Goal: Task Accomplishment & Management: Complete application form

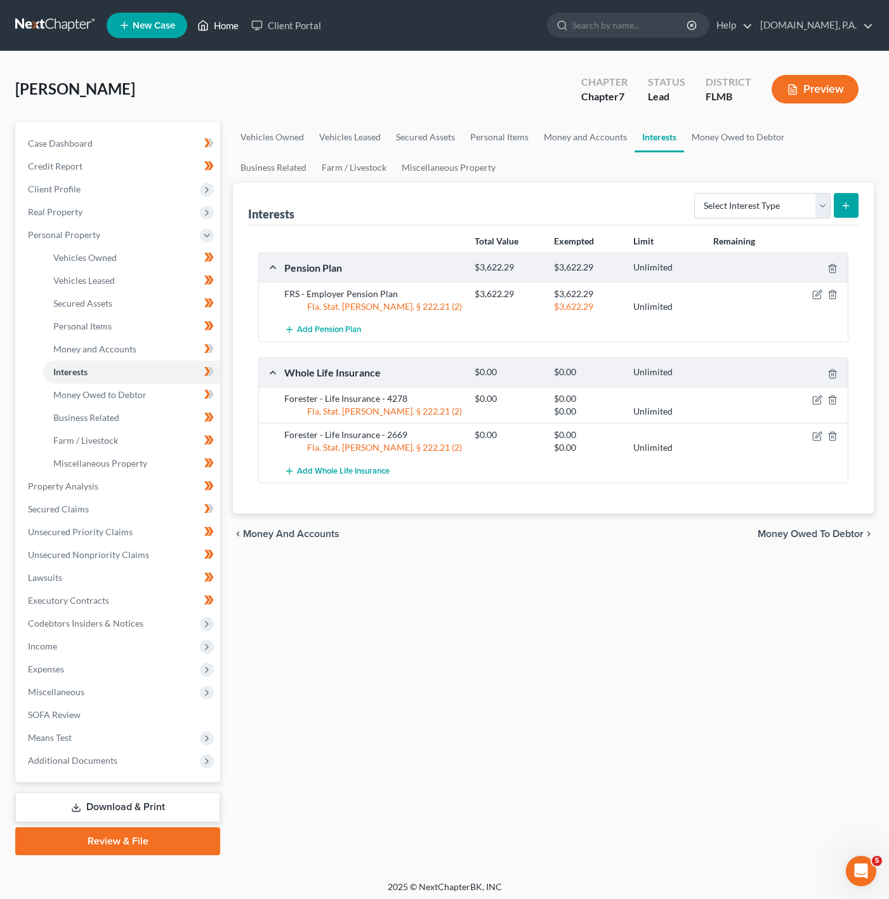
click at [215, 19] on link "Home" at bounding box center [218, 25] width 54 height 23
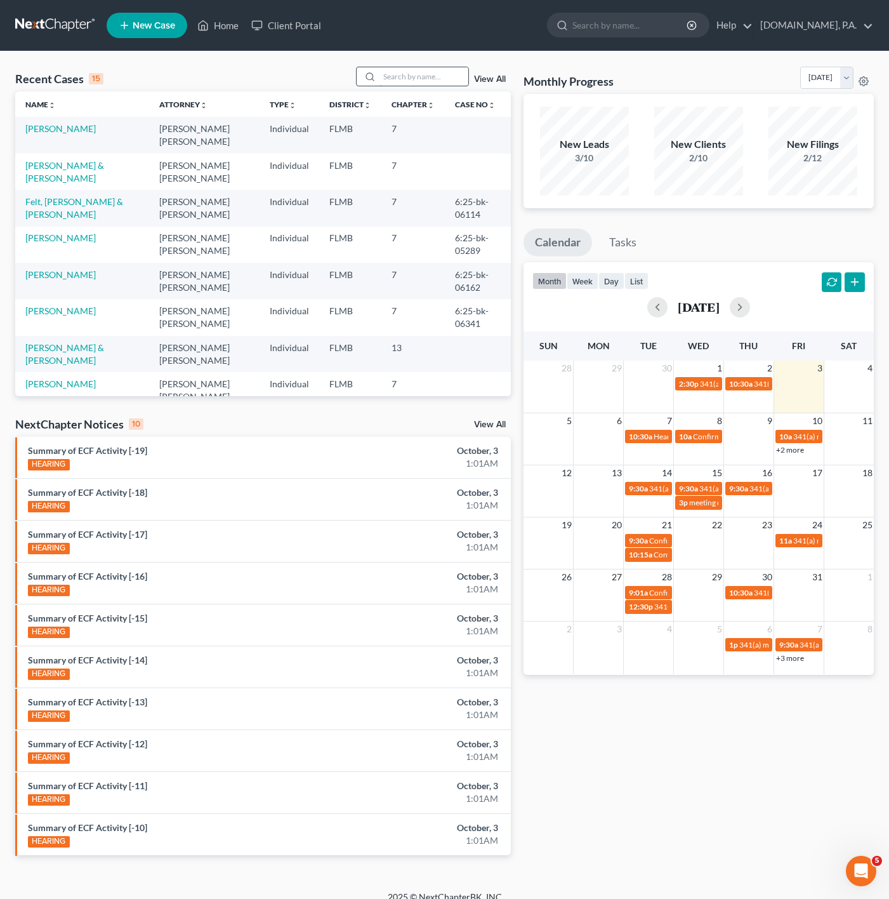
click at [459, 69] on input "search" at bounding box center [423, 76] width 89 height 18
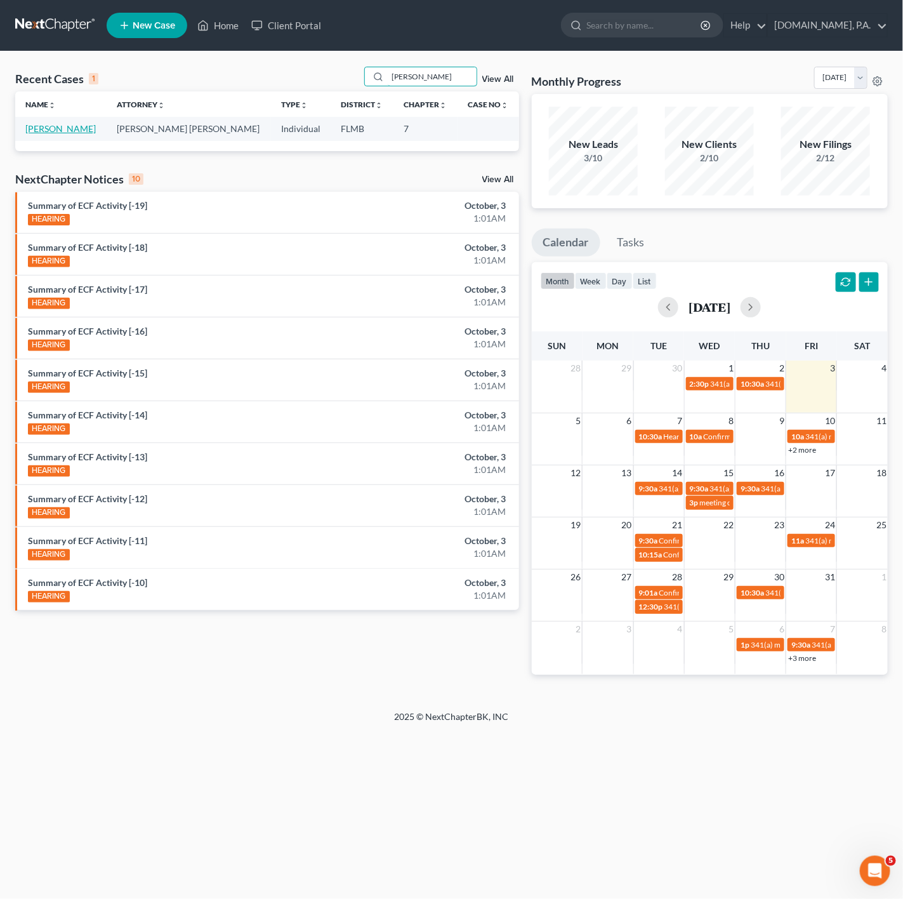
type input "maynard"
click at [62, 131] on link "[PERSON_NAME]" at bounding box center [60, 128] width 70 height 11
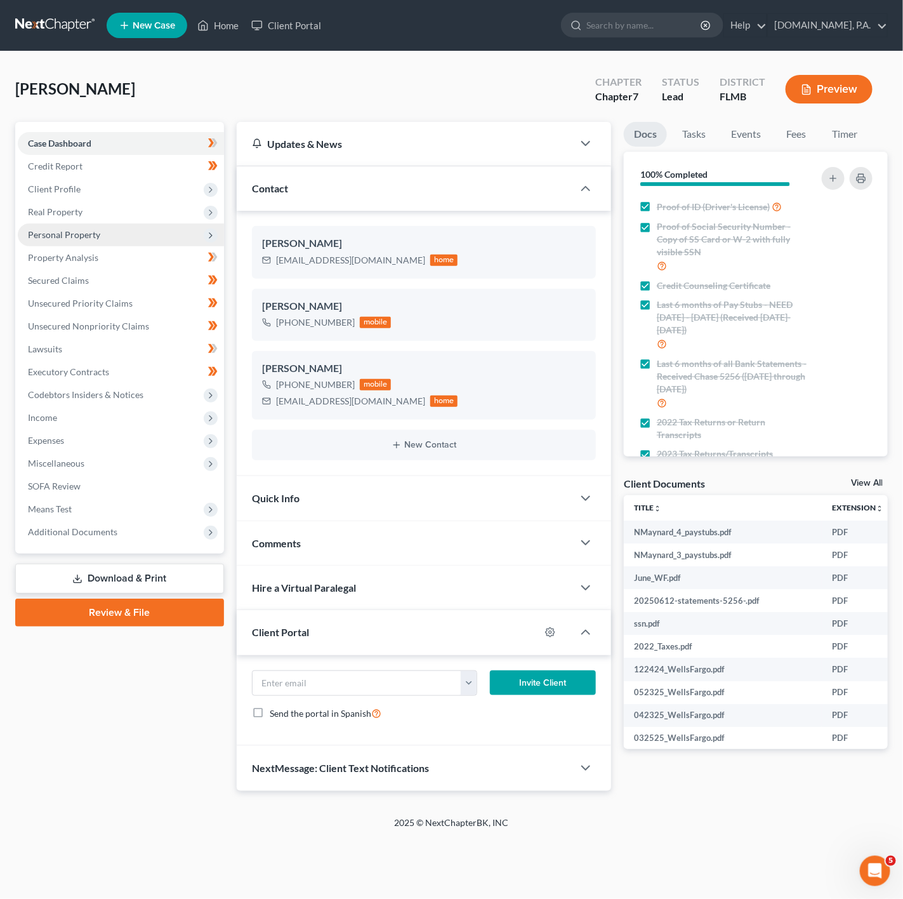
click at [195, 236] on span "Personal Property" at bounding box center [121, 234] width 206 height 23
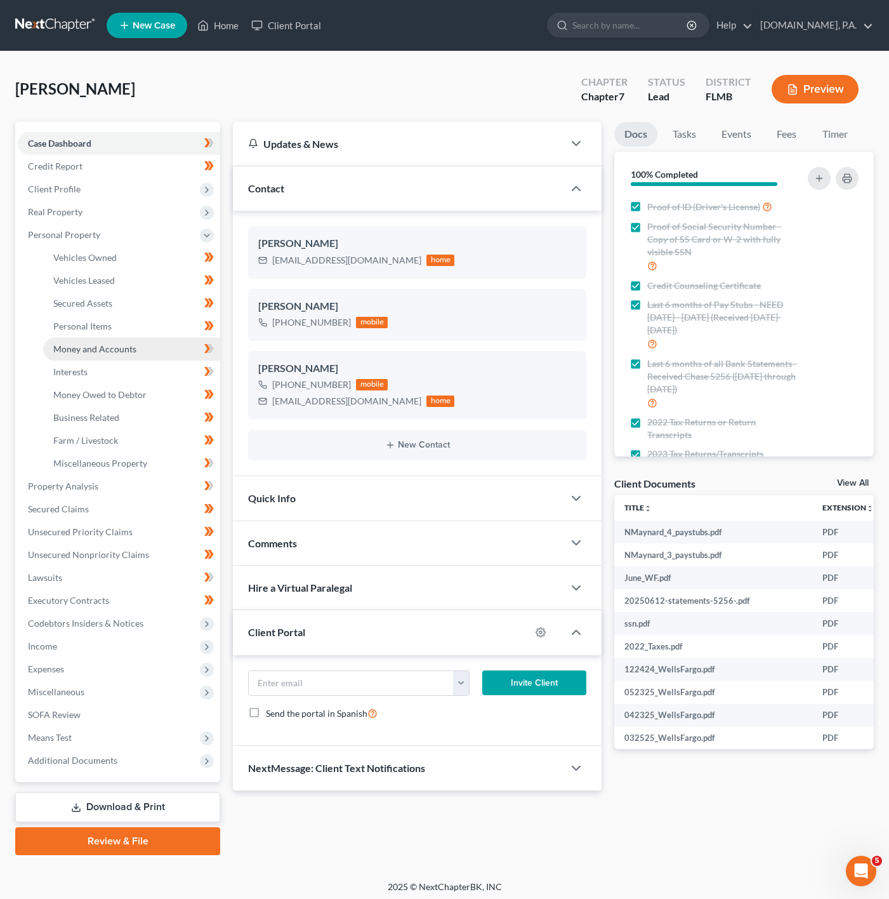
click at [156, 349] on link "Money and Accounts" at bounding box center [131, 349] width 177 height 23
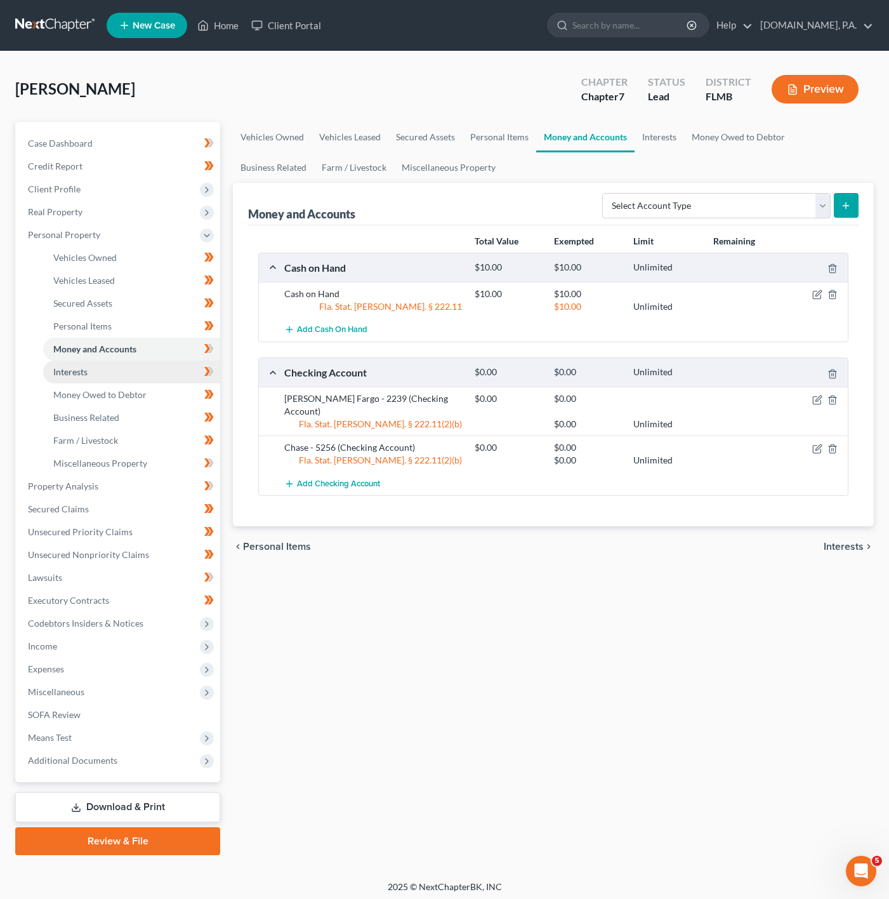
click at [151, 366] on link "Interests" at bounding box center [131, 371] width 177 height 23
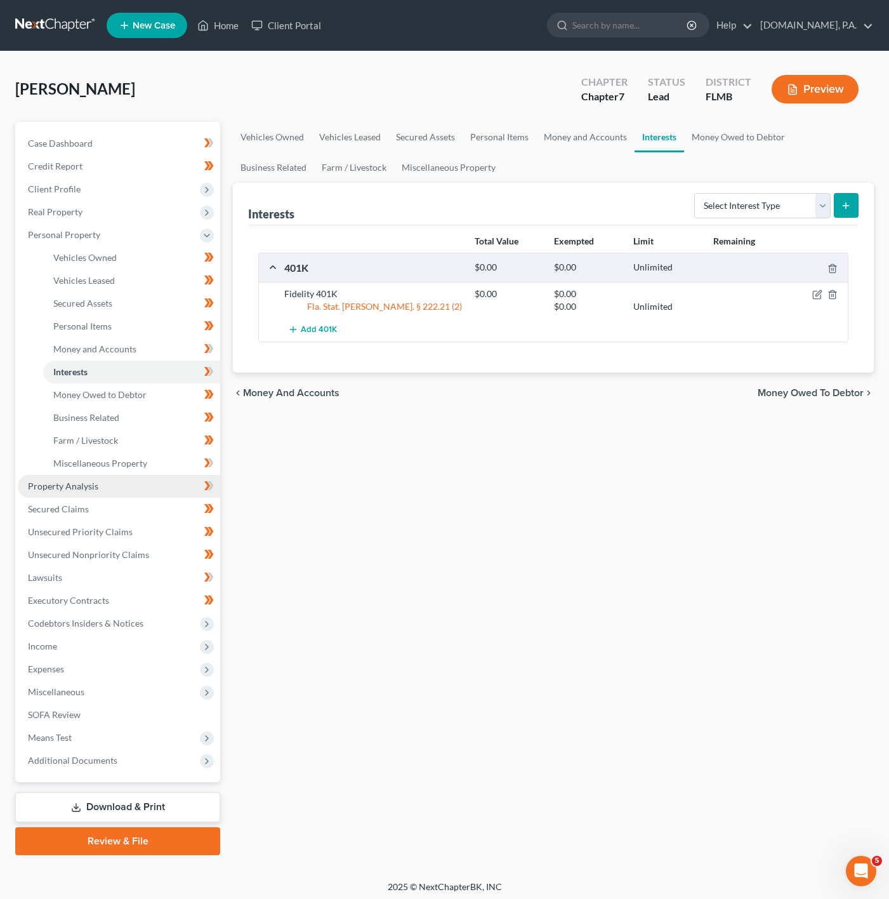
click at [158, 487] on link "Property Analysis" at bounding box center [119, 486] width 202 height 23
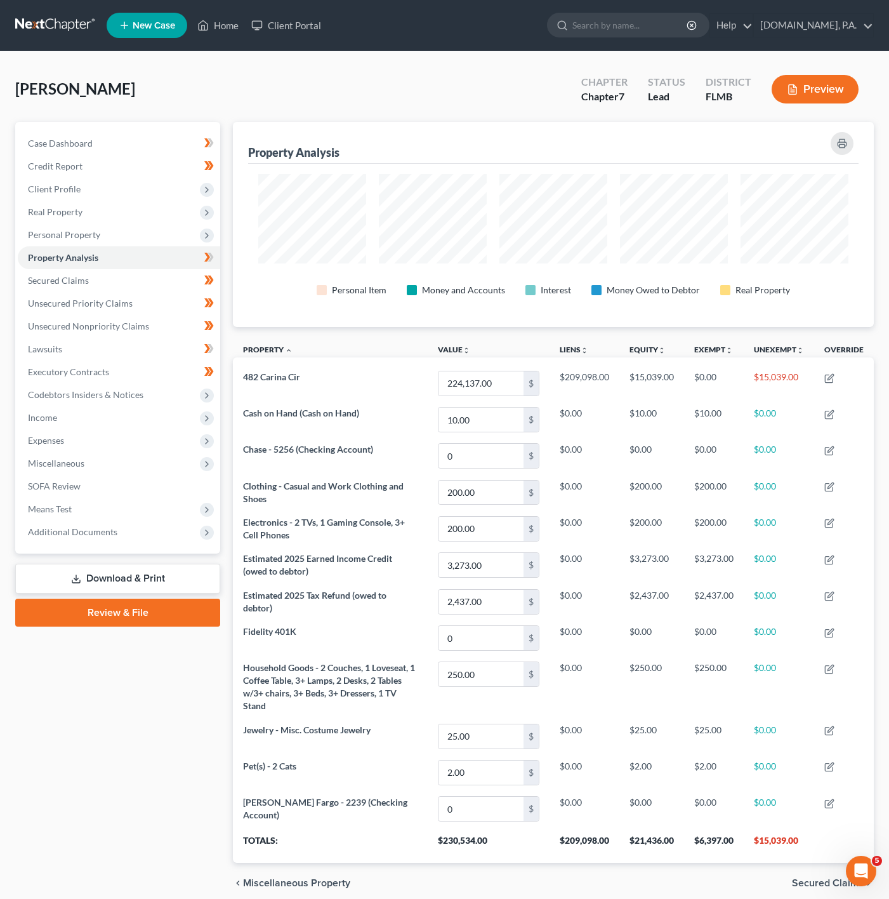
scroll to position [204, 640]
click at [51, 211] on span "Real Property" at bounding box center [55, 211] width 55 height 11
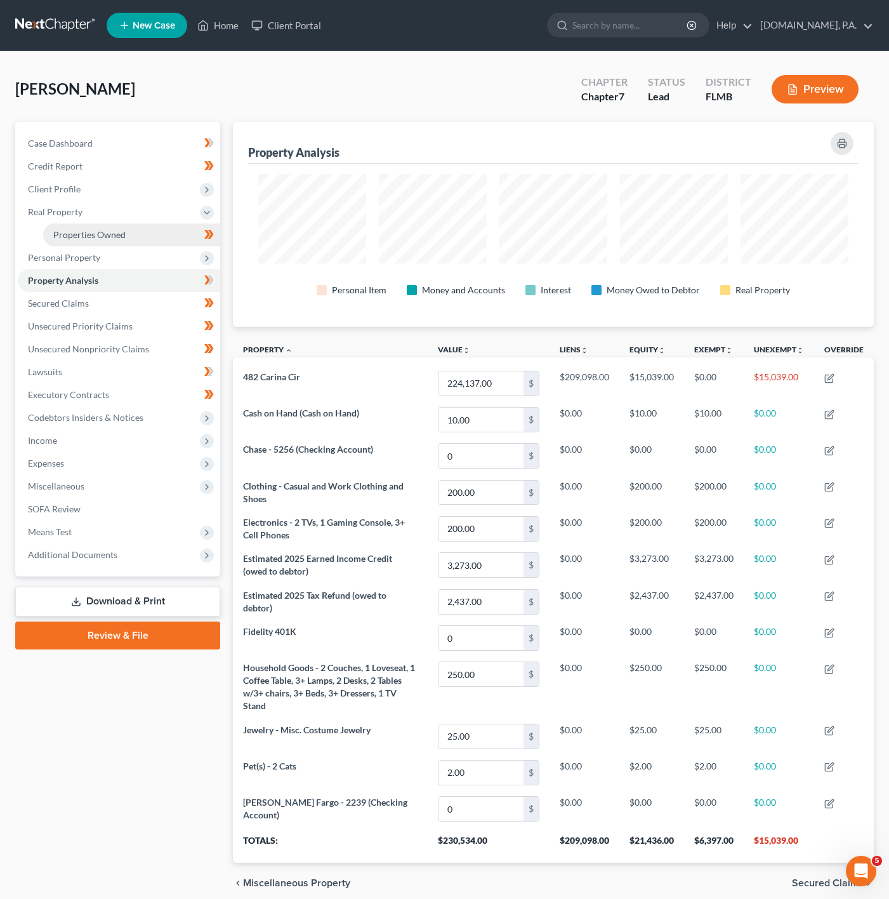
click at [82, 234] on span "Properties Owned" at bounding box center [89, 234] width 72 height 11
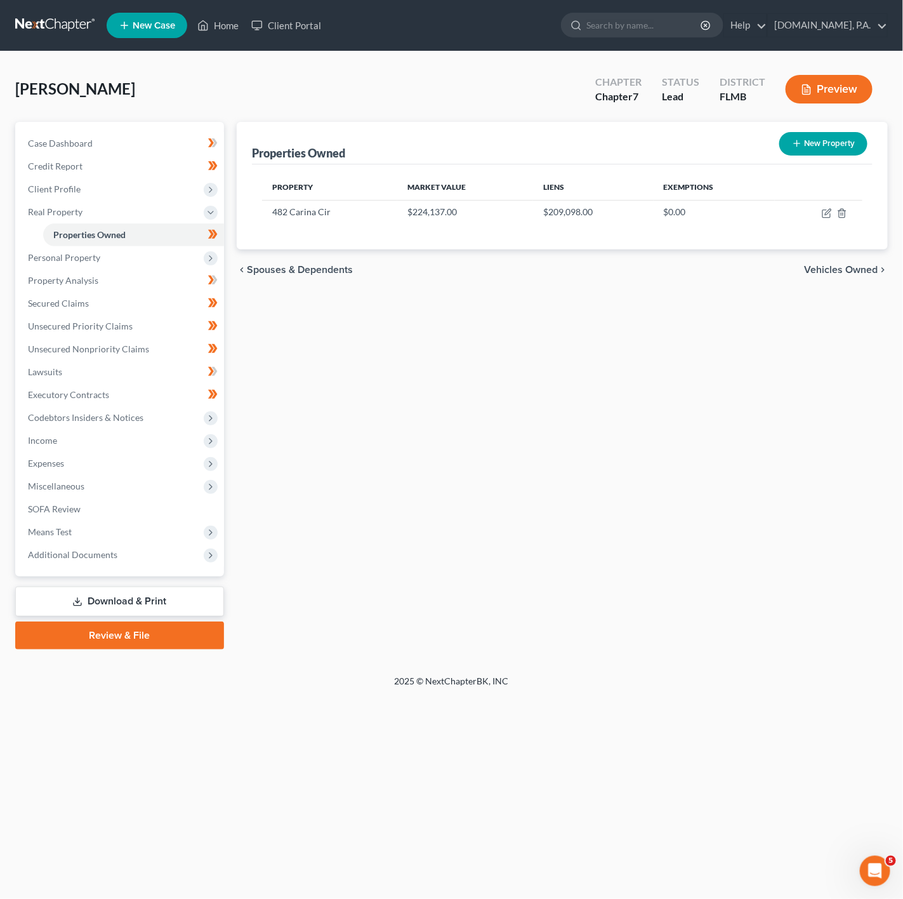
click at [824, 137] on button "New Property" at bounding box center [823, 143] width 88 height 23
select select "9"
select select "56"
select select "0"
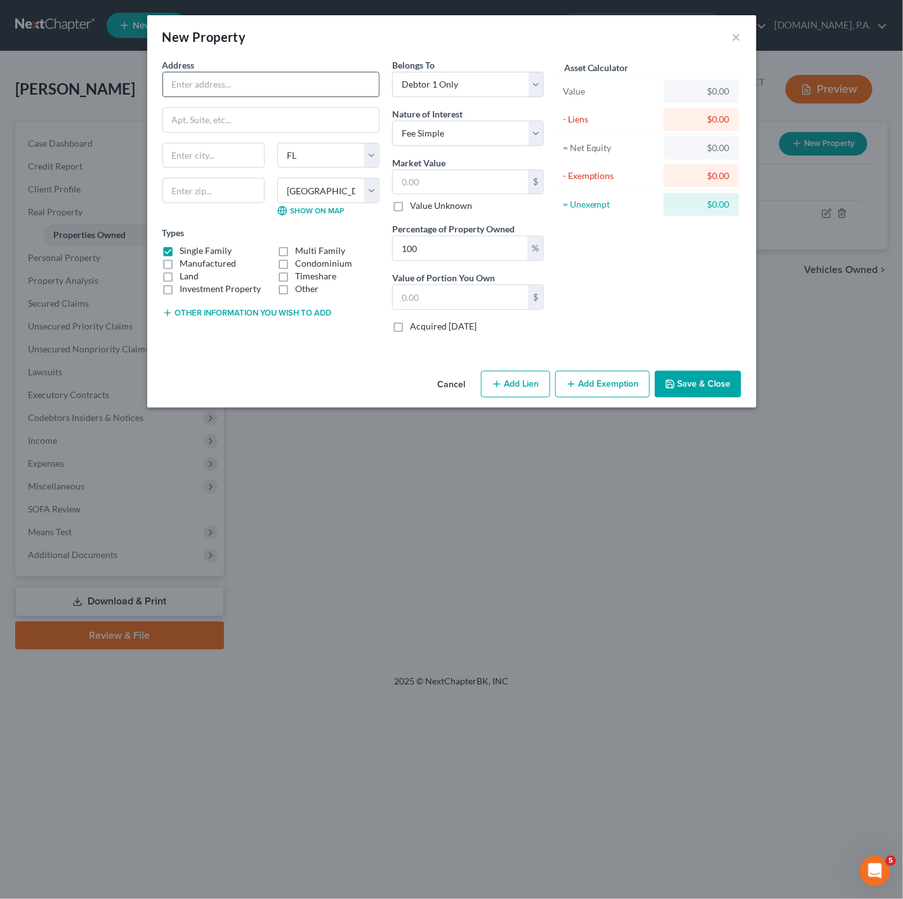
click at [208, 91] on input "text" at bounding box center [271, 84] width 216 height 24
type input "347 Fairfield Dr"
click at [199, 114] on input "text" at bounding box center [271, 120] width 216 height 24
click at [220, 157] on input "text" at bounding box center [213, 155] width 101 height 24
click at [169, 192] on input "text" at bounding box center [213, 190] width 102 height 25
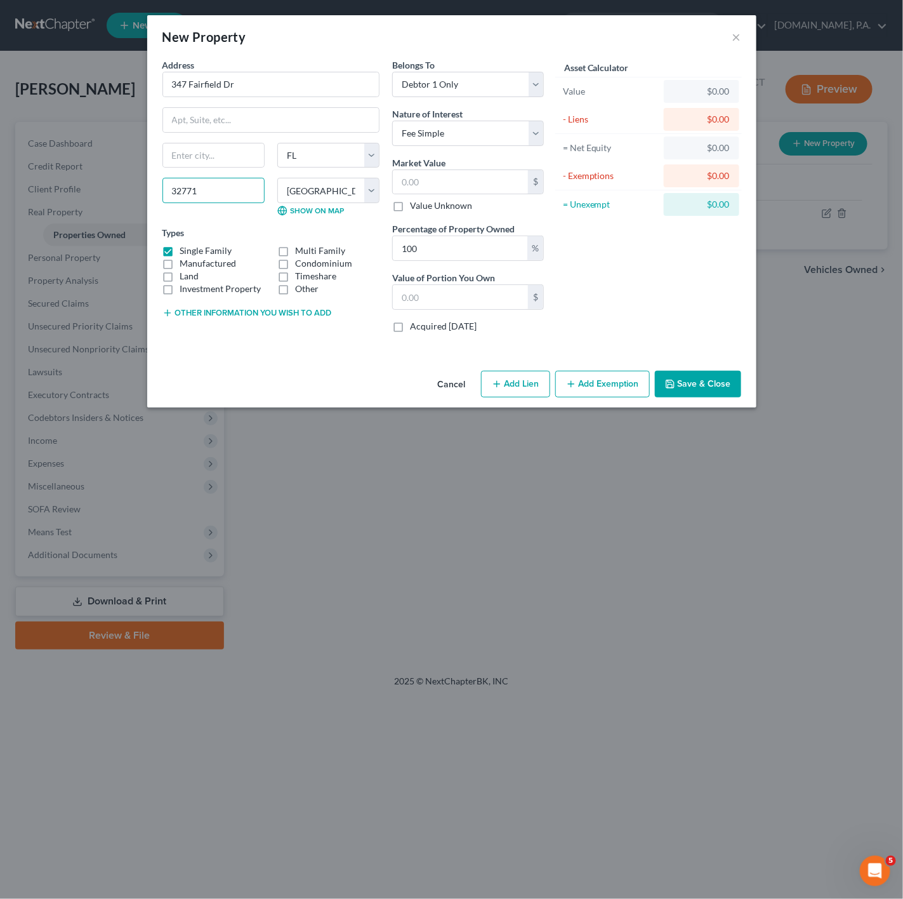
type input "32771"
type input "Sanford"
click at [347, 394] on div "Cancel Add Lien Add Lease Add Exemption Save & Close" at bounding box center [451, 387] width 609 height 42
click at [492, 152] on div "Belongs To * Select Debtor 1 Only Debtor 2 Only Debtor 1 And Debtor 2 Only At L…" at bounding box center [468, 200] width 164 height 284
click at [503, 133] on select "Select Fee Simple Joint Tenant Life Estate Equitable Interest Future Interest T…" at bounding box center [468, 133] width 152 height 25
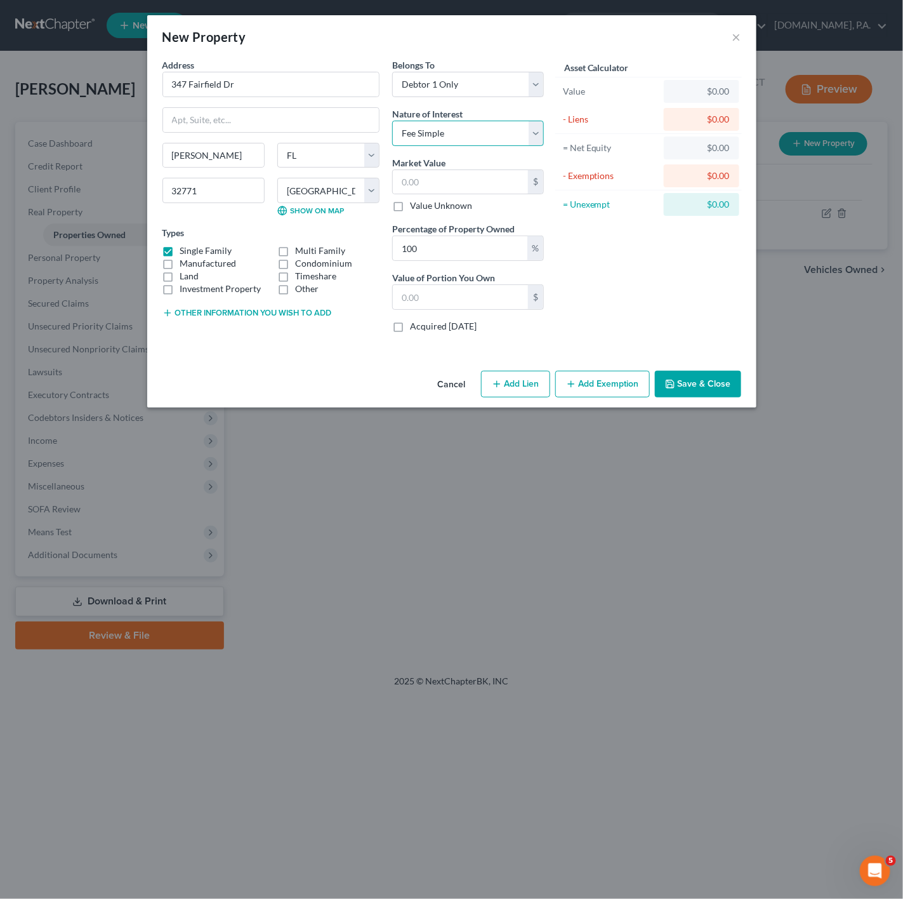
click at [503, 133] on select "Select Fee Simple Joint Tenant Life Estate Equitable Interest Future Interest T…" at bounding box center [468, 133] width 152 height 25
drag, startPoint x: 295, startPoint y: 88, endPoint x: 63, endPoint y: 82, distance: 232.3
click at [63, 82] on div "New Property × Address * 347 Fairfield Dr Sanford State AL AK AR AZ CA CO CT DE…" at bounding box center [451, 449] width 903 height 899
click at [693, 293] on div "Asset Calculator Value $0.00 - Liens $0.00 = Net Equity $0.00 - Exemptions $0.0…" at bounding box center [648, 200] width 197 height 284
click at [520, 145] on select "Select Fee Simple Joint Tenant Life Estate Equitable Interest Future Interest T…" at bounding box center [468, 133] width 152 height 25
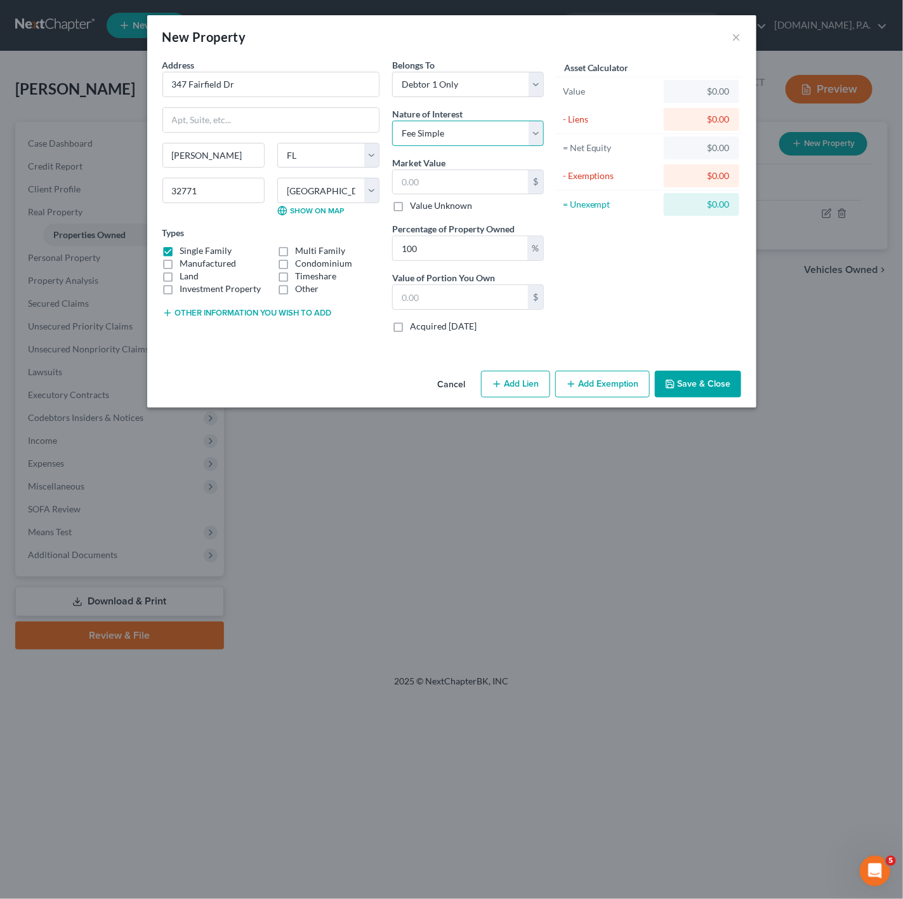
select select "6"
click at [392, 121] on select "Select Fee Simple Joint Tenant Life Estate Equitable Interest Future Interest T…" at bounding box center [468, 133] width 152 height 25
click at [469, 201] on label "Value Unknown" at bounding box center [441, 205] width 62 height 13
click at [423, 201] on input "Value Unknown" at bounding box center [419, 203] width 8 height 8
checkbox input "true"
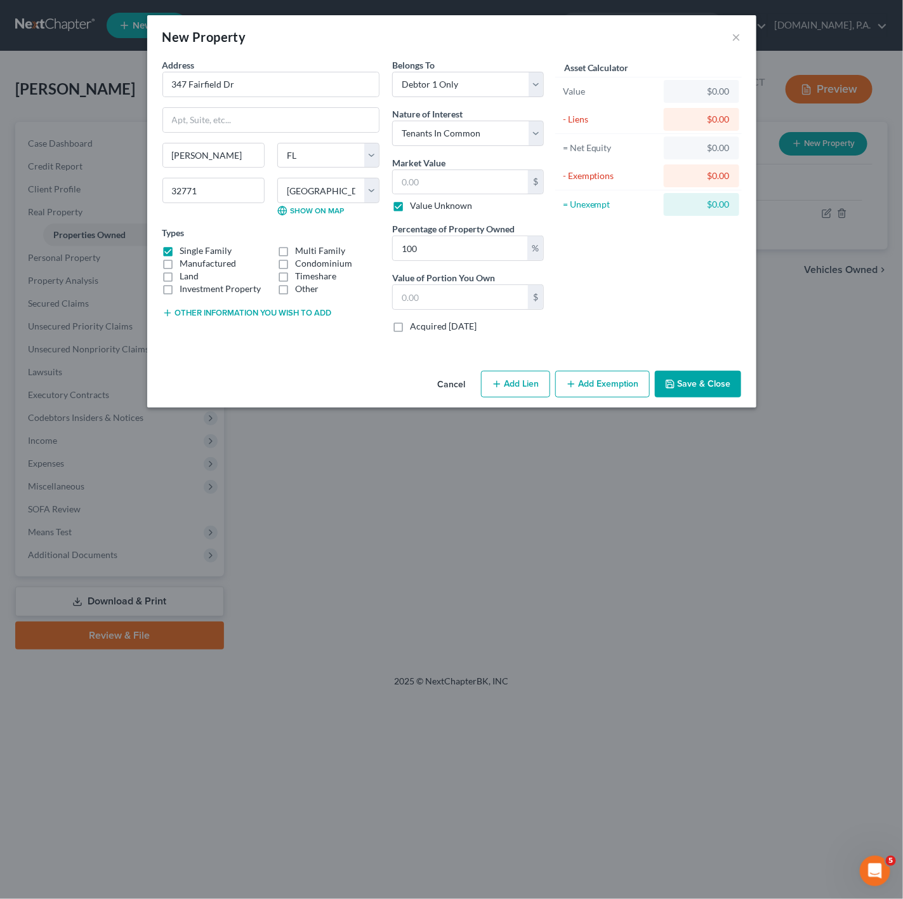
type input "0.00"
click at [410, 210] on label "Value Unknown" at bounding box center [441, 205] width 62 height 13
click at [415, 208] on input "Value Unknown" at bounding box center [419, 203] width 8 height 8
checkbox input "false"
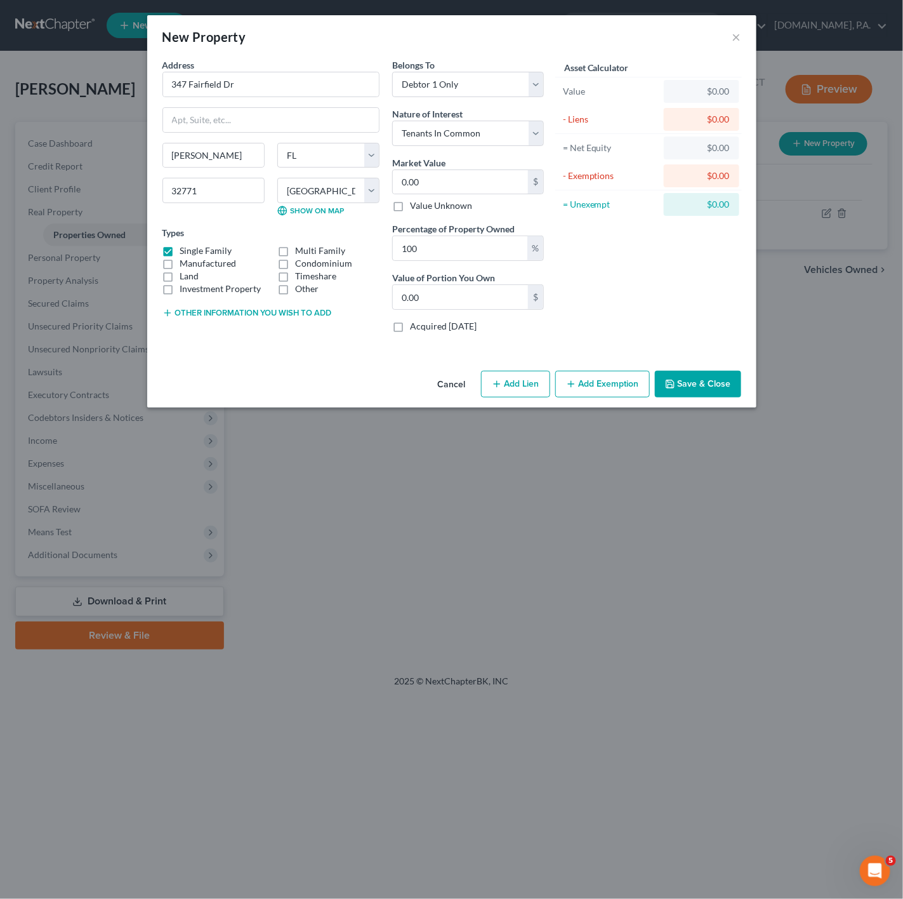
click at [458, 109] on label "Nature of Interest" at bounding box center [427, 113] width 70 height 13
click at [449, 128] on select "Select Fee Simple Joint Tenant Life Estate Equitable Interest Future Interest T…" at bounding box center [468, 133] width 152 height 25
click at [392, 121] on select "Select Fee Simple Joint Tenant Life Estate Equitable Interest Future Interest T…" at bounding box center [468, 133] width 152 height 25
click at [454, 128] on select "Select Fee Simple Joint Tenant Life Estate Equitable Interest Future Interest T…" at bounding box center [468, 133] width 152 height 25
select select "6"
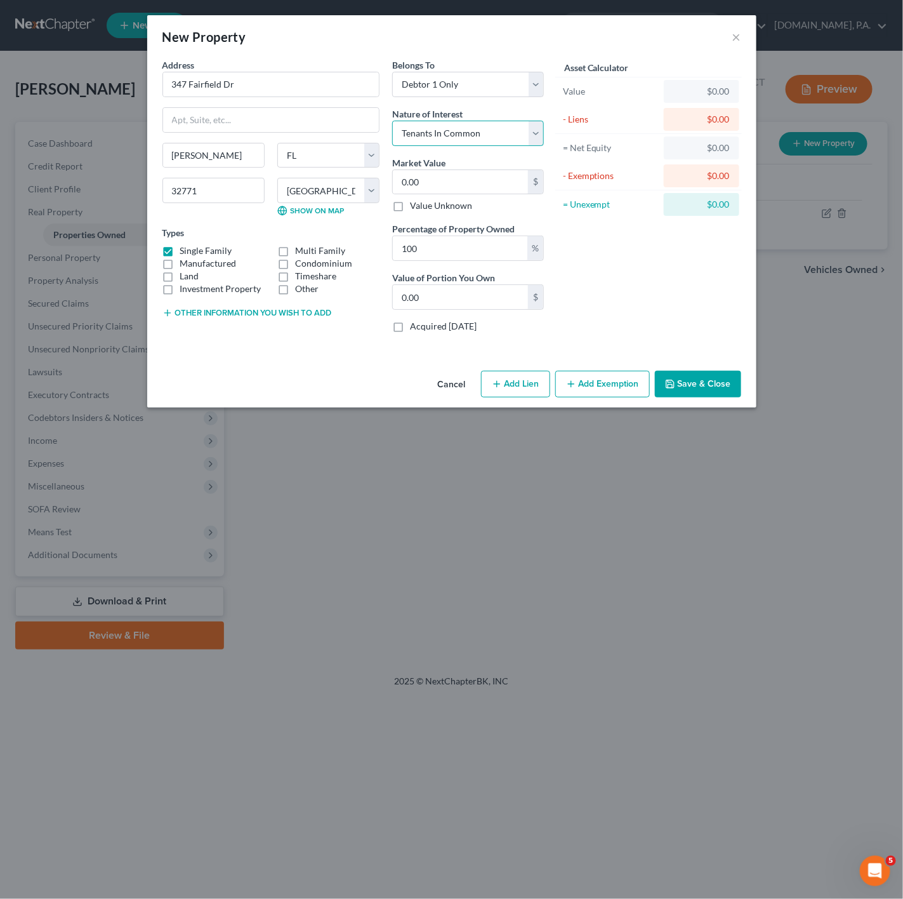
click at [392, 121] on select "Select Fee Simple Joint Tenant Life Estate Equitable Interest Future Interest T…" at bounding box center [468, 133] width 152 height 25
drag, startPoint x: 279, startPoint y: 89, endPoint x: 164, endPoint y: 59, distance: 118.8
click at [164, 59] on div "Address * 347 Fairfield Dr" at bounding box center [270, 77] width 217 height 39
click at [333, 53] on div "New Property ×" at bounding box center [451, 36] width 609 height 43
click at [437, 187] on input "0.00" at bounding box center [460, 182] width 135 height 24
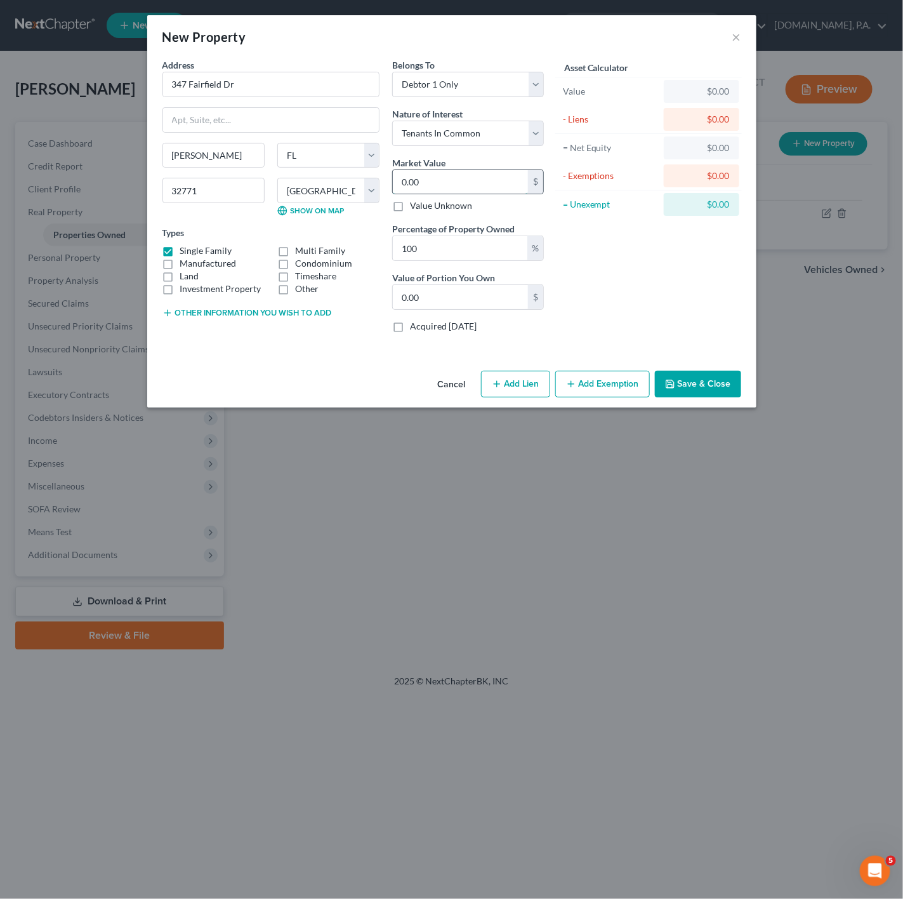
paste input "312,088"
type input "312,088"
type input "312,088.00"
type input "312,088"
click at [642, 244] on div "Asset Calculator Value $312,088.00 - Liens $0.00 = Net Equity $0.00 - Exemption…" at bounding box center [648, 200] width 197 height 284
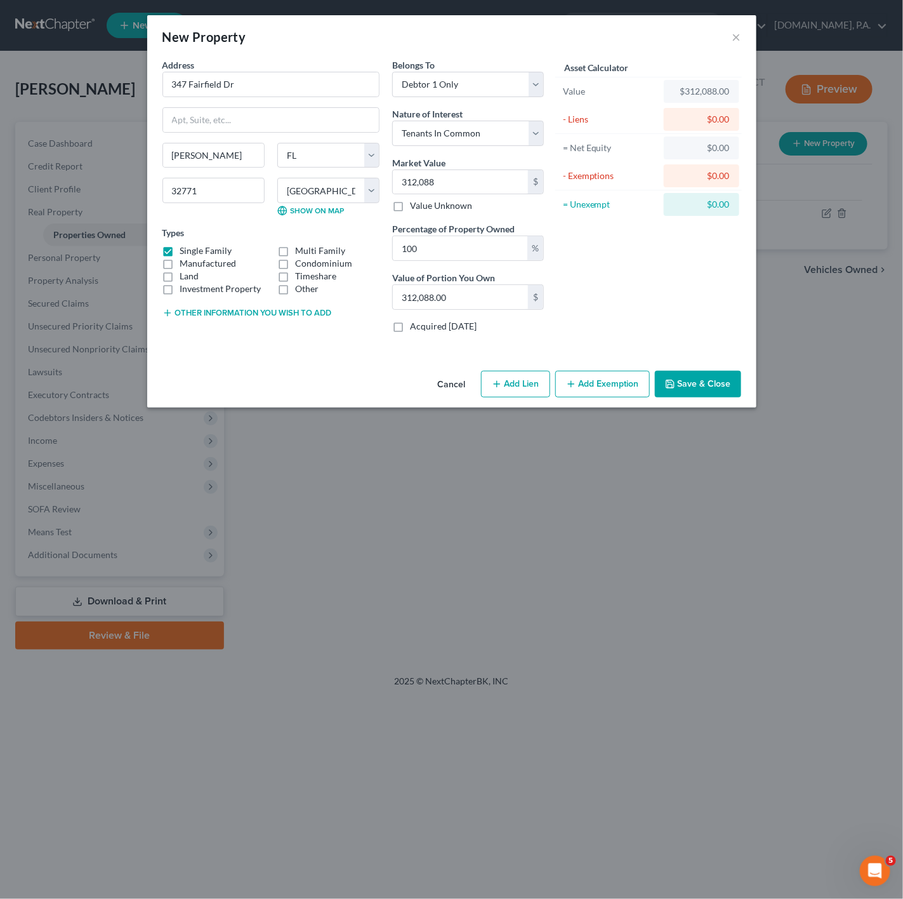
click at [612, 385] on button "Add Exemption" at bounding box center [602, 384] width 95 height 27
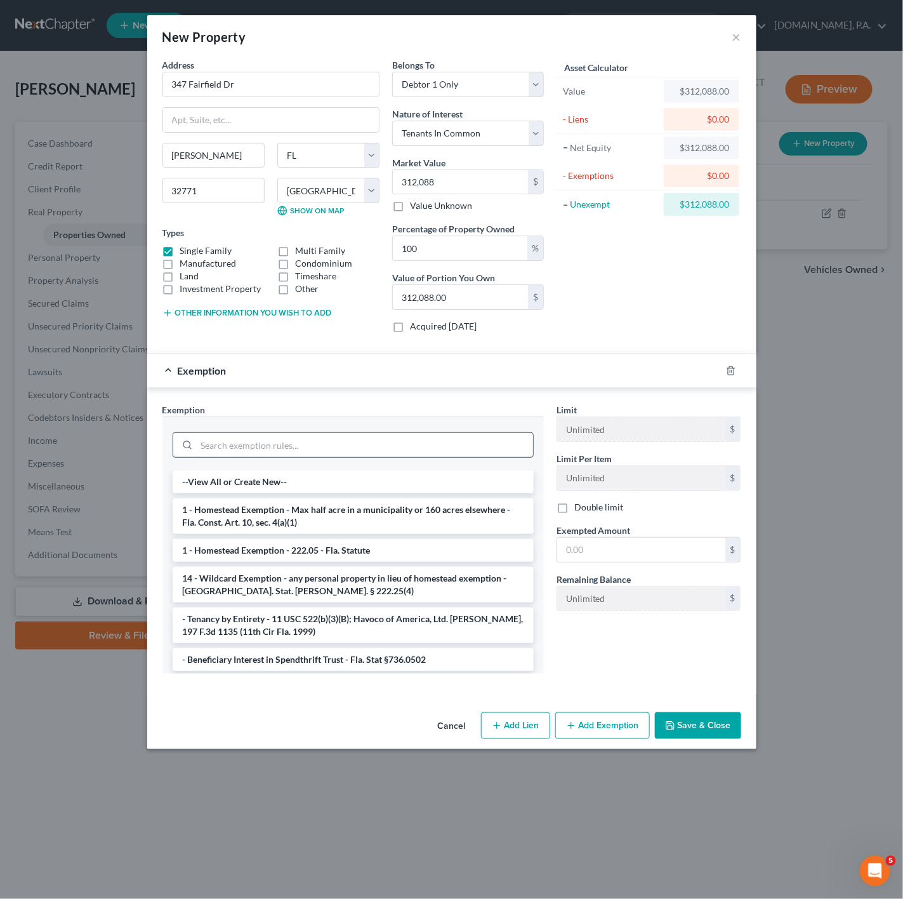
click at [395, 438] on input "search" at bounding box center [365, 445] width 336 height 24
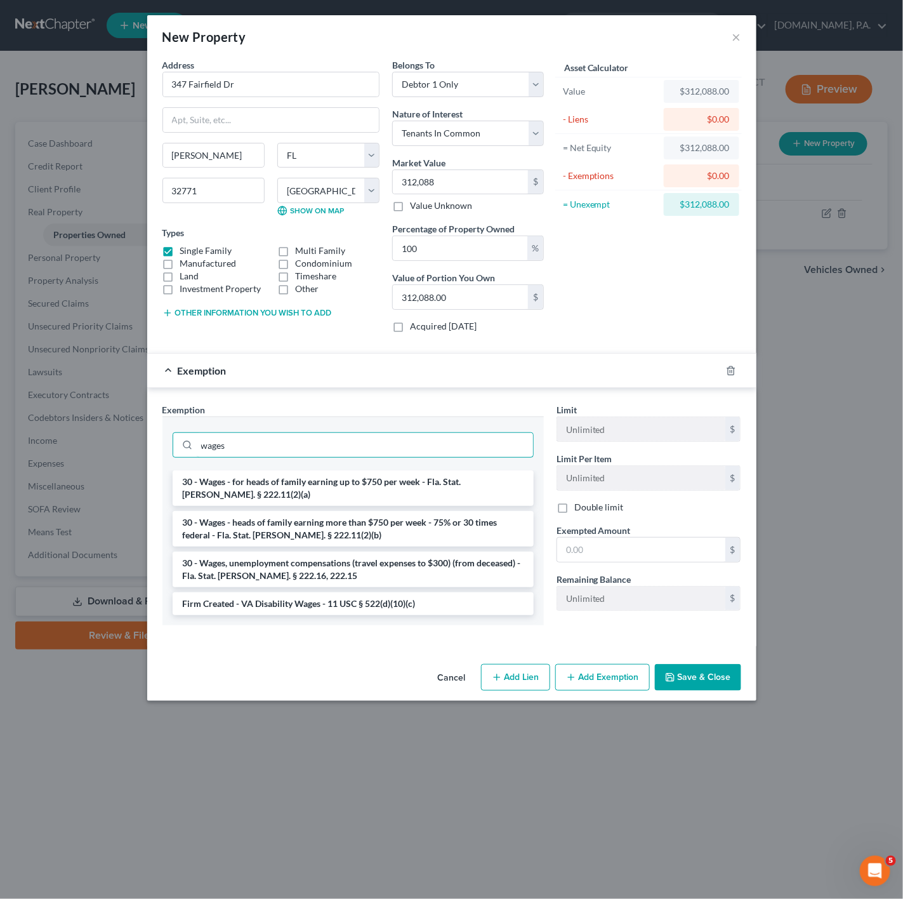
drag, startPoint x: 409, startPoint y: 440, endPoint x: 288, endPoint y: 430, distance: 121.6
click at [288, 430] on div "wages" at bounding box center [353, 443] width 361 height 33
type input "wages"
drag, startPoint x: 251, startPoint y: 429, endPoint x: 334, endPoint y: 419, distance: 83.0
click at [246, 429] on div "wages" at bounding box center [352, 443] width 381 height 54
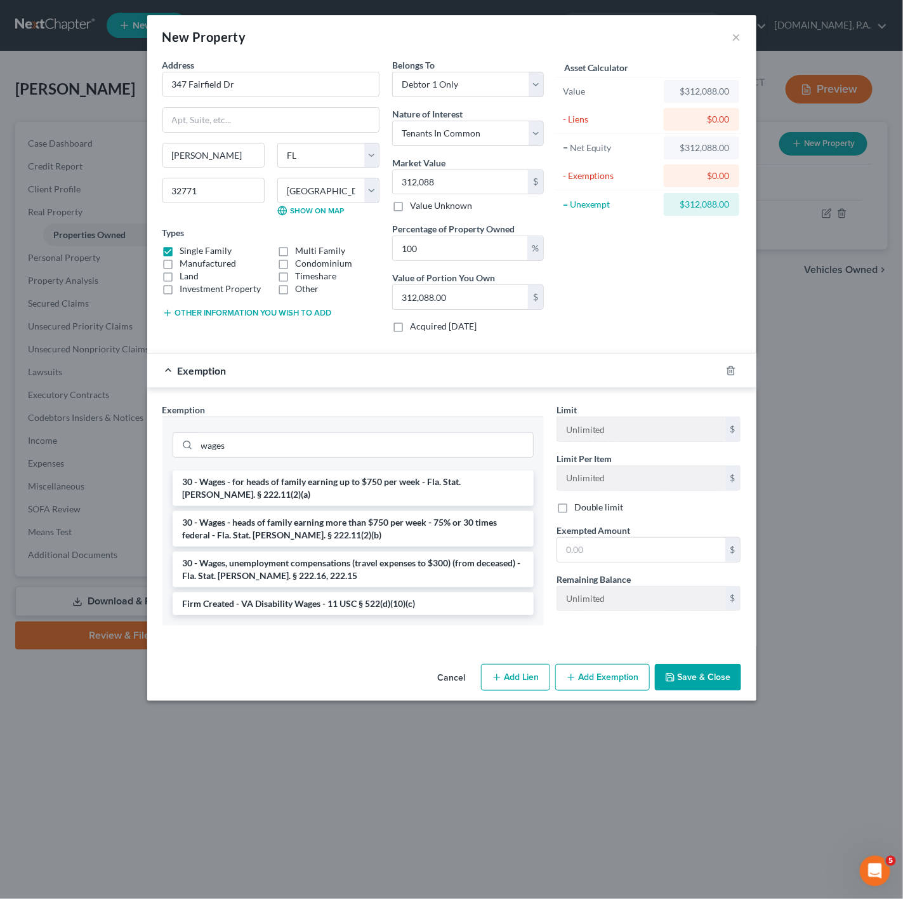
click at [718, 366] on div "Exemption" at bounding box center [434, 370] width 574 height 34
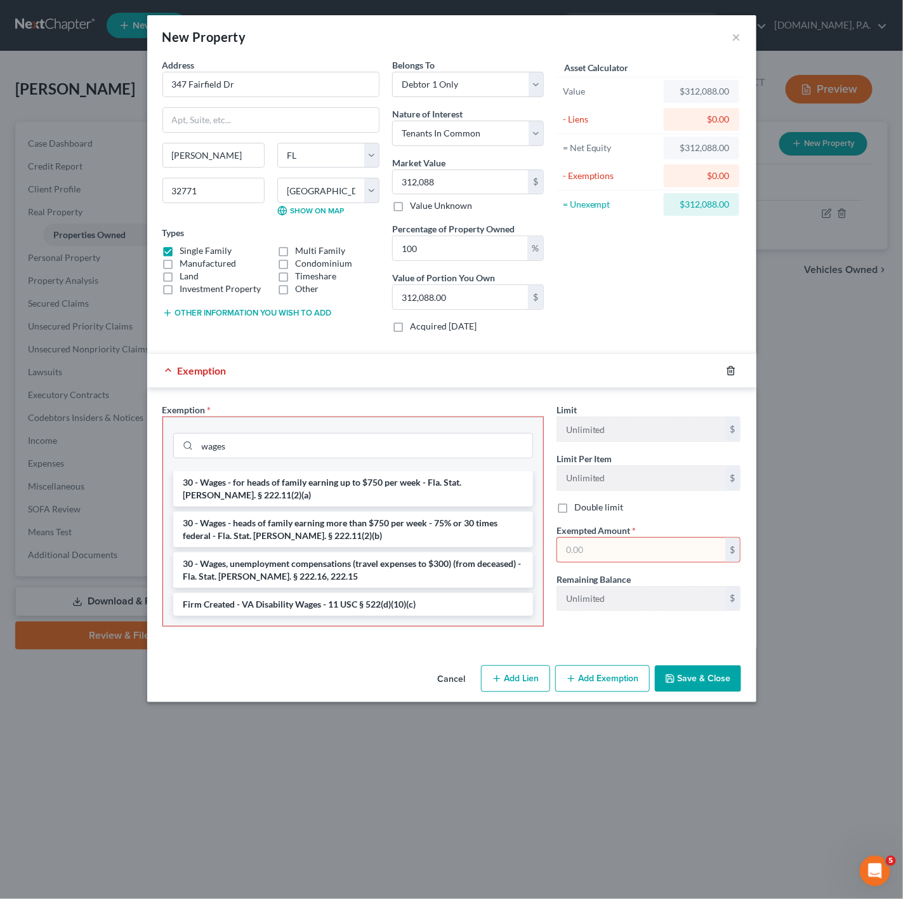
click at [731, 370] on icon "button" at bounding box center [731, 371] width 10 height 10
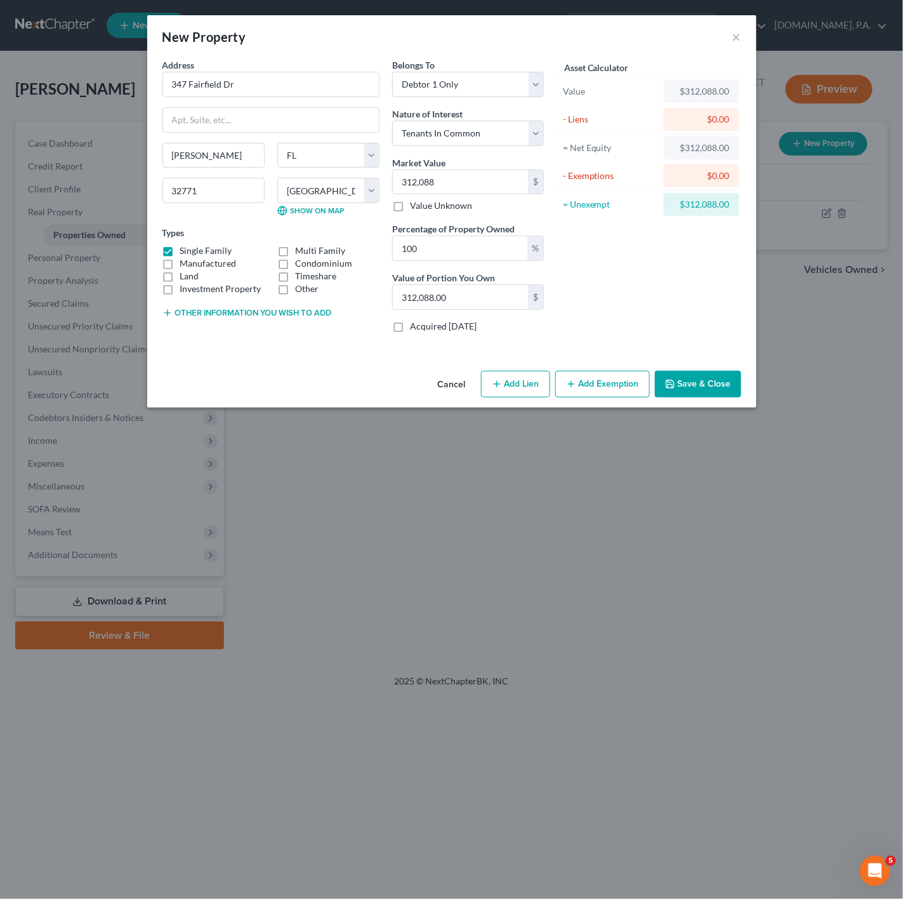
click at [709, 385] on button "Save & Close" at bounding box center [698, 384] width 86 height 27
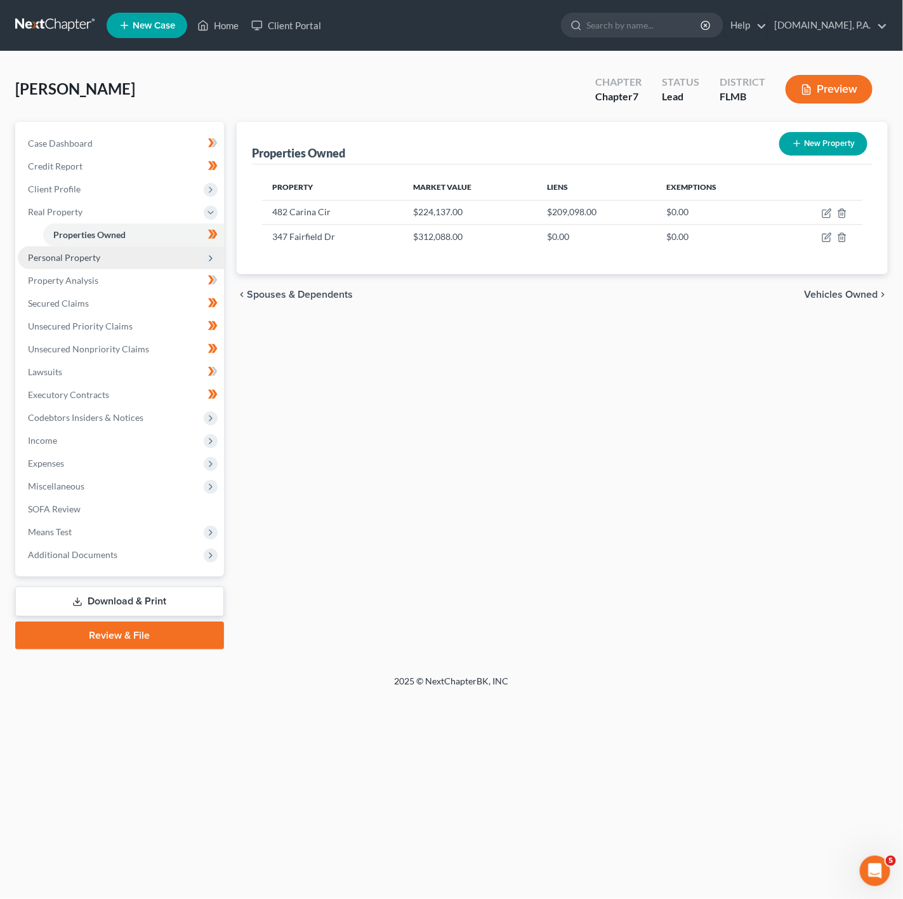
click at [113, 249] on span "Personal Property" at bounding box center [121, 257] width 206 height 23
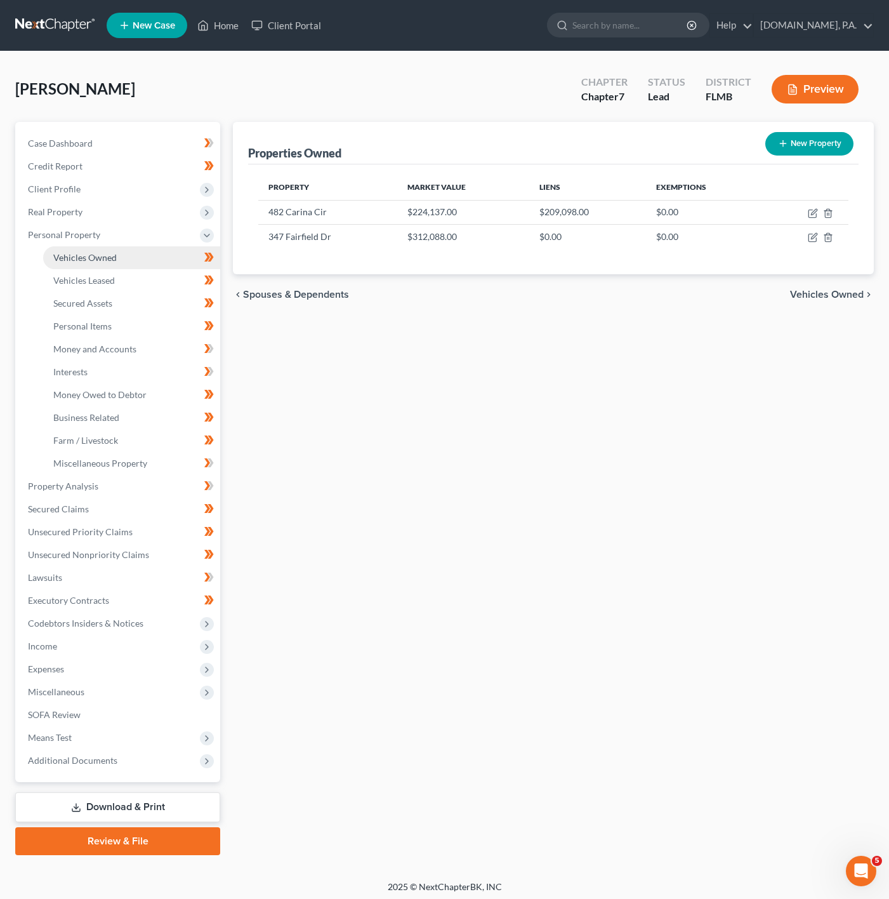
click at [130, 257] on link "Vehicles Owned" at bounding box center [131, 257] width 177 height 23
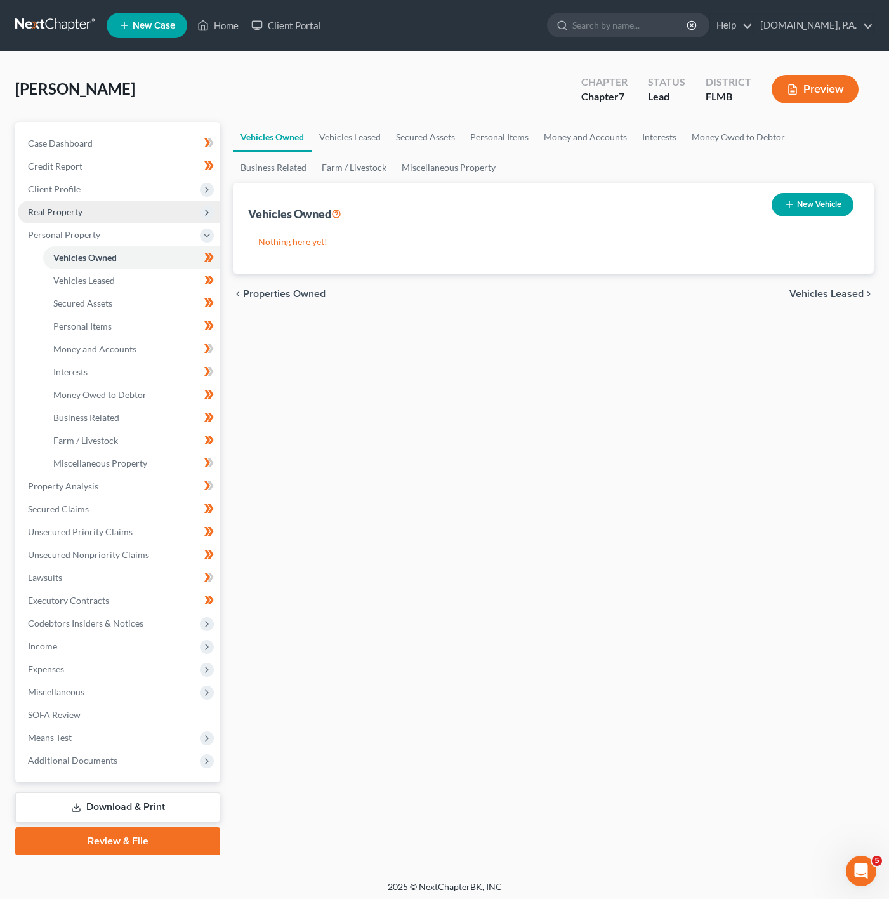
click at [147, 208] on span "Real Property" at bounding box center [119, 212] width 202 height 23
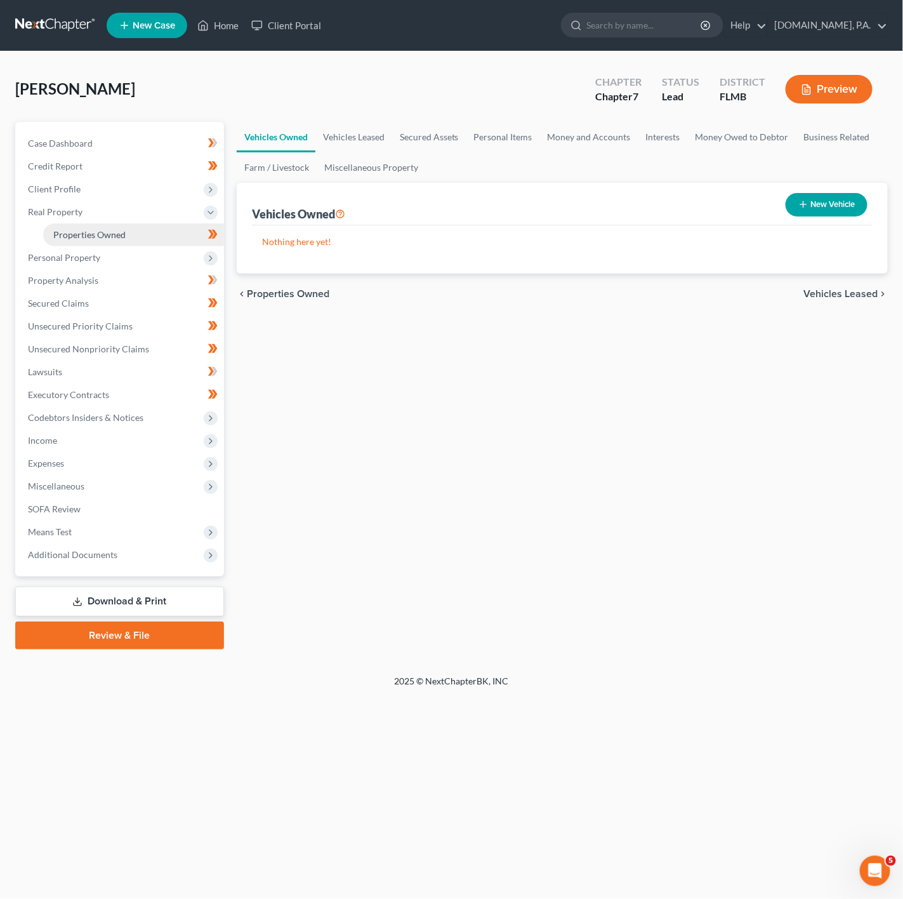
click at [142, 227] on link "Properties Owned" at bounding box center [133, 234] width 181 height 23
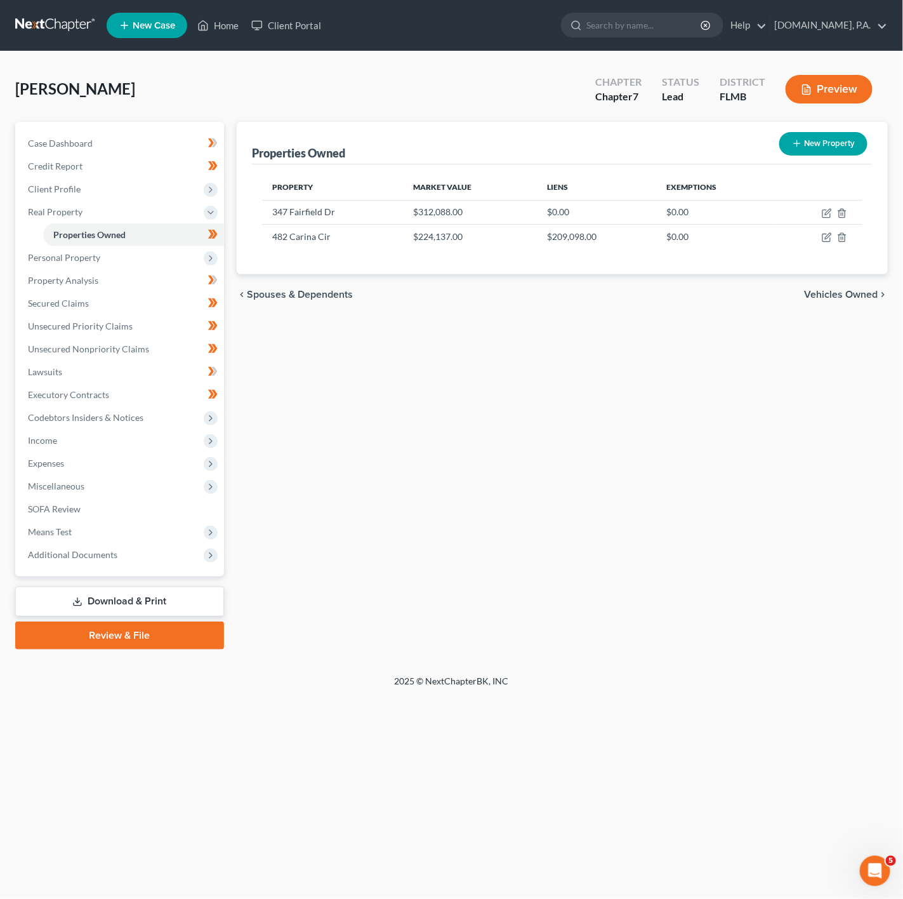
click at [405, 77] on div "Maynard, Nadia Upgraded Chapter Chapter 7 Status Lead District FLMB Preview" at bounding box center [451, 94] width 873 height 55
click at [67, 261] on span "Personal Property" at bounding box center [64, 257] width 72 height 11
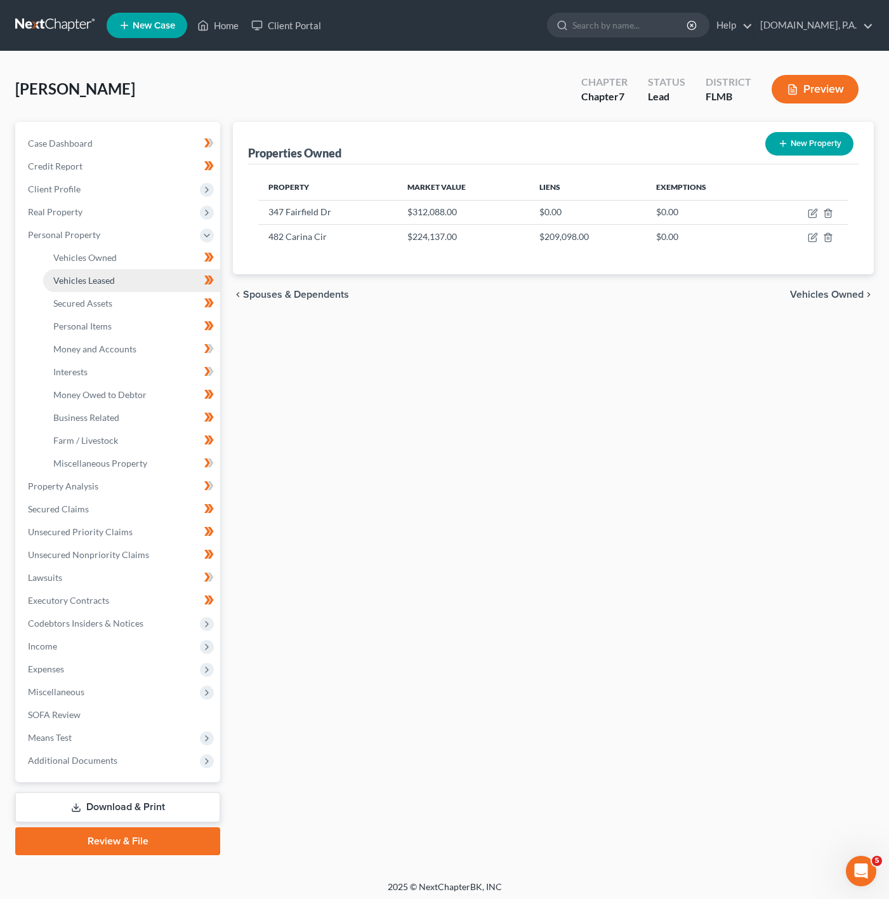
click at [96, 277] on span "Vehicles Leased" at bounding box center [84, 280] width 62 height 11
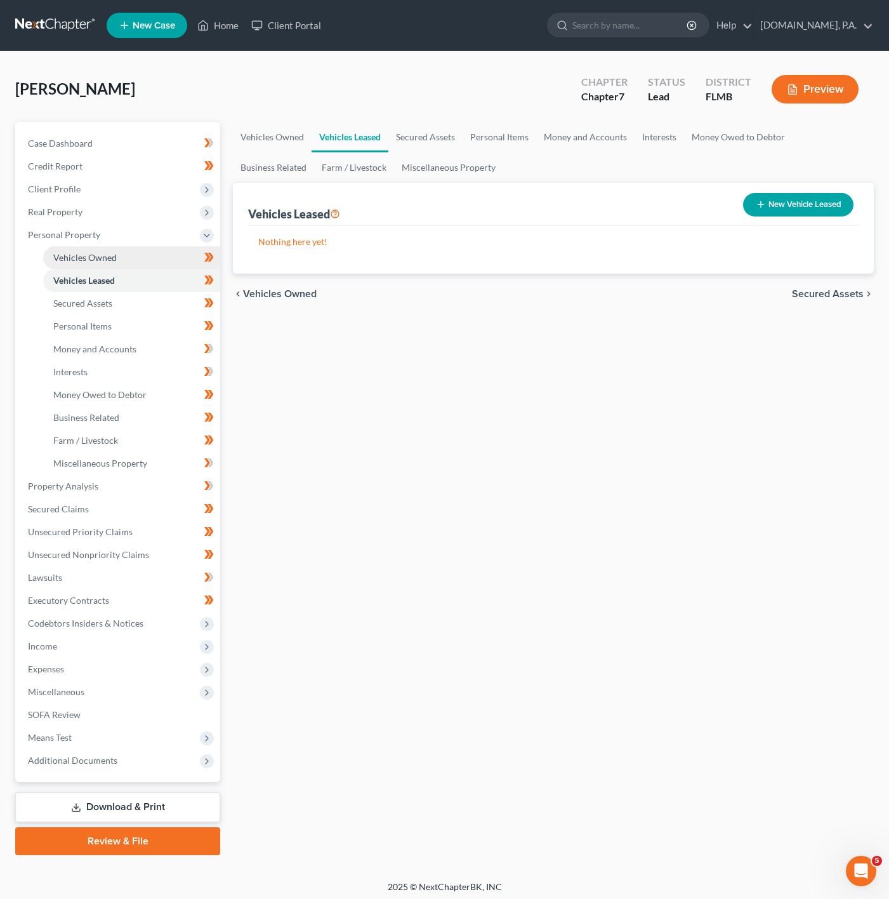
click at [121, 261] on link "Vehicles Owned" at bounding box center [131, 257] width 177 height 23
click at [126, 284] on link "Vehicles Leased" at bounding box center [131, 280] width 177 height 23
click at [129, 298] on link "Secured Assets" at bounding box center [131, 303] width 177 height 23
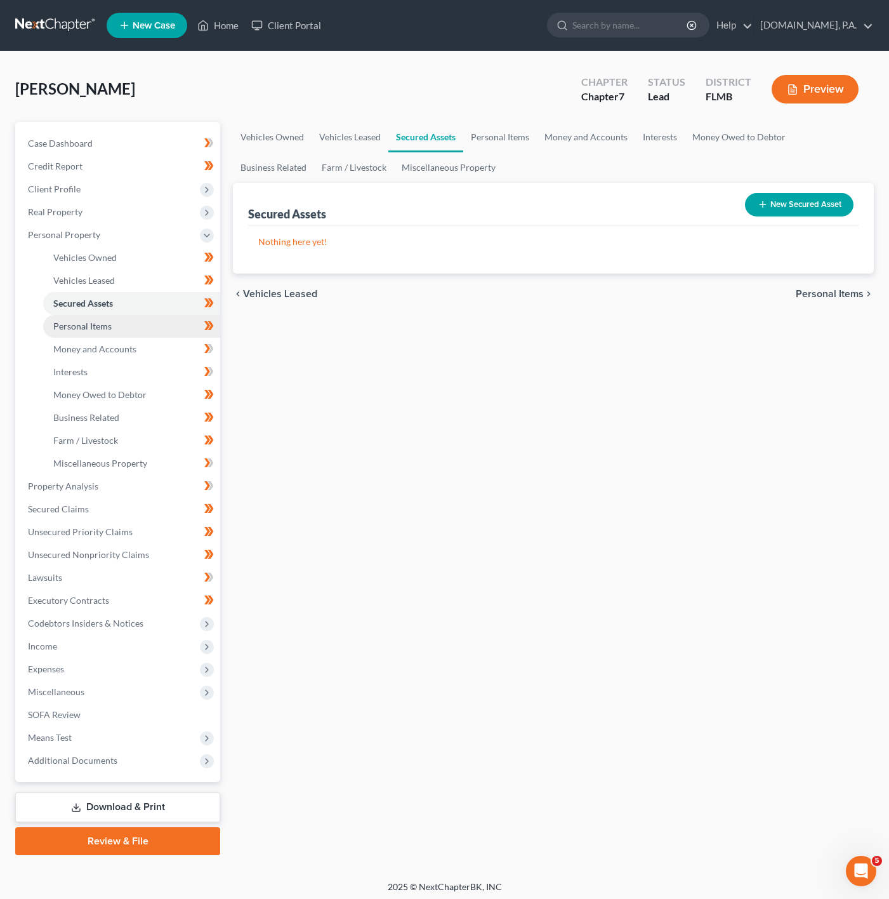
click at [156, 318] on link "Personal Items" at bounding box center [131, 326] width 177 height 23
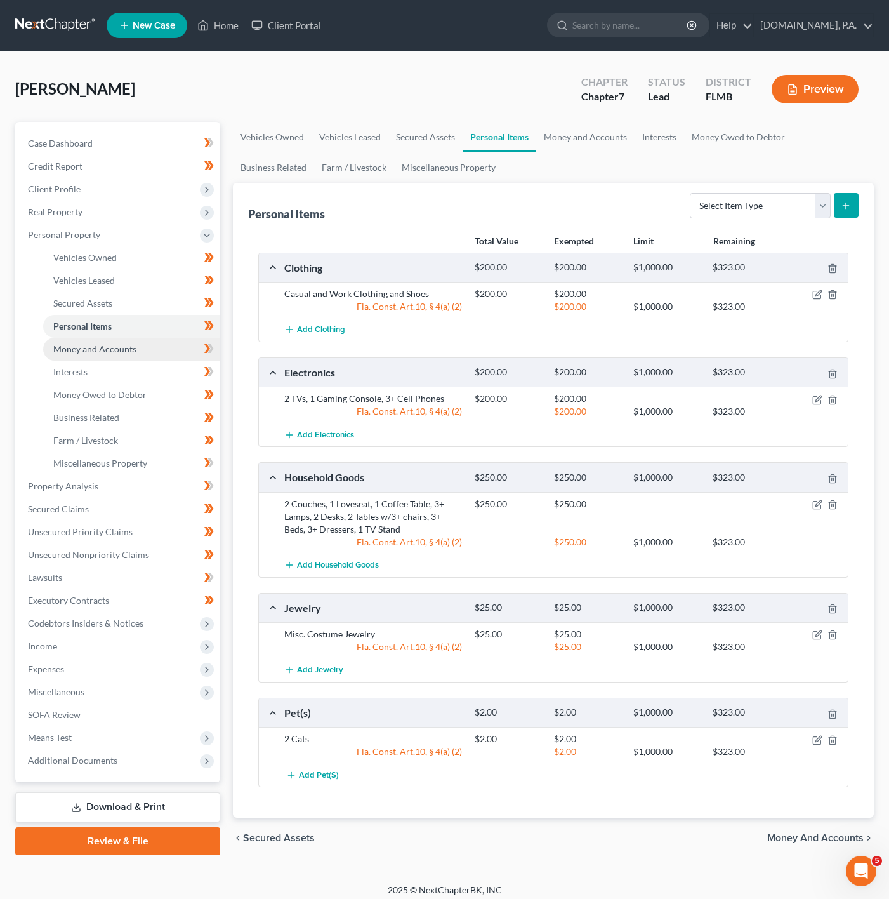
click at [150, 347] on link "Money and Accounts" at bounding box center [131, 349] width 177 height 23
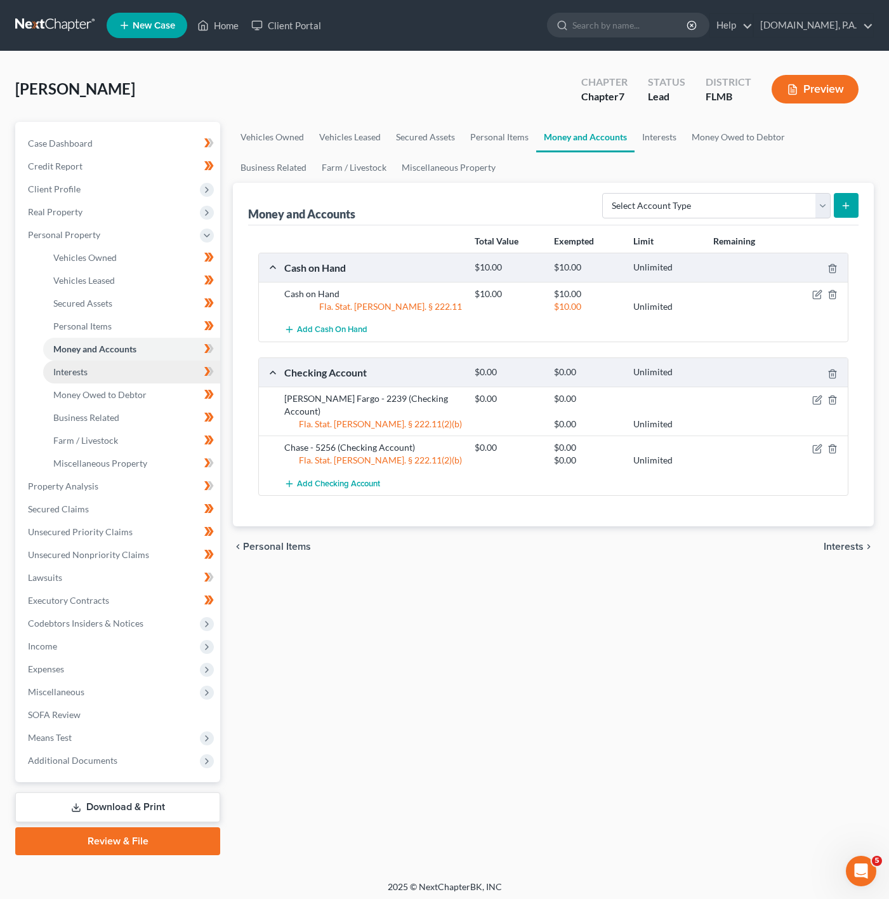
click at [109, 376] on link "Interests" at bounding box center [131, 371] width 177 height 23
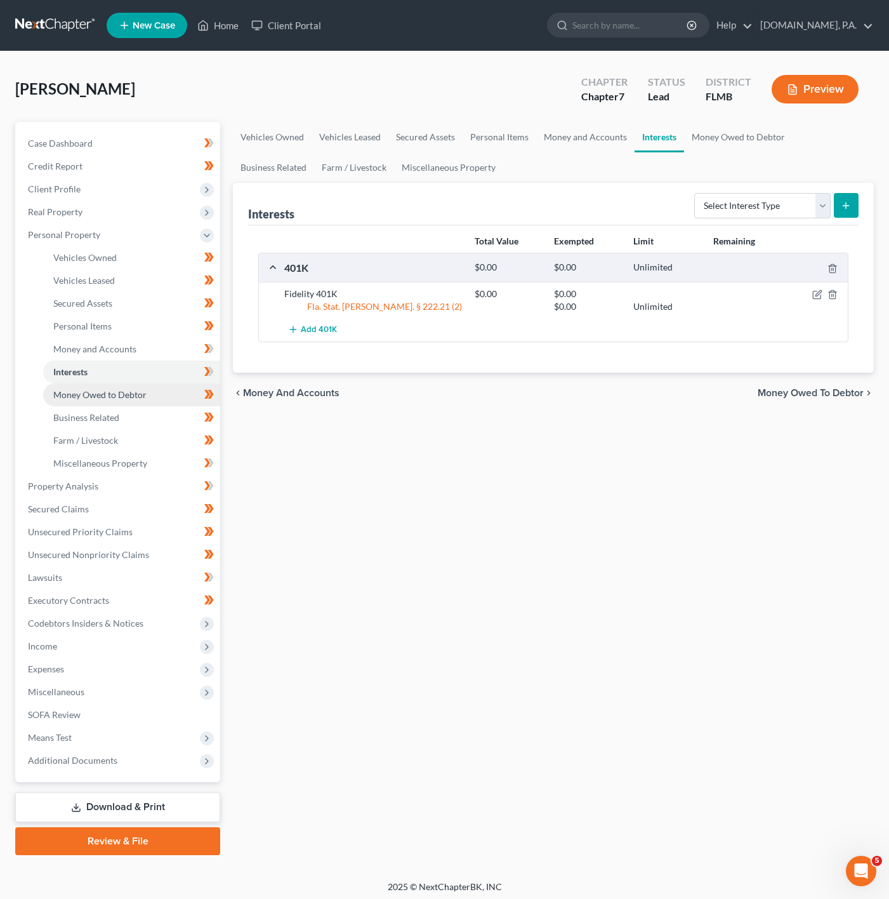
click at [131, 399] on span "Money Owed to Debtor" at bounding box center [99, 394] width 93 height 11
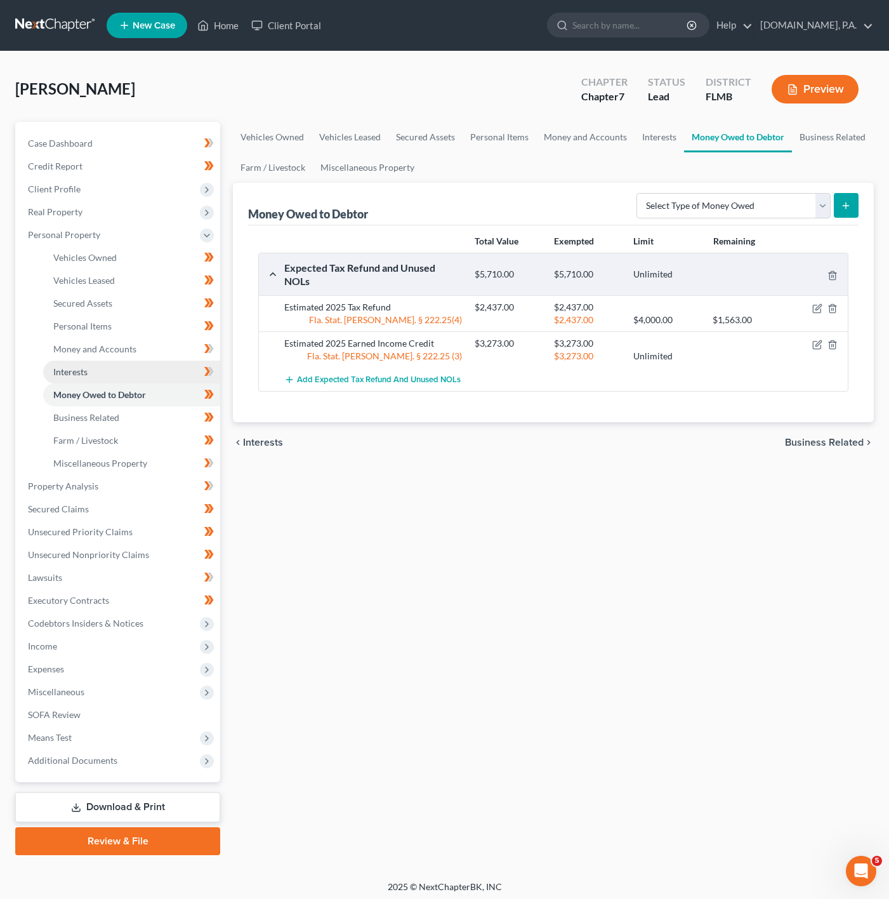
click at [134, 377] on link "Interests" at bounding box center [131, 371] width 177 height 23
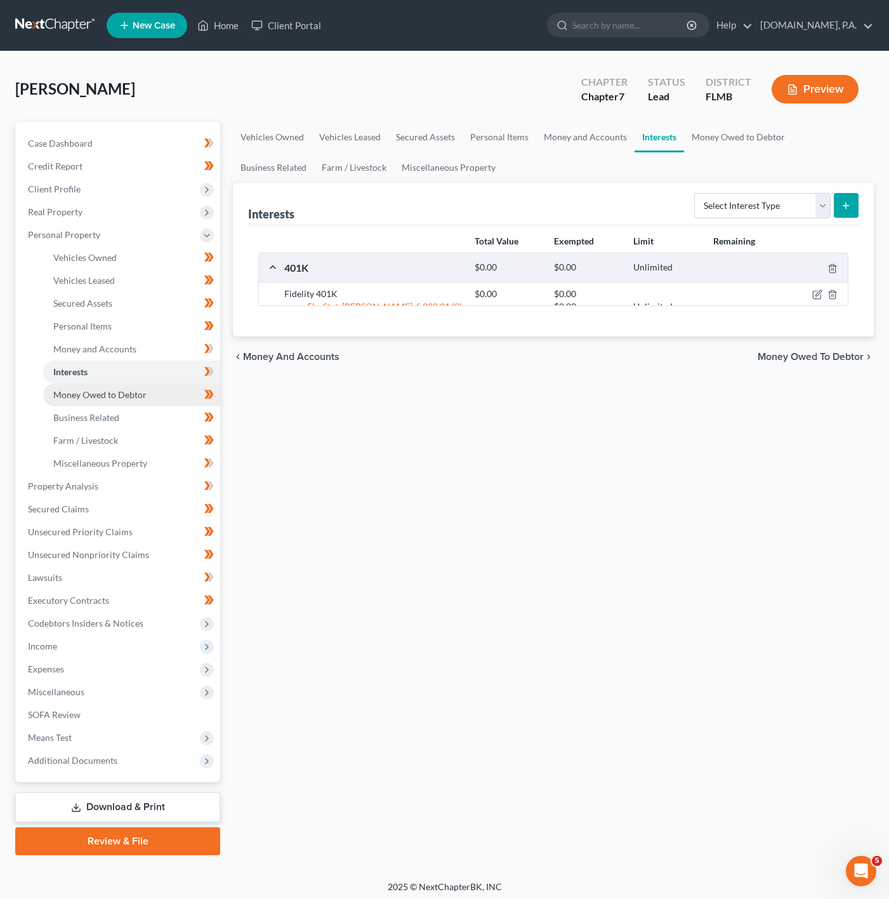
click at [116, 404] on link "Money Owed to Debtor" at bounding box center [131, 394] width 177 height 23
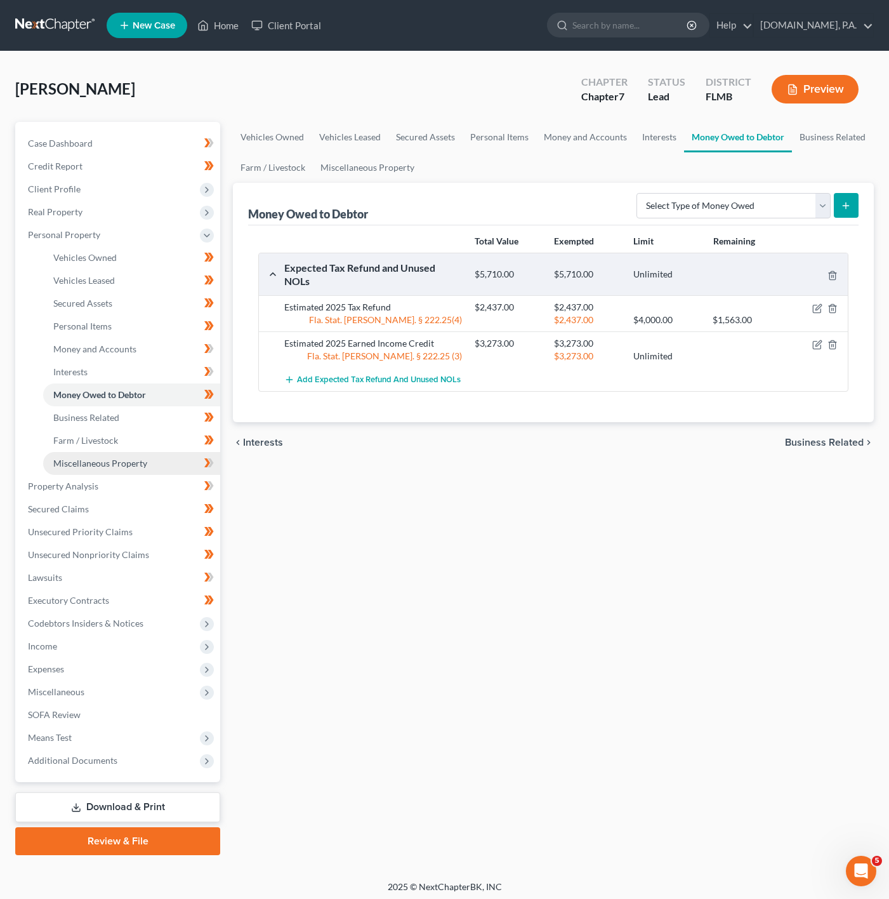
click at [175, 459] on link "Miscellaneous Property" at bounding box center [131, 463] width 177 height 23
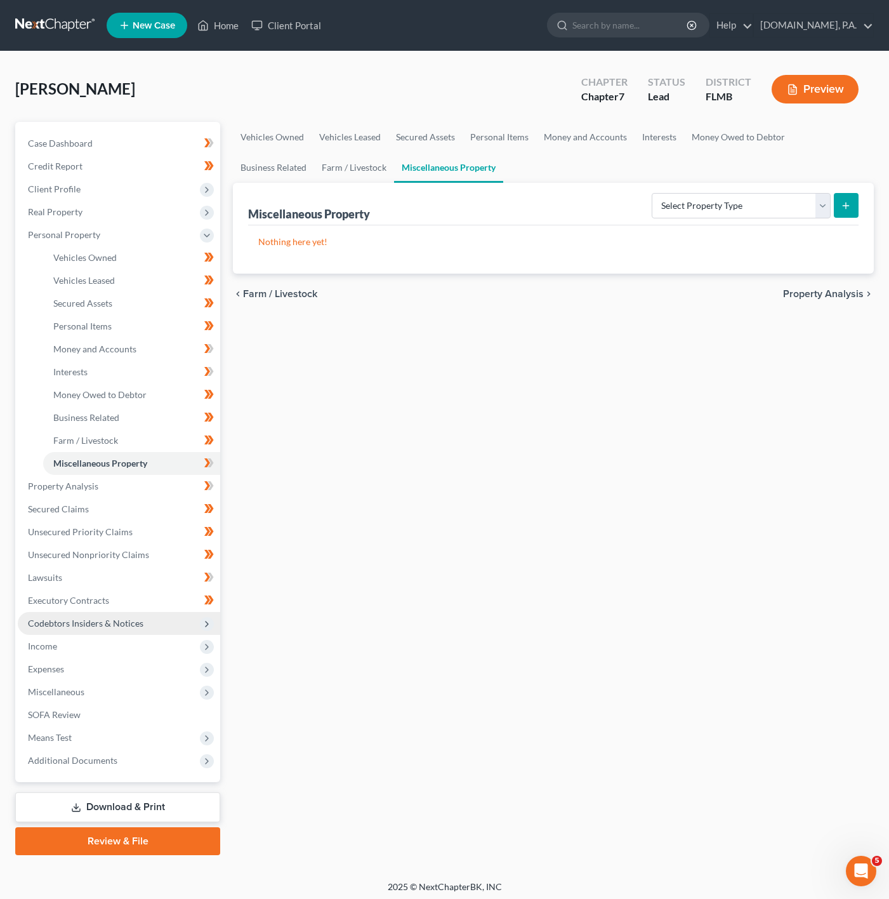
click at [147, 614] on span "Codebtors Insiders & Notices" at bounding box center [119, 623] width 202 height 23
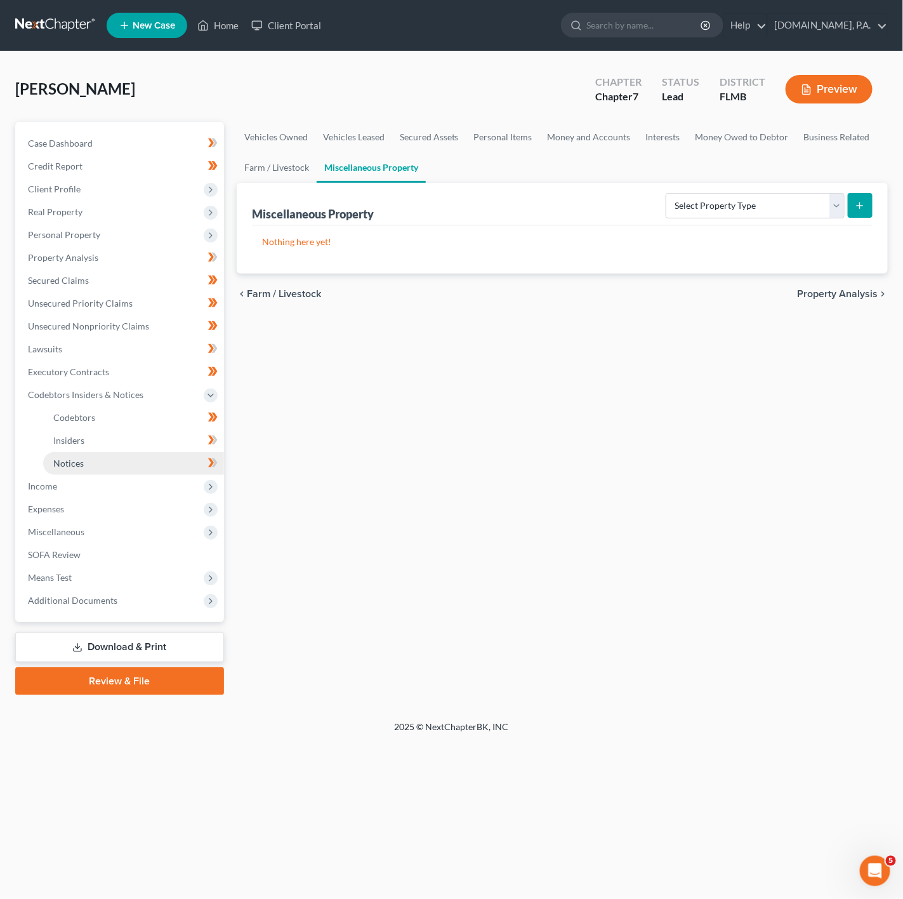
click at [59, 459] on span "Notices" at bounding box center [68, 463] width 30 height 11
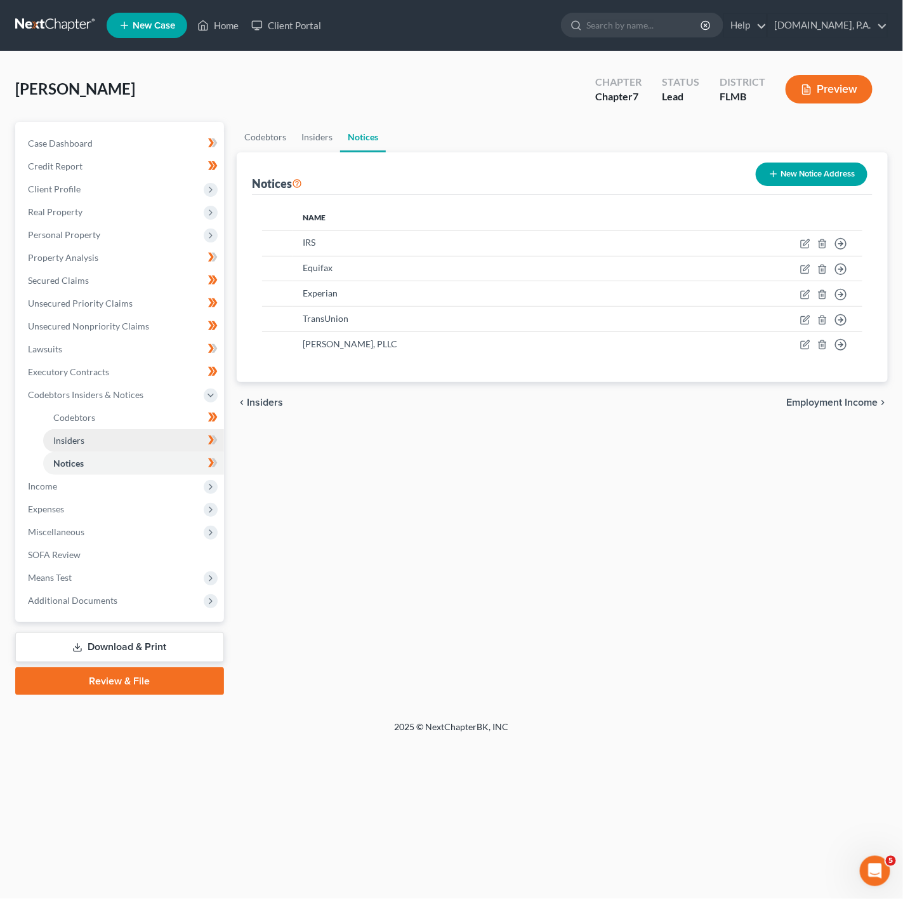
click at [105, 440] on link "Insiders" at bounding box center [133, 440] width 181 height 23
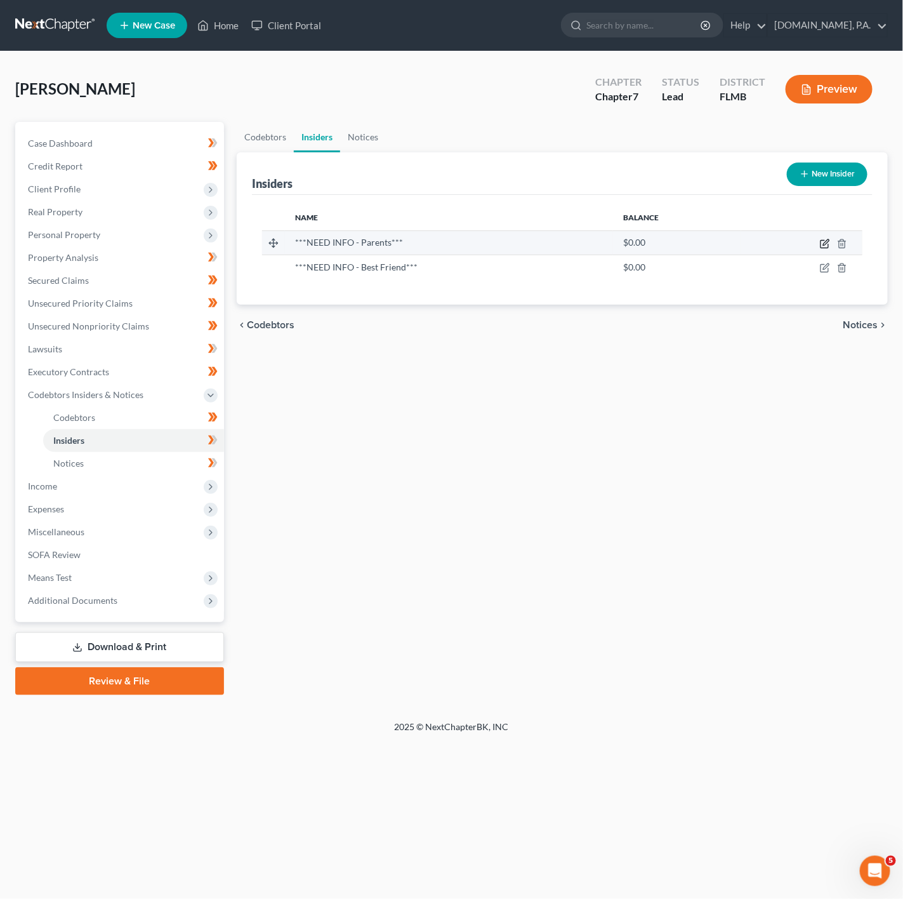
click at [826, 241] on icon "button" at bounding box center [825, 244] width 10 height 10
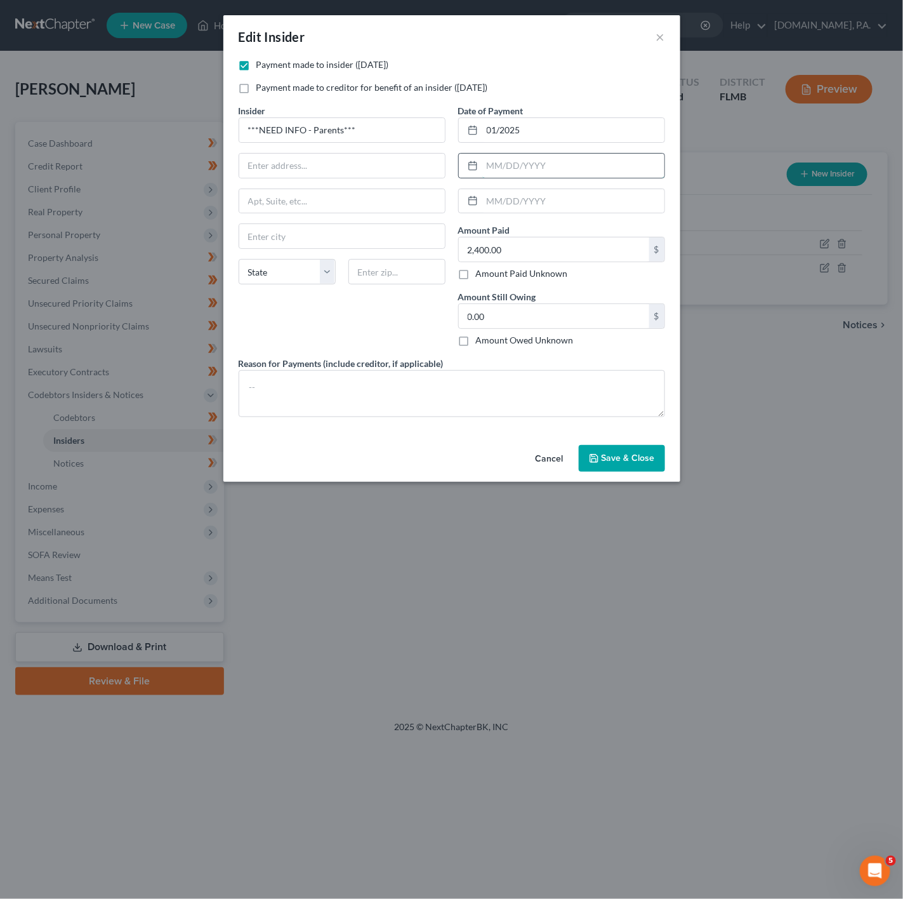
click at [514, 175] on input "text" at bounding box center [573, 166] width 182 height 24
click at [376, 301] on div "Insider * ***NEED INFO - Parents*** State AL AK AR AZ CA CO CT DE DC FL GA GU H…" at bounding box center [342, 230] width 220 height 253
click at [556, 471] on button "Cancel" at bounding box center [549, 458] width 48 height 25
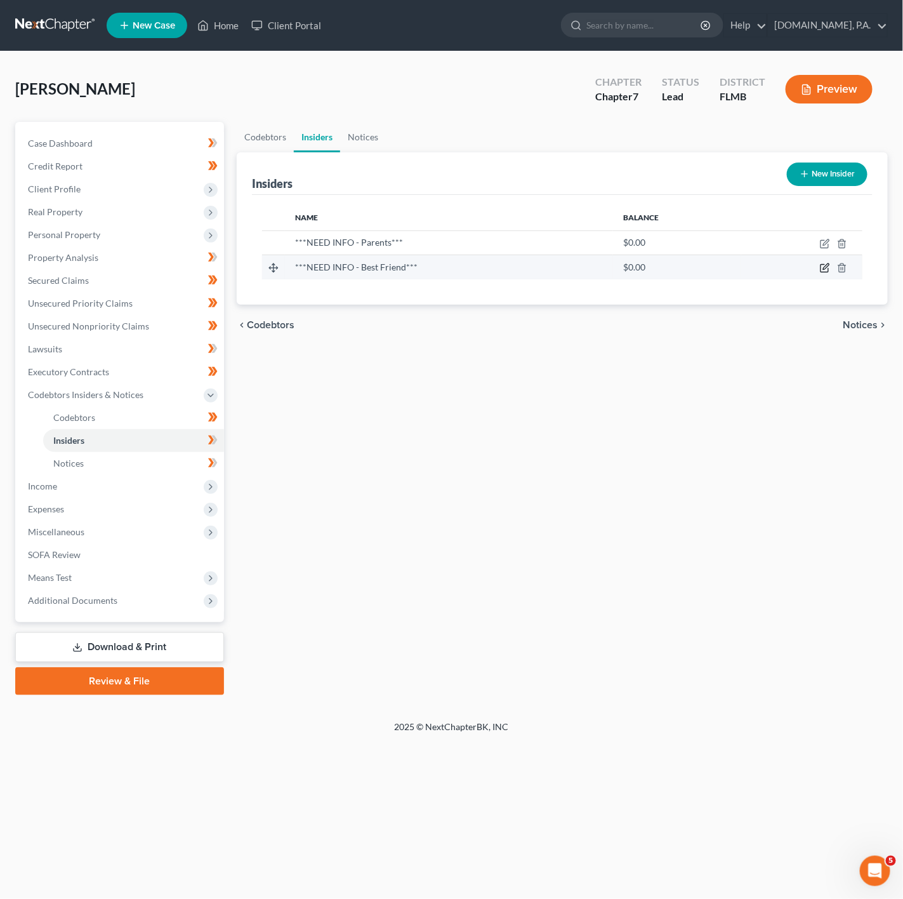
click at [823, 272] on icon "button" at bounding box center [825, 268] width 10 height 10
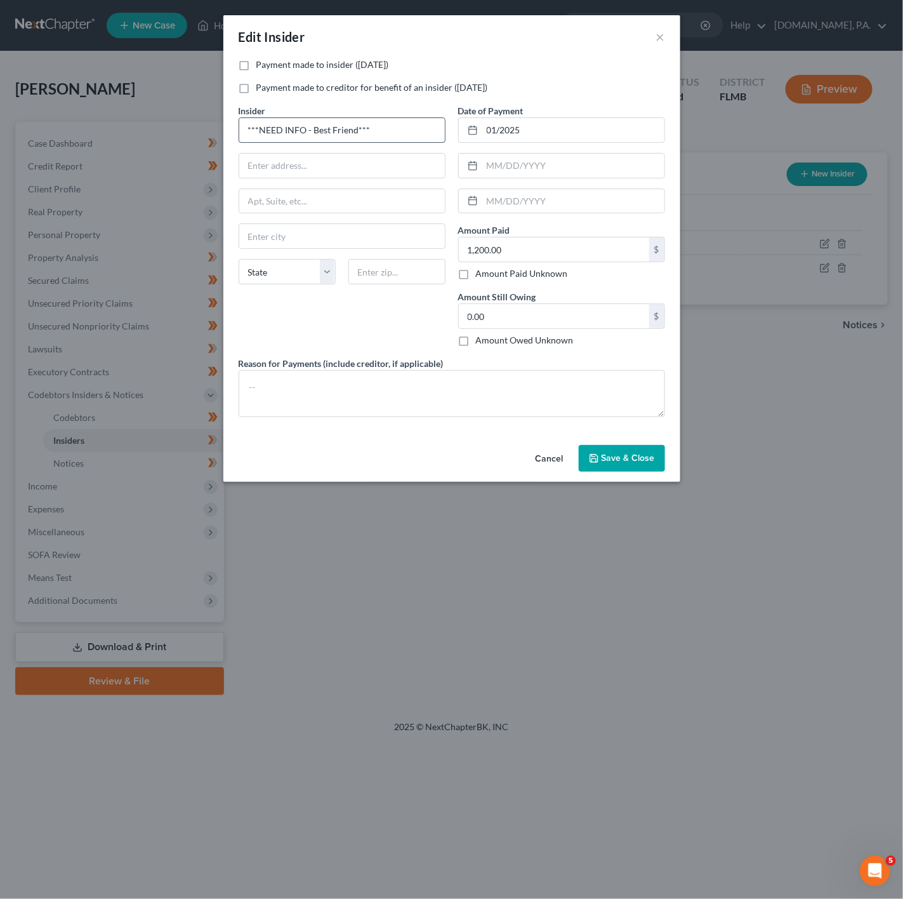
click at [385, 122] on input "***NEED INFO - Best Friend***" at bounding box center [342, 130] width 206 height 24
click at [537, 465] on button "Cancel" at bounding box center [549, 458] width 48 height 25
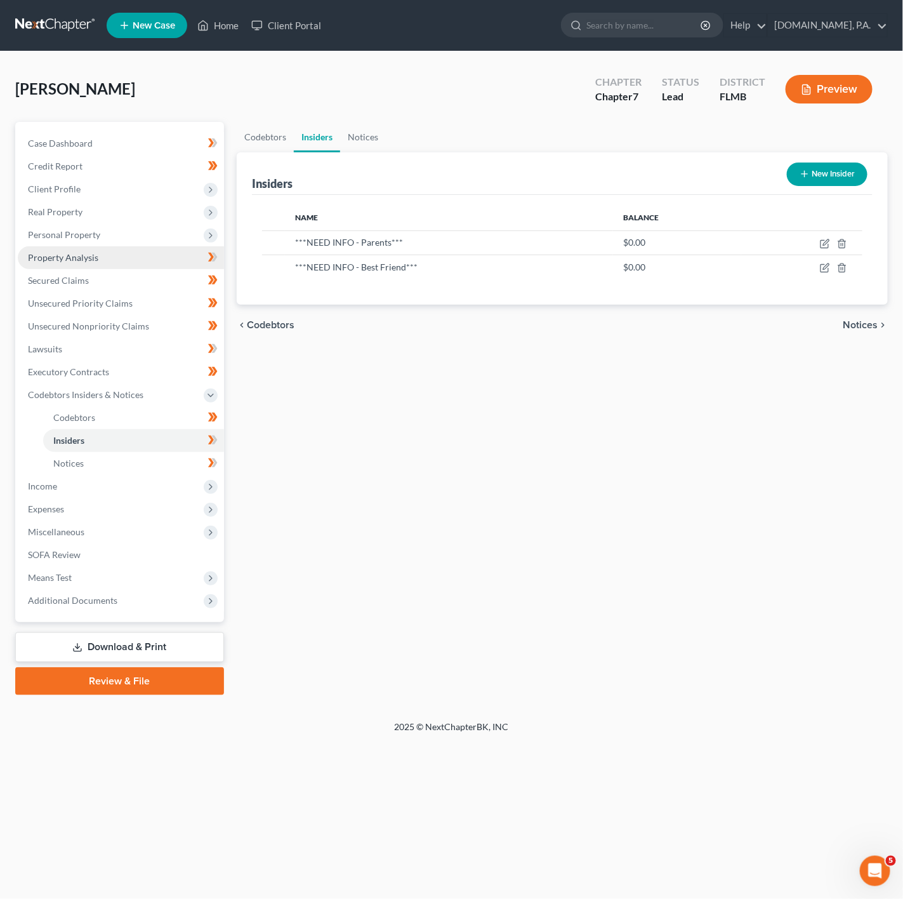
click at [191, 265] on link "Property Analysis" at bounding box center [121, 257] width 206 height 23
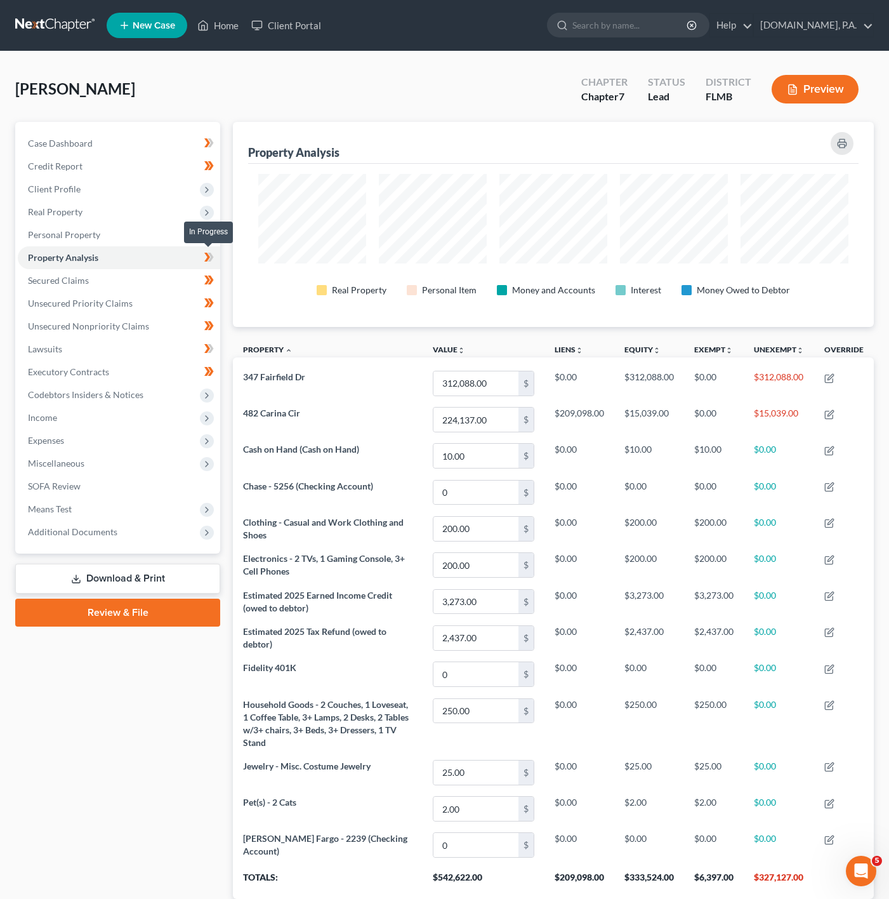
scroll to position [204, 640]
click at [217, 256] on span at bounding box center [209, 258] width 22 height 19
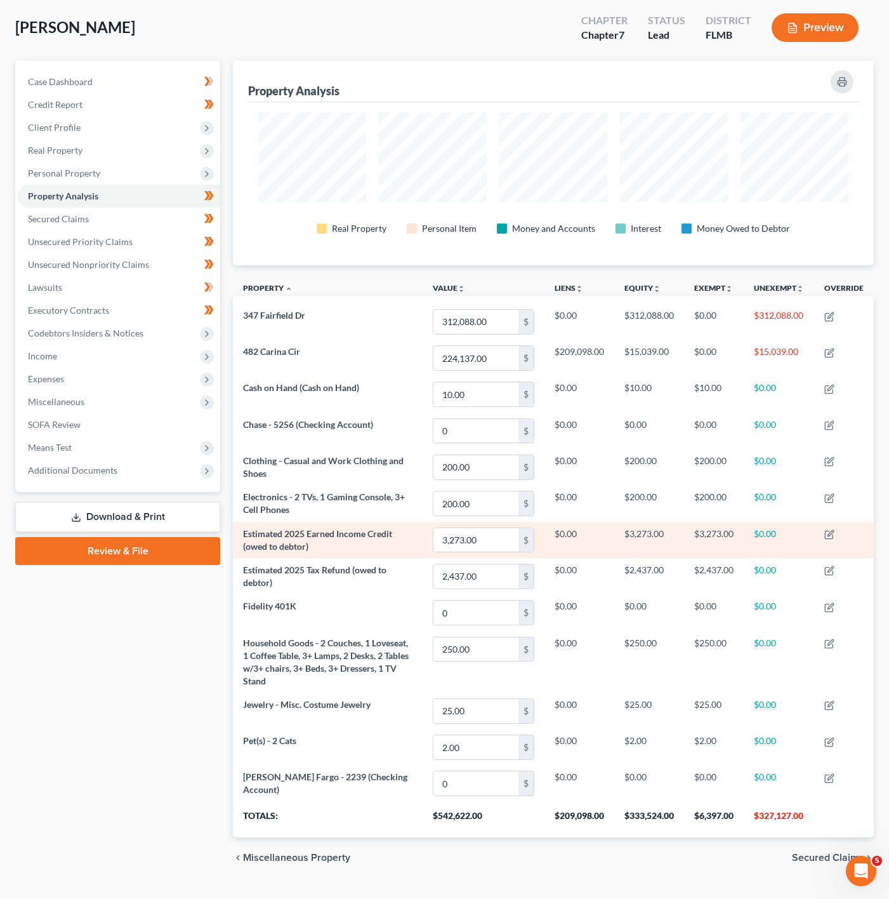
scroll to position [96, 0]
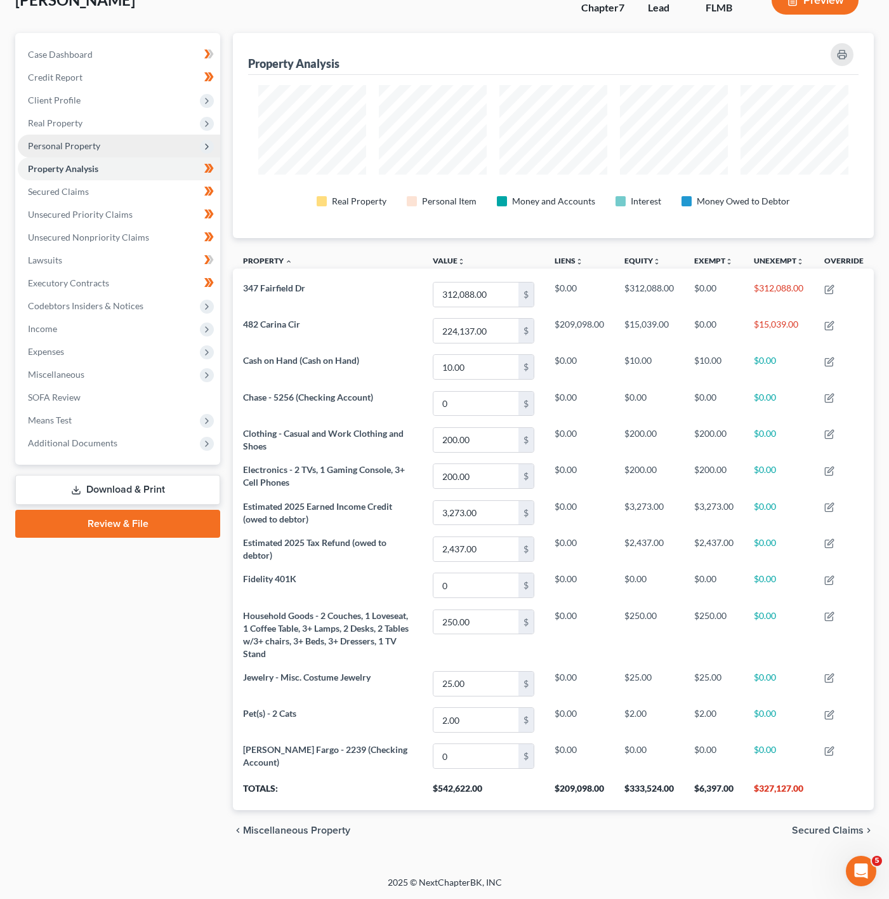
click at [194, 135] on span "Personal Property" at bounding box center [119, 146] width 202 height 23
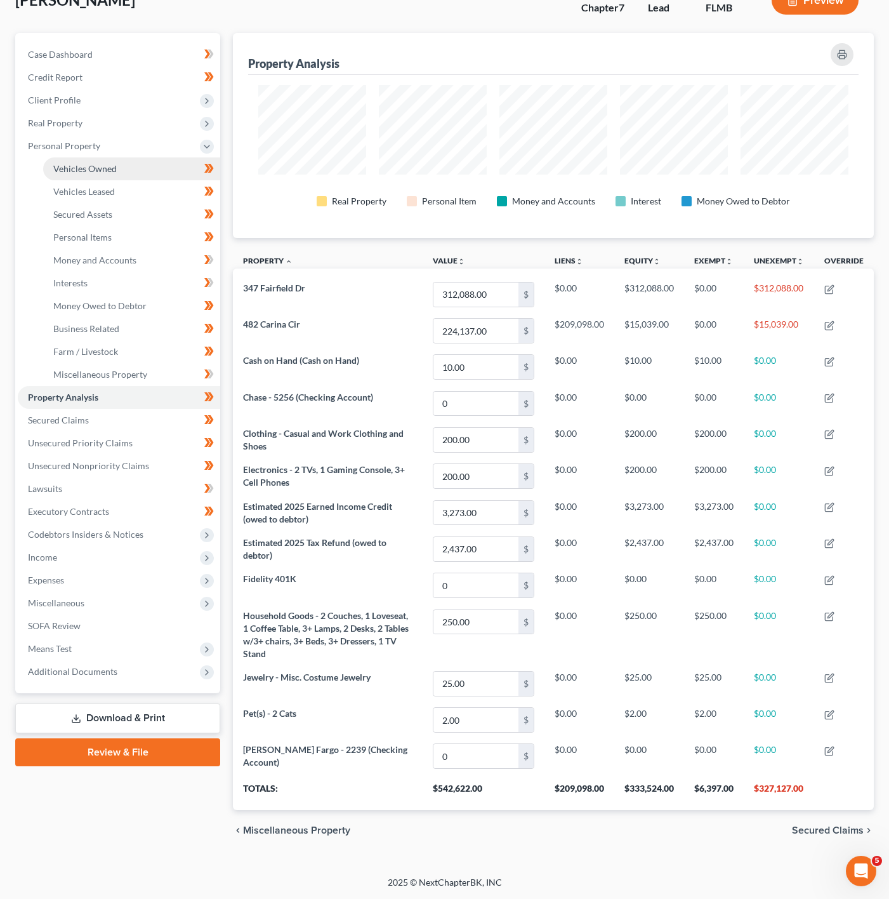
click at [149, 164] on link "Vehicles Owned" at bounding box center [131, 168] width 177 height 23
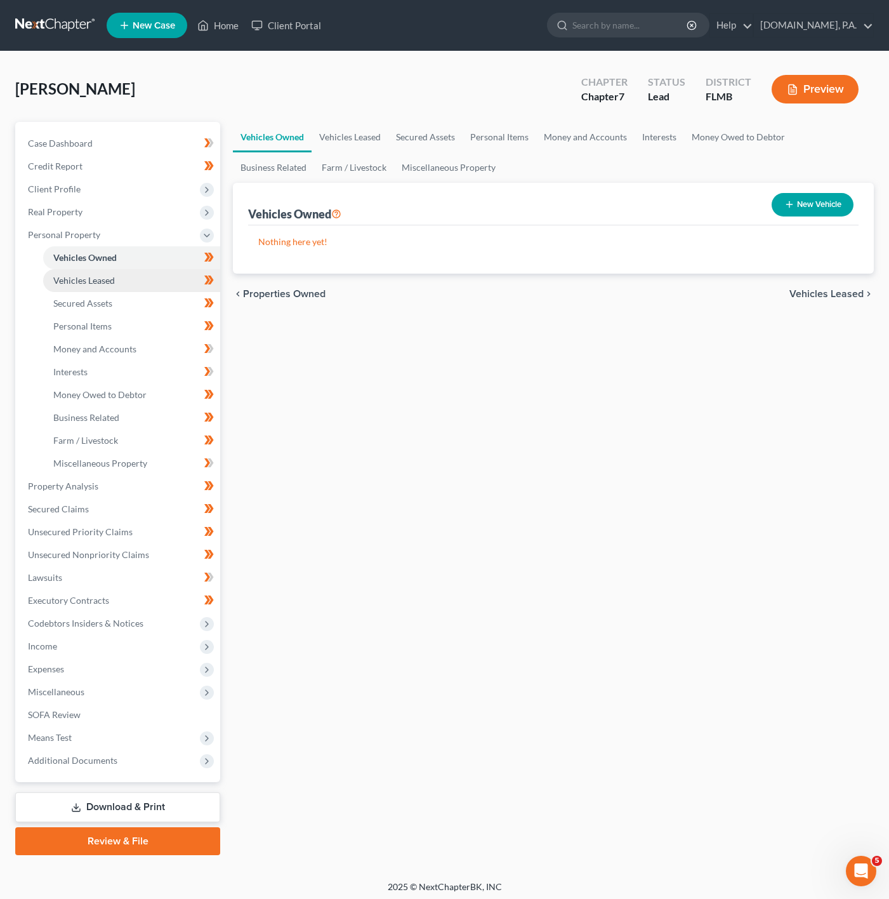
click at [157, 278] on link "Vehicles Leased" at bounding box center [131, 280] width 177 height 23
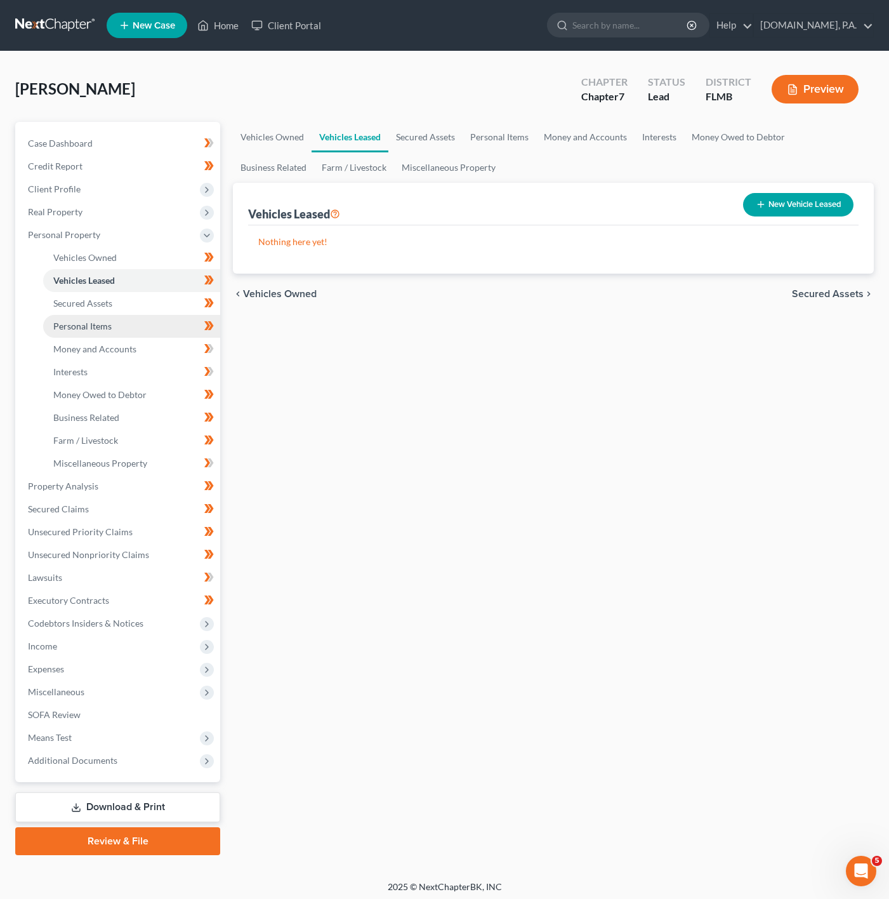
click at [147, 318] on link "Personal Items" at bounding box center [131, 326] width 177 height 23
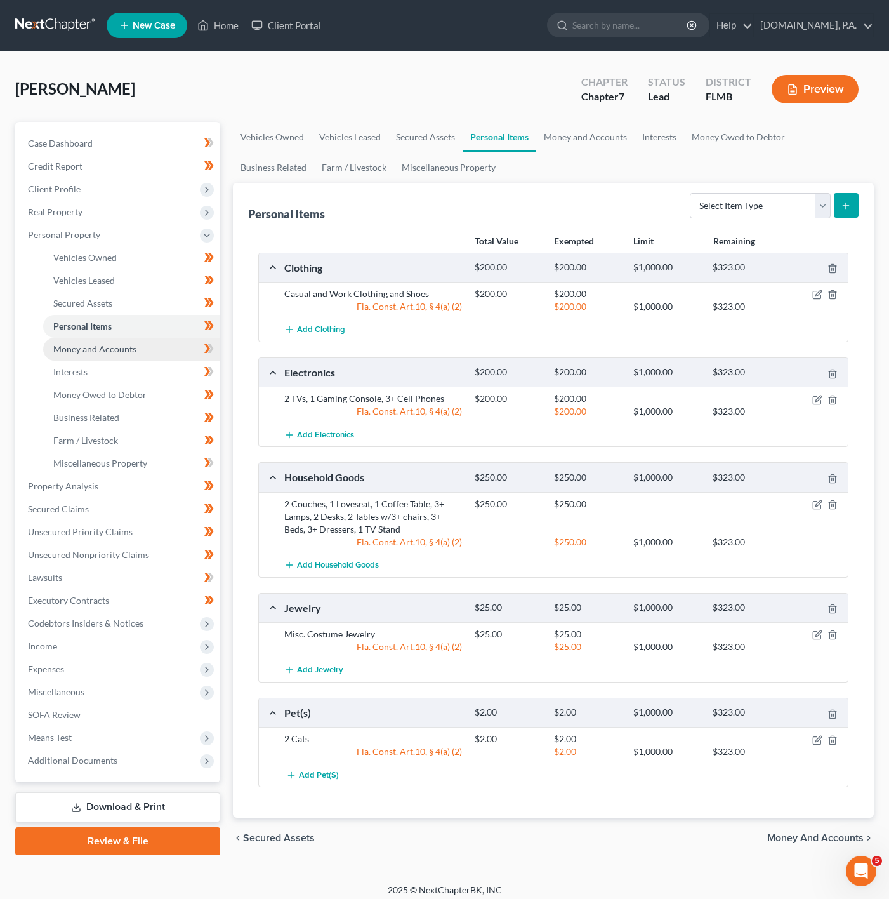
click at [137, 341] on link "Money and Accounts" at bounding box center [131, 349] width 177 height 23
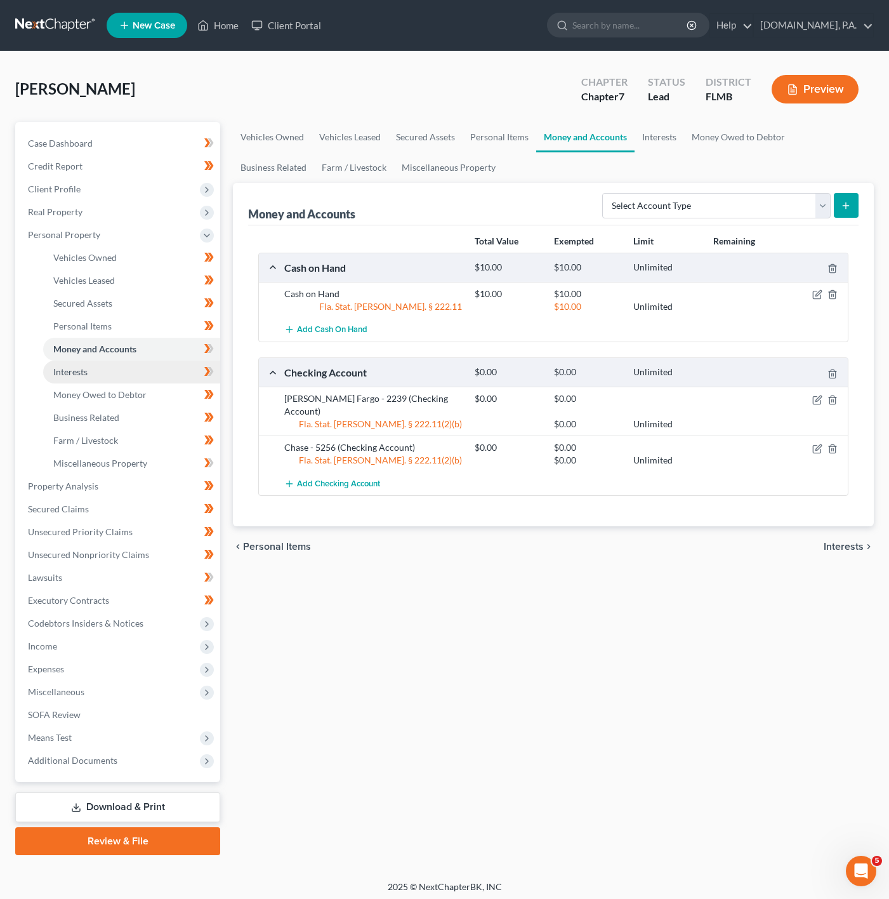
click at [158, 369] on link "Interests" at bounding box center [131, 371] width 177 height 23
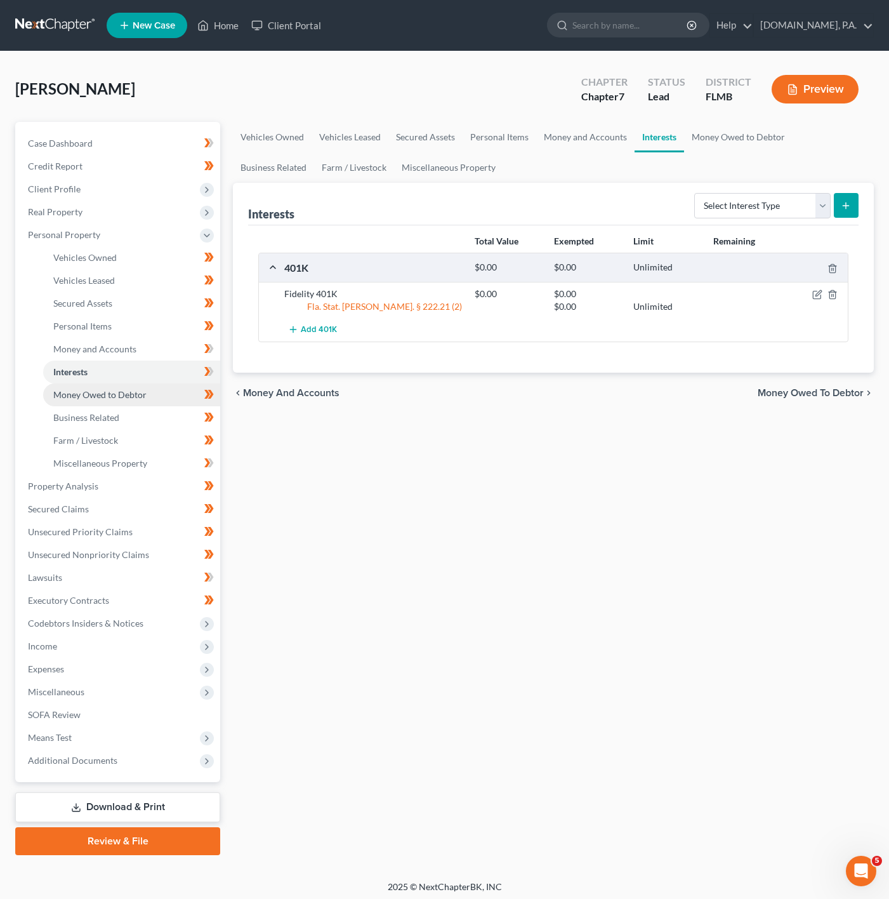
click at [179, 402] on link "Money Owed to Debtor" at bounding box center [131, 394] width 177 height 23
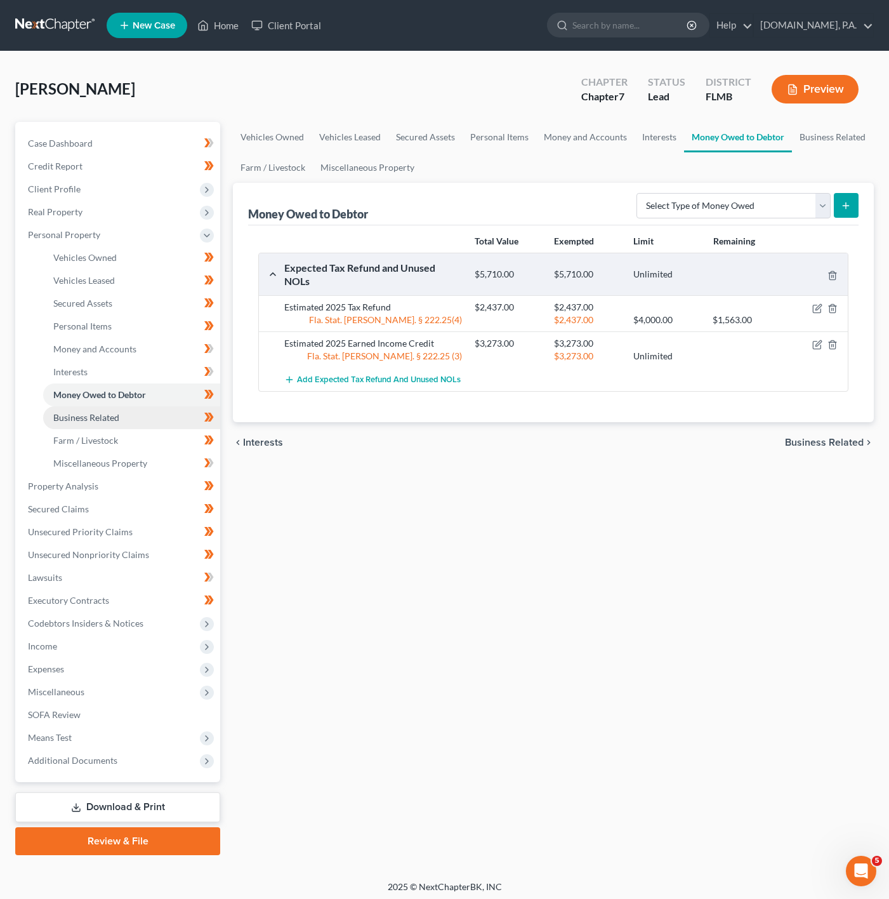
click at [170, 413] on link "Business Related" at bounding box center [131, 417] width 177 height 23
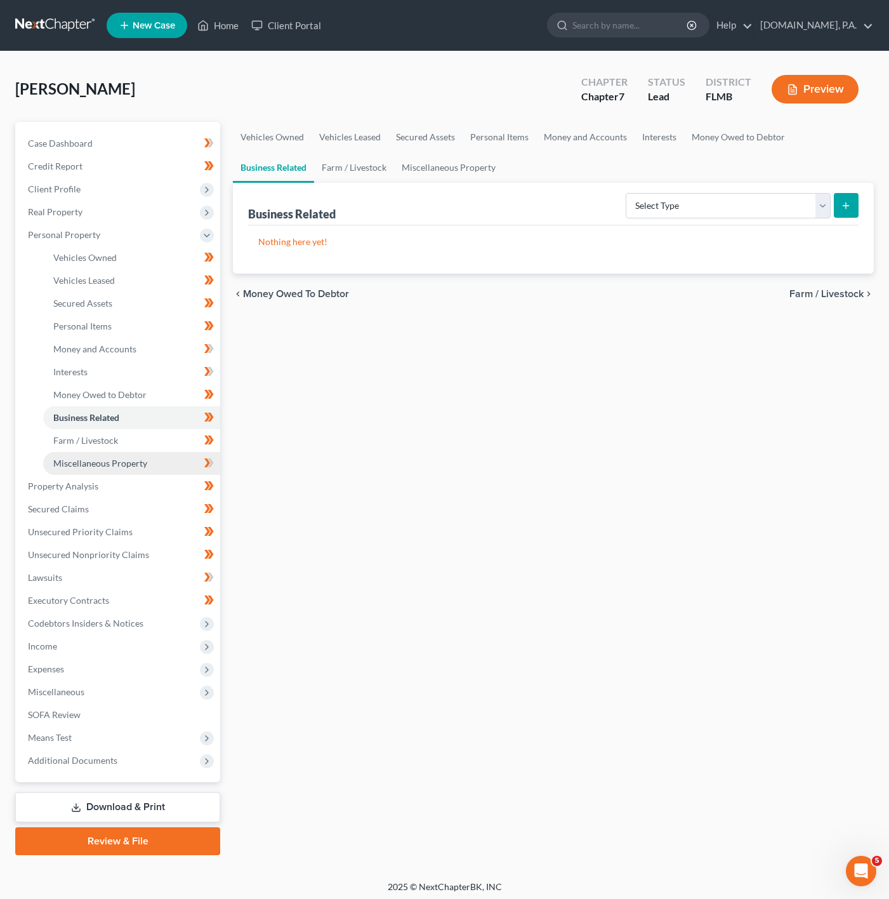
click at [171, 452] on link "Miscellaneous Property" at bounding box center [131, 463] width 177 height 23
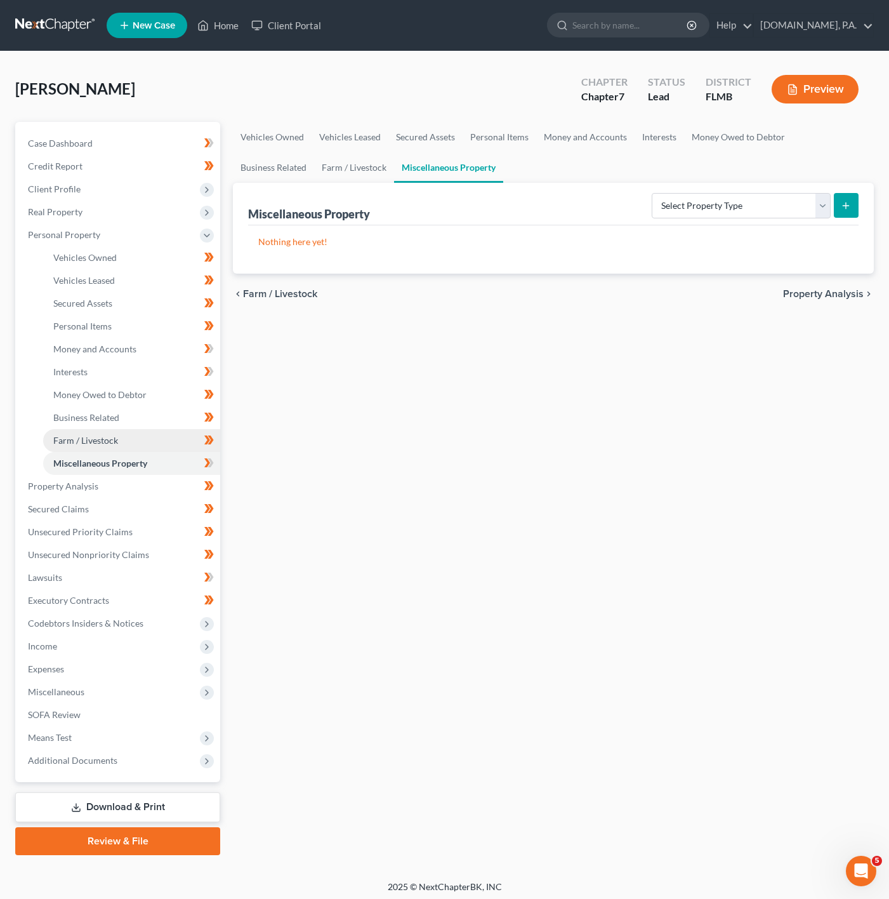
click at [172, 442] on link "Farm / Livestock" at bounding box center [131, 440] width 177 height 23
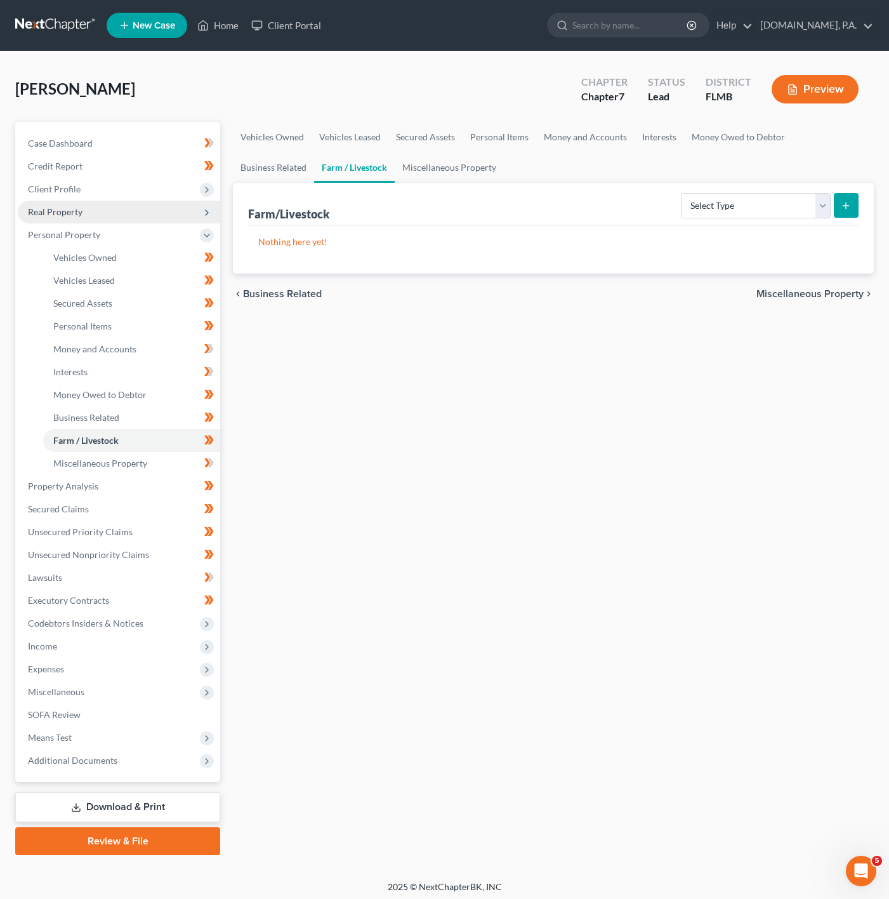
click at [199, 202] on span "Real Property" at bounding box center [119, 212] width 202 height 23
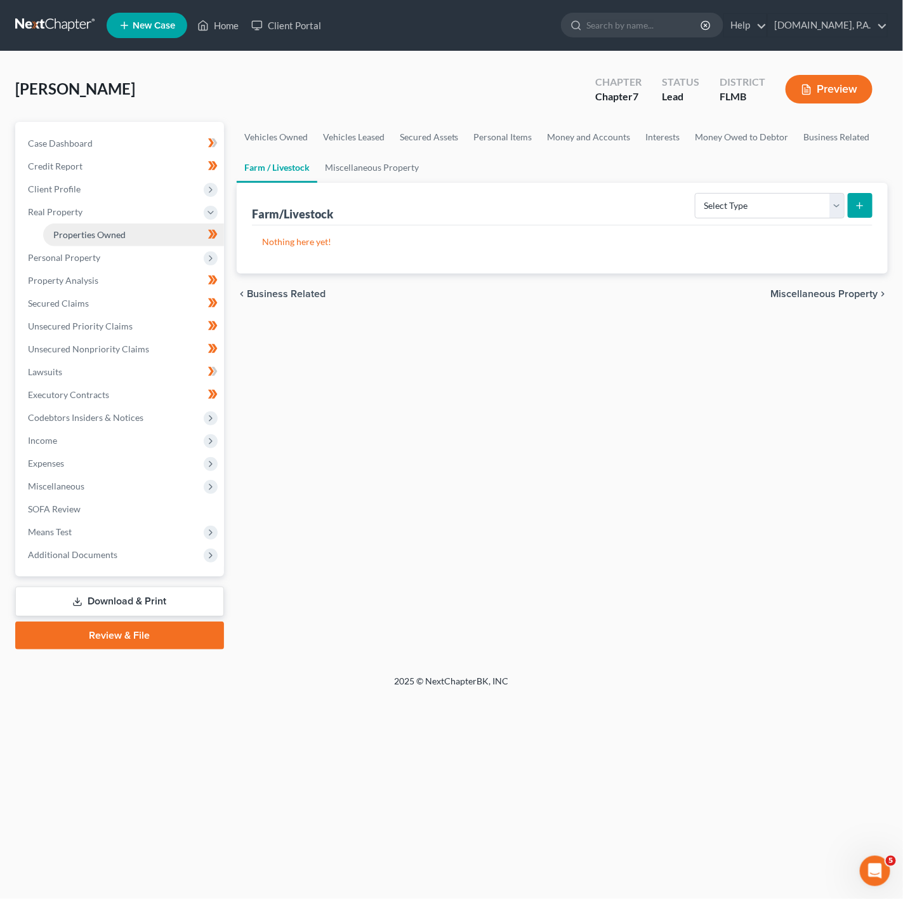
click at [159, 227] on link "Properties Owned" at bounding box center [133, 234] width 181 height 23
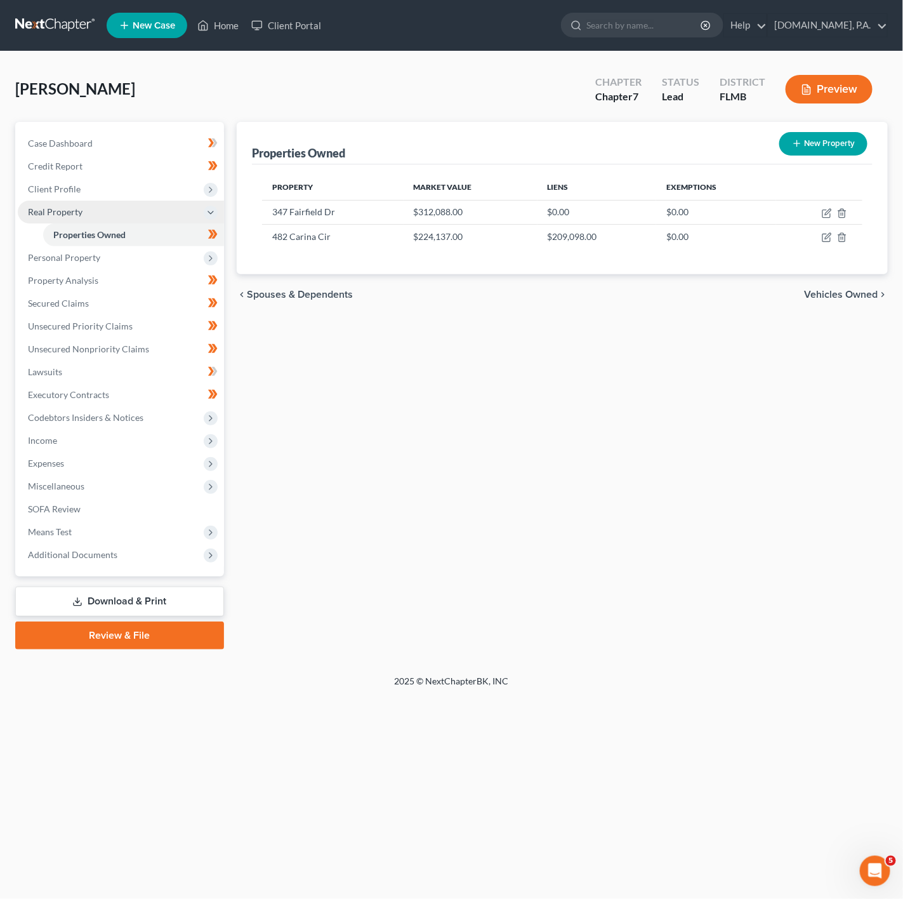
click at [194, 201] on span "Real Property" at bounding box center [121, 212] width 206 height 23
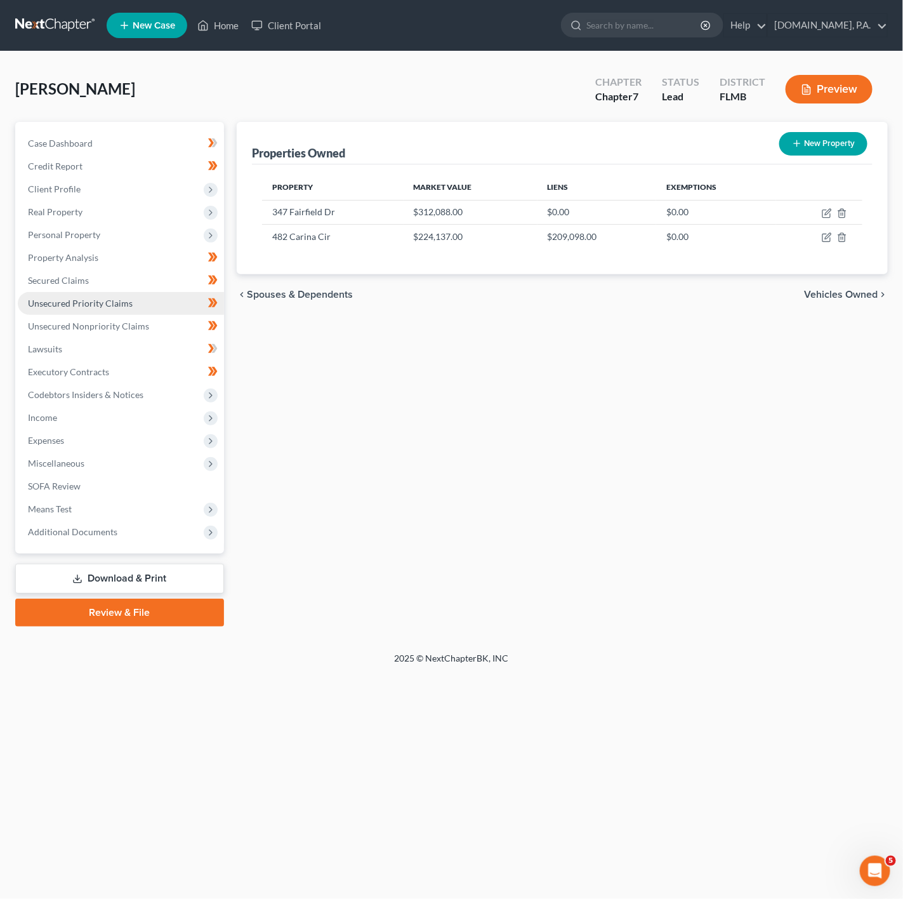
click at [138, 306] on link "Unsecured Priority Claims" at bounding box center [121, 303] width 206 height 23
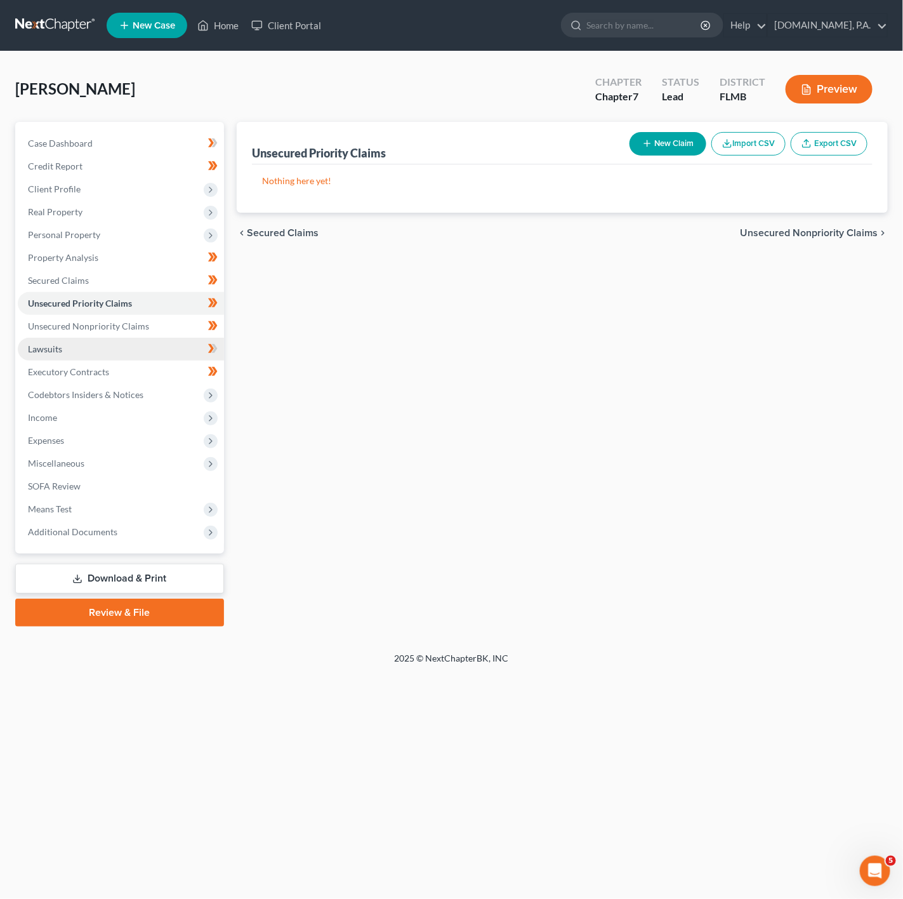
click at [133, 353] on link "Lawsuits" at bounding box center [121, 349] width 206 height 23
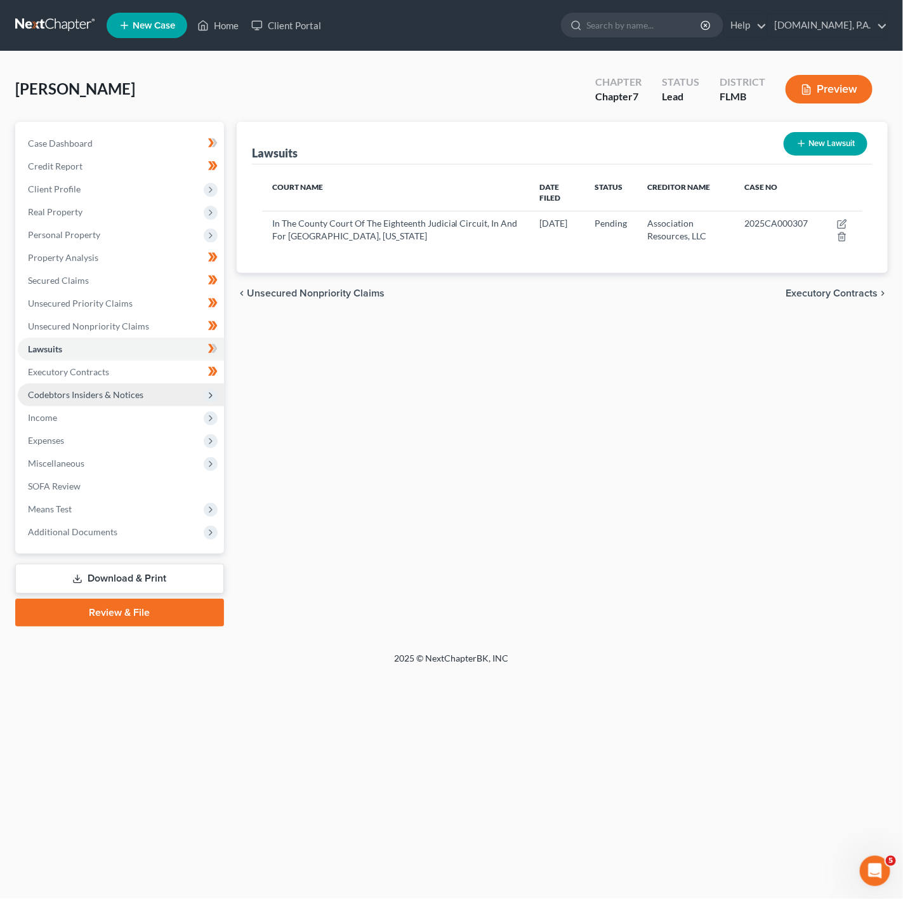
click at [168, 395] on span "Codebtors Insiders & Notices" at bounding box center [121, 394] width 206 height 23
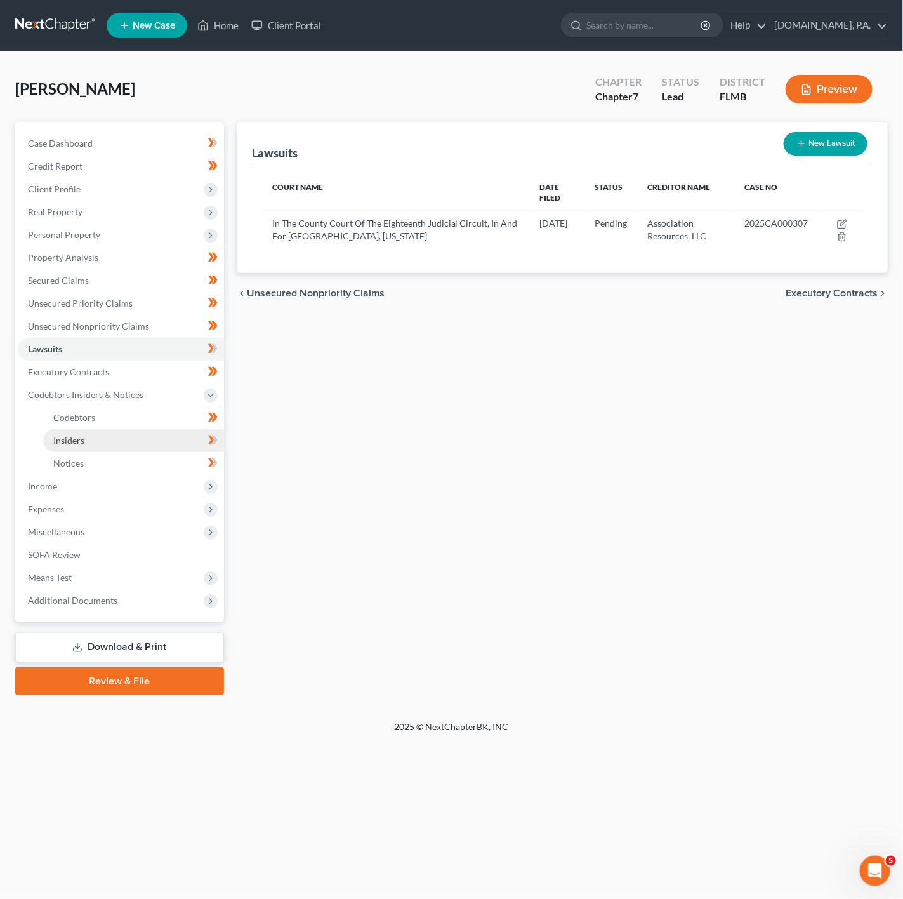
click at [179, 431] on link "Insiders" at bounding box center [133, 440] width 181 height 23
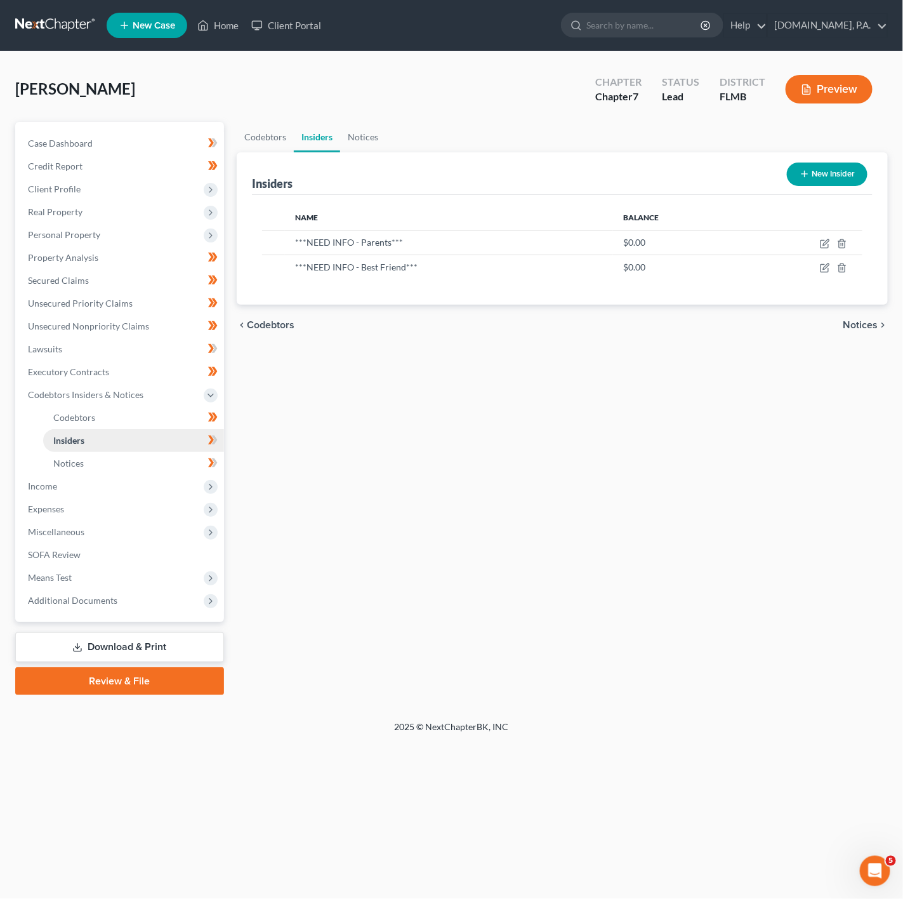
click at [175, 445] on link "Insiders" at bounding box center [133, 440] width 181 height 23
click at [172, 452] on link "Notices" at bounding box center [133, 463] width 181 height 23
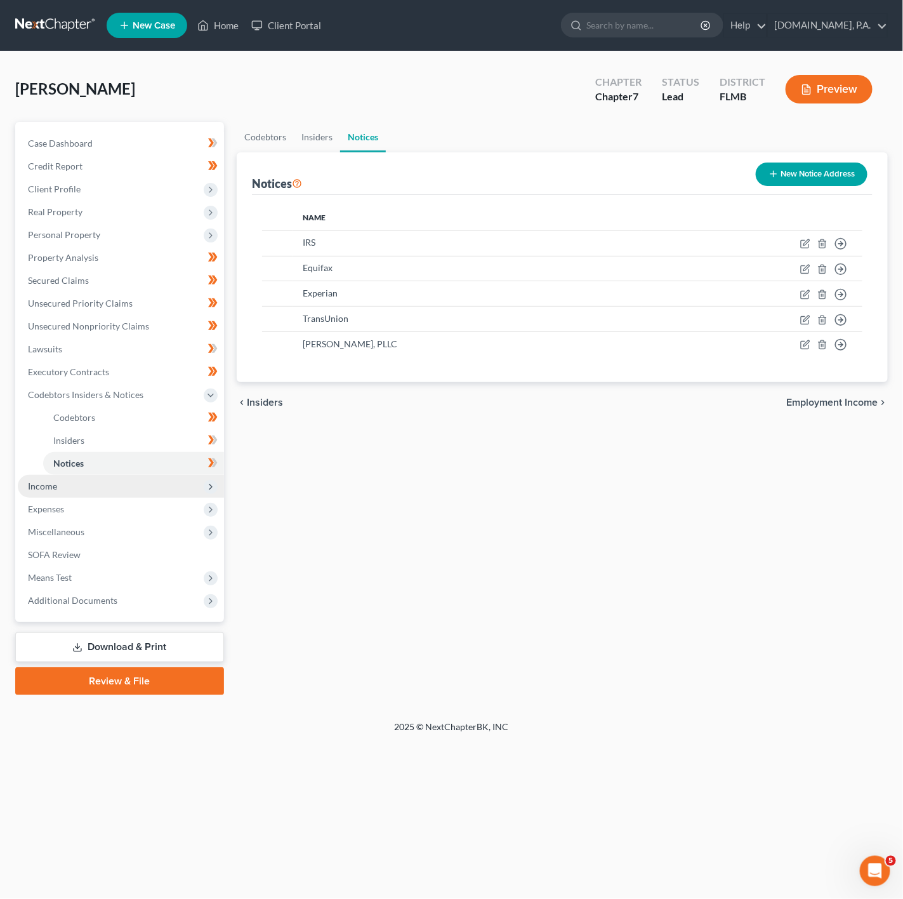
click at [157, 494] on span "Income" at bounding box center [121, 486] width 206 height 23
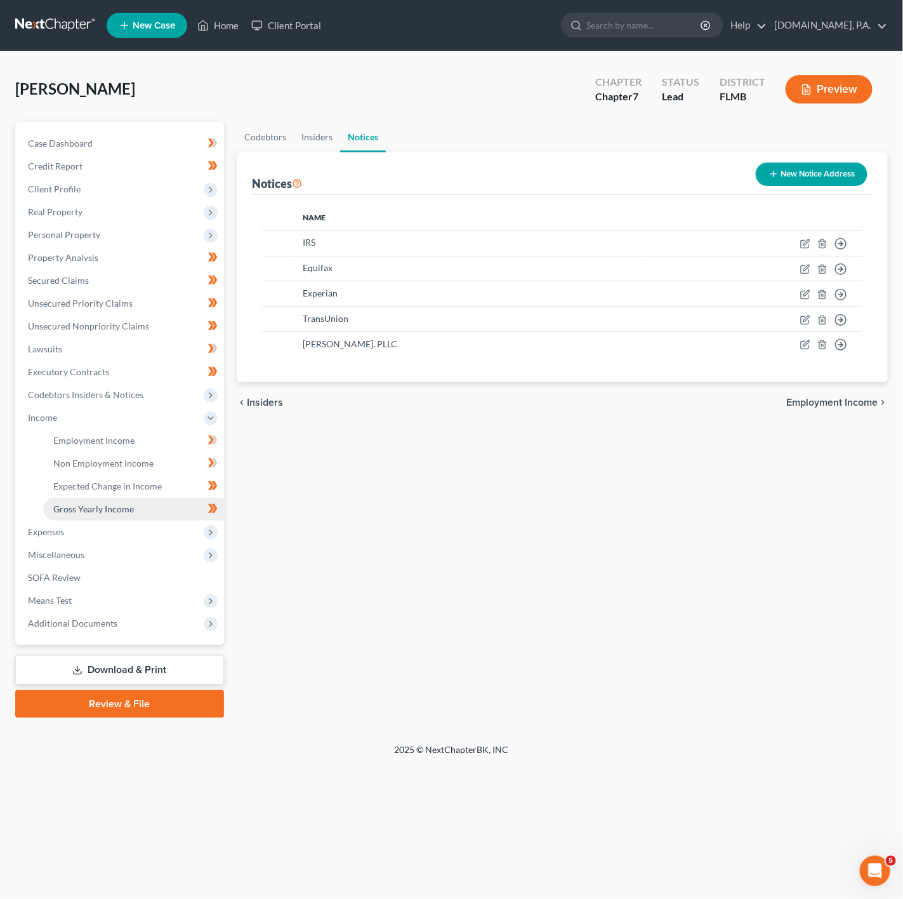
click at [157, 498] on link "Gross Yearly Income" at bounding box center [133, 509] width 181 height 23
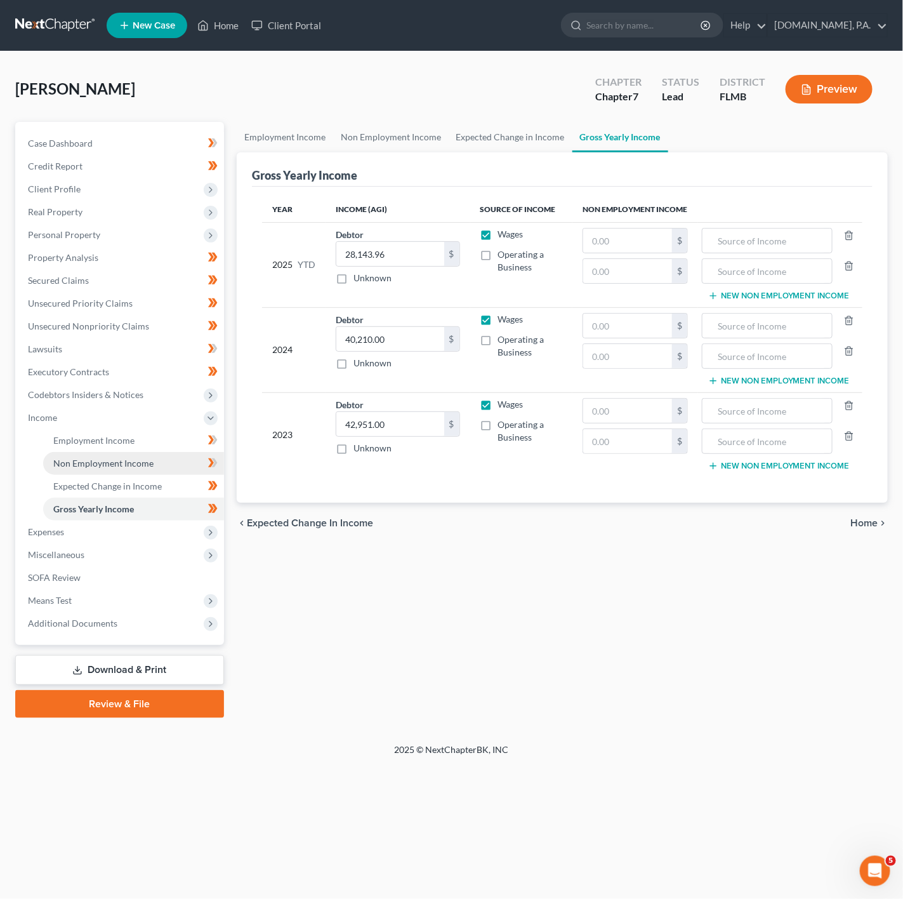
click at [173, 456] on link "Non Employment Income" at bounding box center [133, 463] width 181 height 23
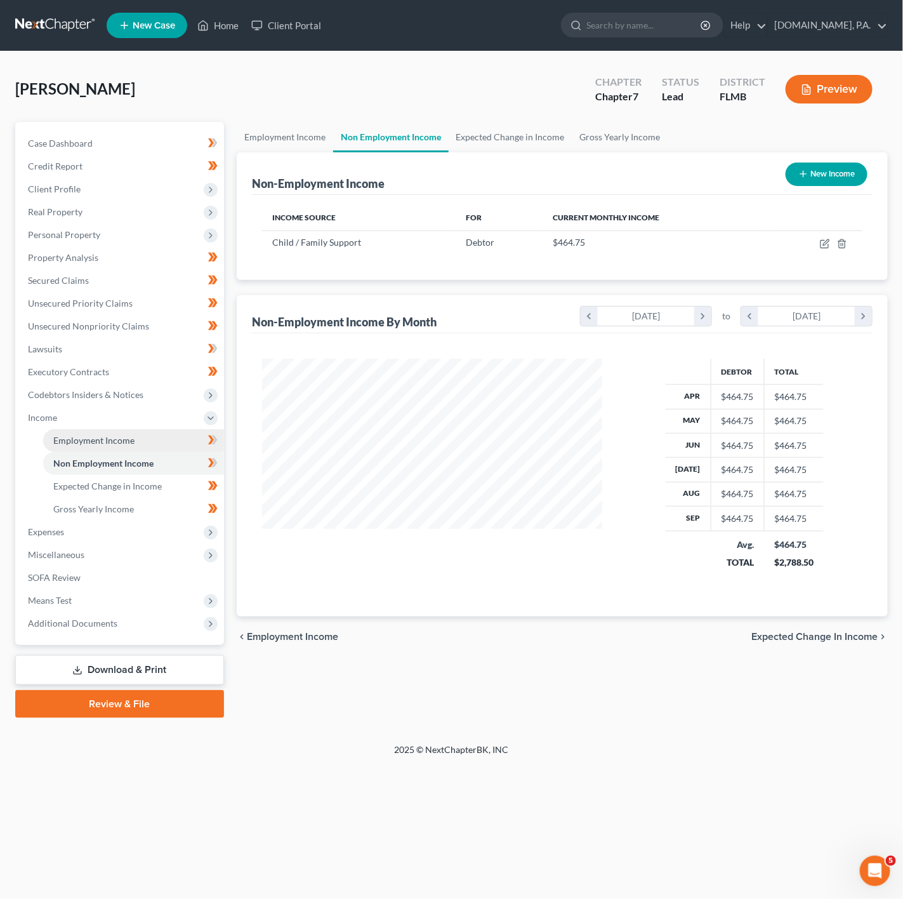
scroll to position [229, 364]
click at [174, 444] on link "Employment Income" at bounding box center [133, 440] width 181 height 23
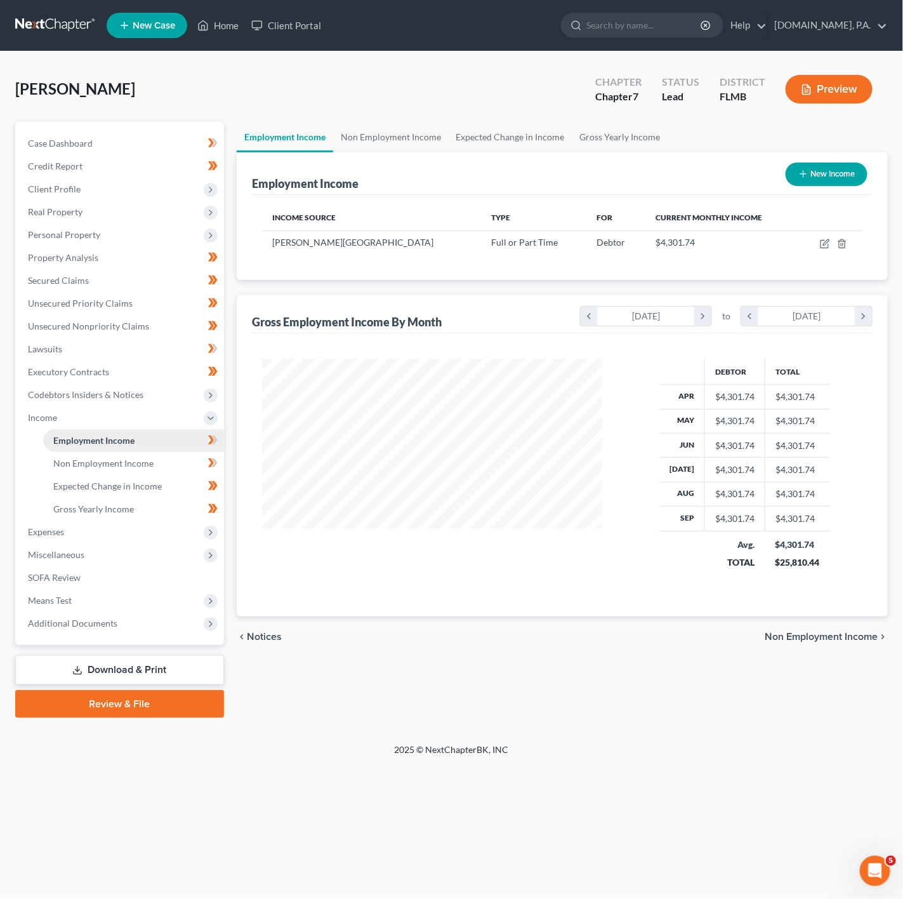
scroll to position [229, 364]
click at [188, 532] on span "Expenses" at bounding box center [121, 531] width 206 height 23
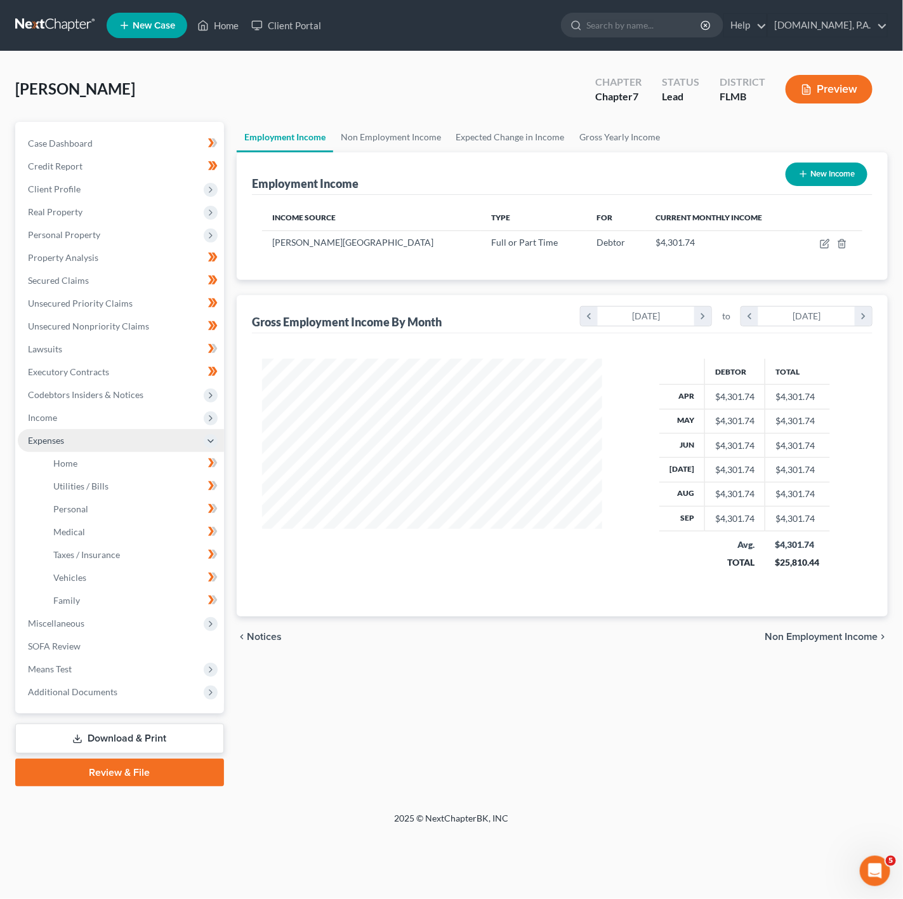
scroll to position [634343, 634206]
click at [181, 539] on link "Medical" at bounding box center [133, 531] width 181 height 23
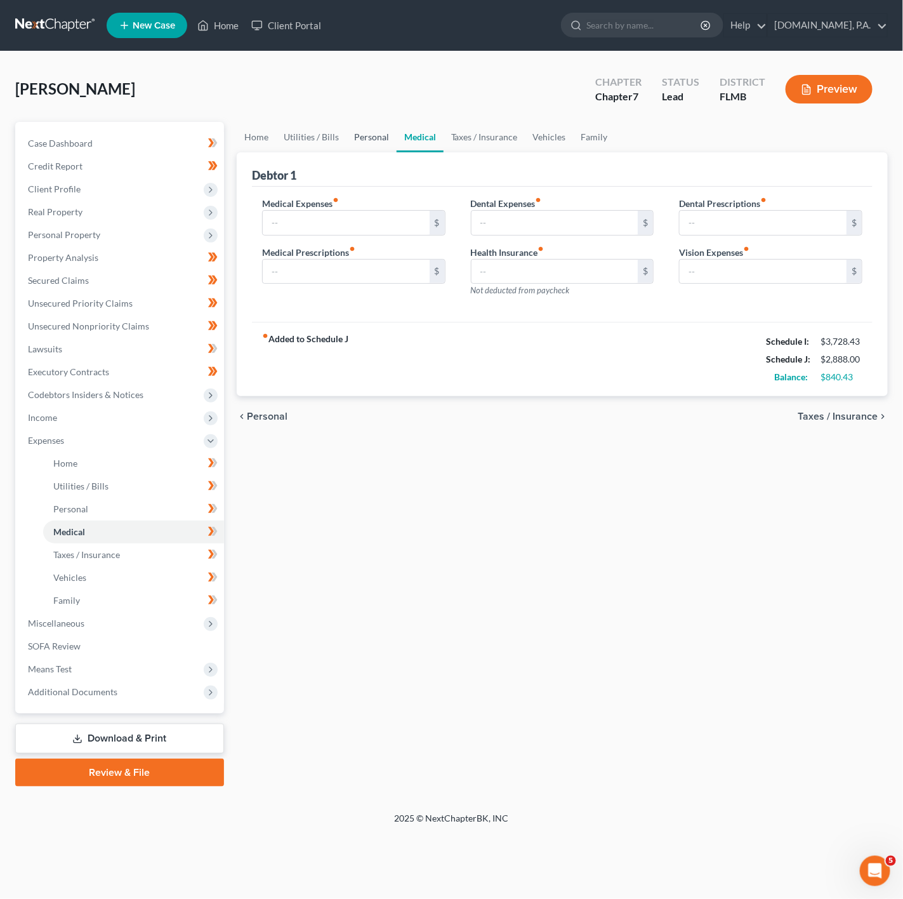
click at [351, 134] on link "Personal" at bounding box center [371, 137] width 50 height 30
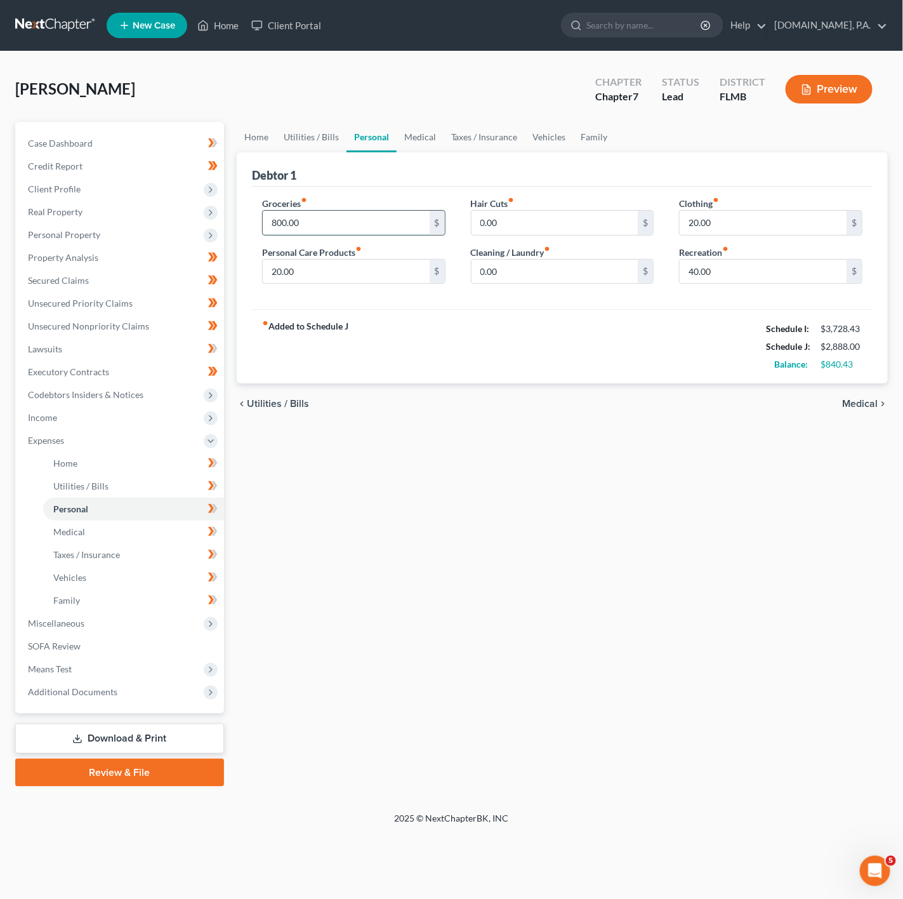
click at [354, 216] on input "800.00" at bounding box center [346, 223] width 167 height 24
click at [732, 274] on input "40.00" at bounding box center [763, 272] width 167 height 24
click at [362, 229] on input "800.00" at bounding box center [346, 223] width 167 height 24
type input "1,000"
click at [438, 331] on div "fiber_manual_record Added to Schedule J Schedule I: $3,728.43 Schedule J: $3,08…" at bounding box center [562, 346] width 621 height 74
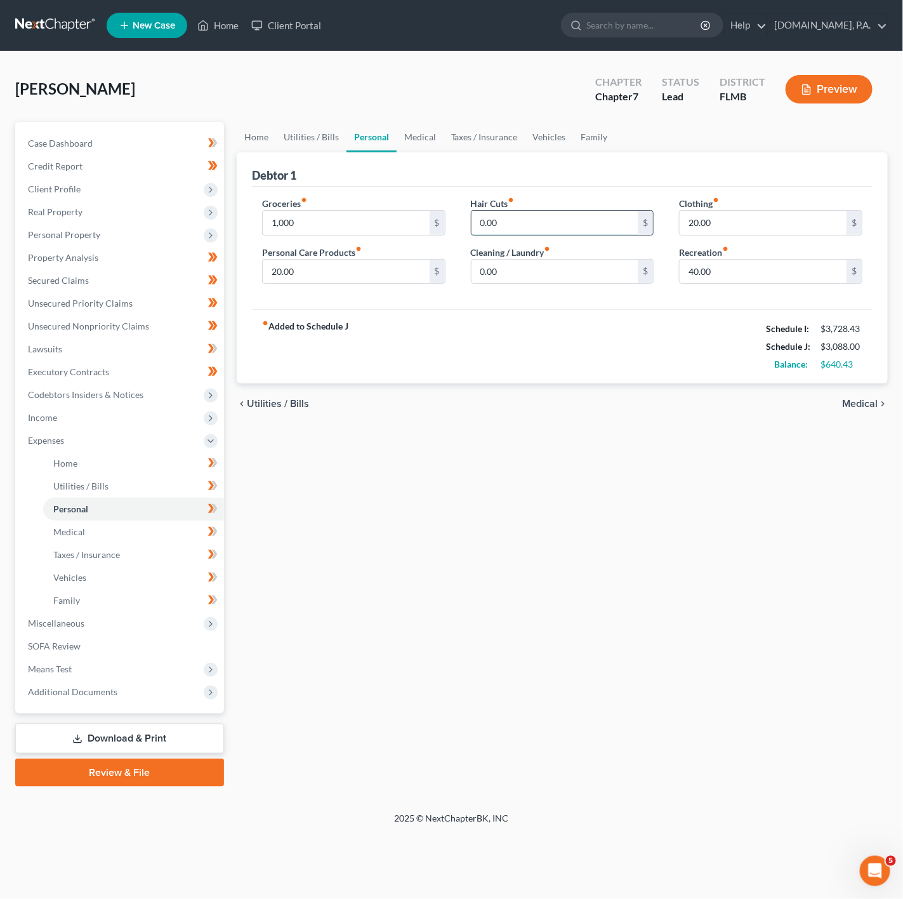
click at [587, 227] on input "0.00" at bounding box center [554, 223] width 167 height 24
type input "80"
click at [515, 260] on input "0.00" at bounding box center [554, 272] width 167 height 24
type input "60"
drag, startPoint x: 359, startPoint y: 282, endPoint x: 359, endPoint y: 271, distance: 11.4
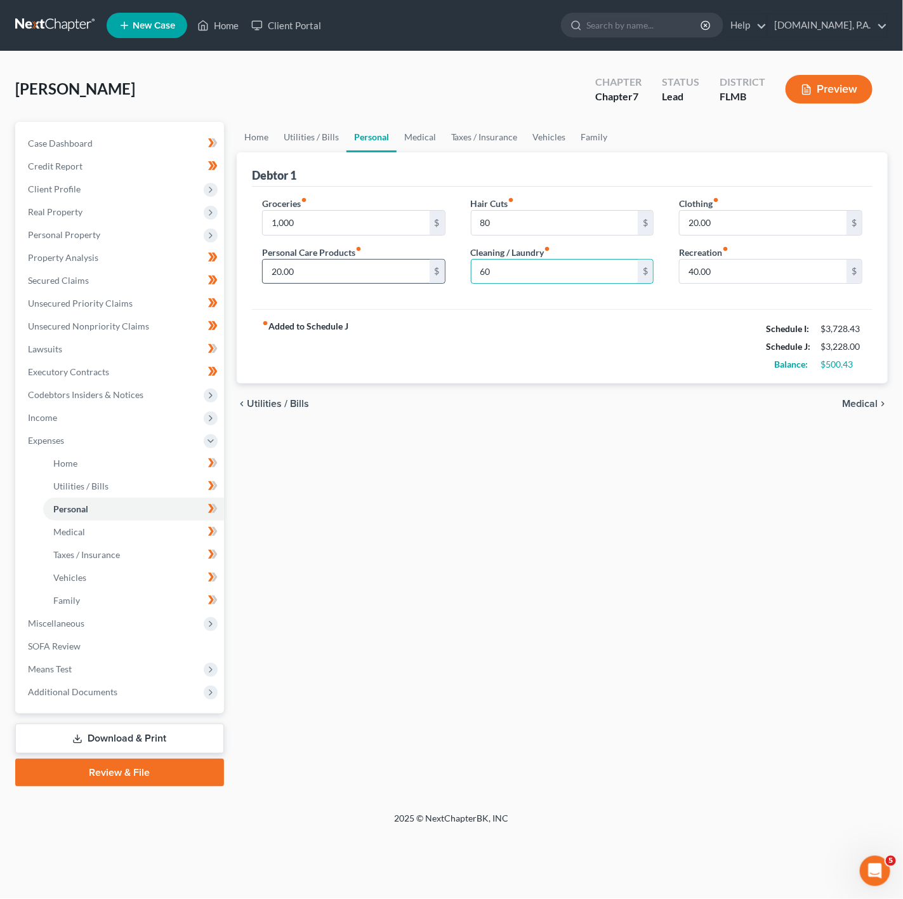
click at [359, 280] on input "20.00" at bounding box center [346, 272] width 167 height 24
type input "100"
click at [758, 265] on input "40.00" at bounding box center [763, 272] width 167 height 24
type input "160"
click at [607, 408] on div "chevron_left Utilities / Bills Medical chevron_right" at bounding box center [562, 403] width 651 height 41
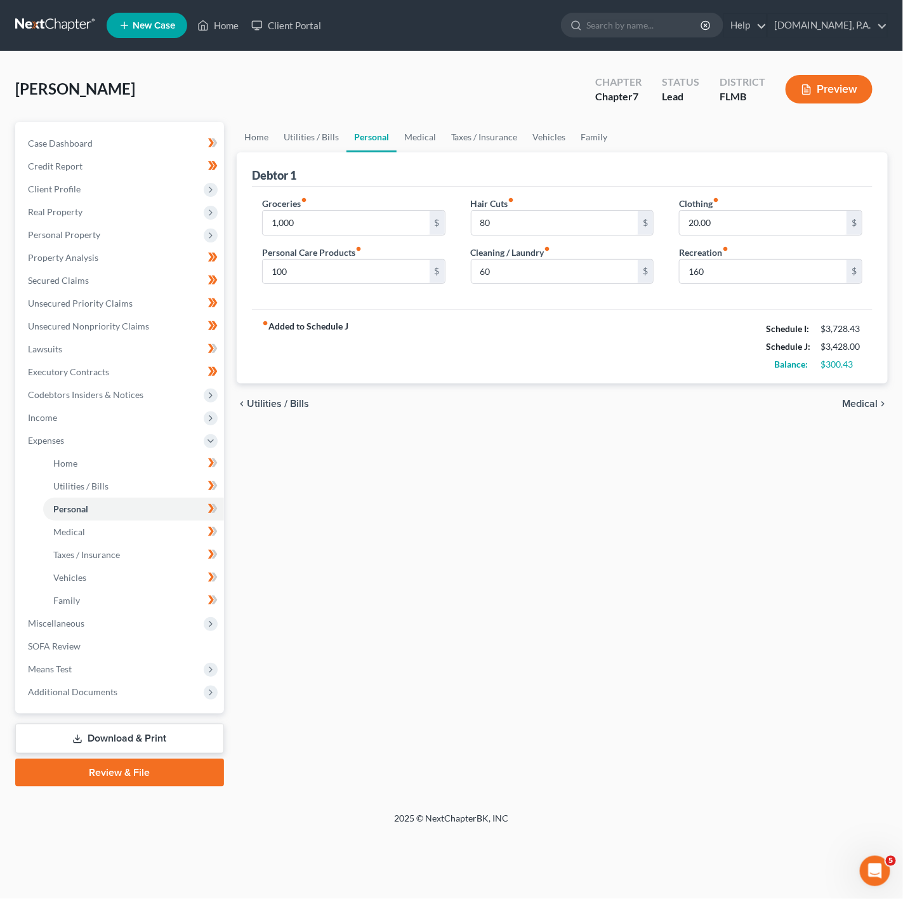
click at [785, 206] on div "Clothing fiber_manual_record 20.00 $" at bounding box center [770, 216] width 183 height 39
click at [755, 223] on input "20.00" at bounding box center [763, 223] width 167 height 24
type input "50"
click at [461, 343] on div "fiber_manual_record Added to Schedule J Schedule I: $3,728.43 Schedule J: $3,45…" at bounding box center [562, 346] width 621 height 74
click at [311, 228] on input "1,000" at bounding box center [346, 223] width 167 height 24
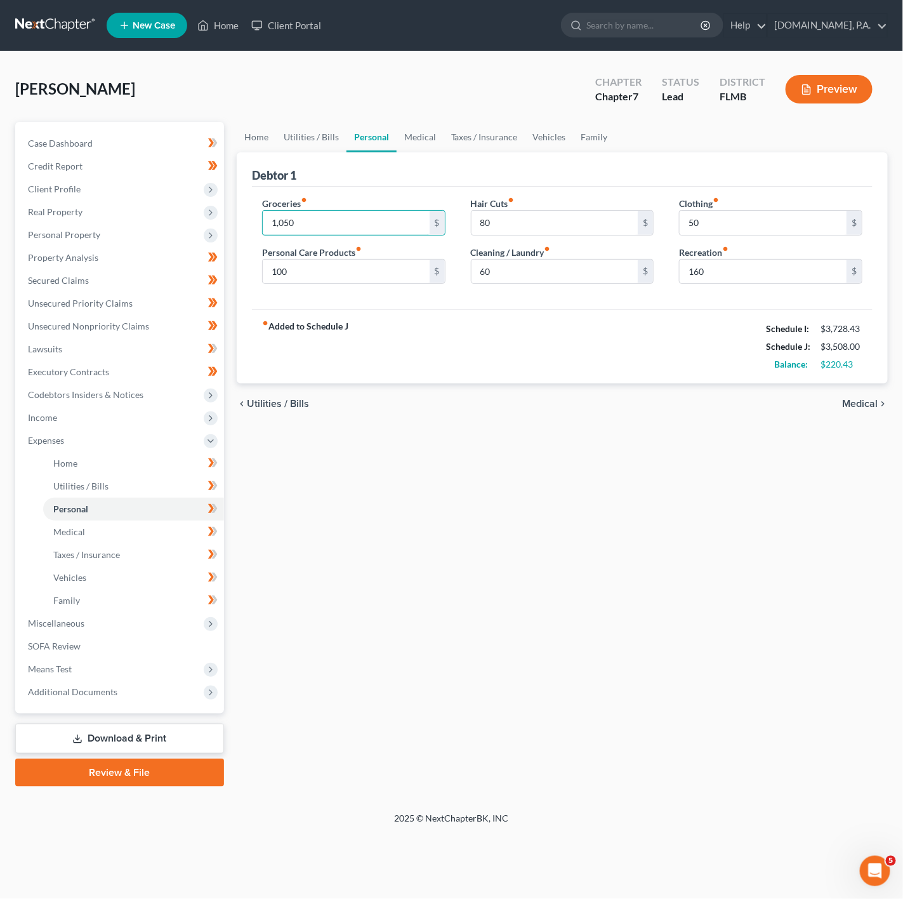
type input "1,050"
click at [333, 367] on strong "fiber_manual_record Added to Schedule J" at bounding box center [305, 346] width 86 height 53
click at [303, 133] on link "Utilities / Bills" at bounding box center [311, 137] width 70 height 30
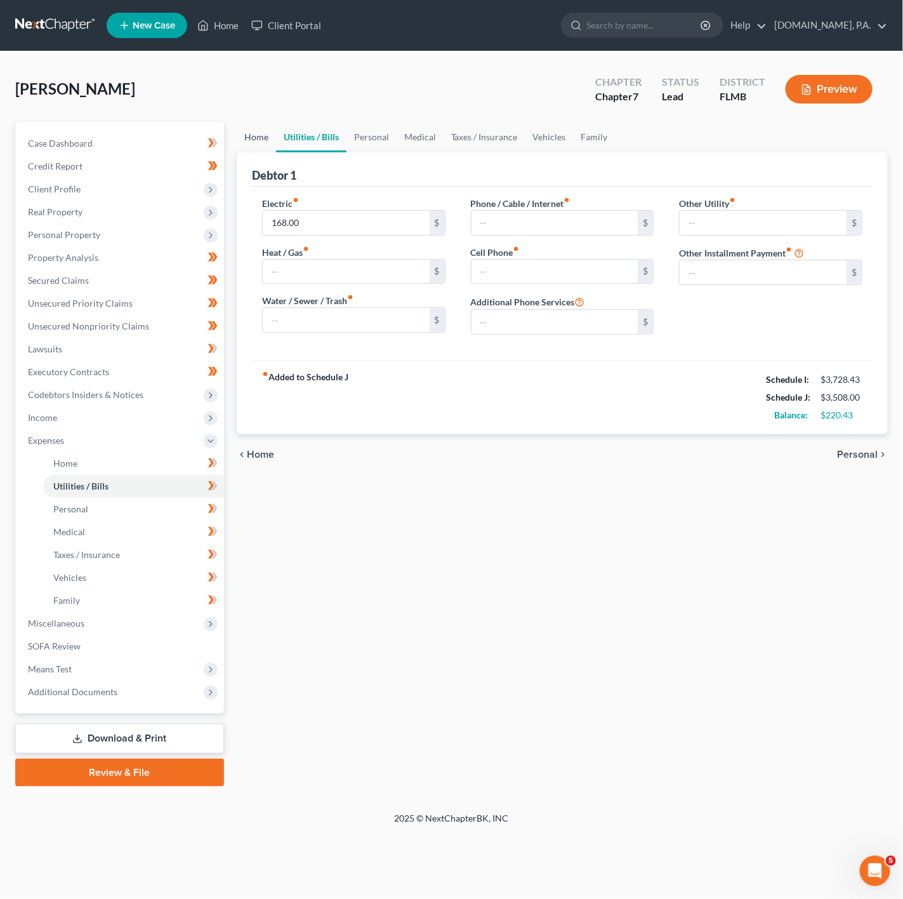
click at [274, 138] on link "Home" at bounding box center [256, 137] width 39 height 30
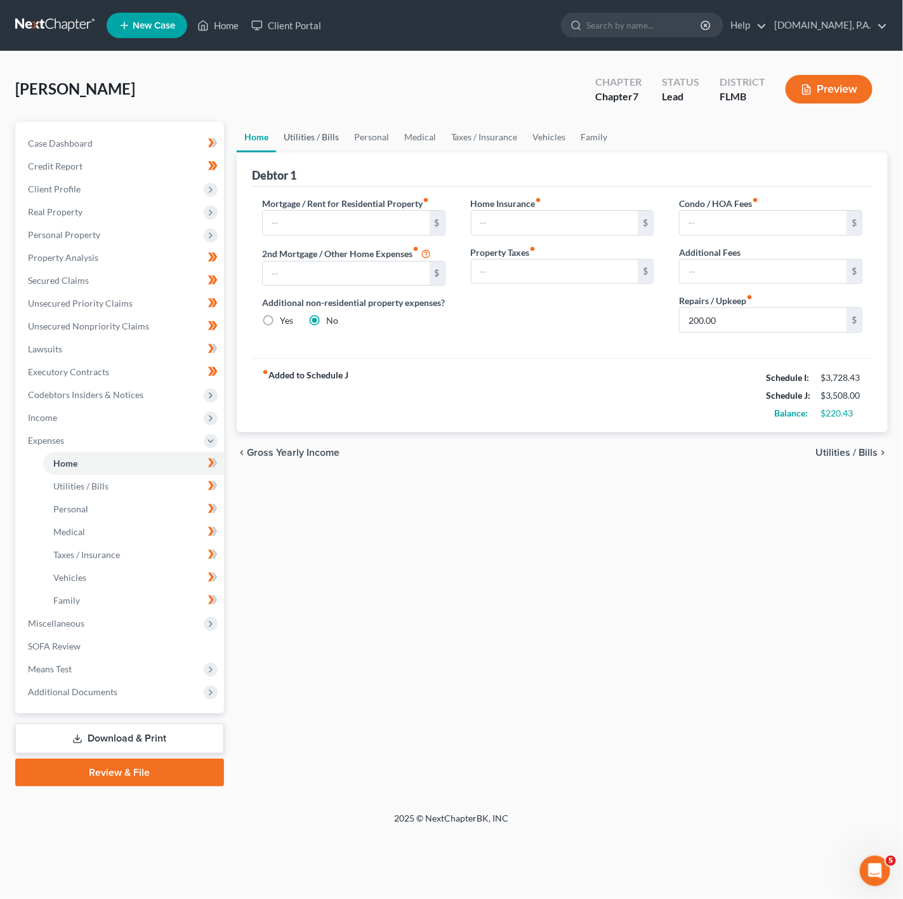
click at [336, 143] on link "Utilities / Bills" at bounding box center [311, 137] width 70 height 30
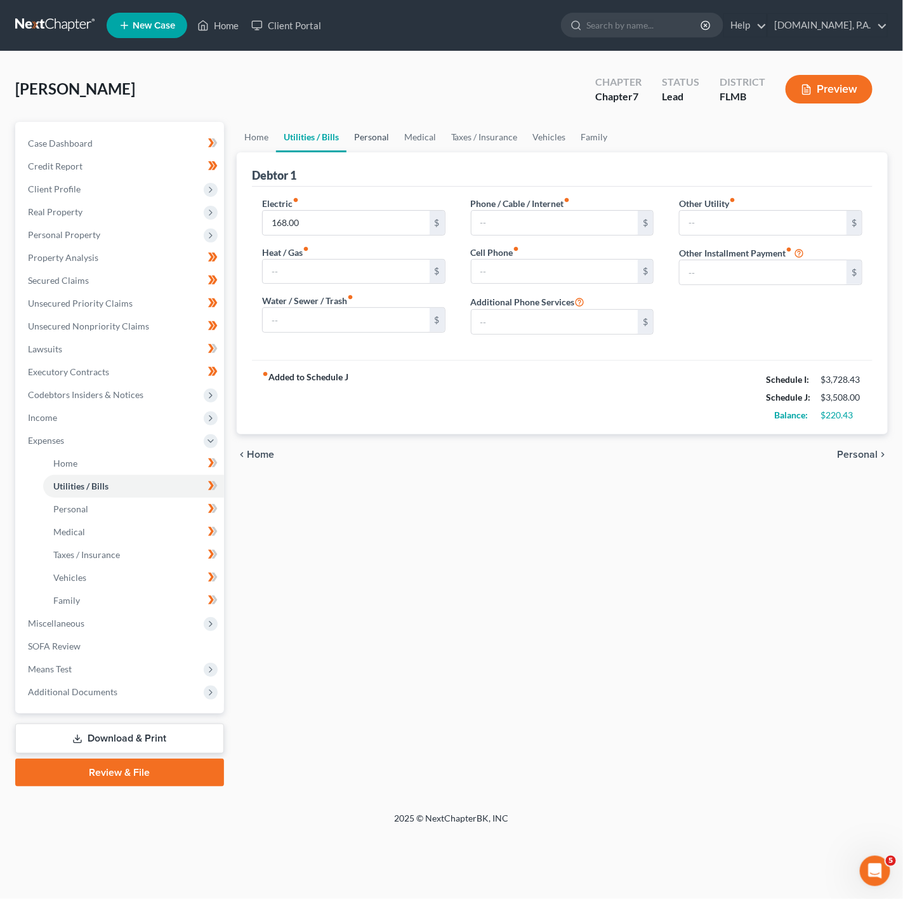
click at [386, 132] on link "Personal" at bounding box center [371, 137] width 50 height 30
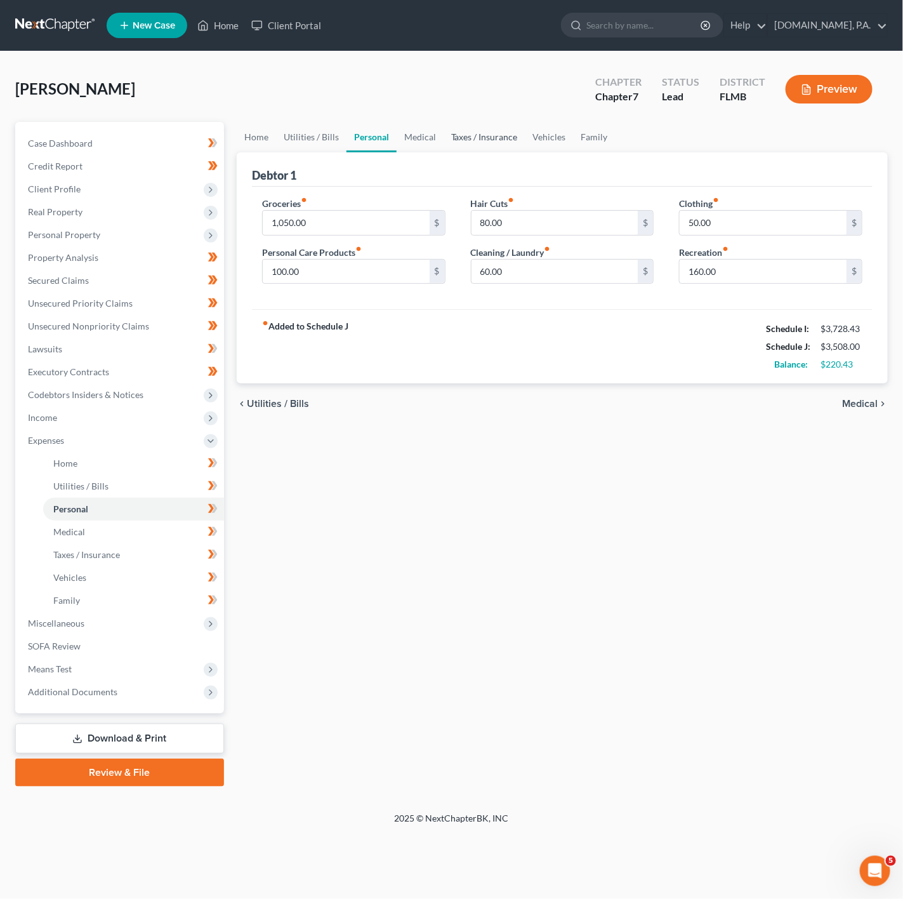
click at [444, 137] on link "Taxes / Insurance" at bounding box center [485, 137] width 82 height 30
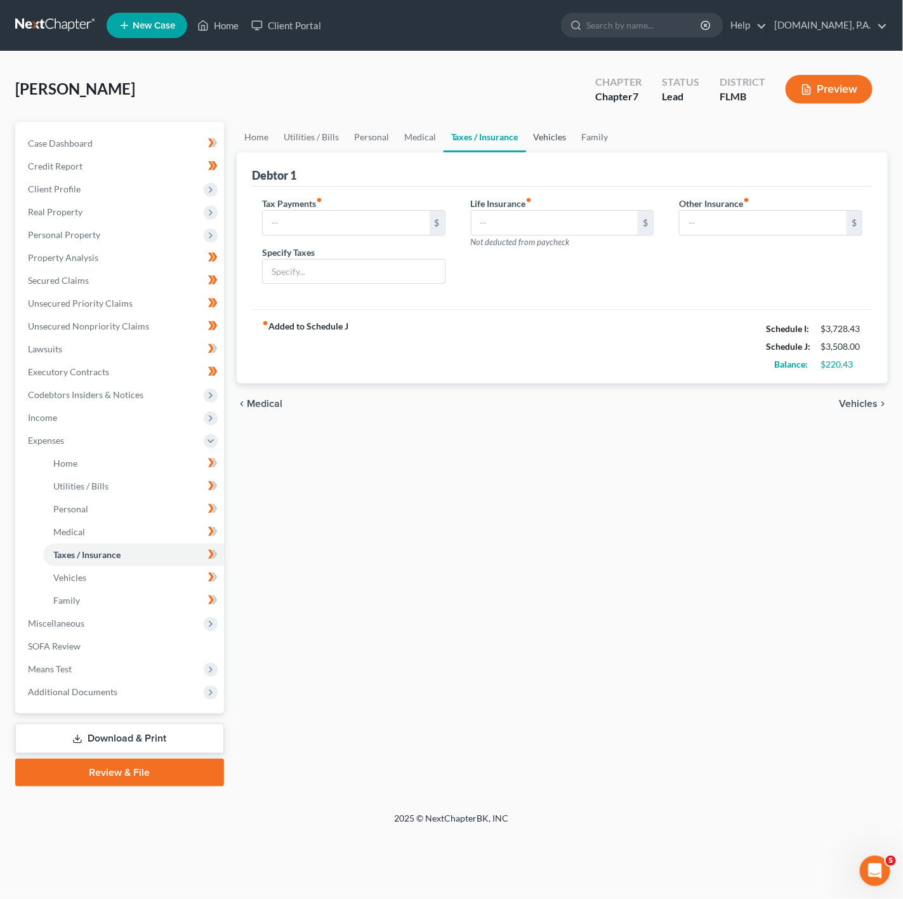
click at [526, 139] on link "Vehicles" at bounding box center [550, 137] width 48 height 30
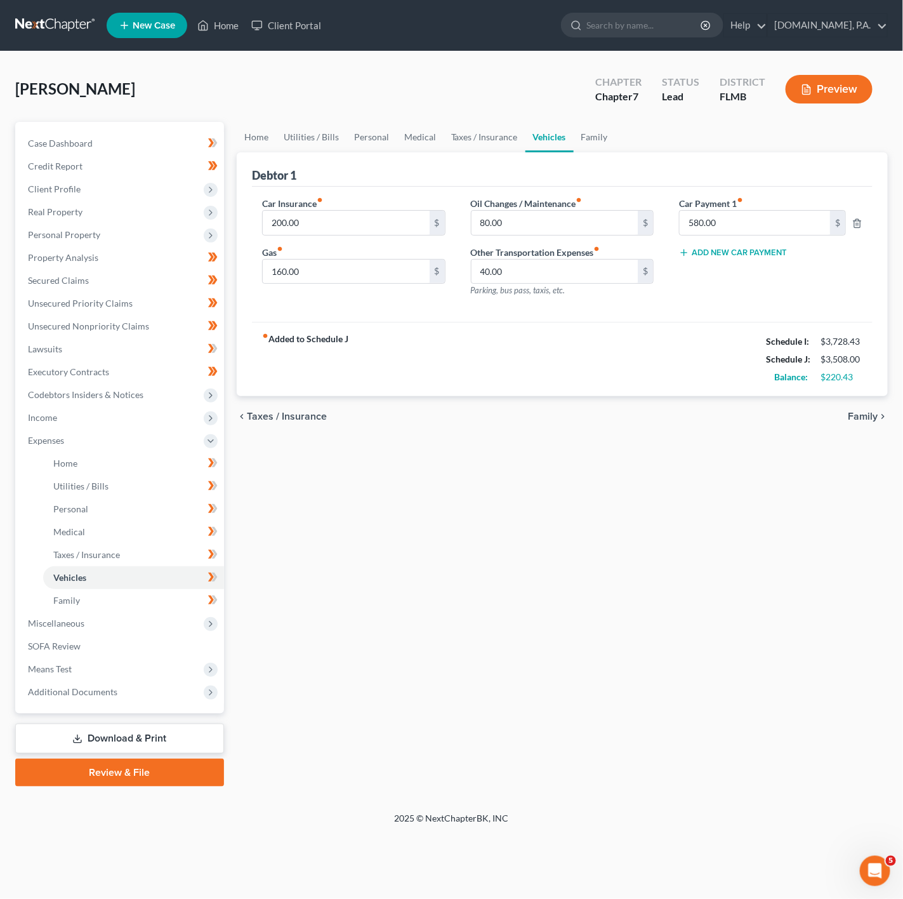
click at [568, 139] on link "Vehicles" at bounding box center [549, 137] width 48 height 30
click at [595, 137] on link "Family" at bounding box center [595, 137] width 42 height 30
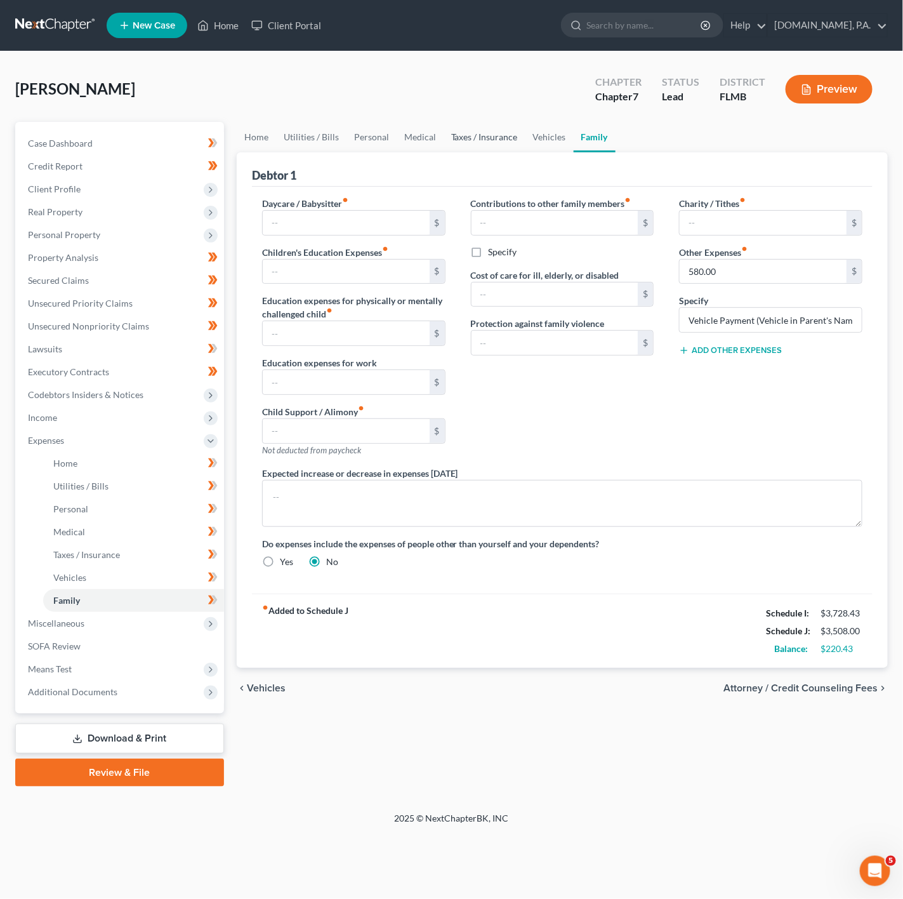
click at [504, 151] on link "Taxes / Insurance" at bounding box center [485, 137] width 82 height 30
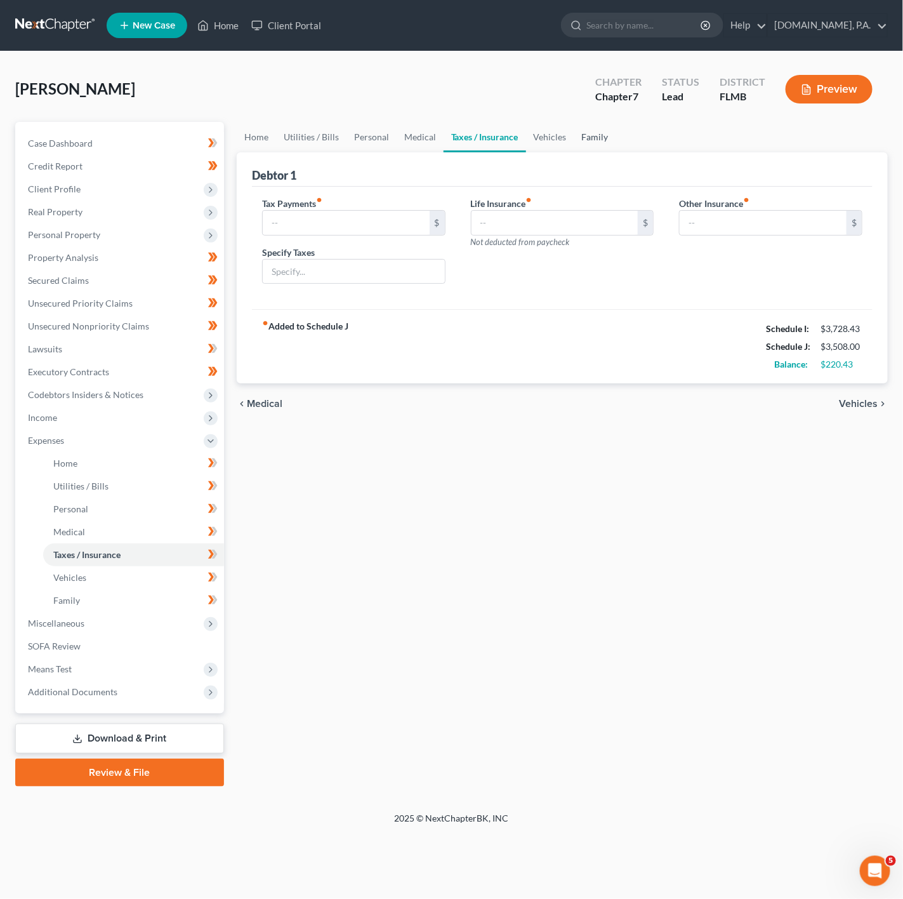
click at [581, 151] on link "Family" at bounding box center [595, 137] width 42 height 30
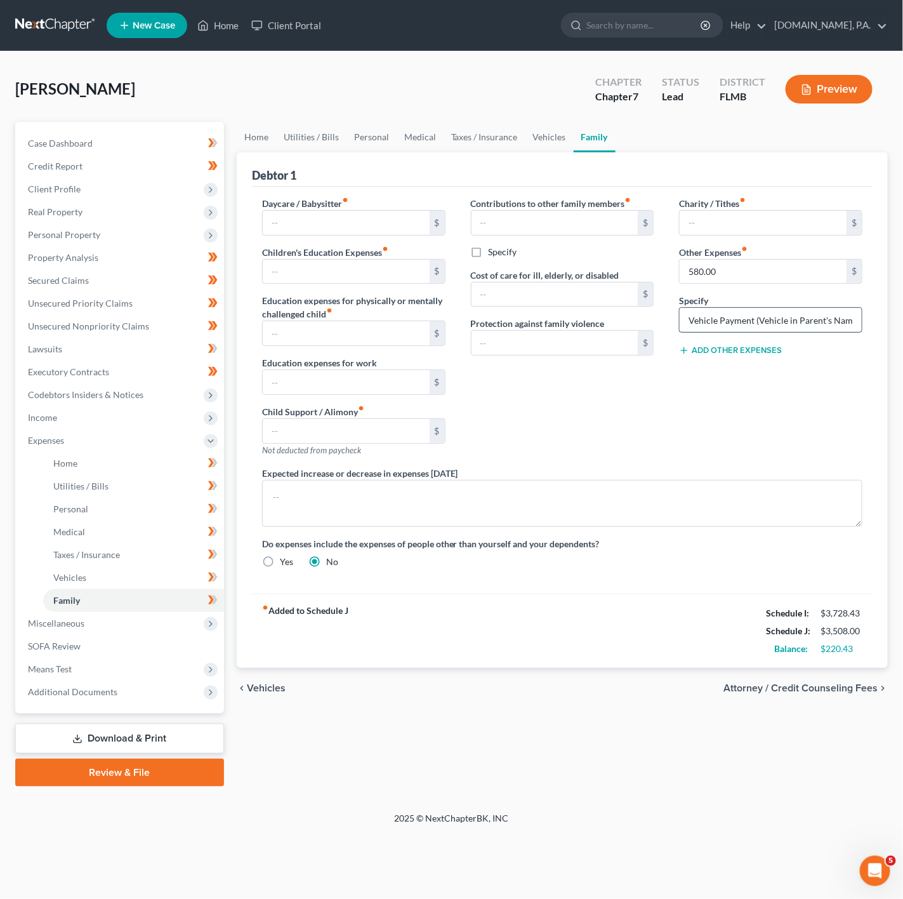
click at [817, 322] on input "Vehicle Payment (Vehicle in Parent's Names)" at bounding box center [771, 320] width 182 height 24
click at [553, 140] on link "Vehicles" at bounding box center [549, 137] width 48 height 30
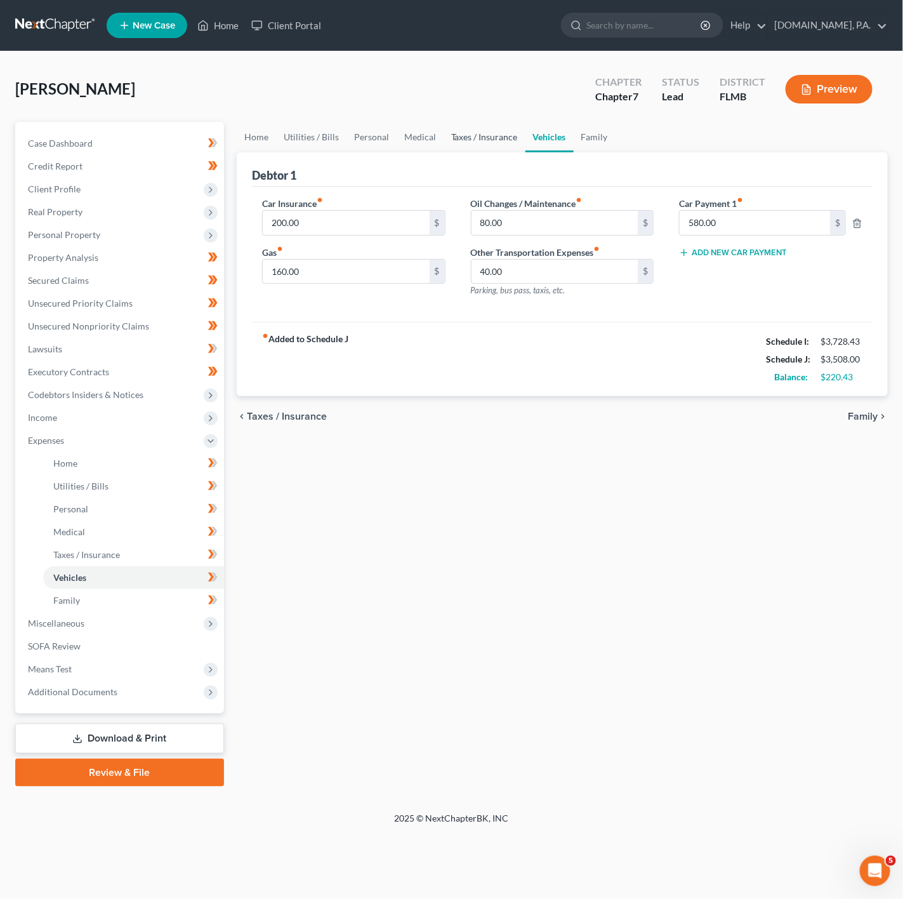
click at [477, 151] on link "Taxes / Insurance" at bounding box center [485, 137] width 82 height 30
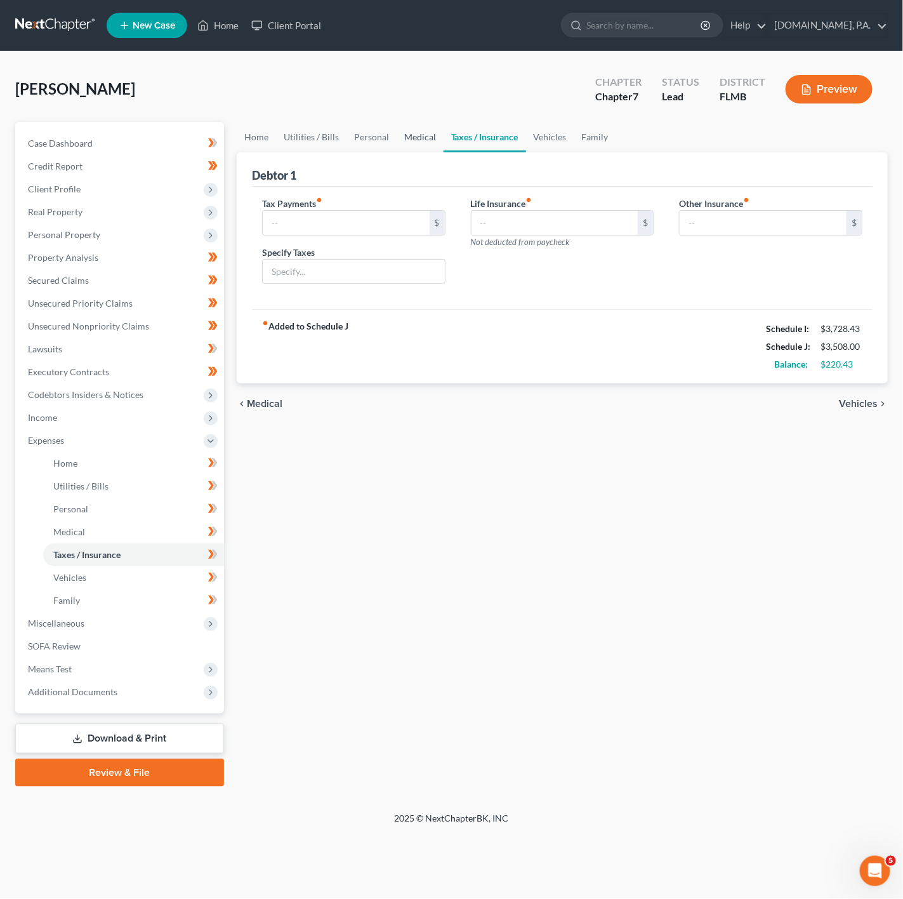
click at [416, 147] on link "Medical" at bounding box center [420, 137] width 47 height 30
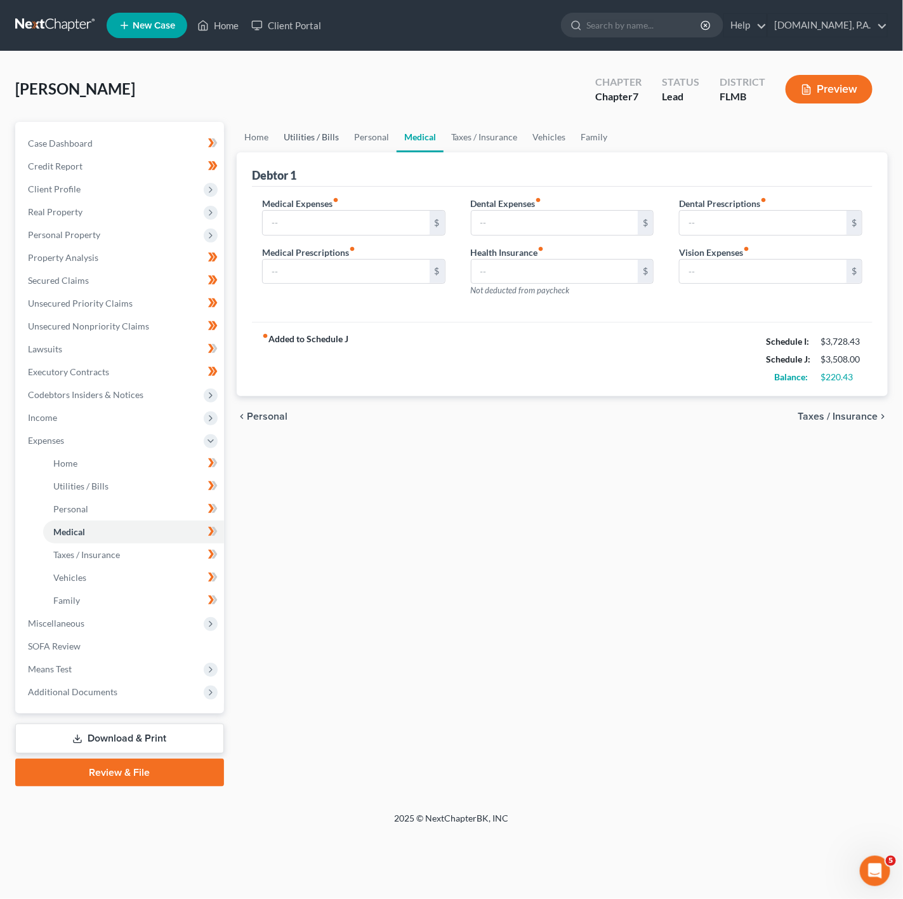
click at [343, 147] on link "Utilities / Bills" at bounding box center [311, 137] width 70 height 30
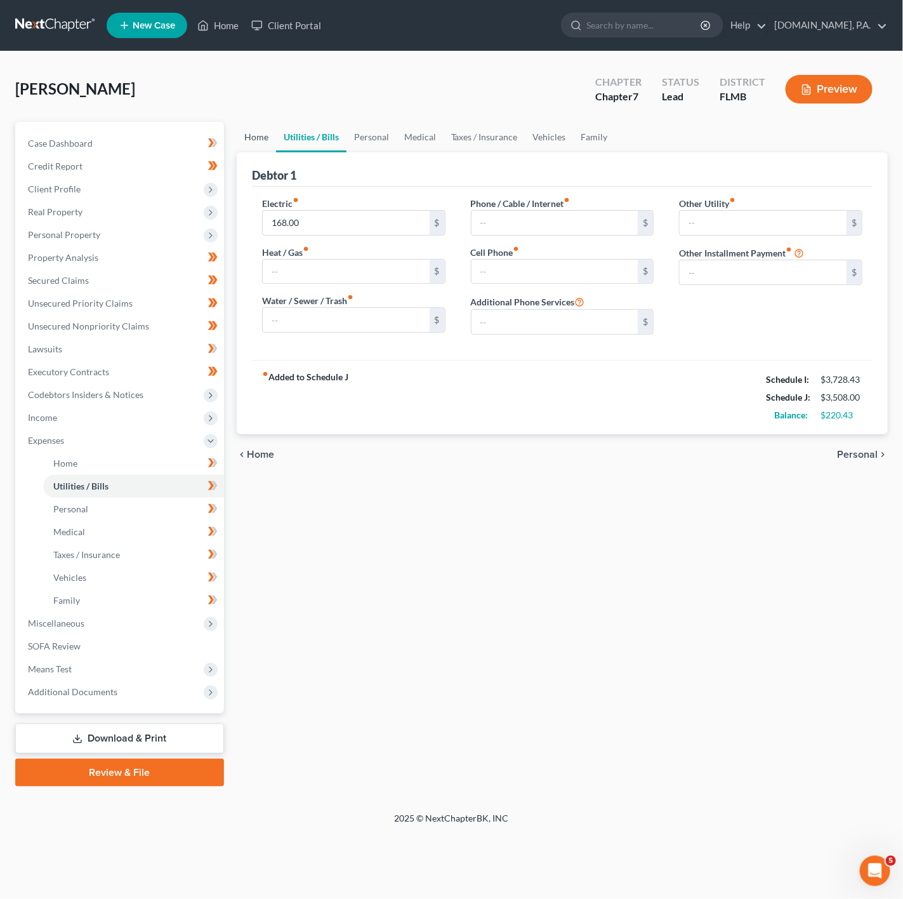
click at [271, 138] on link "Home" at bounding box center [256, 137] width 39 height 30
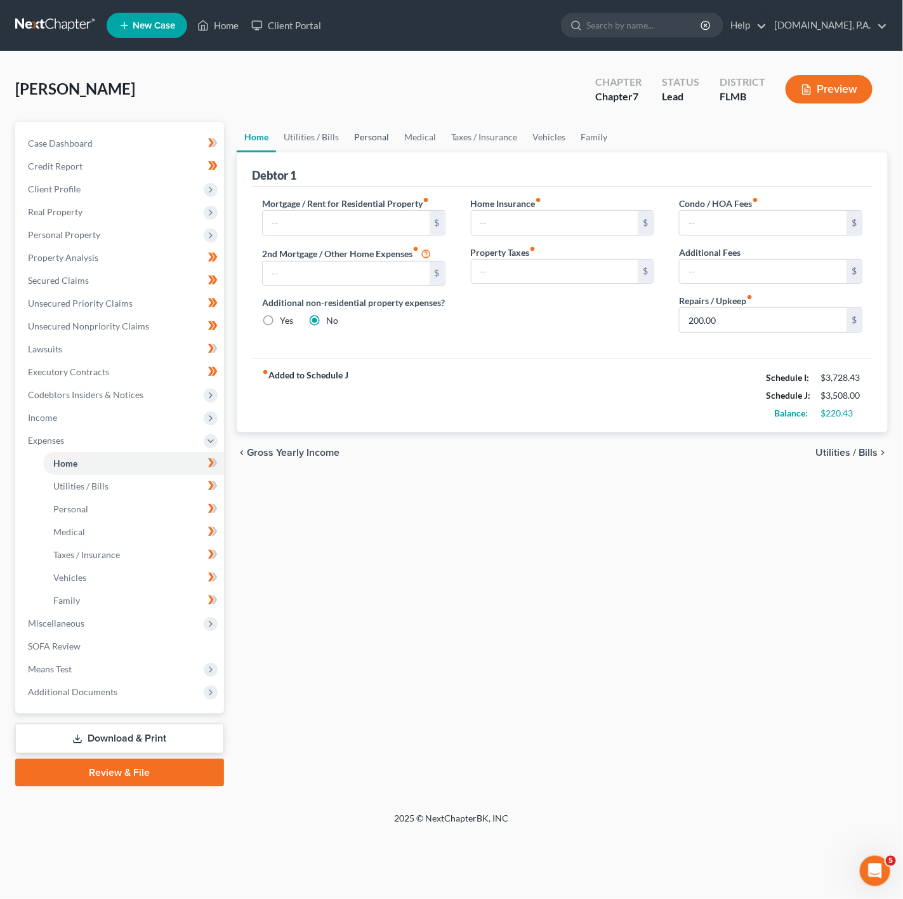
click at [357, 140] on link "Personal" at bounding box center [371, 137] width 50 height 30
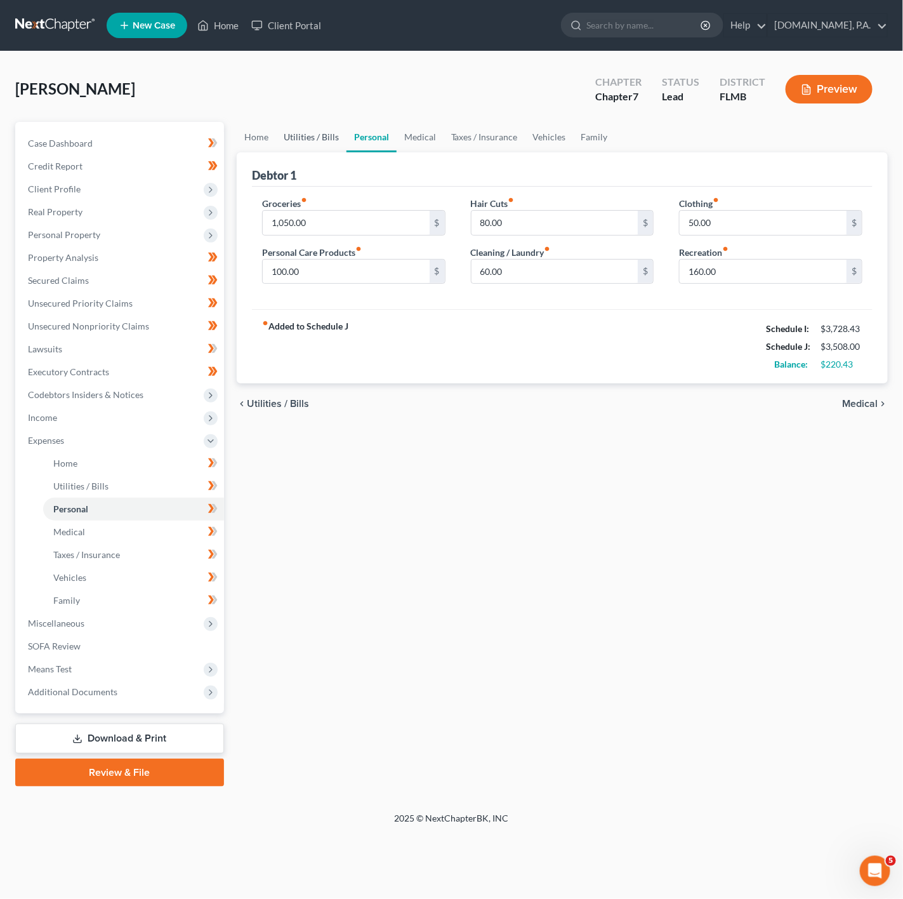
click at [328, 131] on link "Utilities / Bills" at bounding box center [311, 137] width 70 height 30
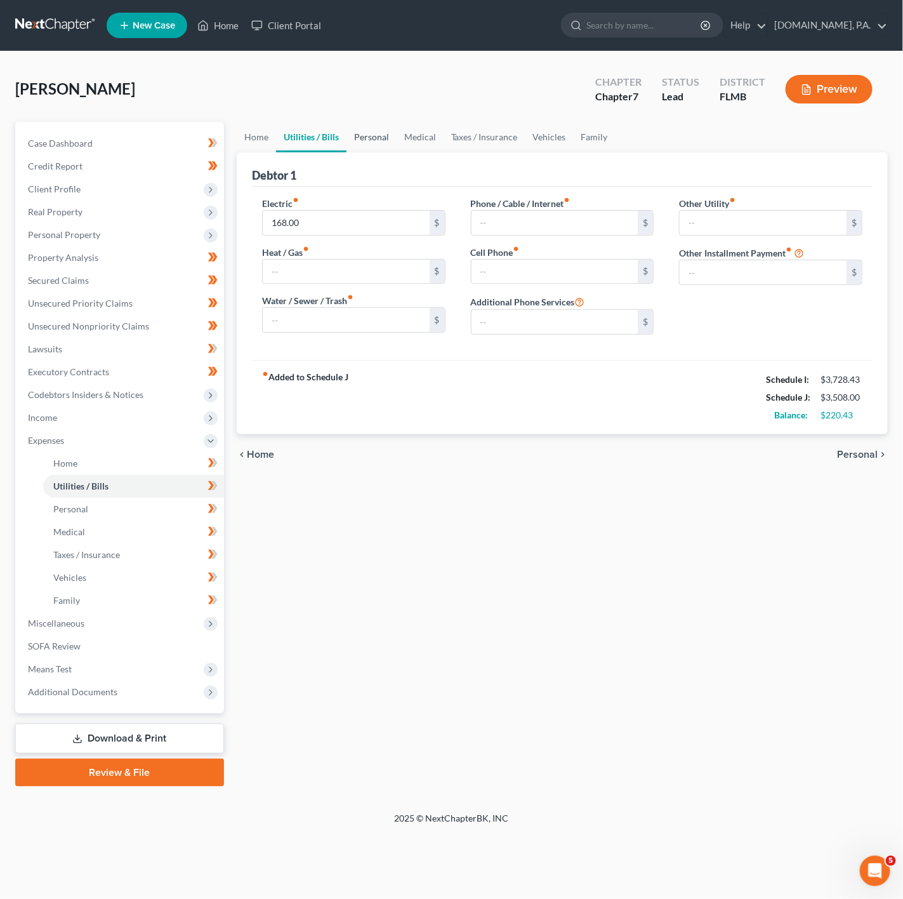
click at [346, 131] on link "Personal" at bounding box center [371, 137] width 50 height 30
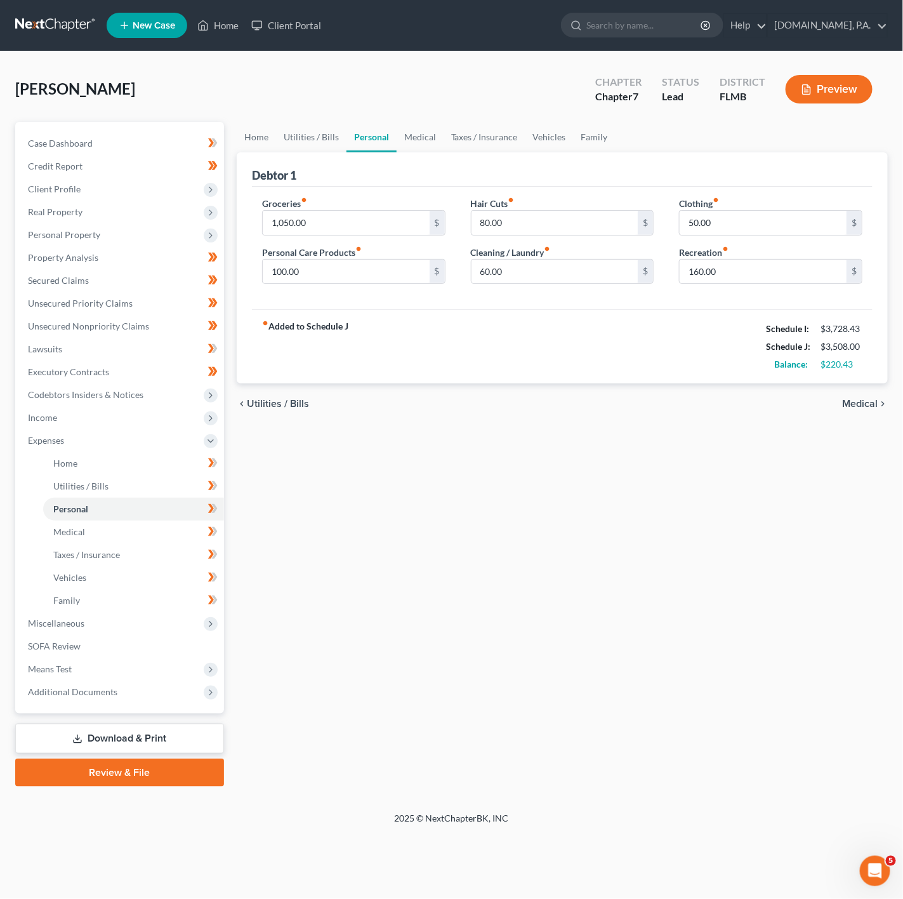
click at [358, 134] on link "Personal" at bounding box center [371, 137] width 50 height 30
click at [438, 145] on link "Medical" at bounding box center [420, 137] width 47 height 30
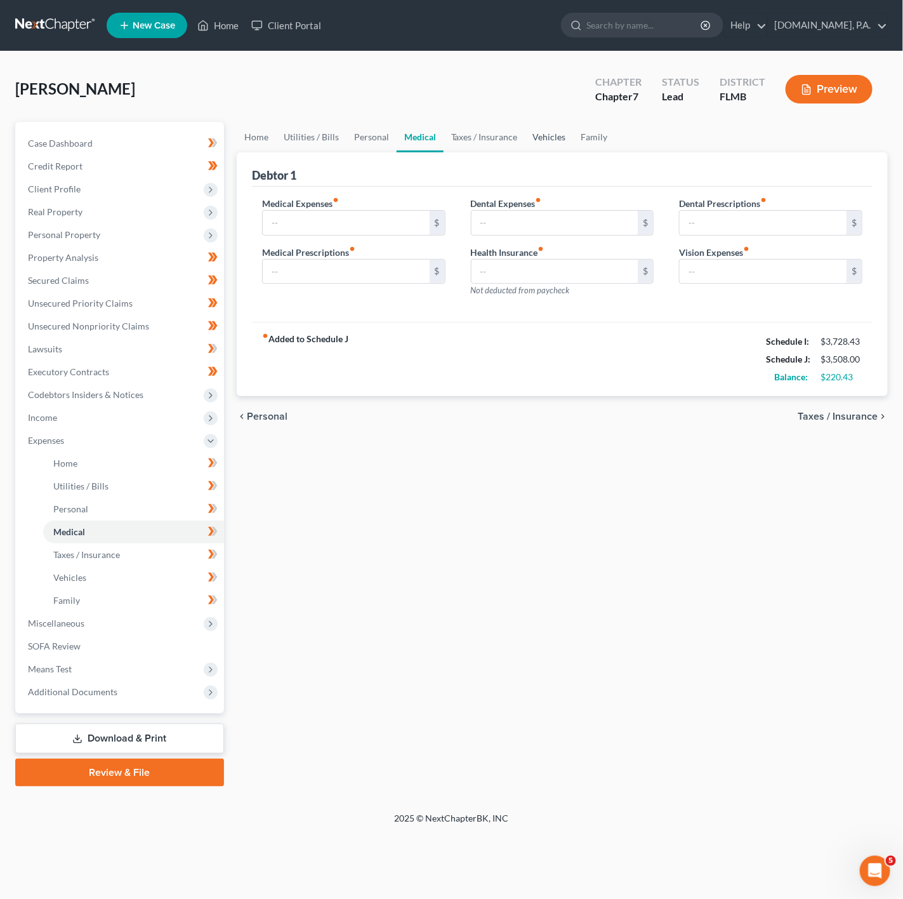
click at [531, 148] on link "Vehicles" at bounding box center [549, 137] width 48 height 30
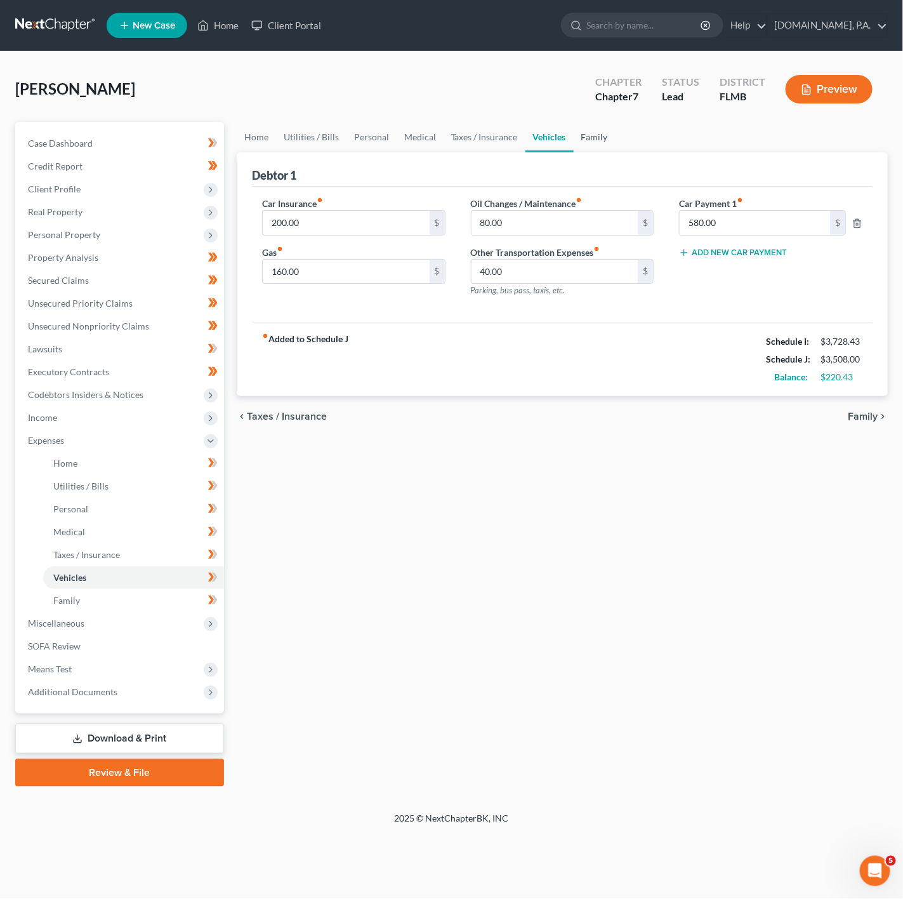
click at [595, 145] on link "Family" at bounding box center [595, 137] width 42 height 30
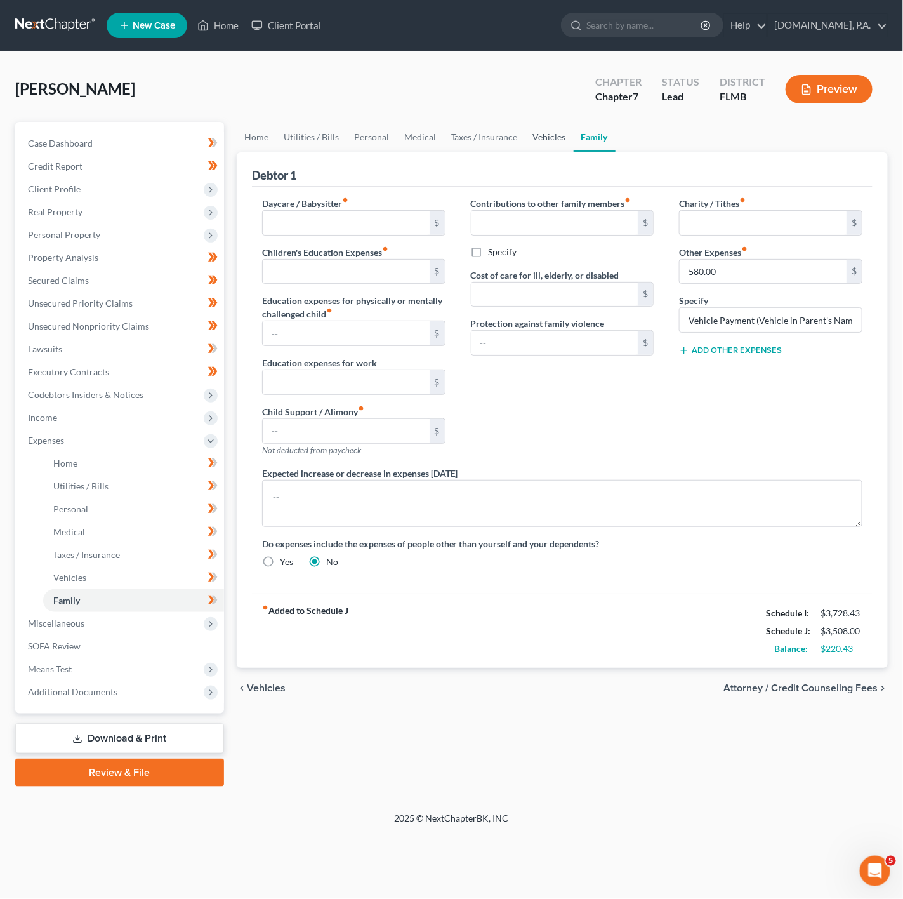
click at [551, 139] on link "Vehicles" at bounding box center [549, 137] width 48 height 30
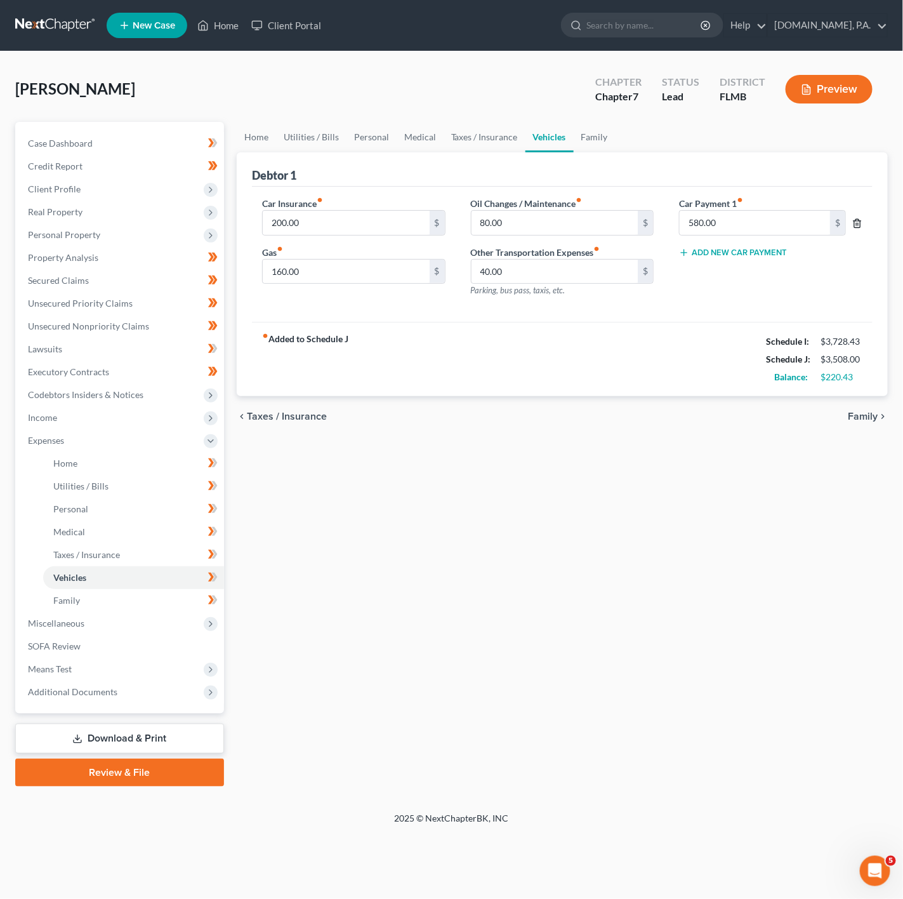
click at [853, 223] on icon "button" at bounding box center [857, 223] width 10 height 10
drag, startPoint x: 562, startPoint y: 155, endPoint x: 598, endPoint y: 137, distance: 39.7
click at [562, 155] on div "Debtor 1" at bounding box center [562, 169] width 621 height 34
click at [603, 135] on link "Family" at bounding box center [595, 137] width 42 height 30
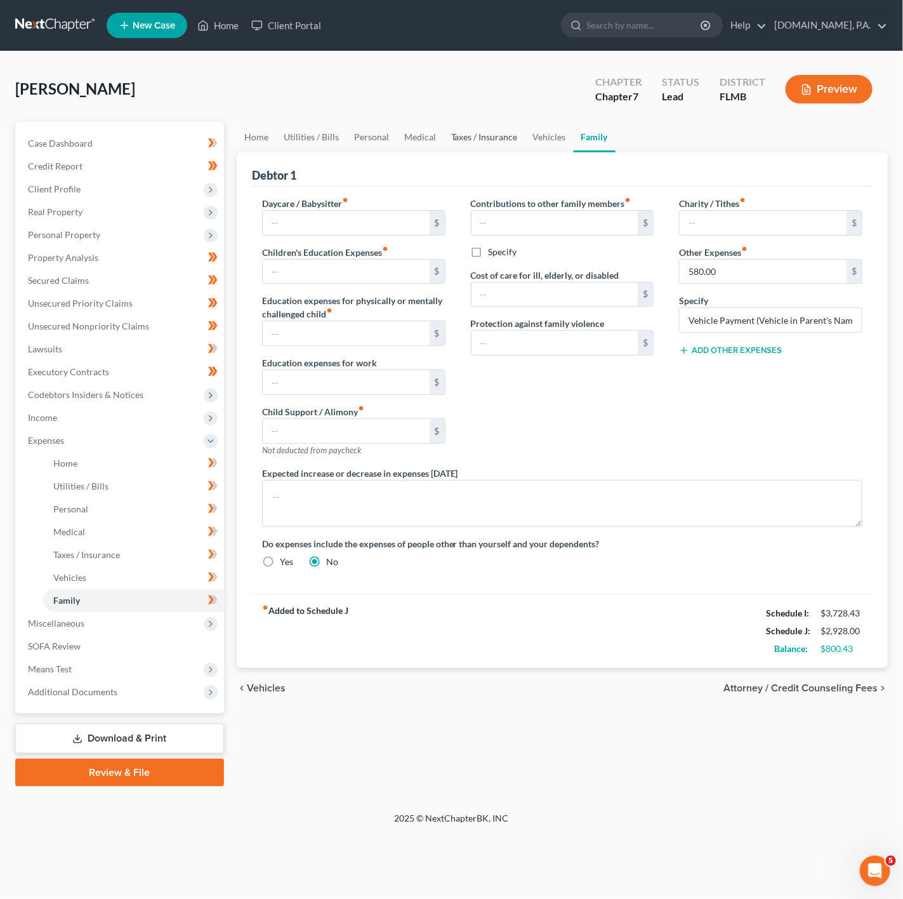
click at [501, 139] on link "Taxes / Insurance" at bounding box center [485, 137] width 82 height 30
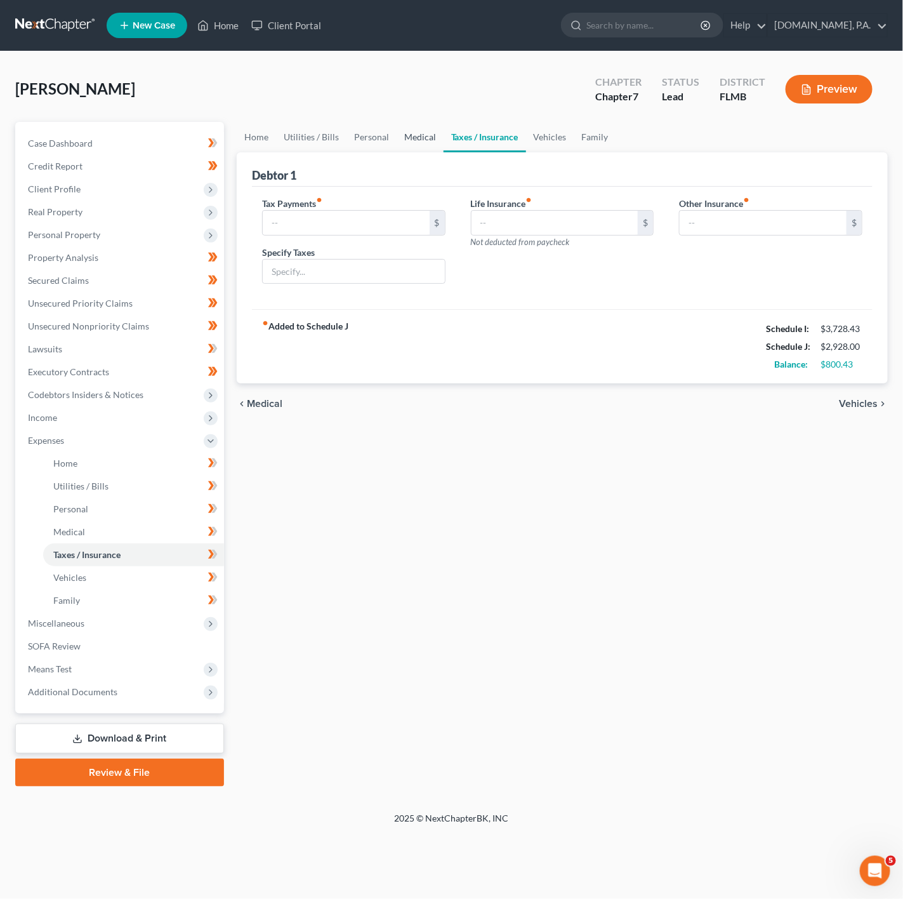
click at [428, 136] on link "Medical" at bounding box center [420, 137] width 47 height 30
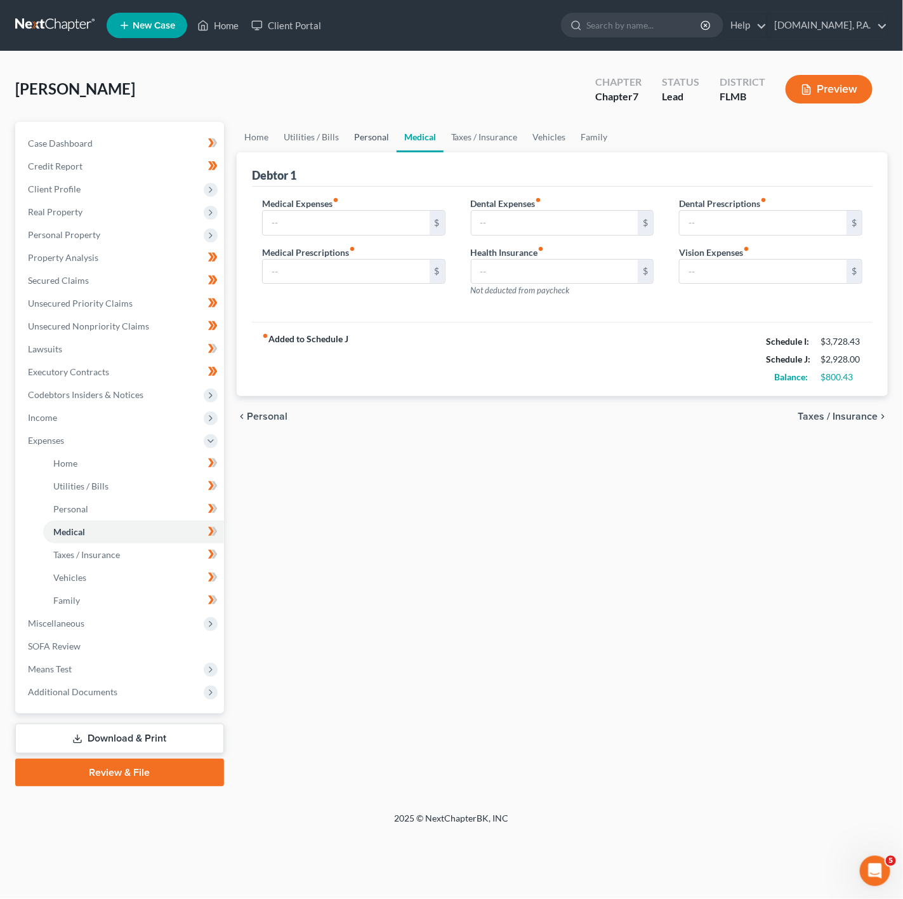
click at [377, 142] on link "Personal" at bounding box center [371, 137] width 50 height 30
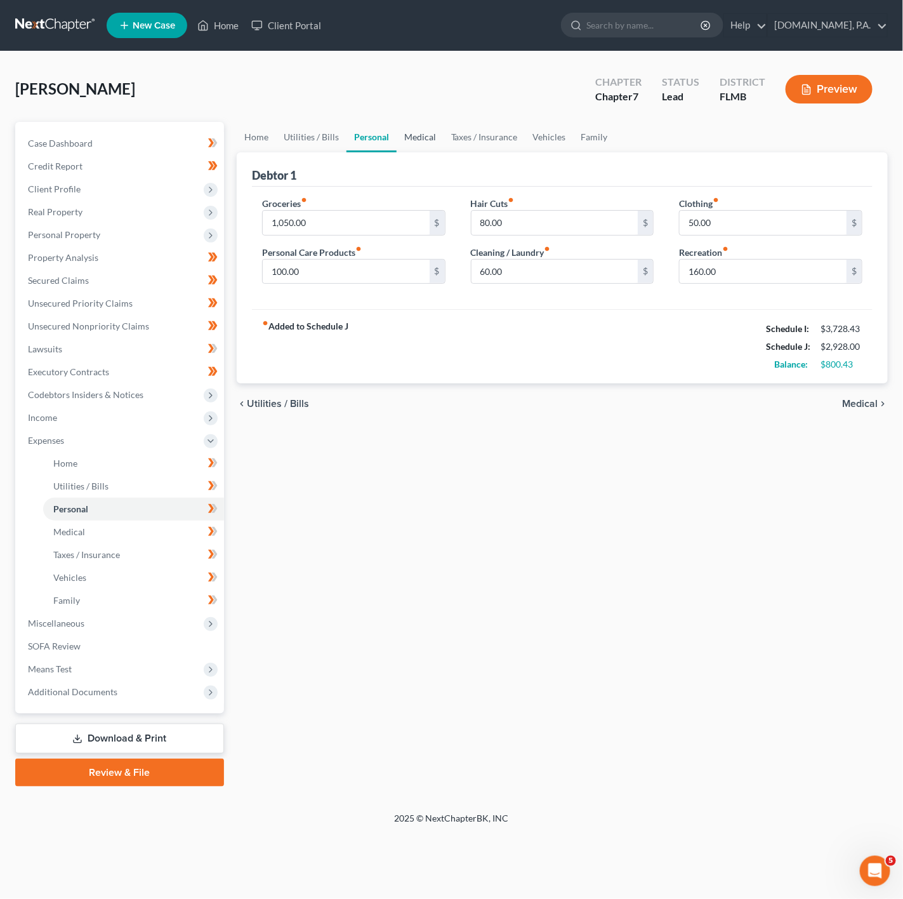
click at [434, 130] on link "Medical" at bounding box center [420, 137] width 47 height 30
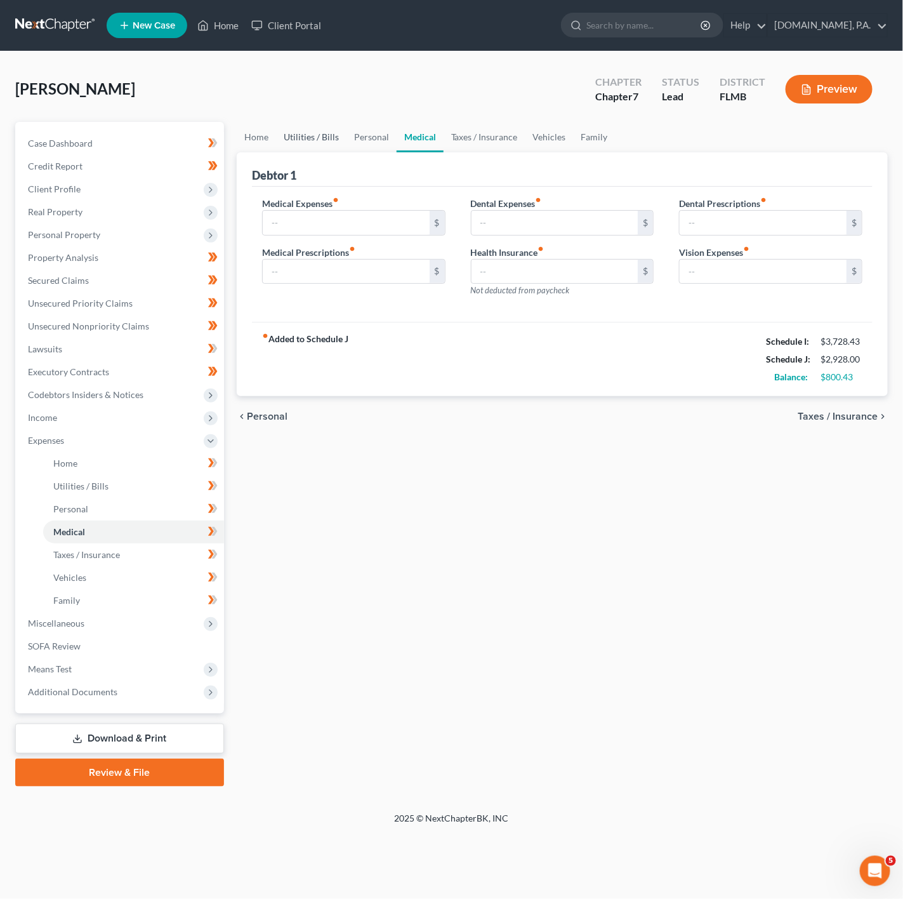
click at [297, 140] on link "Utilities / Bills" at bounding box center [311, 137] width 70 height 30
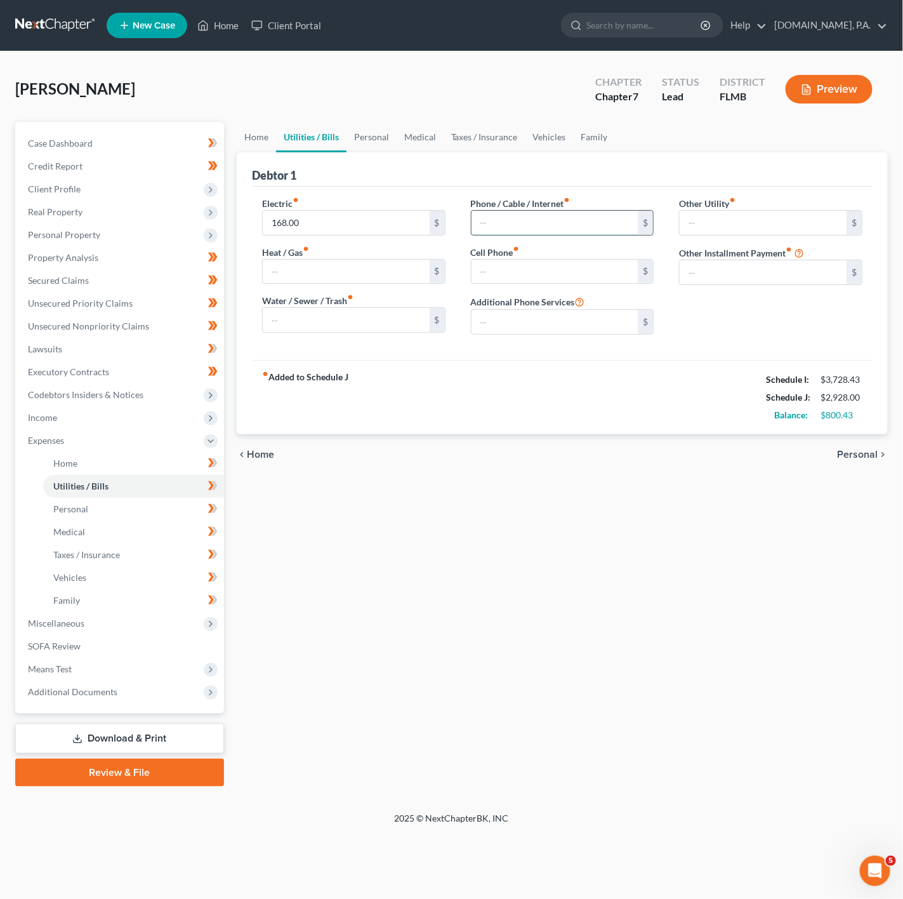
click at [532, 214] on input "text" at bounding box center [554, 223] width 167 height 24
click at [507, 280] on input "text" at bounding box center [554, 272] width 167 height 24
click at [557, 211] on input "80" at bounding box center [554, 223] width 167 height 24
type input "120"
click at [509, 272] on input "text" at bounding box center [554, 272] width 167 height 24
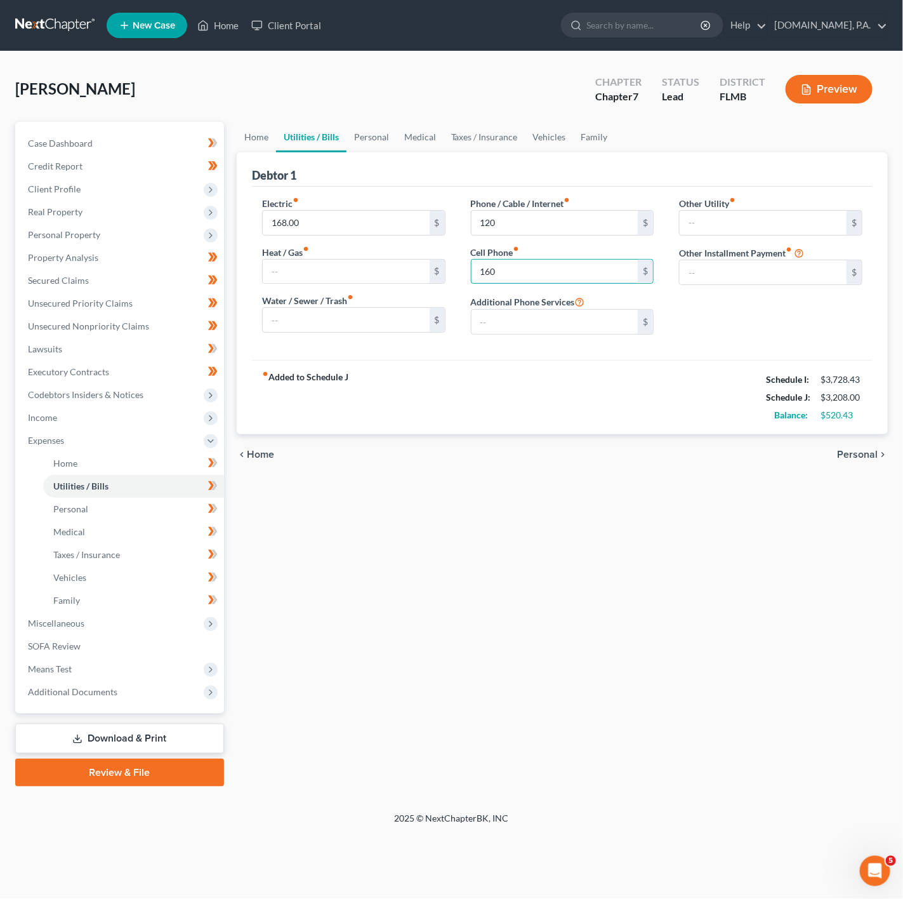
type input "160"
click at [272, 448] on div "chevron_left Home Personal chevron_right" at bounding box center [562, 454] width 651 height 41
click at [329, 202] on div "Electric fiber_manual_record 168.00 $" at bounding box center [353, 216] width 183 height 39
drag, startPoint x: 282, startPoint y: 133, endPoint x: 275, endPoint y: 132, distance: 7.7
click at [282, 133] on link "Utilities / Bills" at bounding box center [311, 137] width 70 height 30
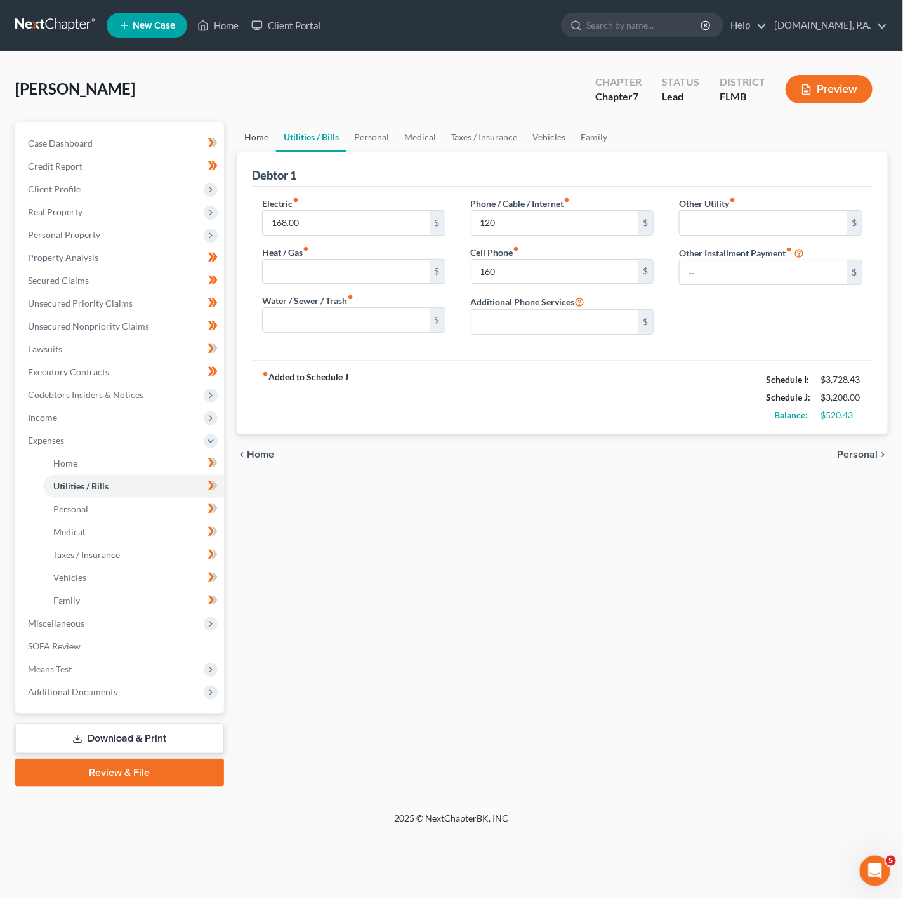
click at [270, 132] on link "Home" at bounding box center [256, 137] width 39 height 30
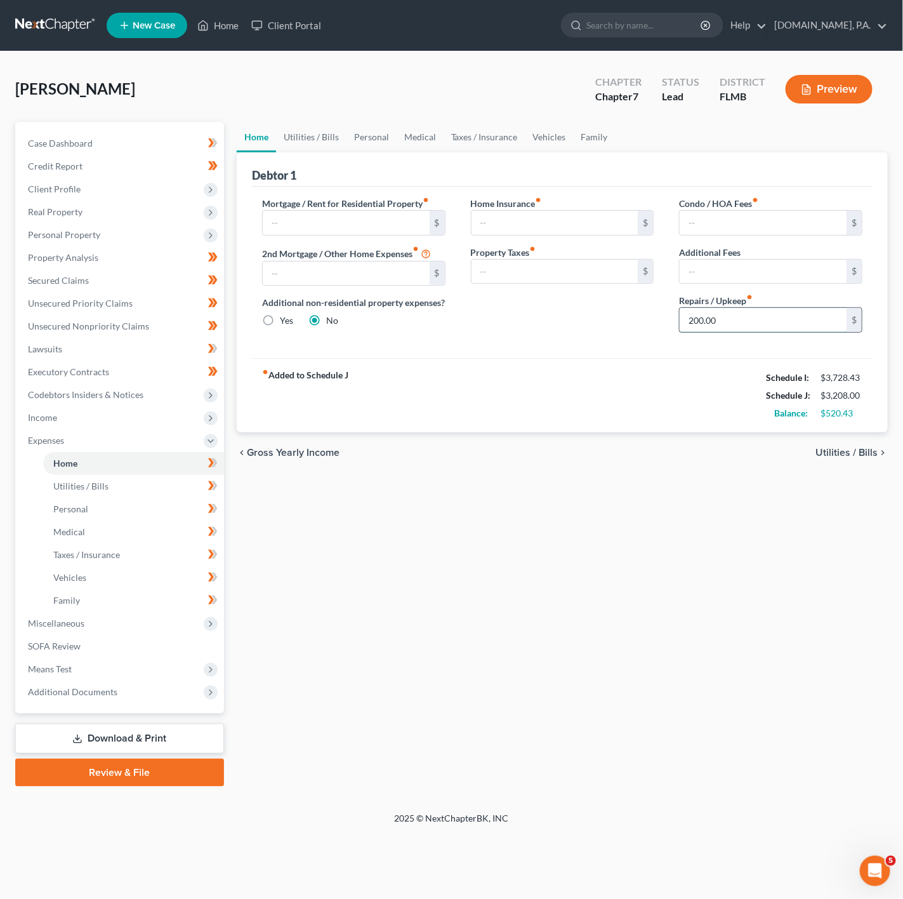
click at [749, 320] on input "200.00" at bounding box center [763, 320] width 167 height 24
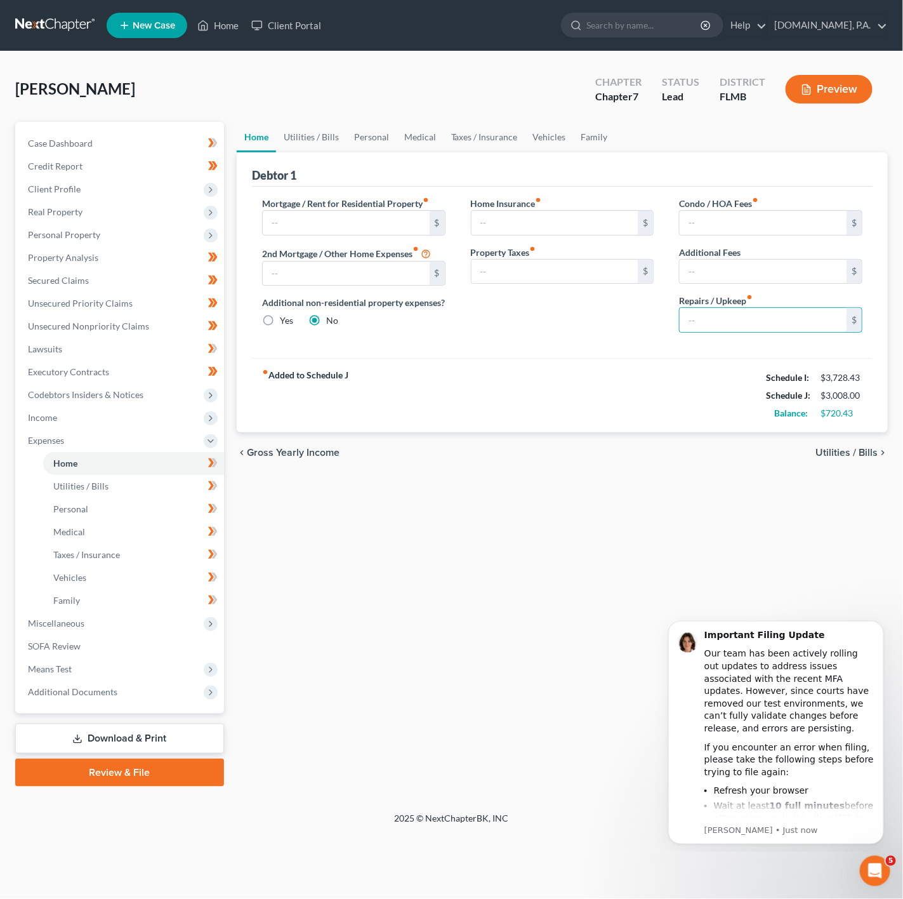
click at [507, 411] on div "fiber_manual_record Added to Schedule J Schedule I: $3,728.43 Schedule J: $3,00…" at bounding box center [562, 395] width 621 height 74
click at [876, 621] on icon "Dismiss notification" at bounding box center [879, 623] width 7 height 7
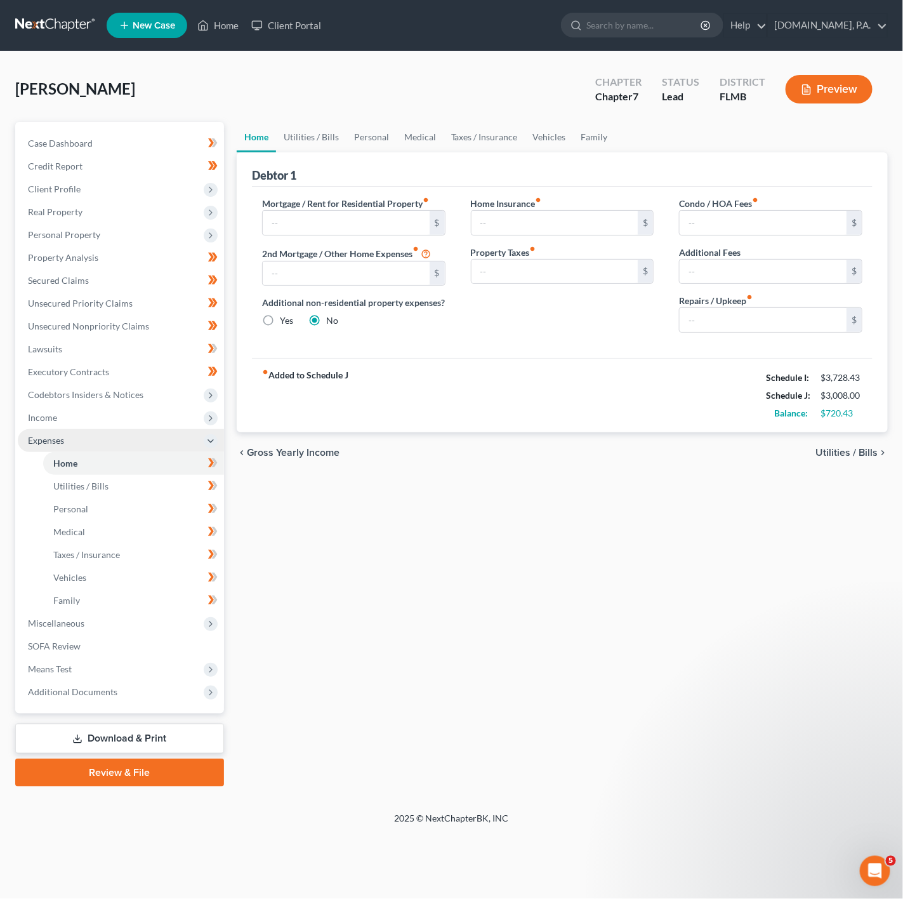
click at [126, 433] on span "Expenses" at bounding box center [121, 440] width 206 height 23
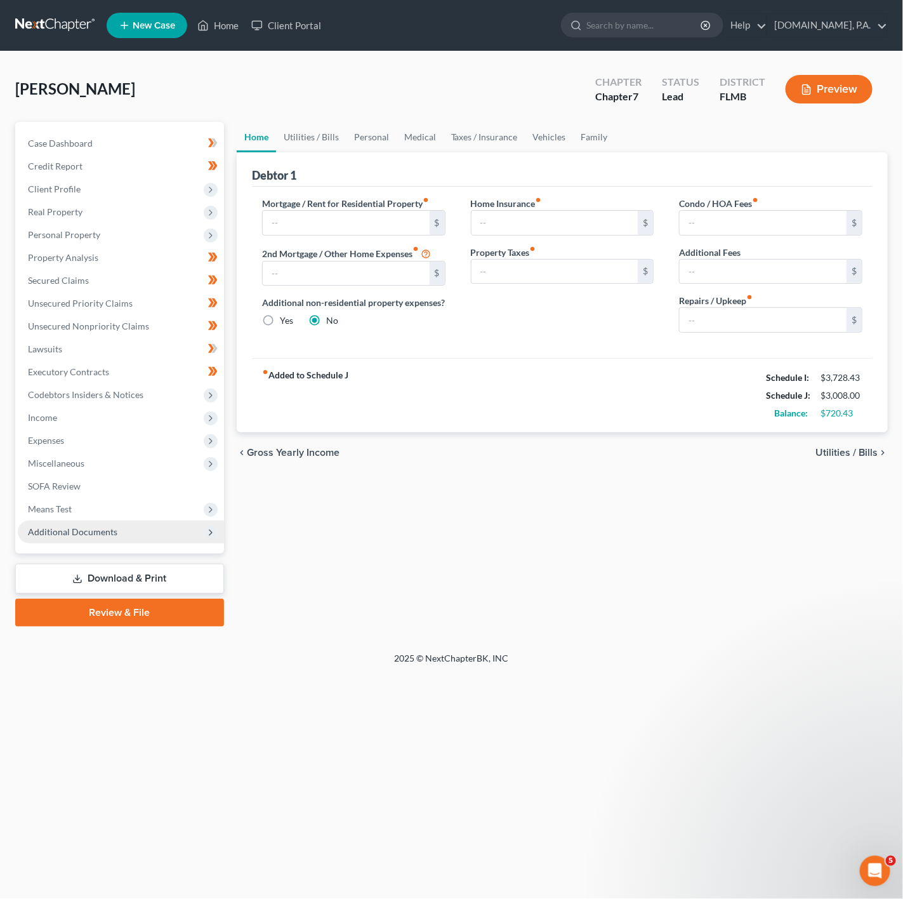
click at [150, 539] on span "Additional Documents" at bounding box center [121, 531] width 206 height 23
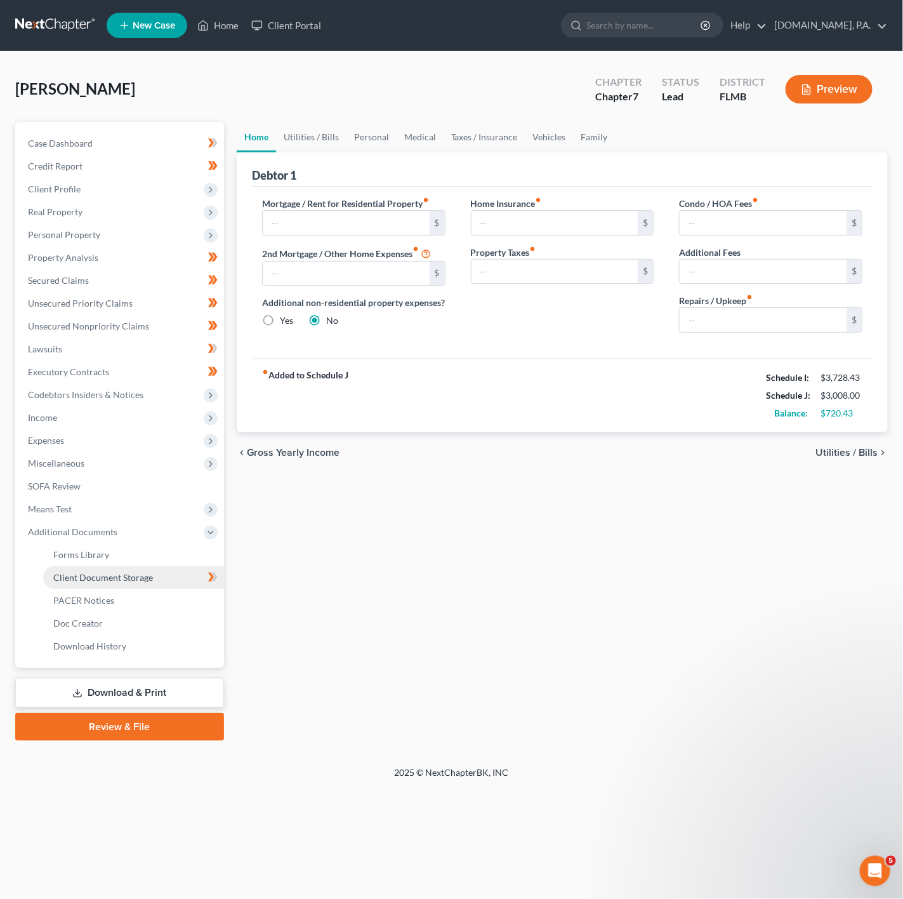
click at [185, 566] on link "Client Document Storage" at bounding box center [133, 577] width 181 height 23
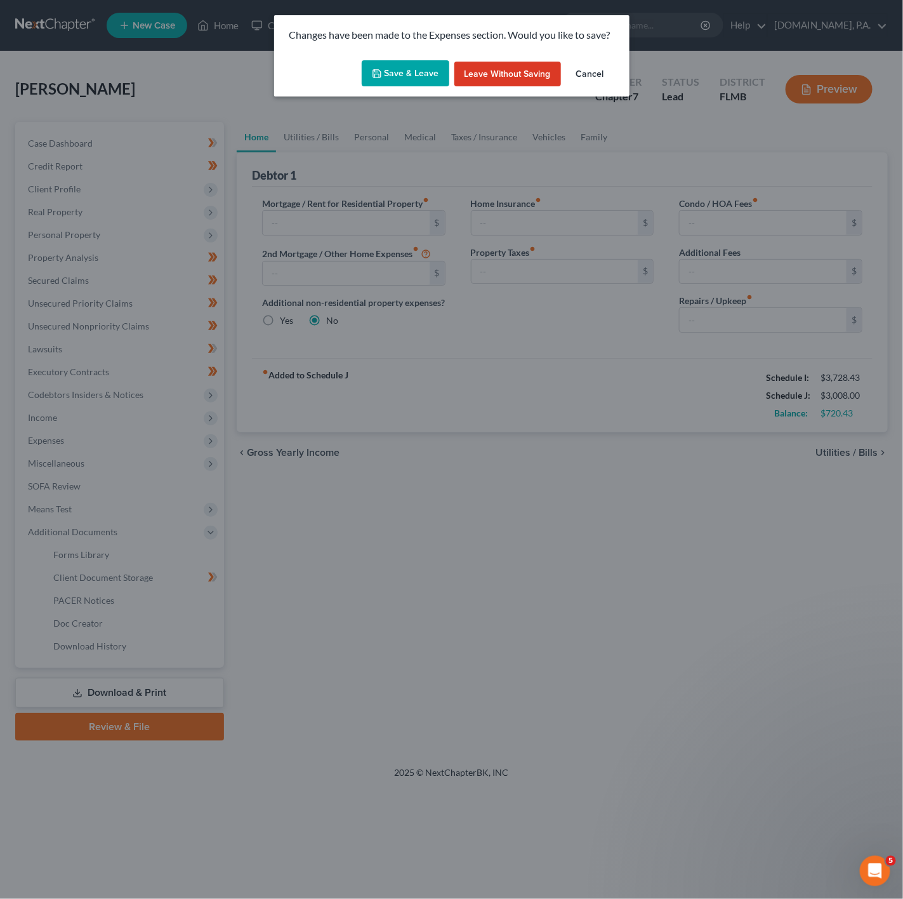
click at [379, 75] on icon "button" at bounding box center [377, 74] width 10 height 10
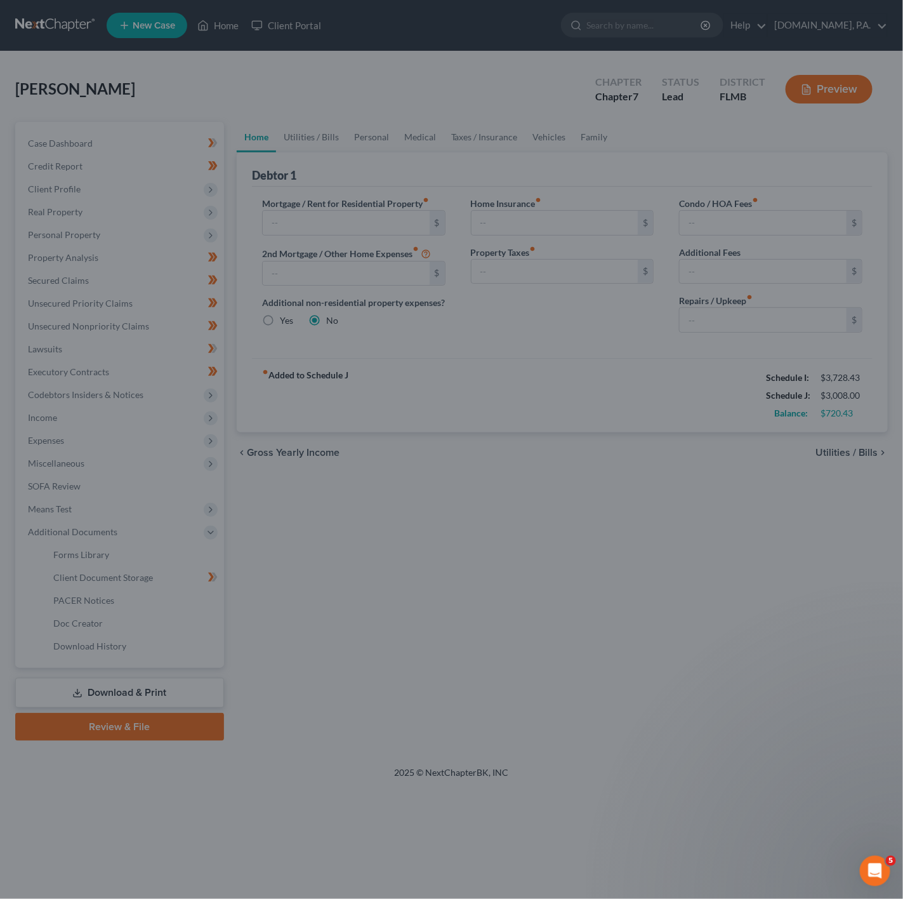
select select "9"
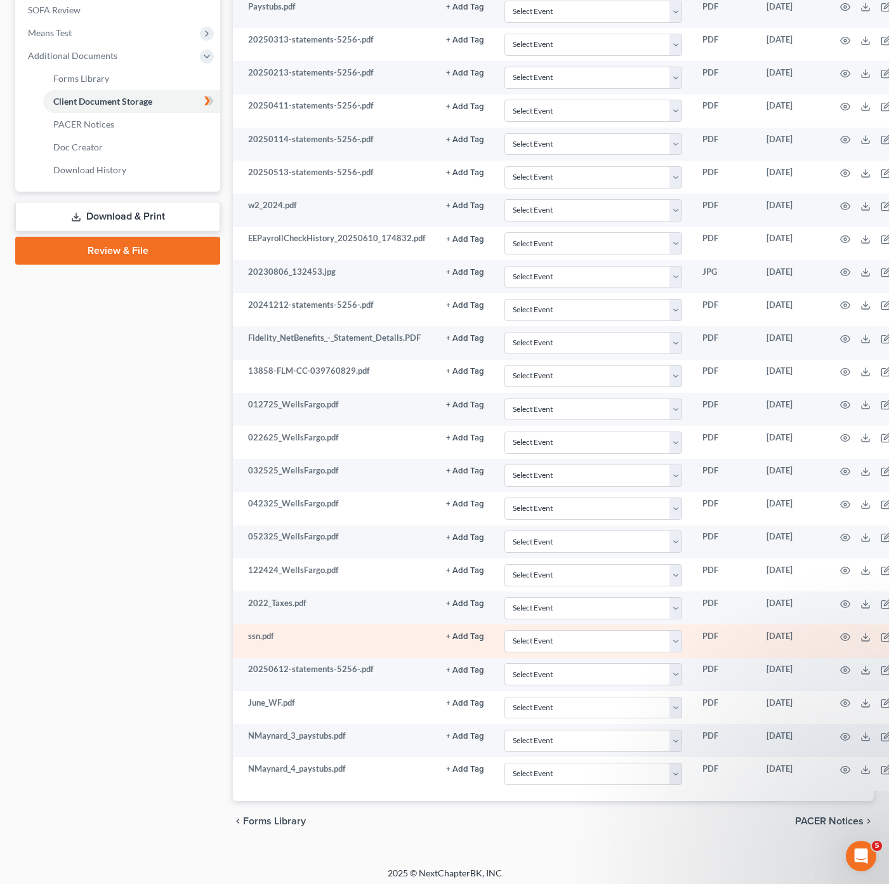
scroll to position [499, 0]
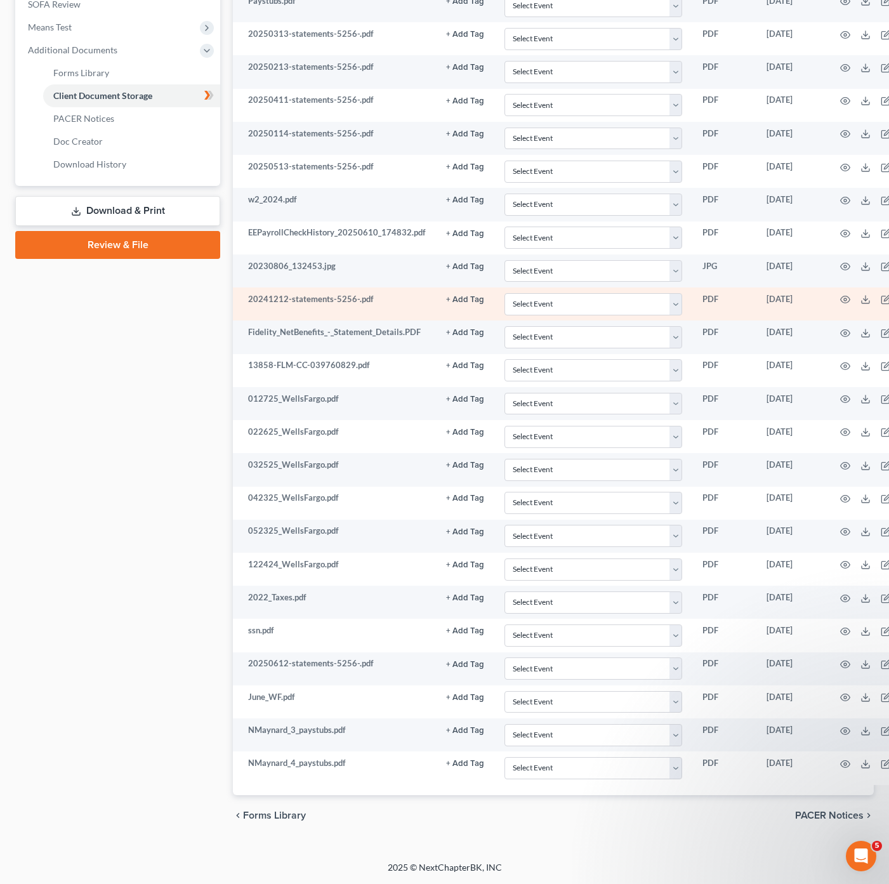
drag, startPoint x: 183, startPoint y: 669, endPoint x: 541, endPoint y: 309, distance: 507.5
click at [183, 669] on div "Case Dashboard Payments Invoices Payments Payments Credit Report Client Profile" at bounding box center [118, 238] width 218 height 1196
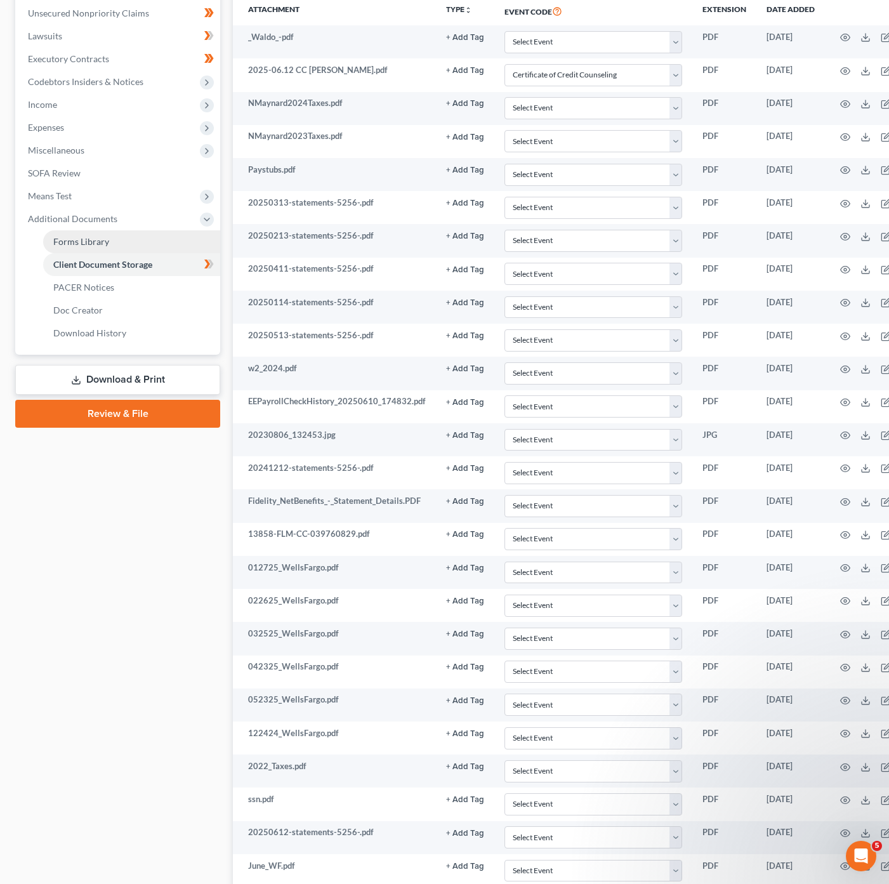
scroll to position [309, 0]
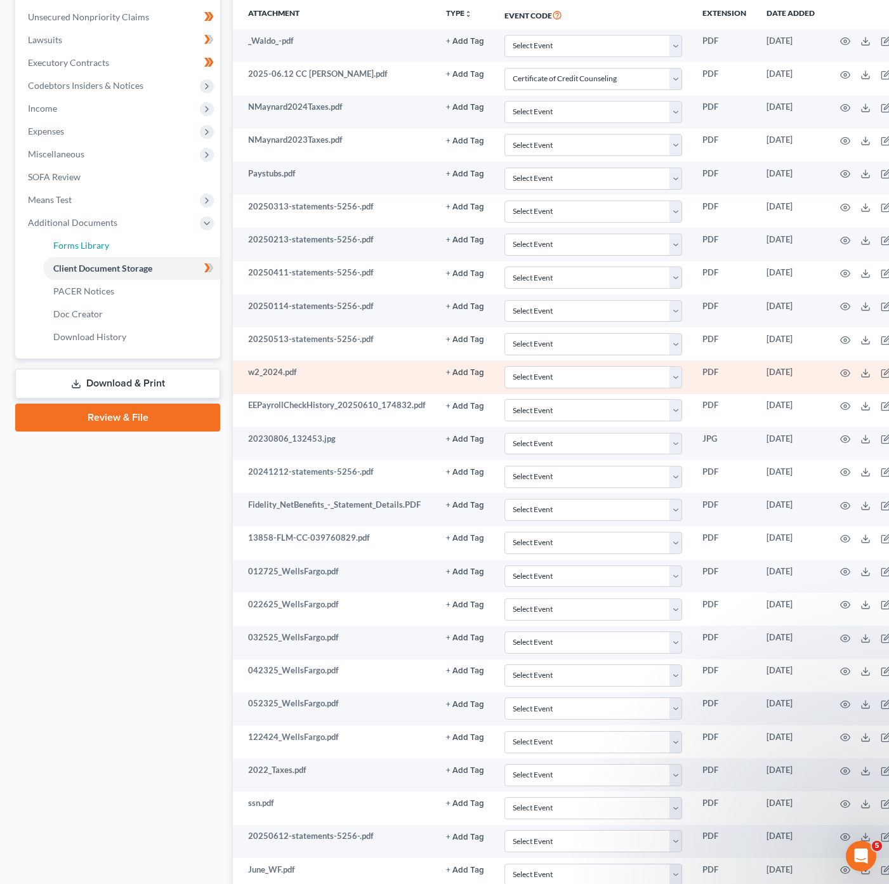
drag, startPoint x: 107, startPoint y: 240, endPoint x: 619, endPoint y: 367, distance: 527.7
click at [107, 240] on span "Forms Library" at bounding box center [81, 245] width 56 height 11
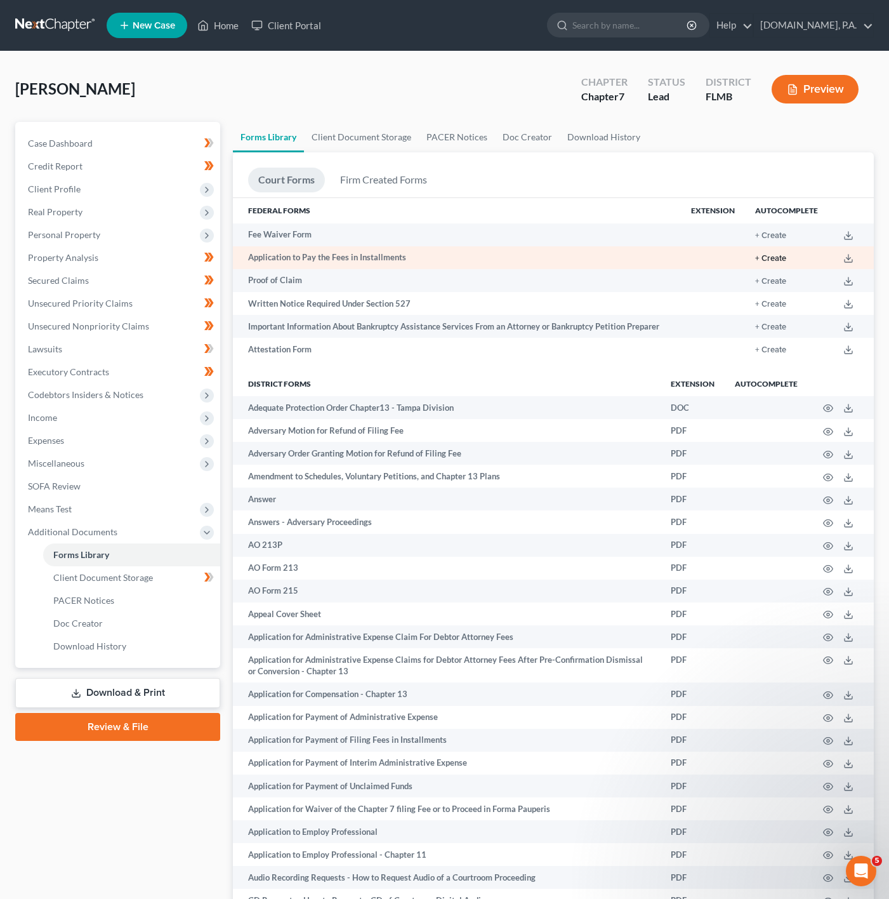
click at [777, 261] on button "+ Create" at bounding box center [770, 258] width 31 height 8
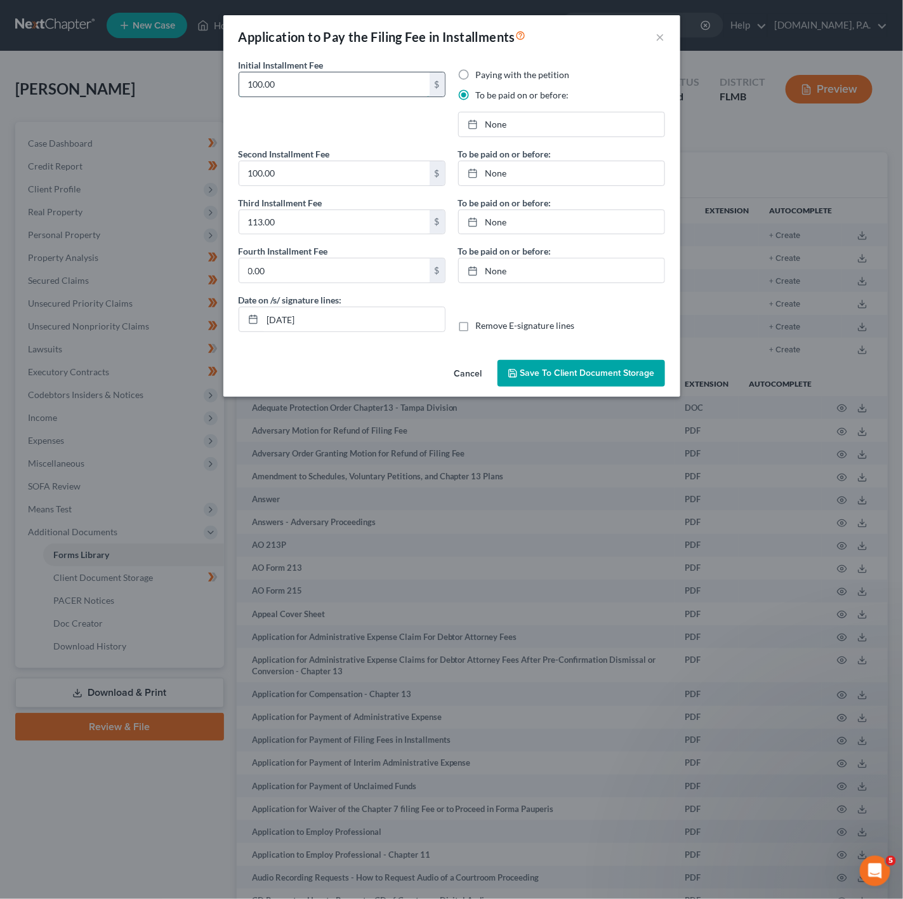
click at [352, 84] on input "100.00" at bounding box center [334, 84] width 190 height 24
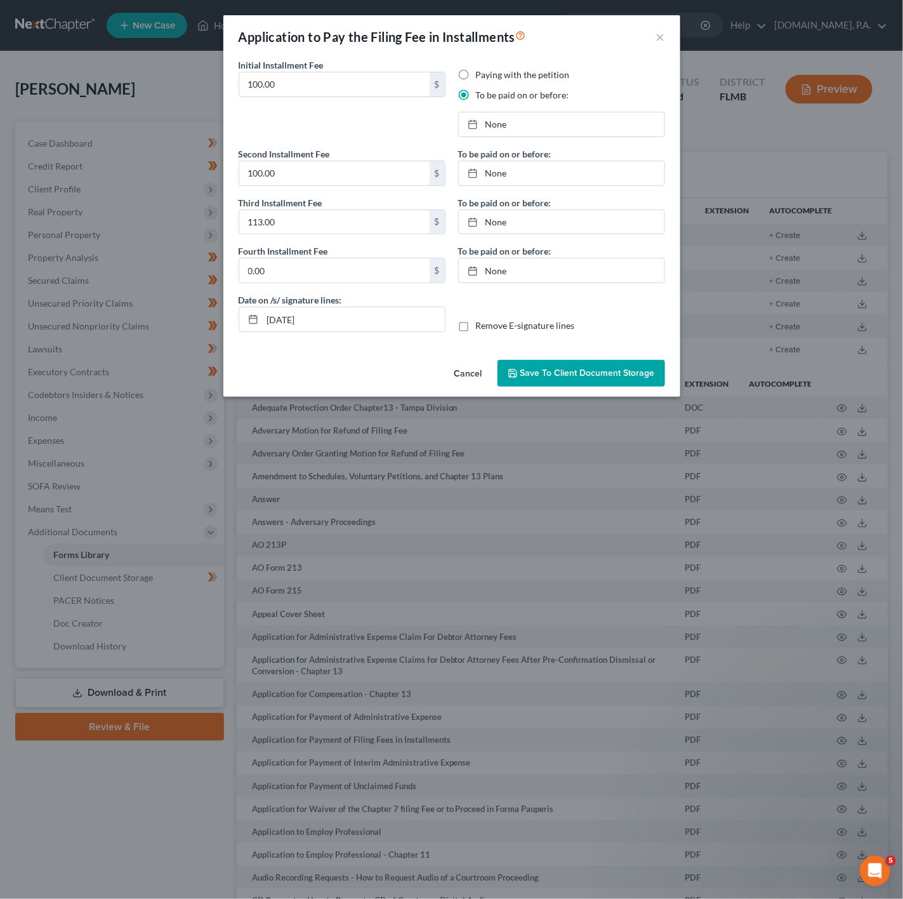
click at [383, 135] on div "Initial Installment Fee 100.00 $" at bounding box center [342, 102] width 220 height 89
drag, startPoint x: 475, startPoint y: 377, endPoint x: 241, endPoint y: 284, distance: 251.8
click at [475, 377] on button "Cancel" at bounding box center [468, 373] width 48 height 25
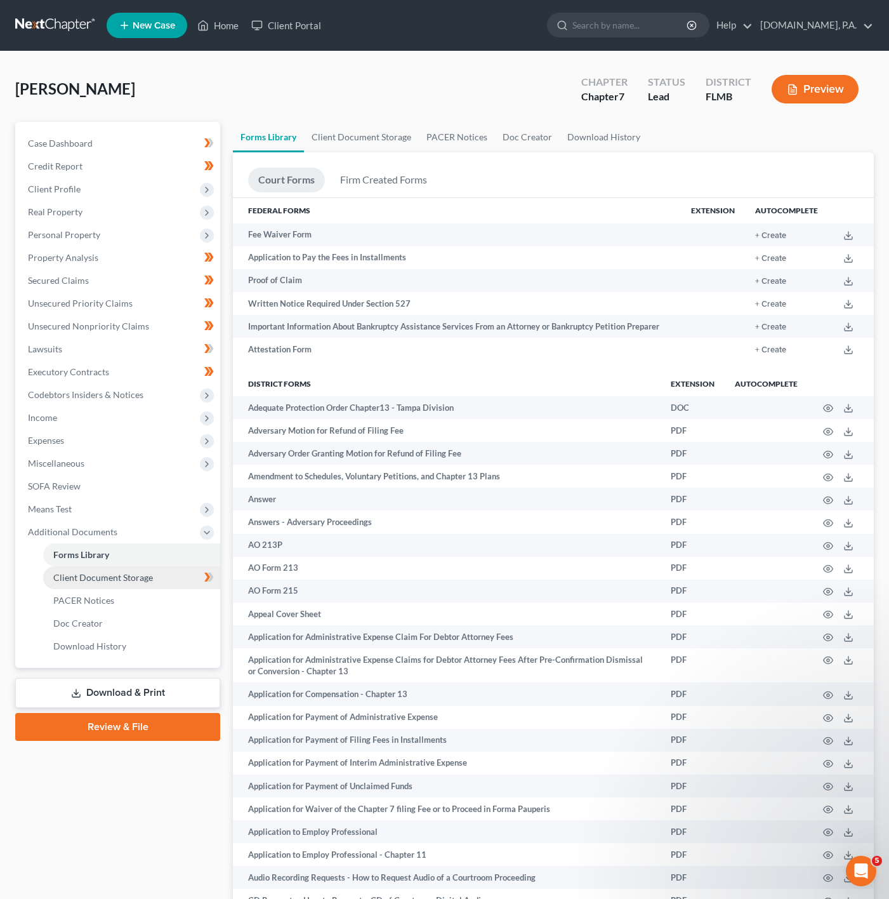
click at [183, 581] on link "Client Document Storage" at bounding box center [131, 577] width 177 height 23
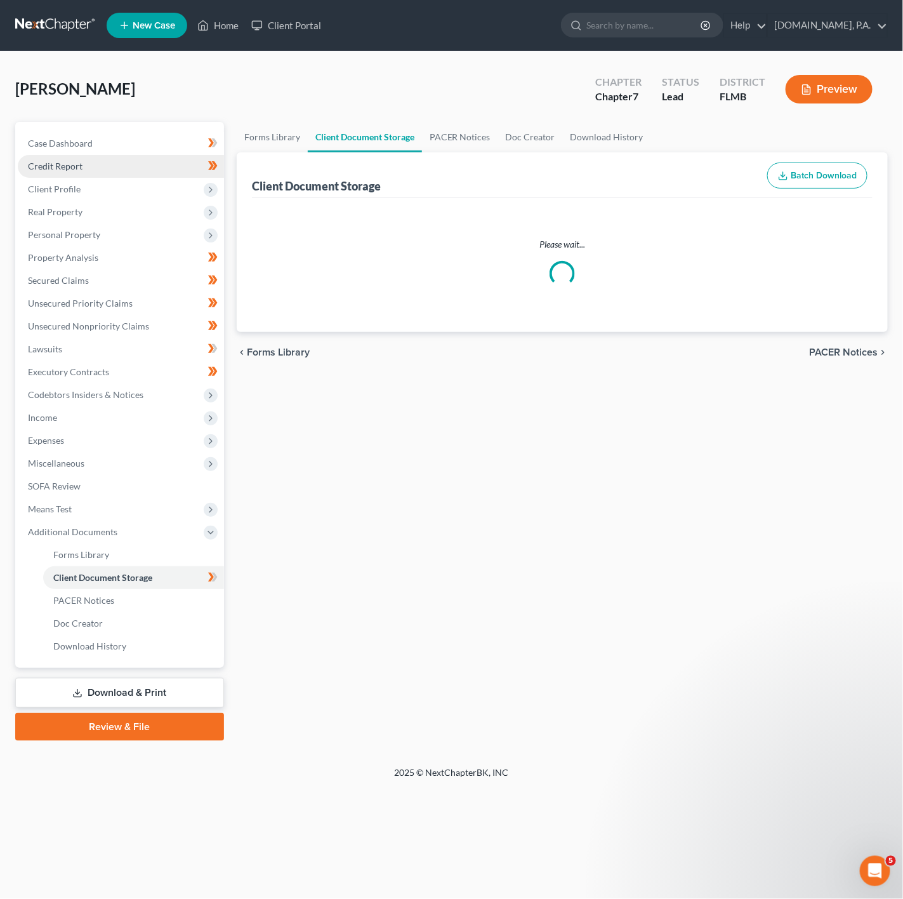
select select "9"
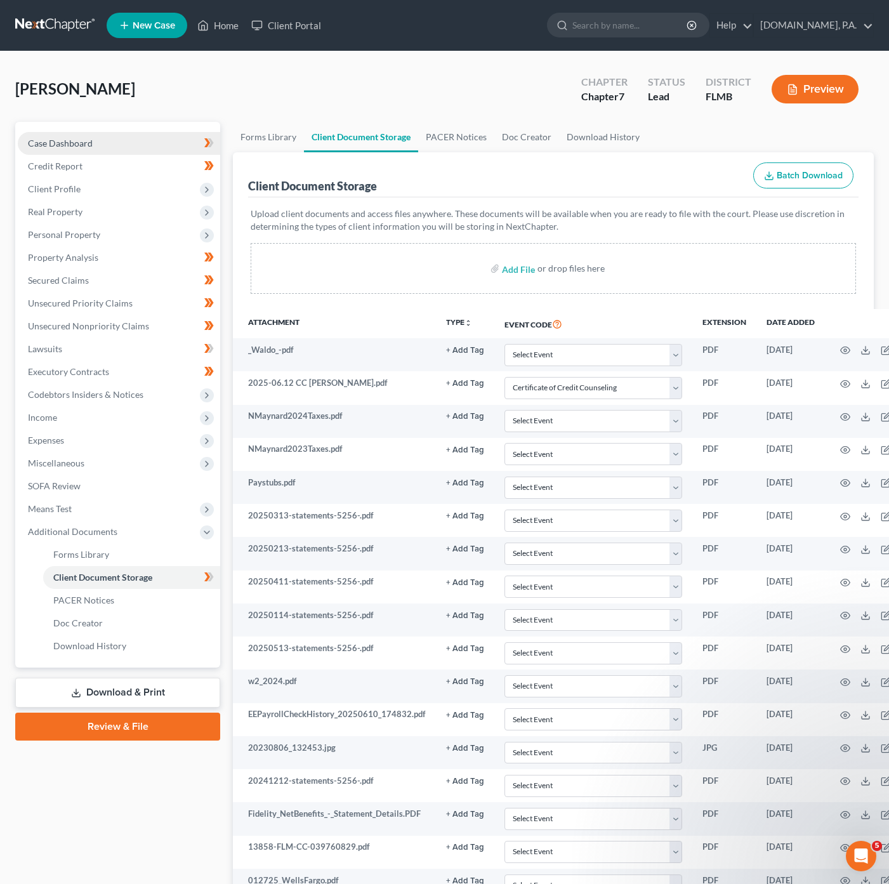
click at [166, 142] on link "Case Dashboard" at bounding box center [119, 143] width 202 height 23
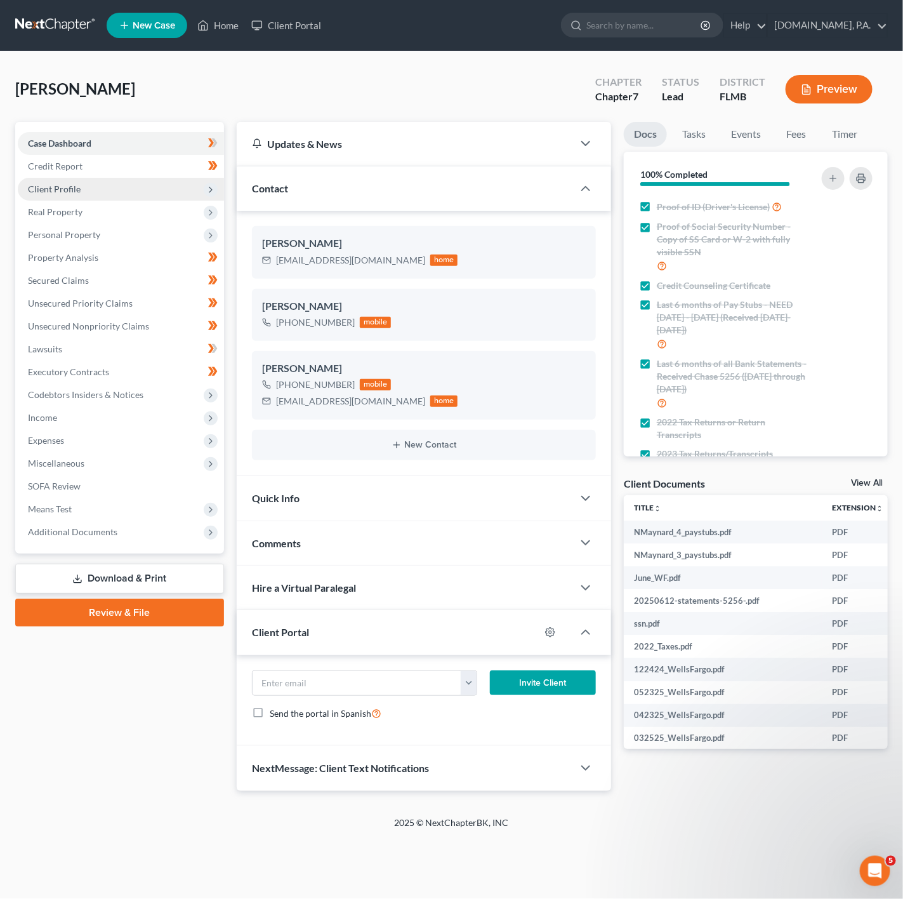
click at [145, 183] on span "Client Profile" at bounding box center [121, 189] width 206 height 23
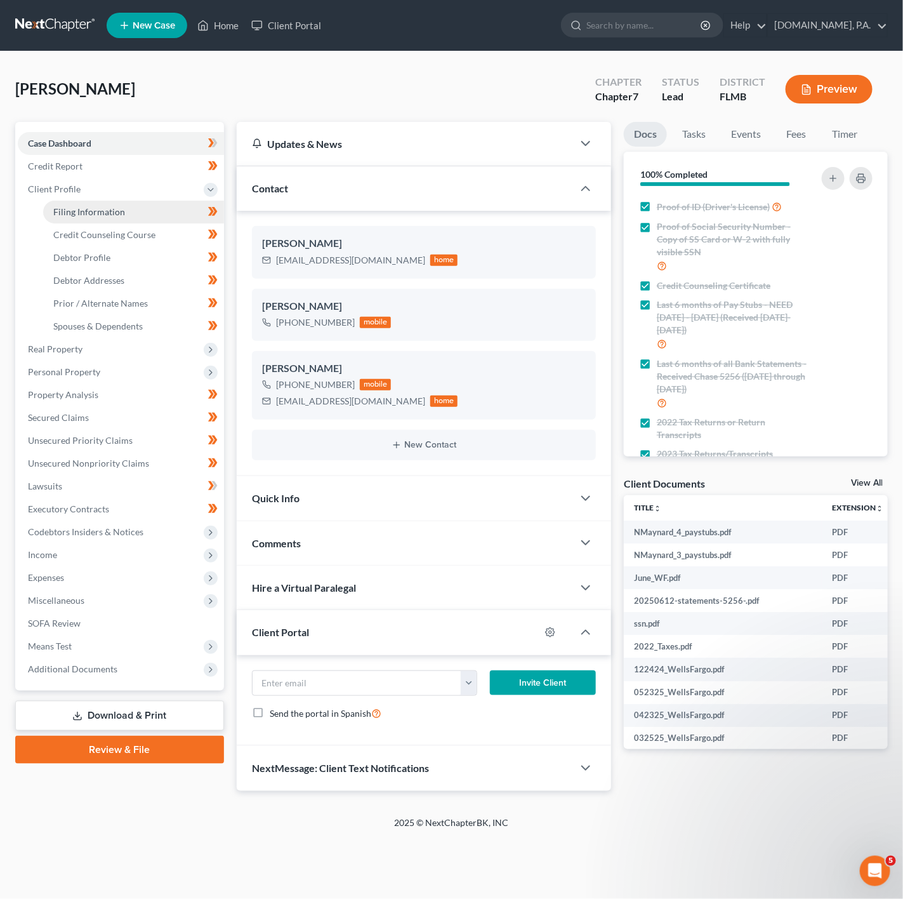
click at [164, 206] on link "Filing Information" at bounding box center [133, 212] width 181 height 23
select select "1"
select select "0"
select select "9"
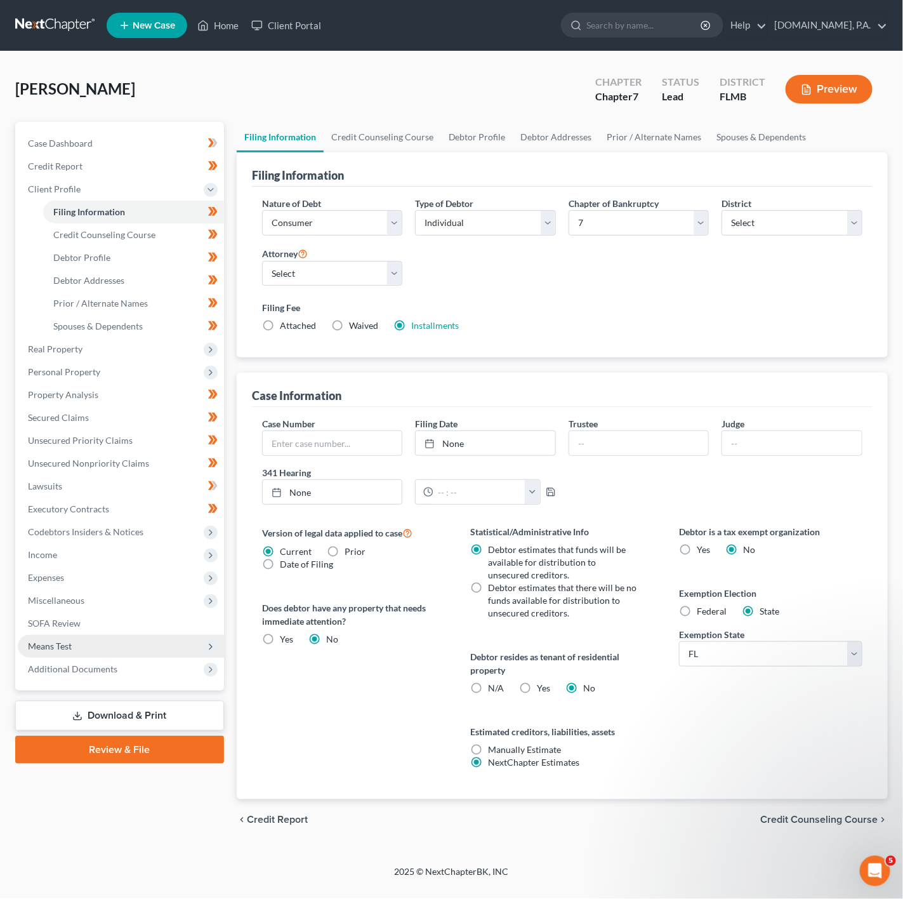
click at [157, 642] on span "Means Test" at bounding box center [121, 646] width 206 height 23
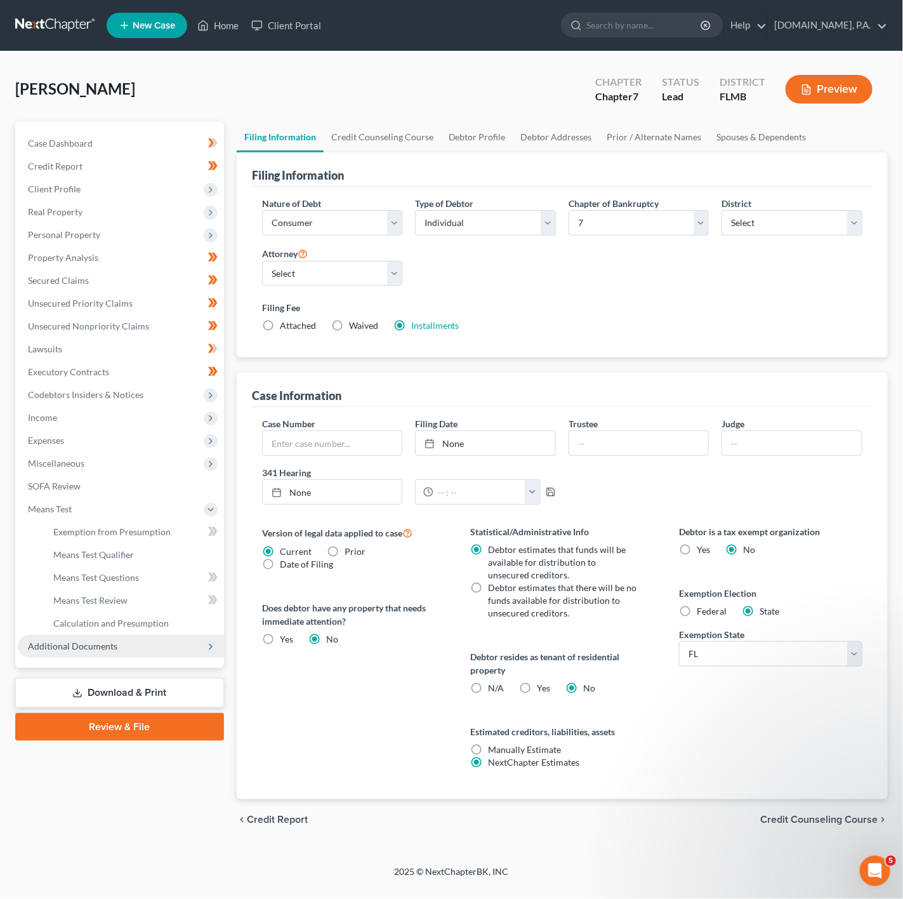
click at [136, 645] on span "Additional Documents" at bounding box center [121, 646] width 206 height 23
click at [162, 583] on link "Client Document Storage" at bounding box center [133, 577] width 181 height 23
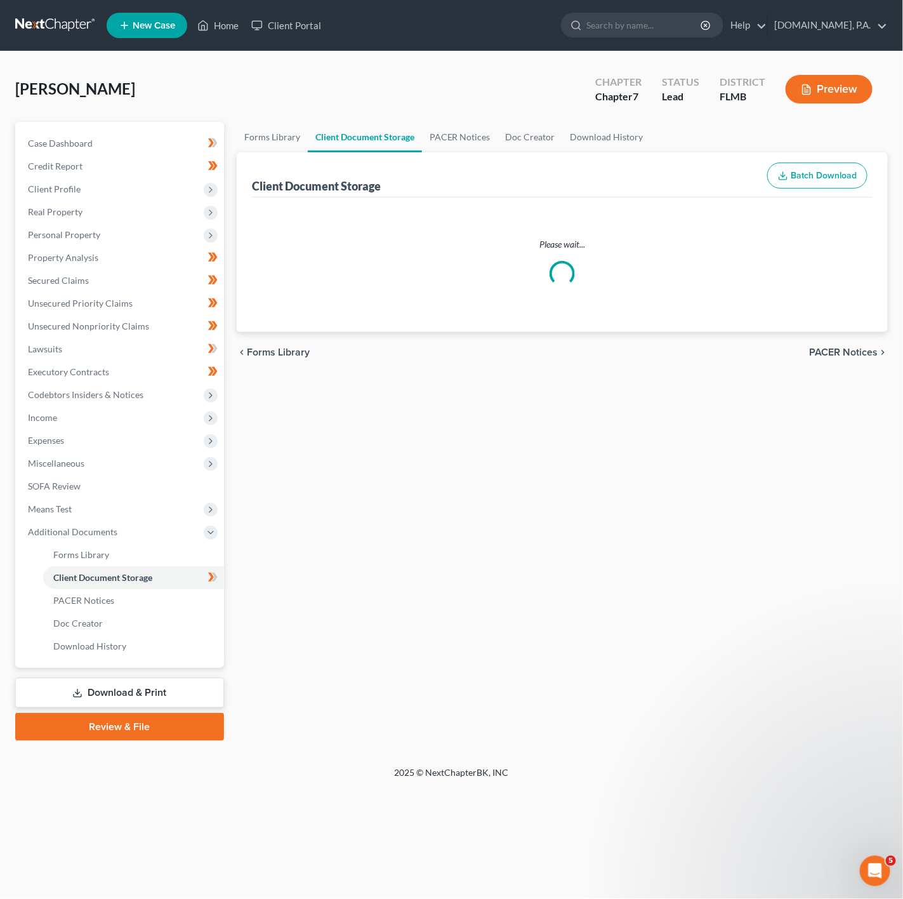
select select "9"
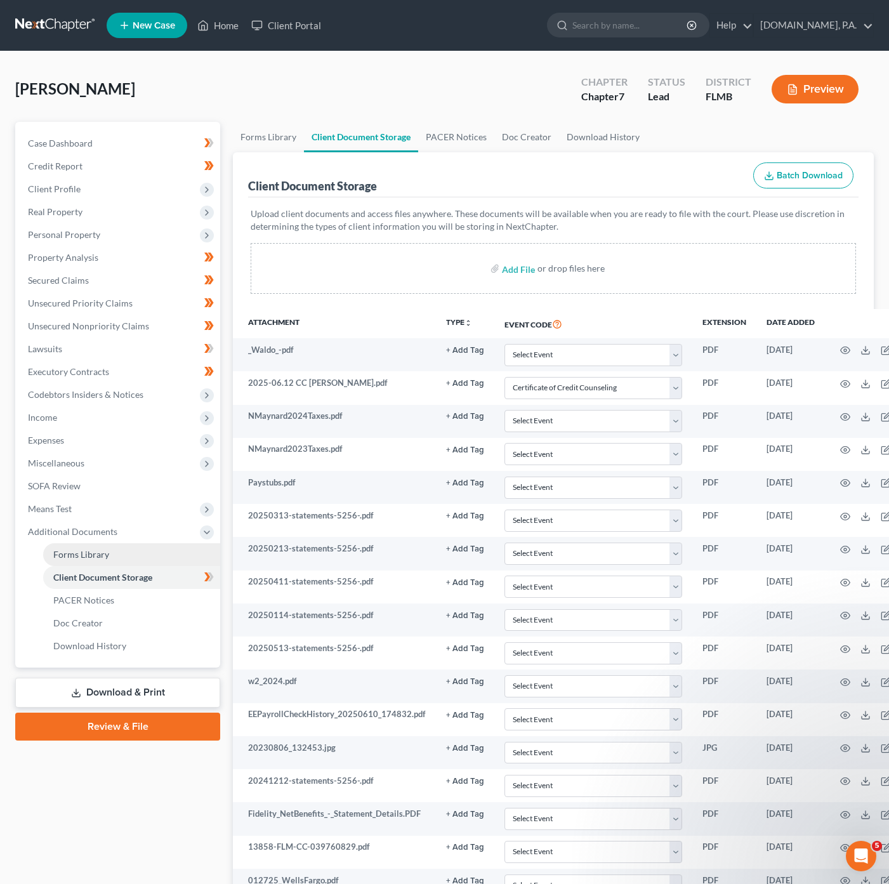
click at [111, 552] on link "Forms Library" at bounding box center [131, 554] width 177 height 23
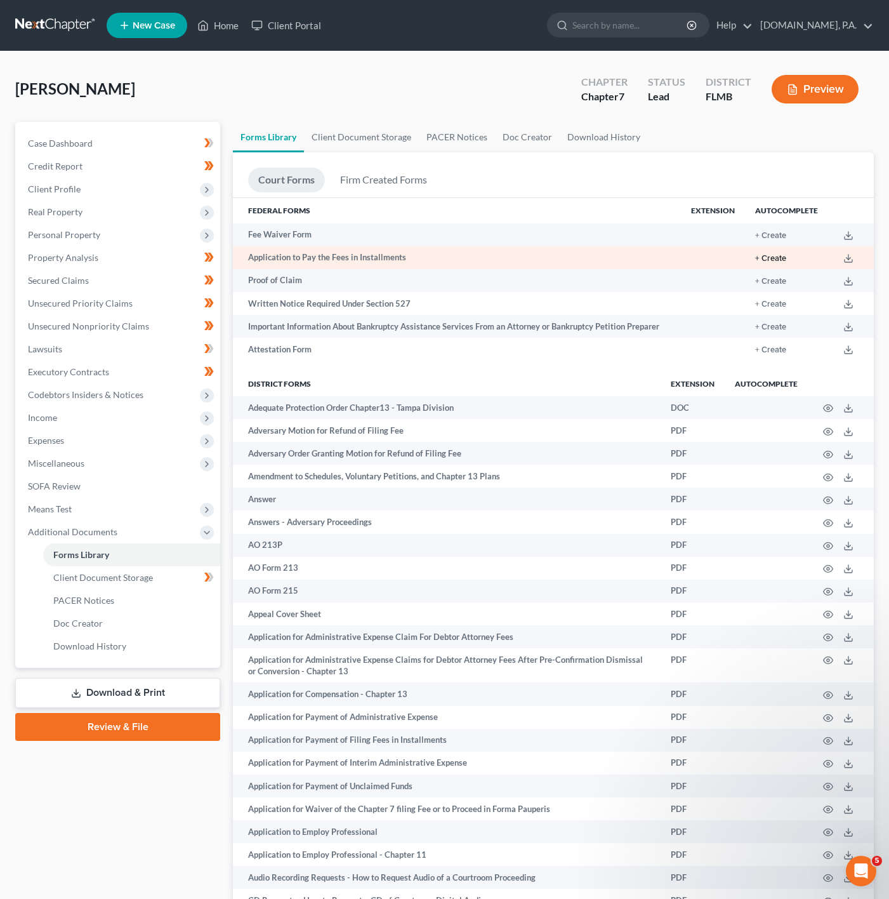
click at [760, 254] on button "+ Create" at bounding box center [770, 258] width 31 height 8
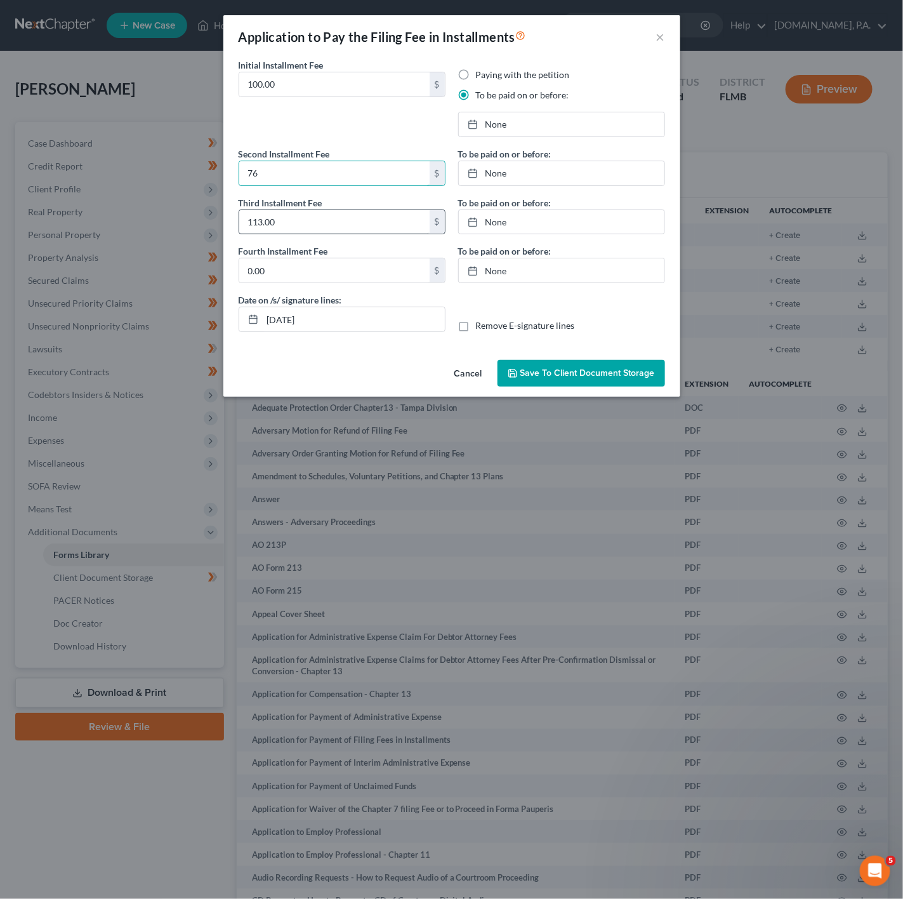
type input "76"
click at [280, 231] on input "113.00" at bounding box center [334, 222] width 190 height 24
type input "76"
click at [322, 265] on input "0.00" at bounding box center [334, 270] width 190 height 24
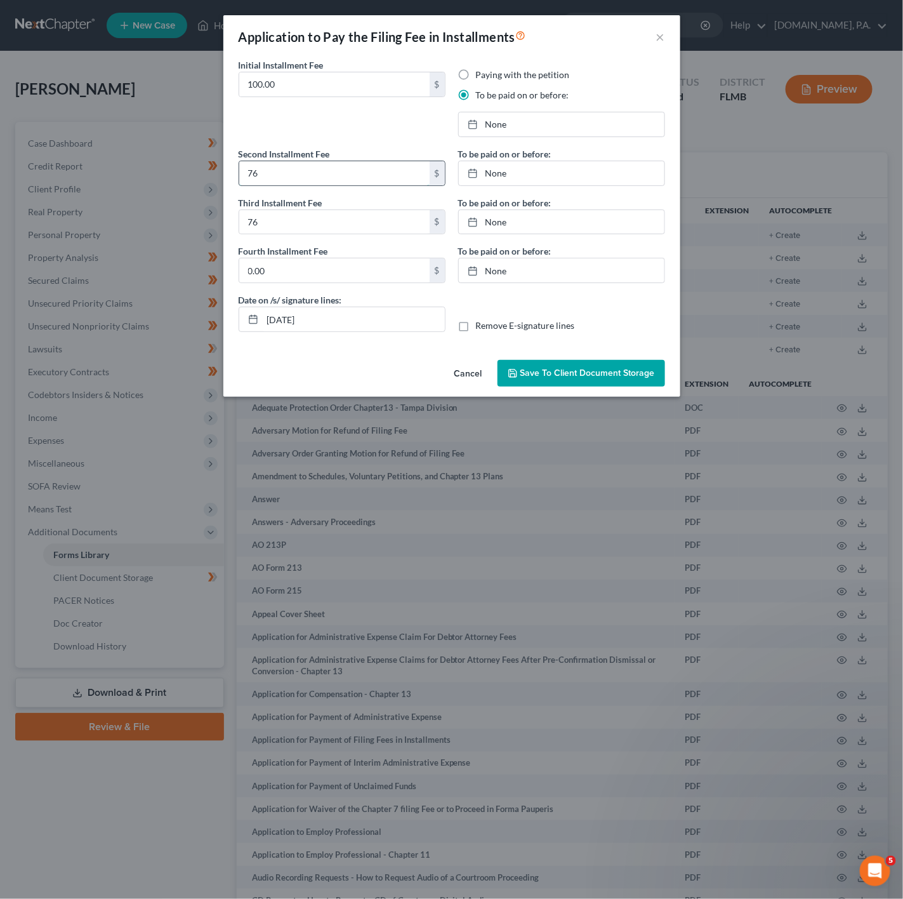
click at [290, 179] on input "76" at bounding box center [334, 173] width 190 height 24
click at [294, 90] on input "100.00" at bounding box center [334, 84] width 190 height 24
drag, startPoint x: 294, startPoint y: 90, endPoint x: 227, endPoint y: 70, distance: 70.1
click at [227, 70] on div "Initial Installment Fee 100.00 $ Paying with the petition To be paid on or befo…" at bounding box center [451, 206] width 457 height 296
drag, startPoint x: 351, startPoint y: 77, endPoint x: 232, endPoint y: 76, distance: 118.7
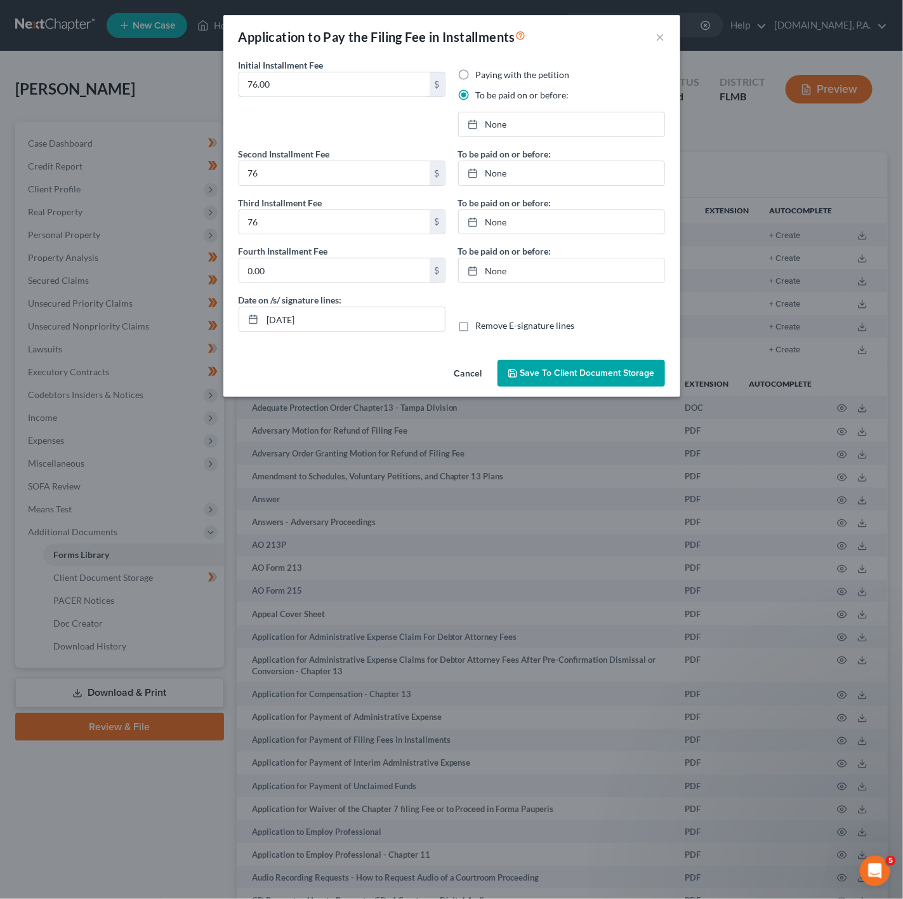
click at [232, 76] on div "Initial Installment Fee 76.00 $" at bounding box center [342, 102] width 220 height 89
type input "76.00"
click at [284, 180] on input "76" at bounding box center [334, 173] width 190 height 24
paste input ".00"
type input "76.00"
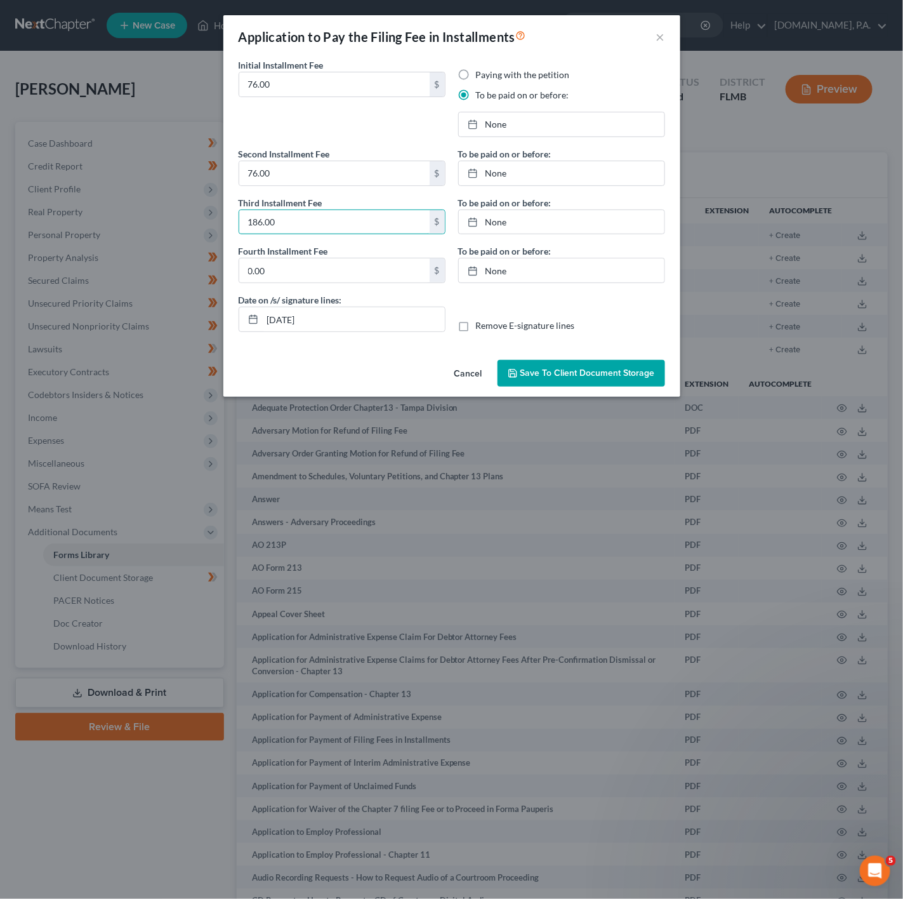
type input "186.00"
click at [280, 122] on div "Initial Installment Fee 76.00 $" at bounding box center [342, 102] width 220 height 89
click at [503, 120] on link "None" at bounding box center [562, 124] width 206 height 24
type input "10/3/2025"
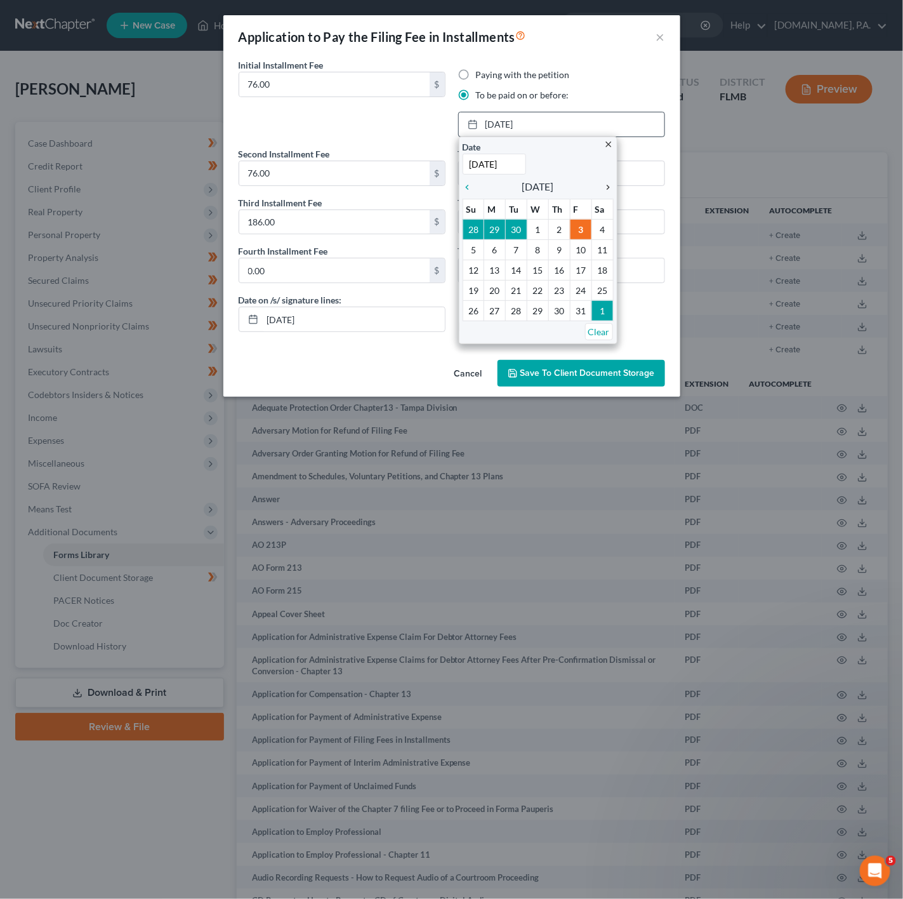
click at [604, 188] on icon "chevron_right" at bounding box center [605, 187] width 16 height 10
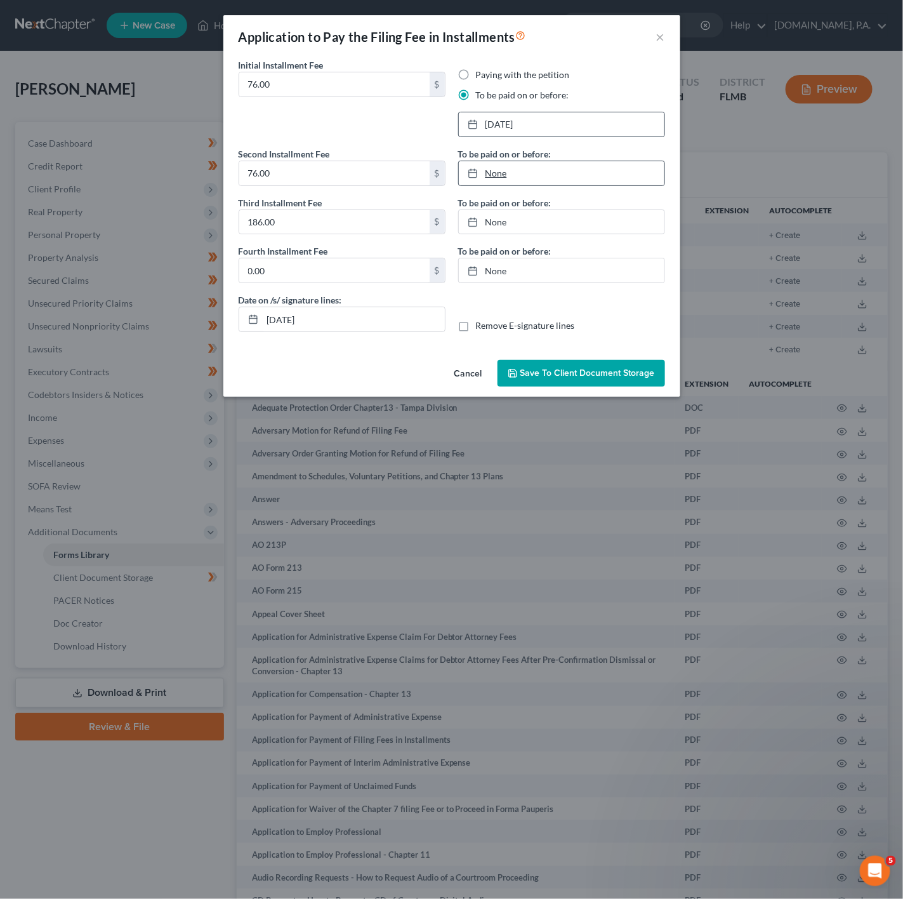
type input "10/3/2025"
click at [506, 183] on link "None" at bounding box center [562, 173] width 206 height 24
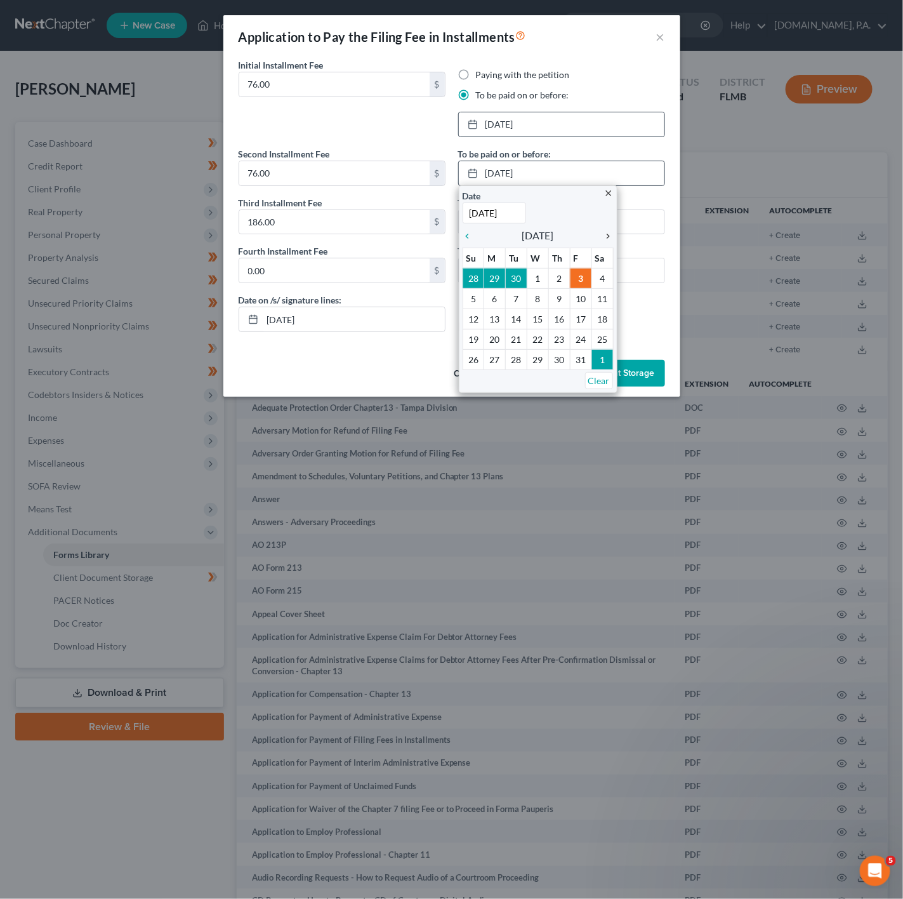
click at [607, 241] on icon "chevron_right" at bounding box center [605, 236] width 16 height 10
click at [465, 236] on icon "chevron_left" at bounding box center [471, 236] width 16 height 10
click at [603, 235] on icon "chevron_right" at bounding box center [605, 236] width 16 height 10
click at [469, 225] on div "close Date 10/3/2025 Time 12:00 AM chevron_left December 2025 chevron_right Su …" at bounding box center [538, 289] width 159 height 208
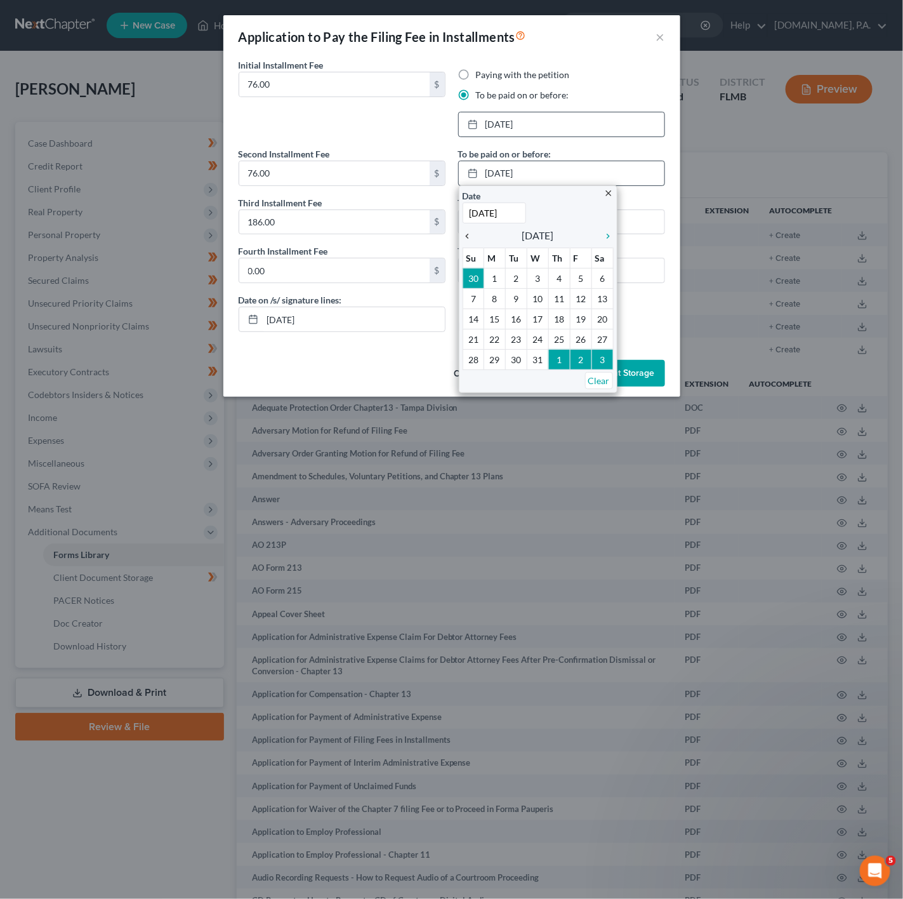
click at [469, 232] on icon "chevron_left" at bounding box center [471, 236] width 16 height 10
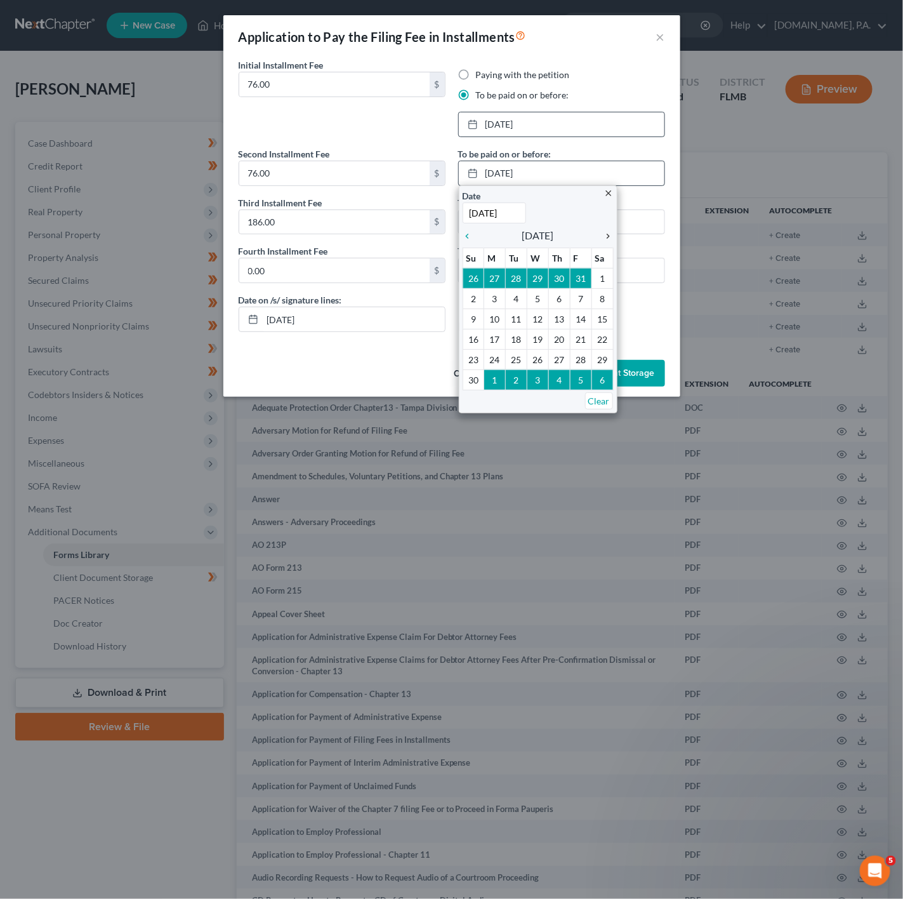
click at [605, 235] on icon "chevron_right" at bounding box center [605, 236] width 16 height 10
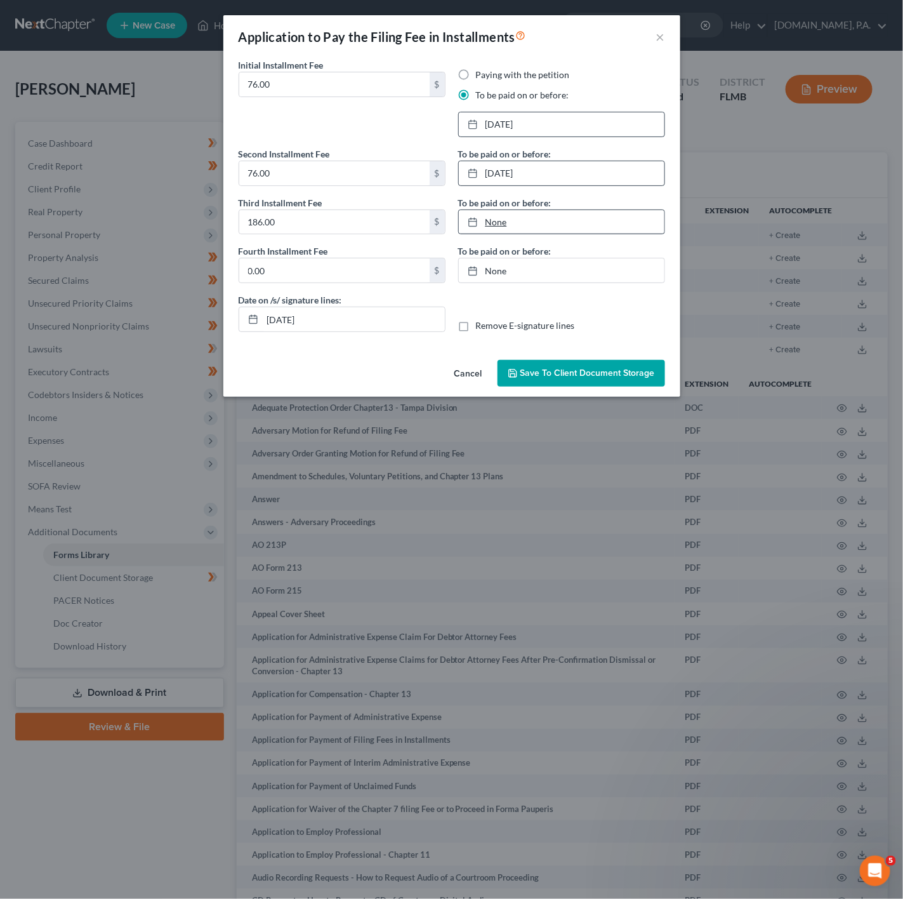
type input "10/3/2025"
click at [508, 228] on link "10/3/2025" at bounding box center [562, 222] width 206 height 24
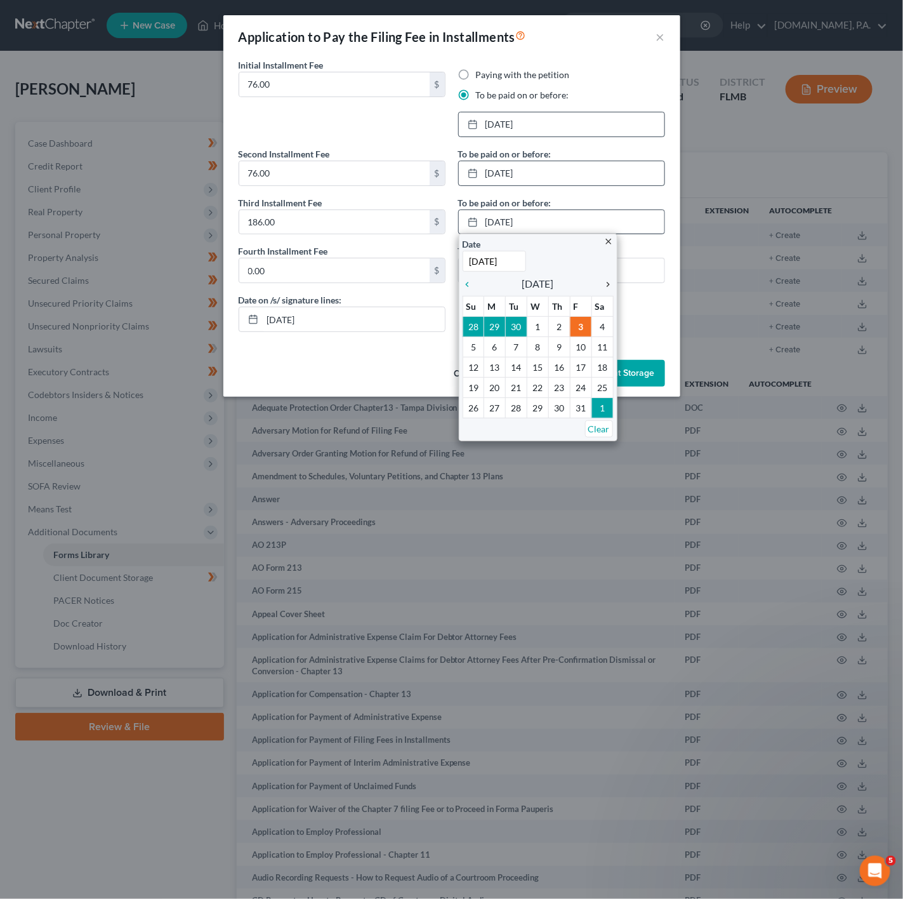
click at [608, 282] on icon "chevron_right" at bounding box center [605, 284] width 16 height 10
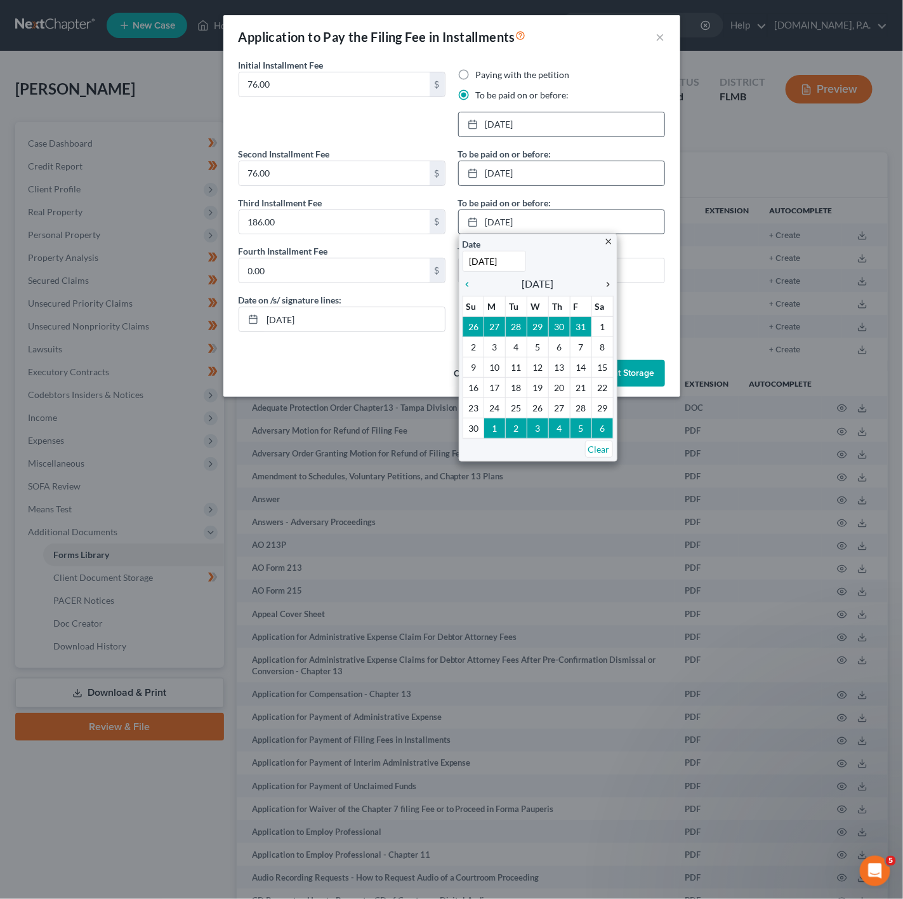
click at [608, 282] on icon "chevron_right" at bounding box center [605, 284] width 16 height 10
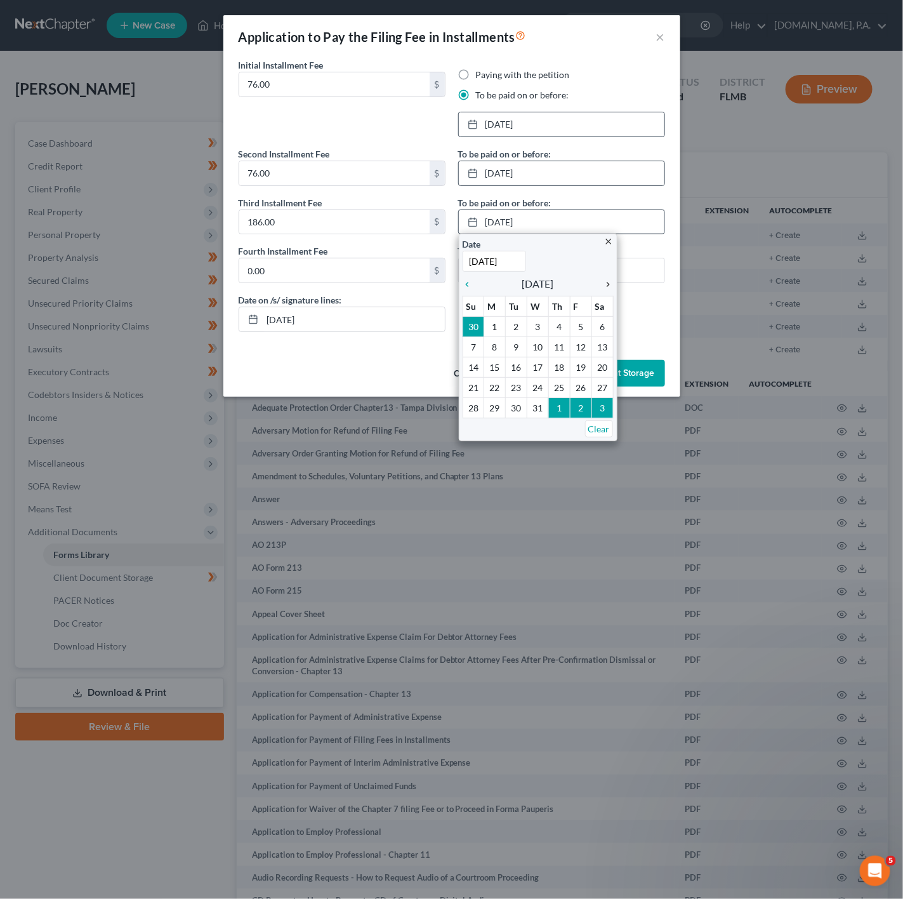
click at [602, 284] on icon "chevron_right" at bounding box center [605, 284] width 16 height 10
click at [465, 286] on icon "chevron_left" at bounding box center [471, 284] width 16 height 10
click at [606, 288] on icon "chevron_right" at bounding box center [605, 284] width 16 height 10
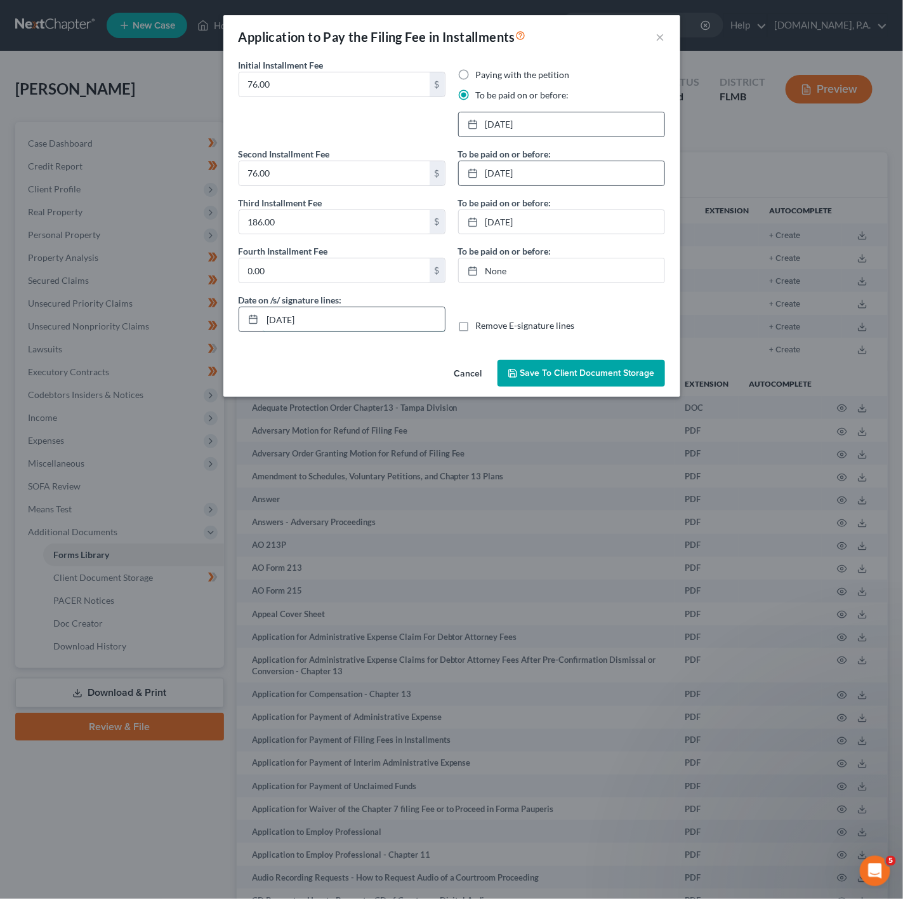
click at [334, 326] on input "10/03/2025" at bounding box center [354, 319] width 182 height 24
type input "10/06/2025"
click at [640, 370] on span "Save to Client Document Storage" at bounding box center [587, 372] width 135 height 11
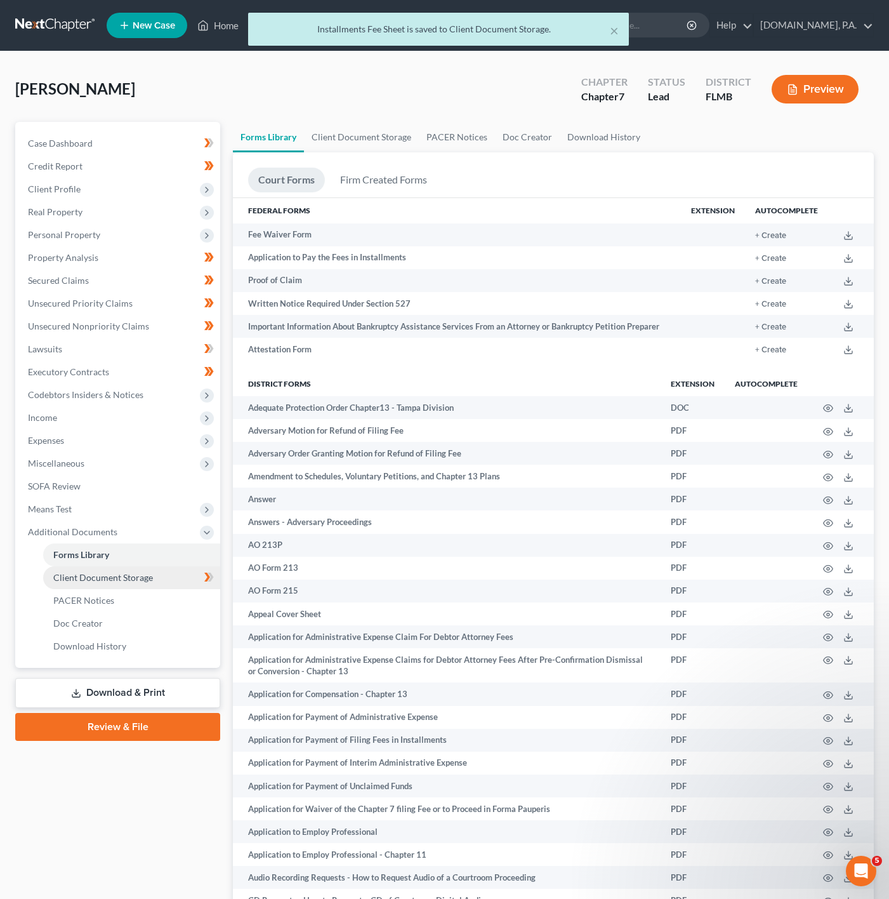
click at [124, 585] on link "Client Document Storage" at bounding box center [131, 577] width 177 height 23
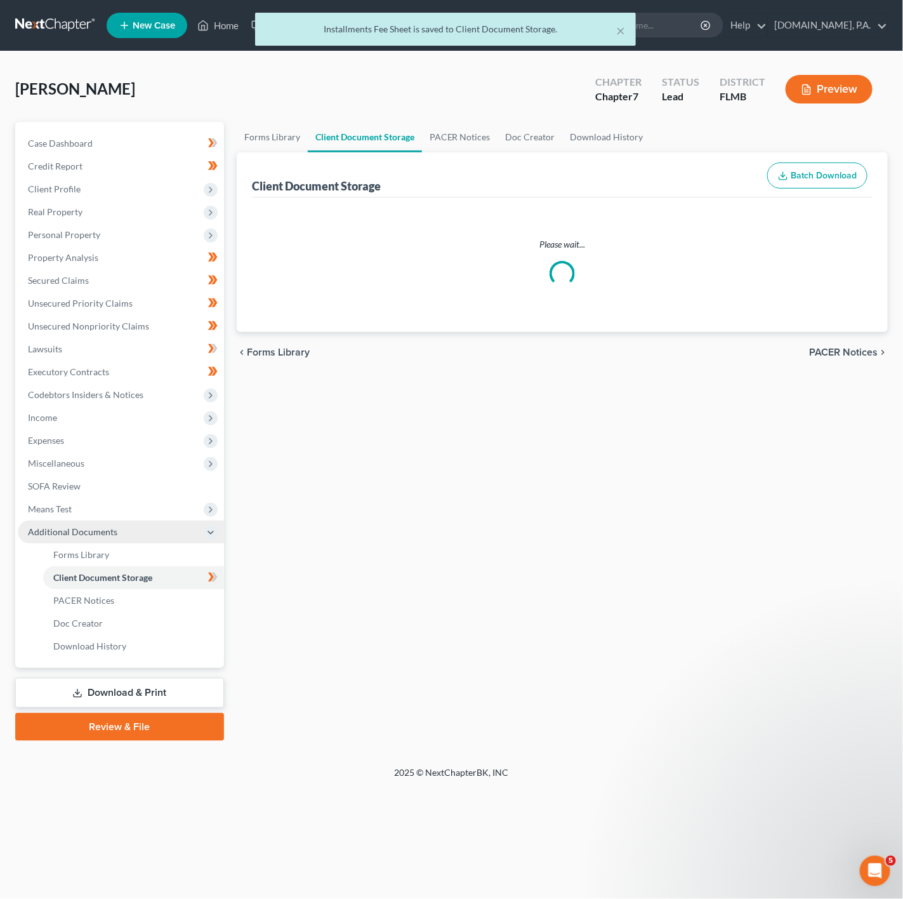
select select "9"
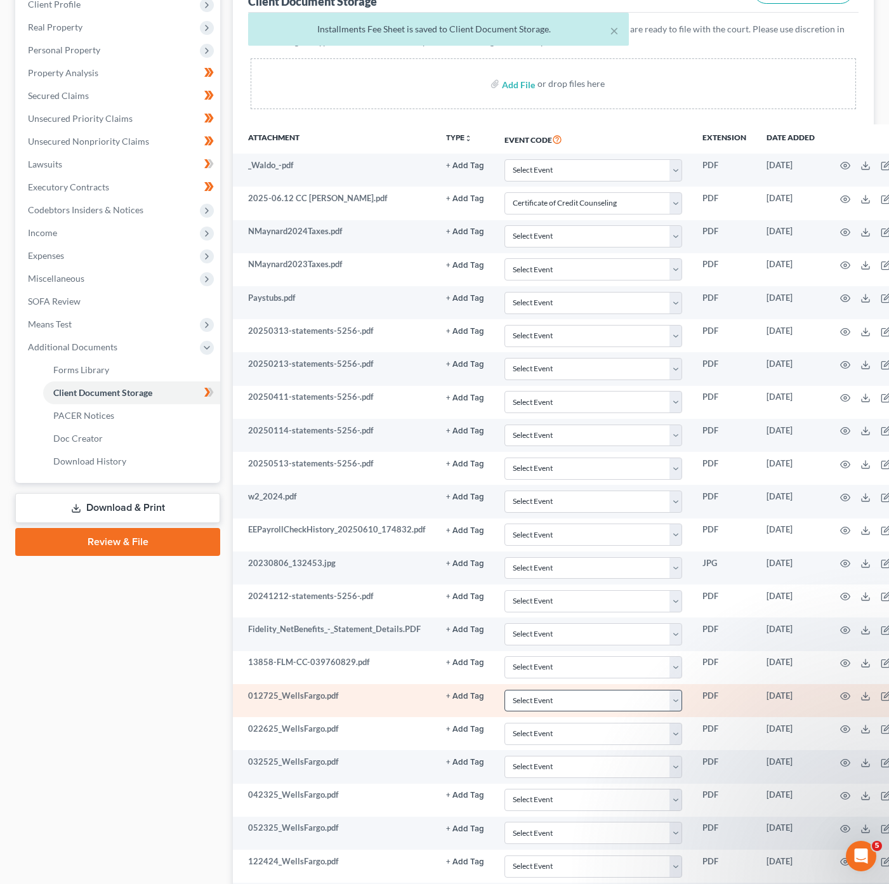
scroll to position [534, 0]
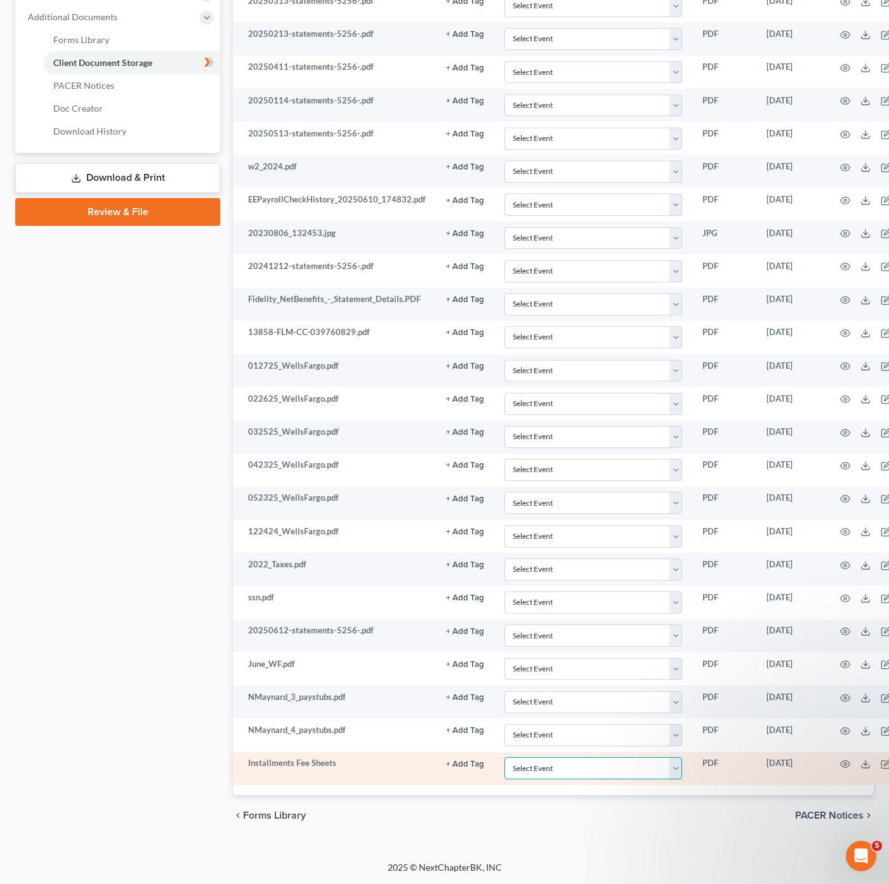
drag, startPoint x: 634, startPoint y: 769, endPoint x: 640, endPoint y: 756, distance: 14.2
click at [634, 769] on select "Select Event 20 Largest Unsecured Creditors Amended Chapter 13 Plan Amended Cre…" at bounding box center [593, 768] width 178 height 22
select select "4"
click at [504, 757] on select "Select Event 20 Largest Unsecured Creditors Amended Chapter 13 Plan Amended Cre…" at bounding box center [593, 768] width 178 height 22
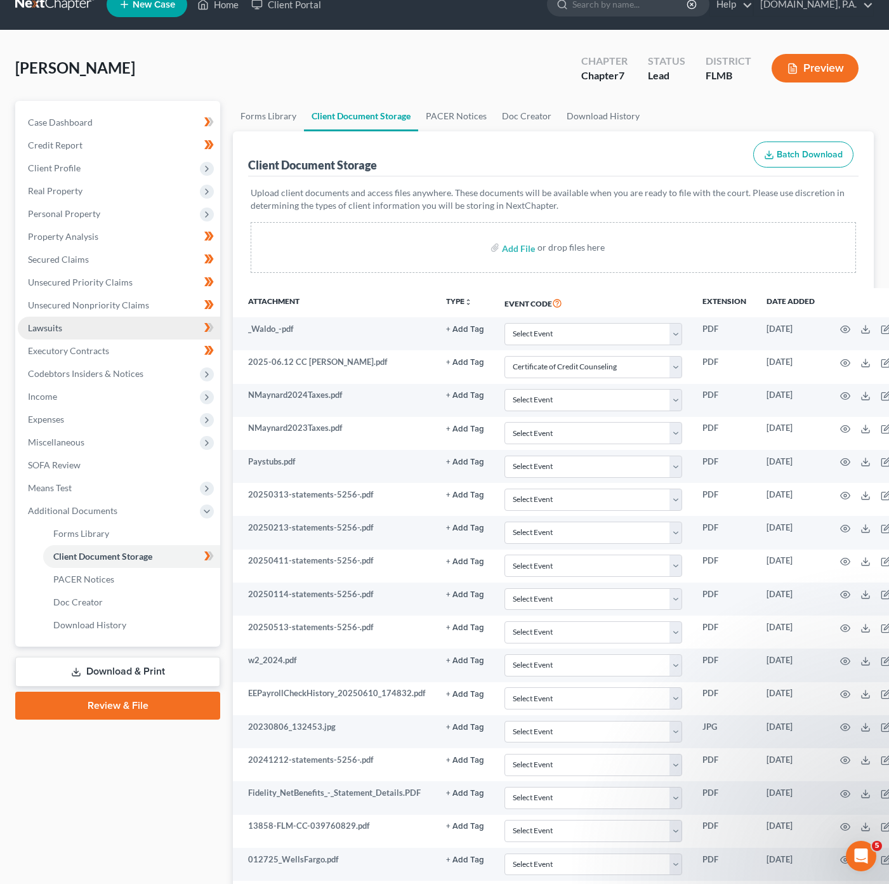
scroll to position [0, 0]
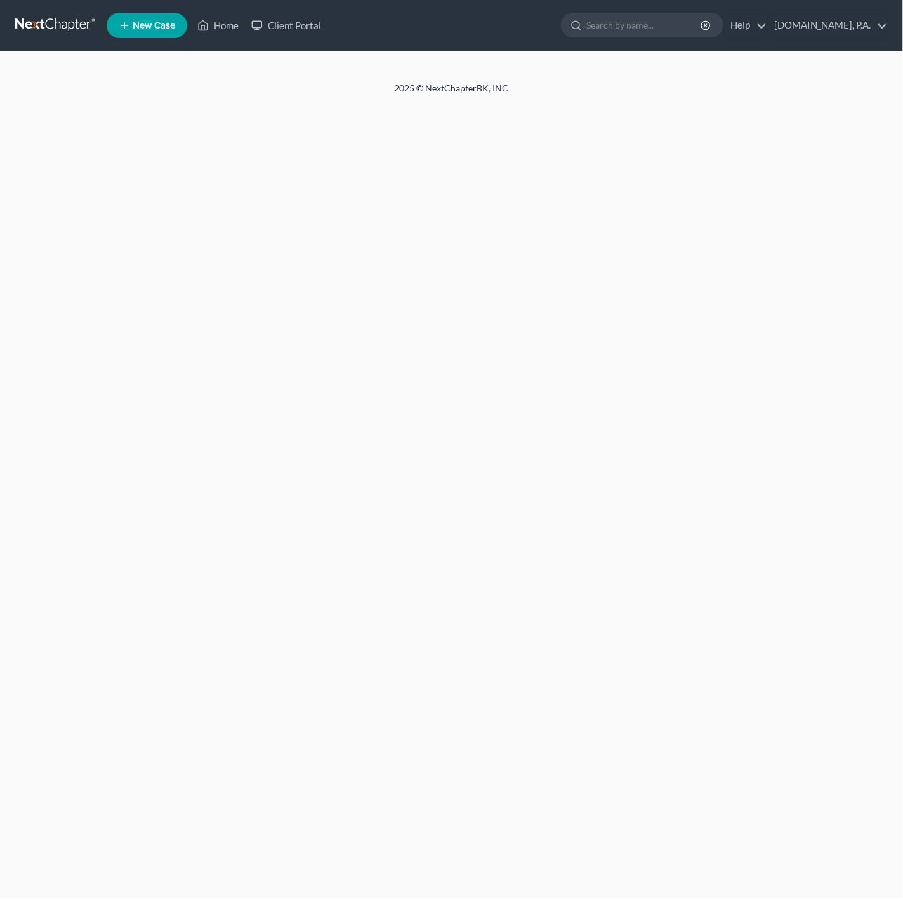
select select "9"
select select "4"
select select "9"
select select "4"
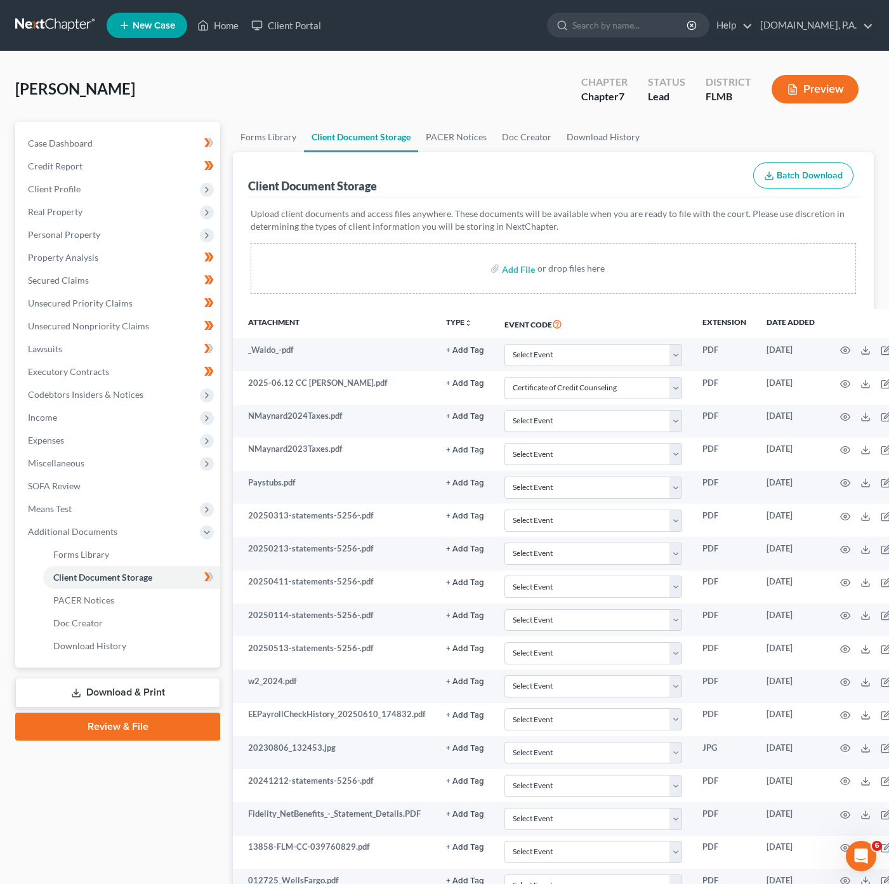
click at [185, 683] on link "Download & Print" at bounding box center [117, 693] width 205 height 30
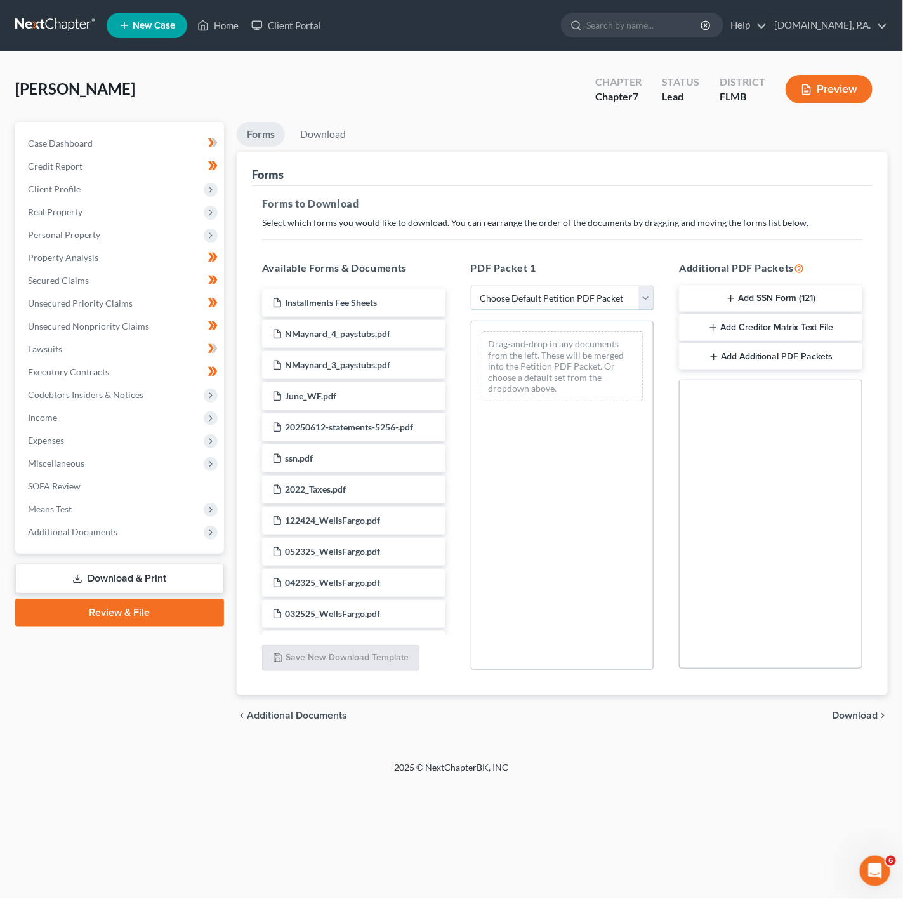
click at [545, 289] on select "Choose Default Petition PDF Packet Complete Bankruptcy Petition (all forms and …" at bounding box center [562, 298] width 183 height 25
select select "5"
click at [471, 286] on select "Choose Default Petition PDF Packet Complete Bankruptcy Petition (all forms and …" at bounding box center [562, 298] width 183 height 25
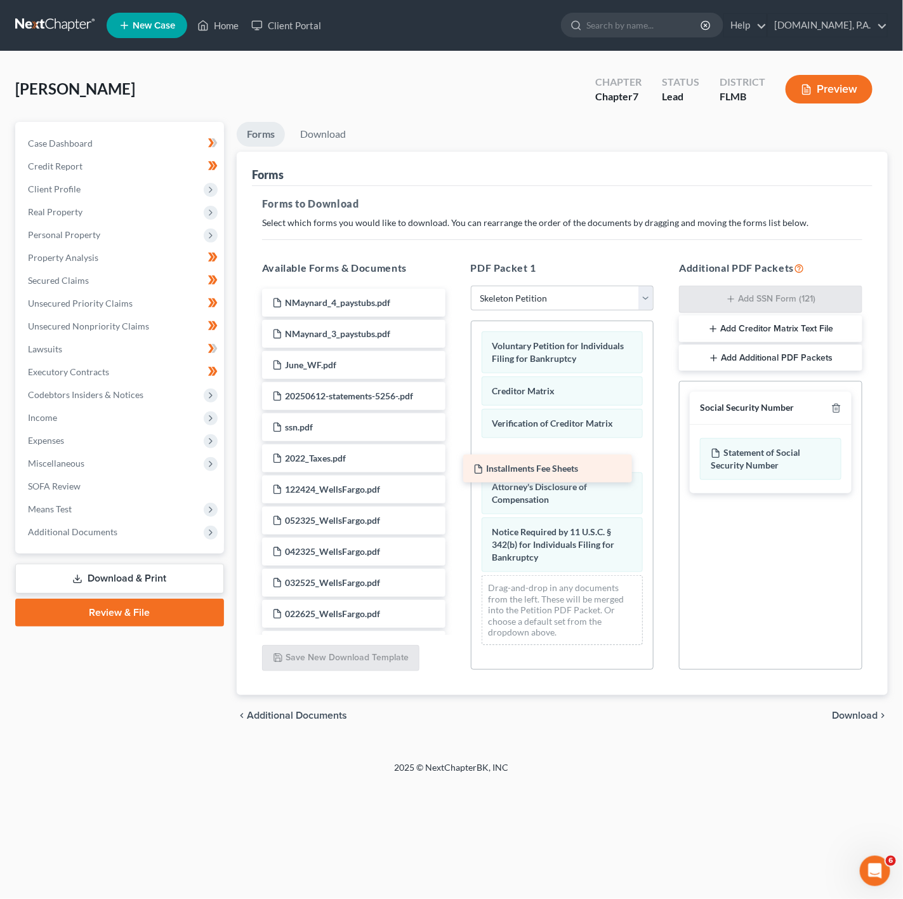
drag, startPoint x: 416, startPoint y: 307, endPoint x: 617, endPoint y: 472, distance: 260.2
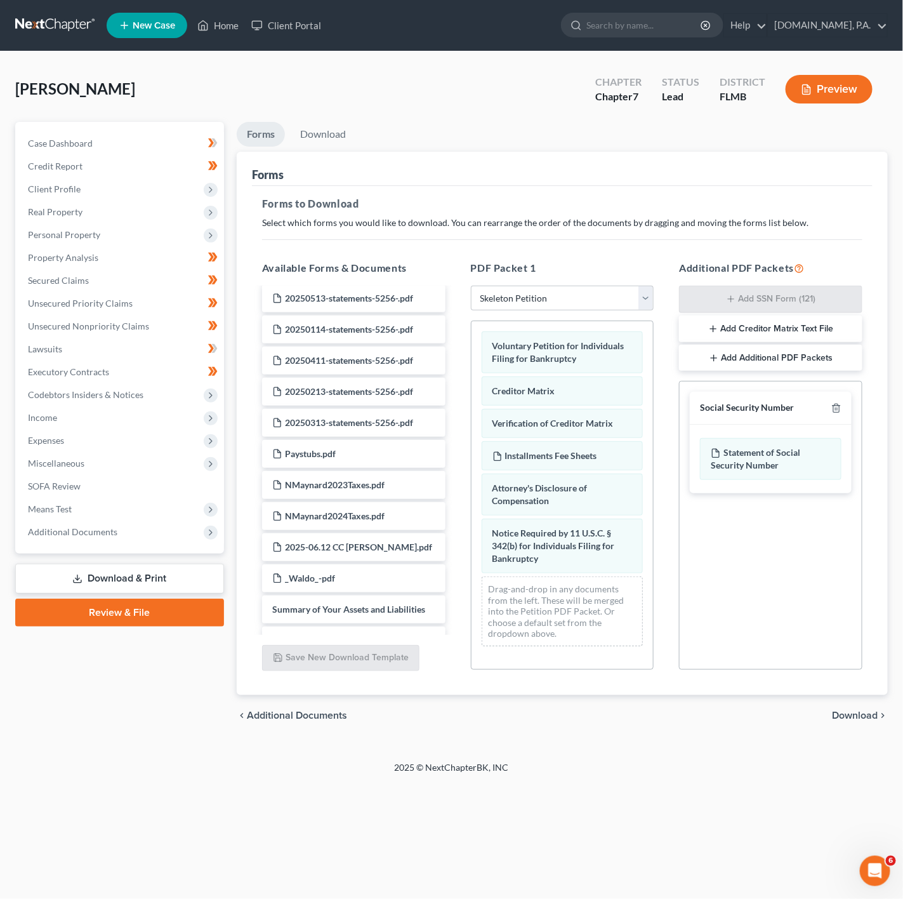
scroll to position [761, 0]
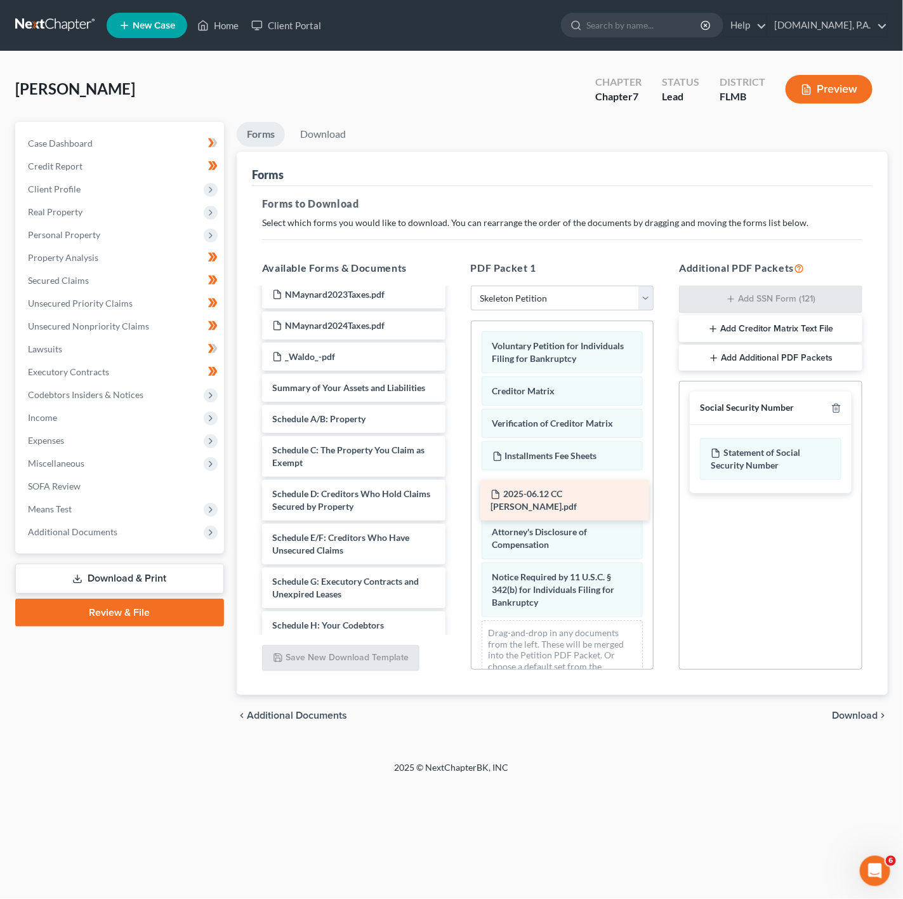
drag, startPoint x: 360, startPoint y: 366, endPoint x: 579, endPoint y: 503, distance: 257.8
click at [456, 503] on div "2025-06.12 CC Cert - MaynardN.pdf NMaynard_4_paystubs.pdf NMaynard_3_paystubs.p…" at bounding box center [354, 208] width 204 height 1362
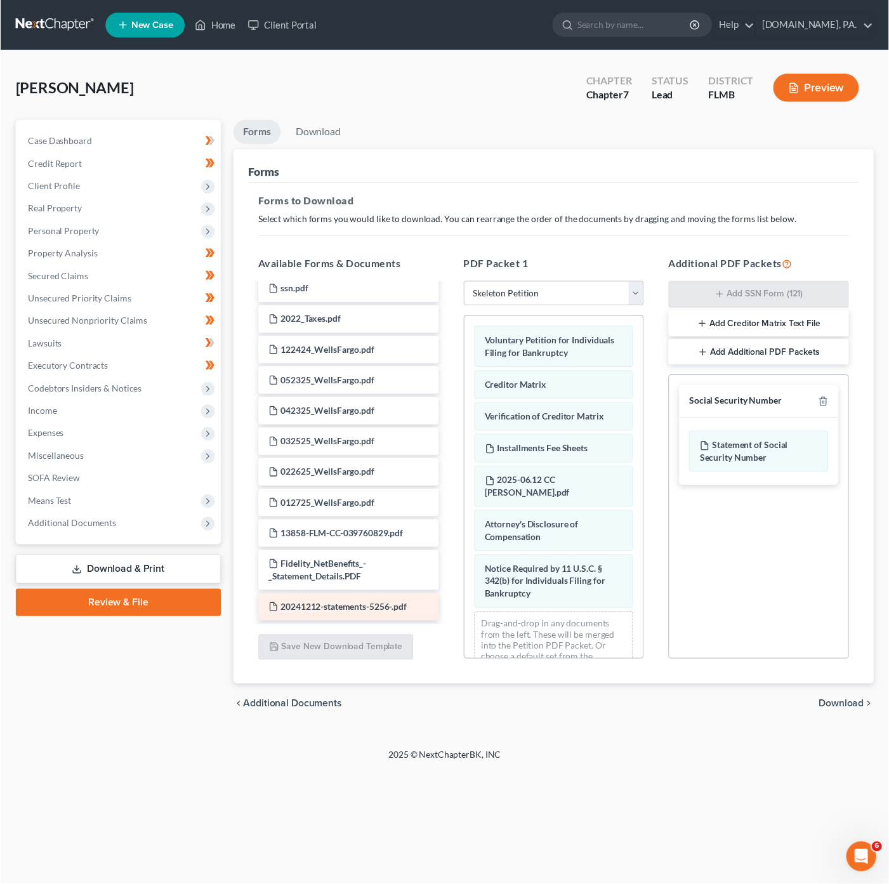
scroll to position [0, 0]
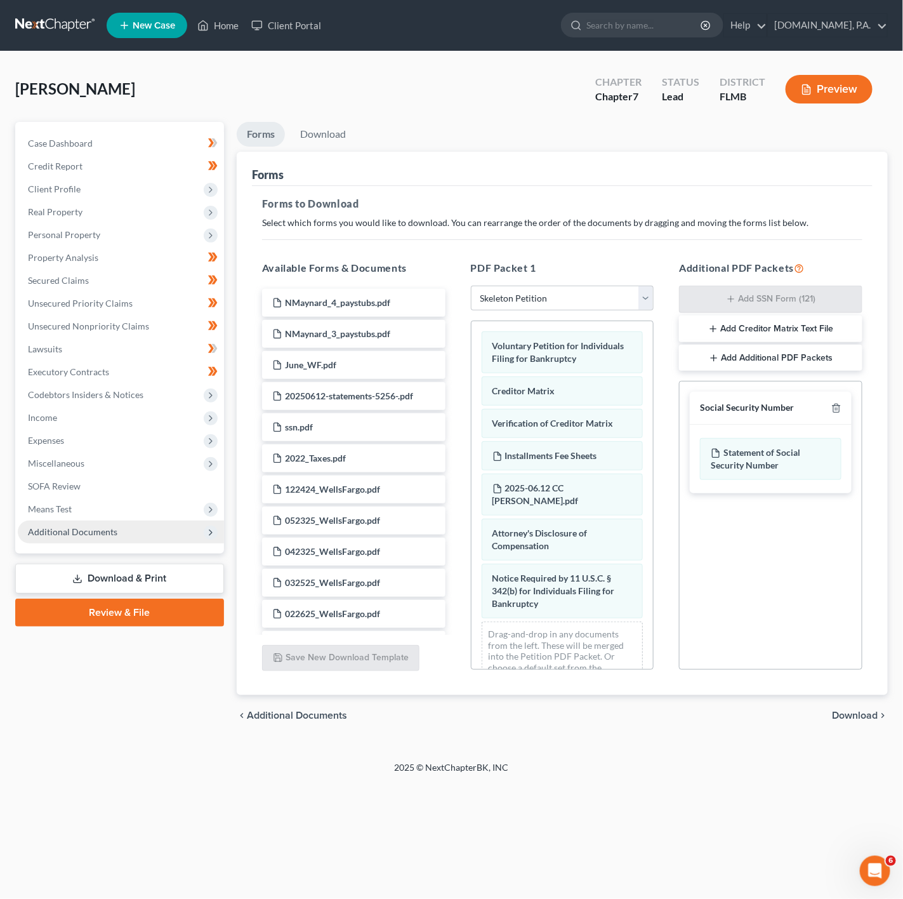
click at [191, 532] on span "Additional Documents" at bounding box center [121, 531] width 206 height 23
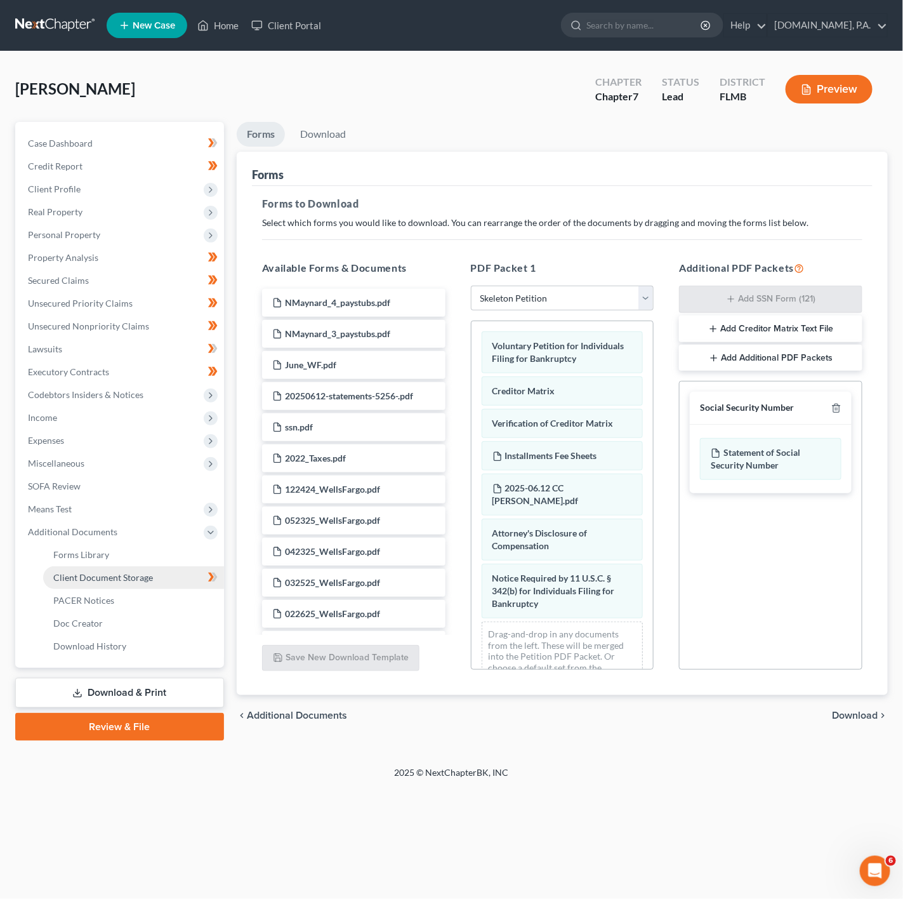
click at [188, 573] on link "Client Document Storage" at bounding box center [133, 577] width 181 height 23
select select "9"
select select "4"
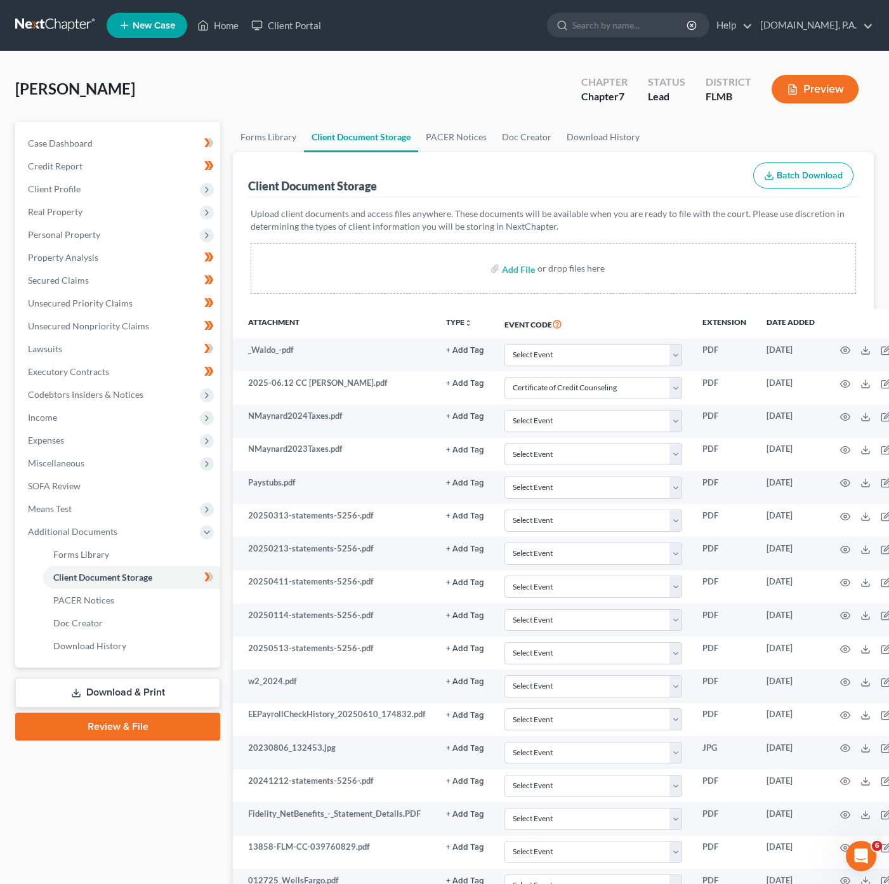
click at [136, 695] on link "Download & Print" at bounding box center [117, 693] width 205 height 30
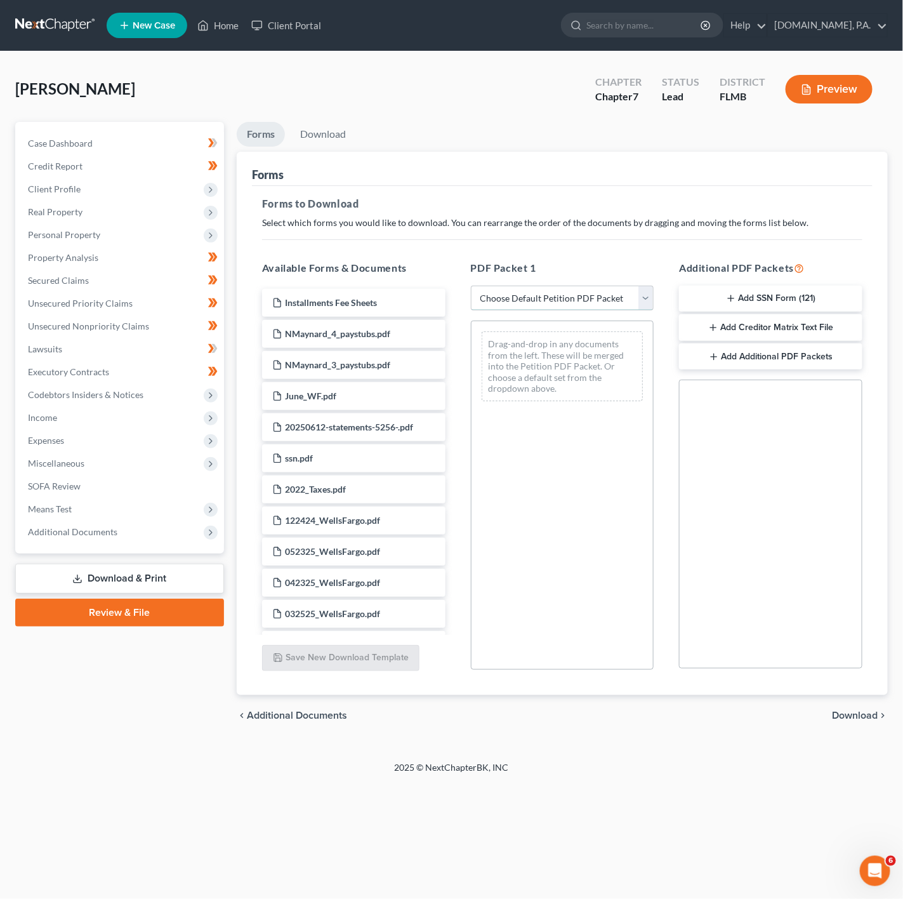
click at [616, 297] on select "Choose Default Petition PDF Packet Complete Bankruptcy Petition (all forms and …" at bounding box center [562, 298] width 183 height 25
select select "5"
click at [471, 286] on select "Choose Default Petition PDF Packet Complete Bankruptcy Petition (all forms and …" at bounding box center [562, 298] width 183 height 25
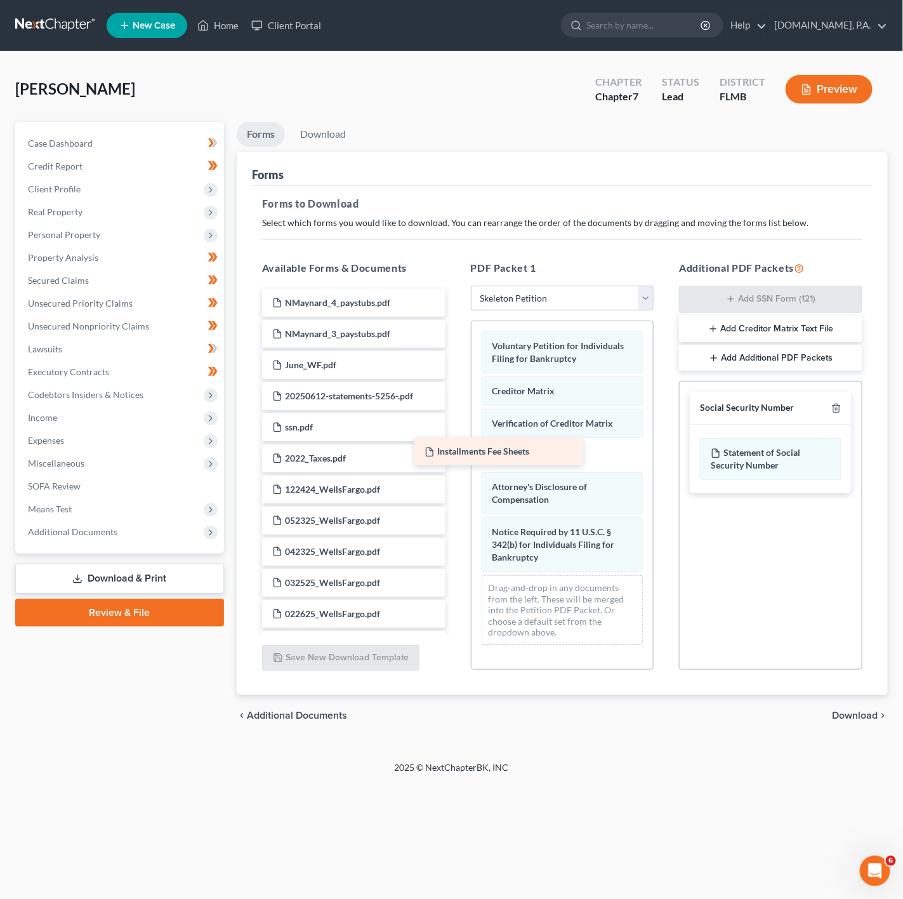
drag, startPoint x: 343, startPoint y: 298, endPoint x: 495, endPoint y: 445, distance: 212.3
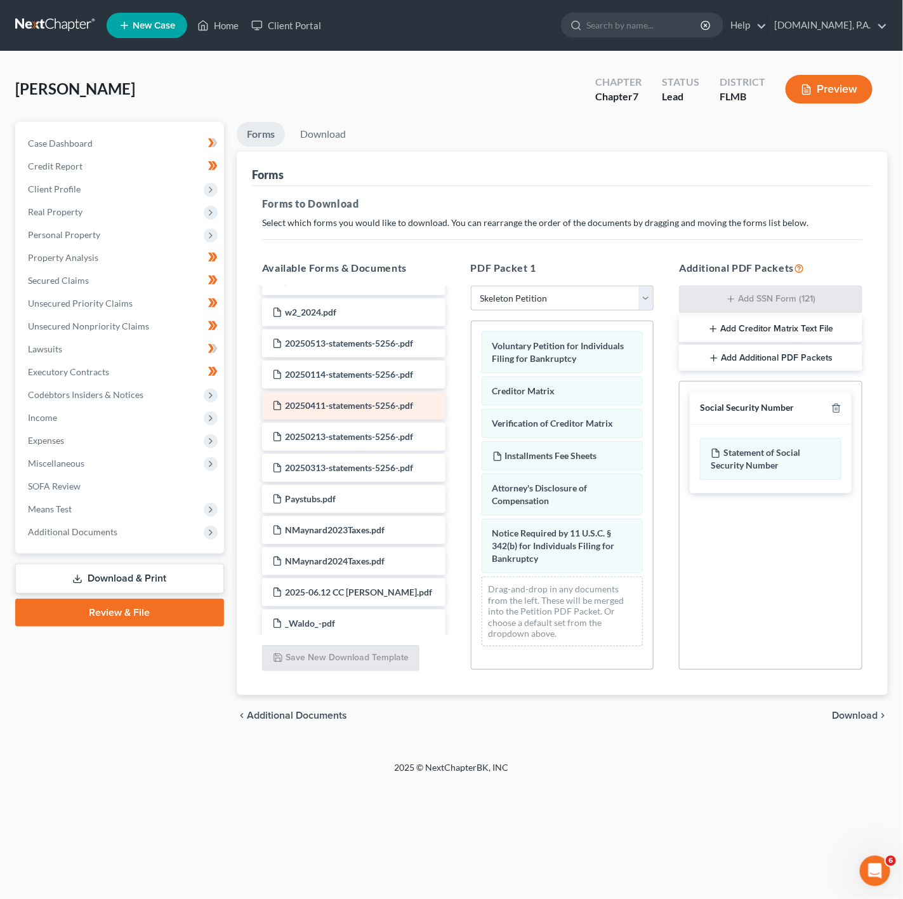
scroll to position [571, 0]
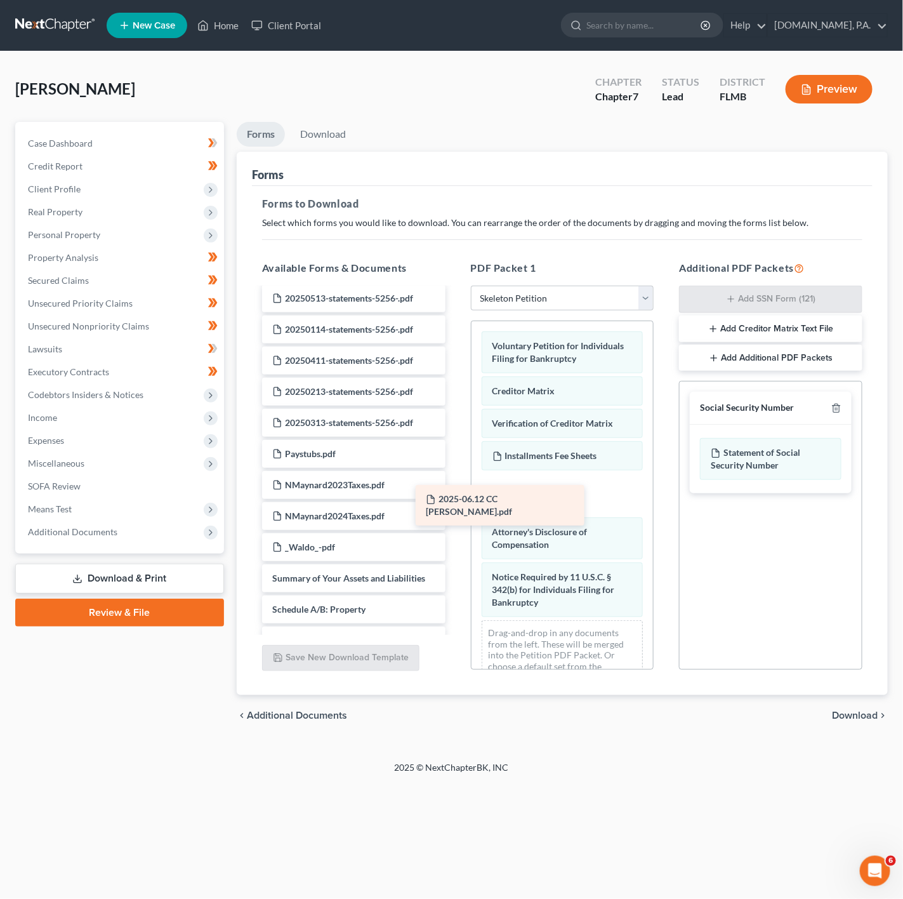
drag, startPoint x: 341, startPoint y: 558, endPoint x: 495, endPoint y: 510, distance: 161.0
click at [456, 510] on div "2025-06.12 CC Cert - MaynardN.pdf NMaynard_4_paystubs.pdf NMaynard_3_paystubs.p…" at bounding box center [354, 399] width 204 height 1362
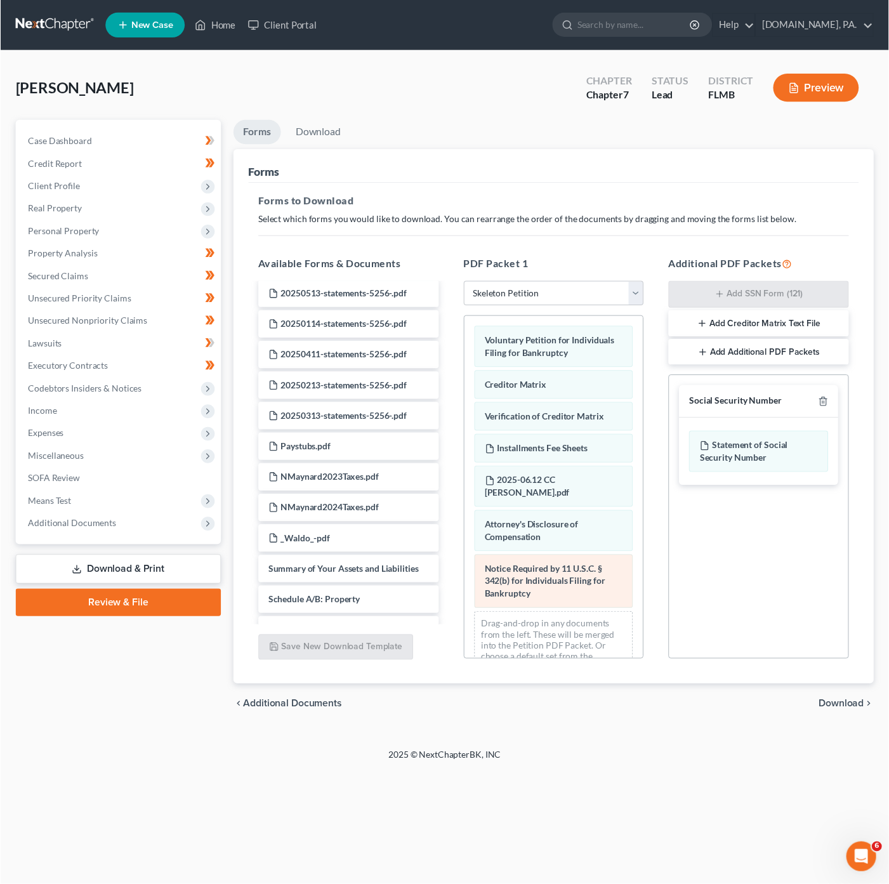
scroll to position [49, 0]
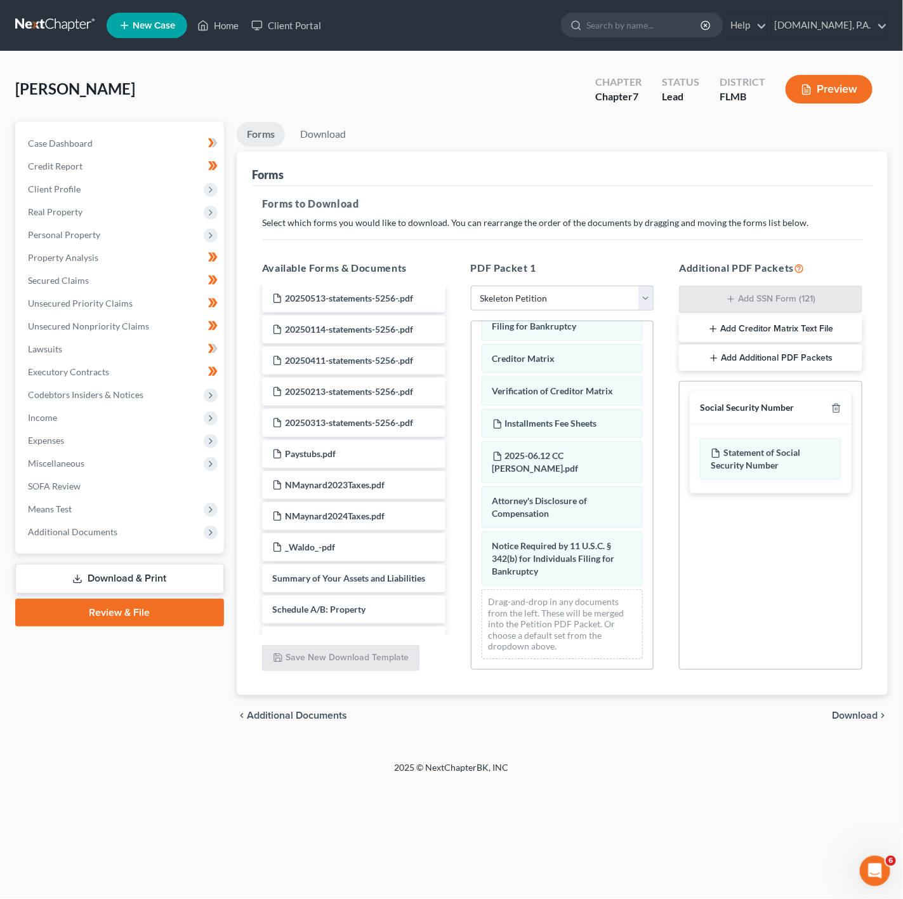
click at [845, 706] on div "chevron_left Additional Documents Download chevron_right" at bounding box center [562, 715] width 651 height 41
click at [853, 712] on span "Download" at bounding box center [855, 715] width 46 height 10
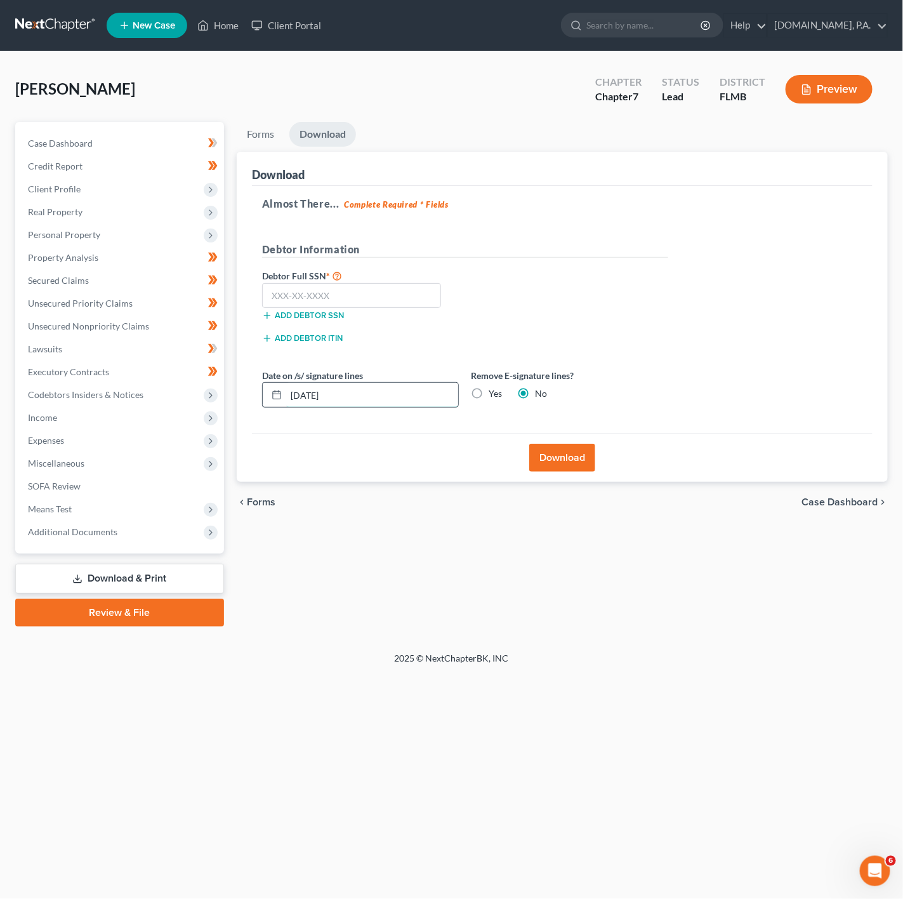
click at [343, 399] on input "10/03/2025" at bounding box center [372, 395] width 172 height 24
type input "10/06/2025"
click at [383, 294] on input "text" at bounding box center [352, 295] width 180 height 25
click at [334, 287] on input "text" at bounding box center [352, 295] width 180 height 25
type input "580-17-7195"
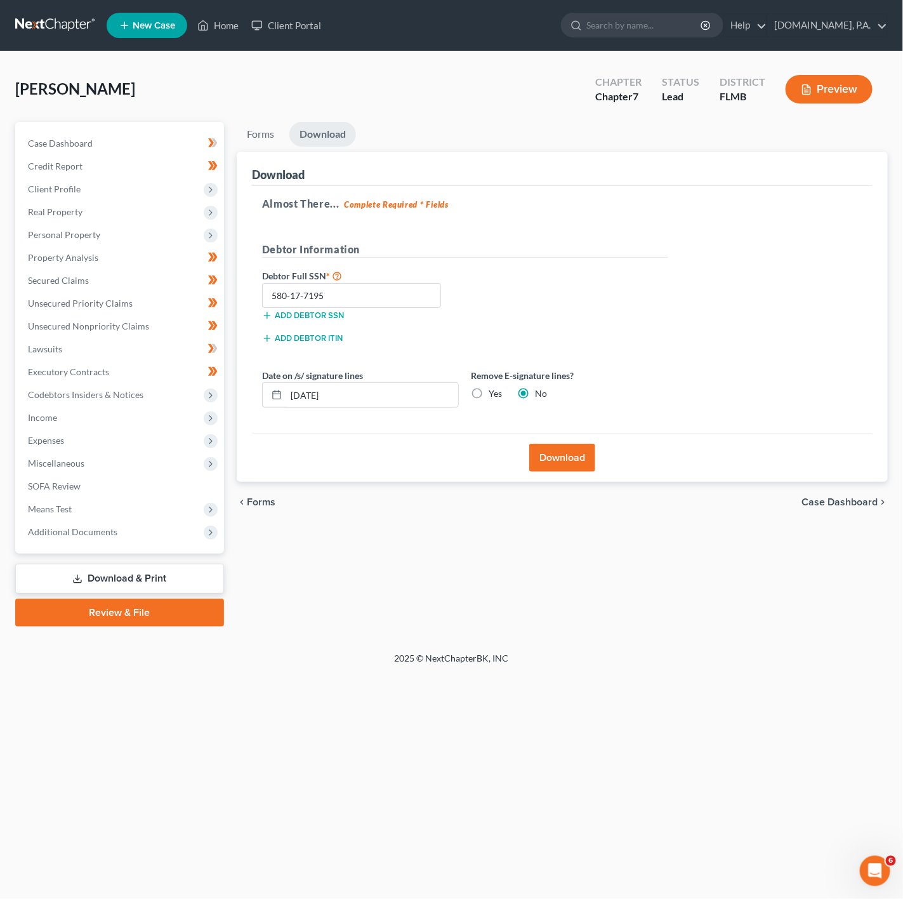
click at [581, 465] on button "Download" at bounding box center [562, 458] width 66 height 28
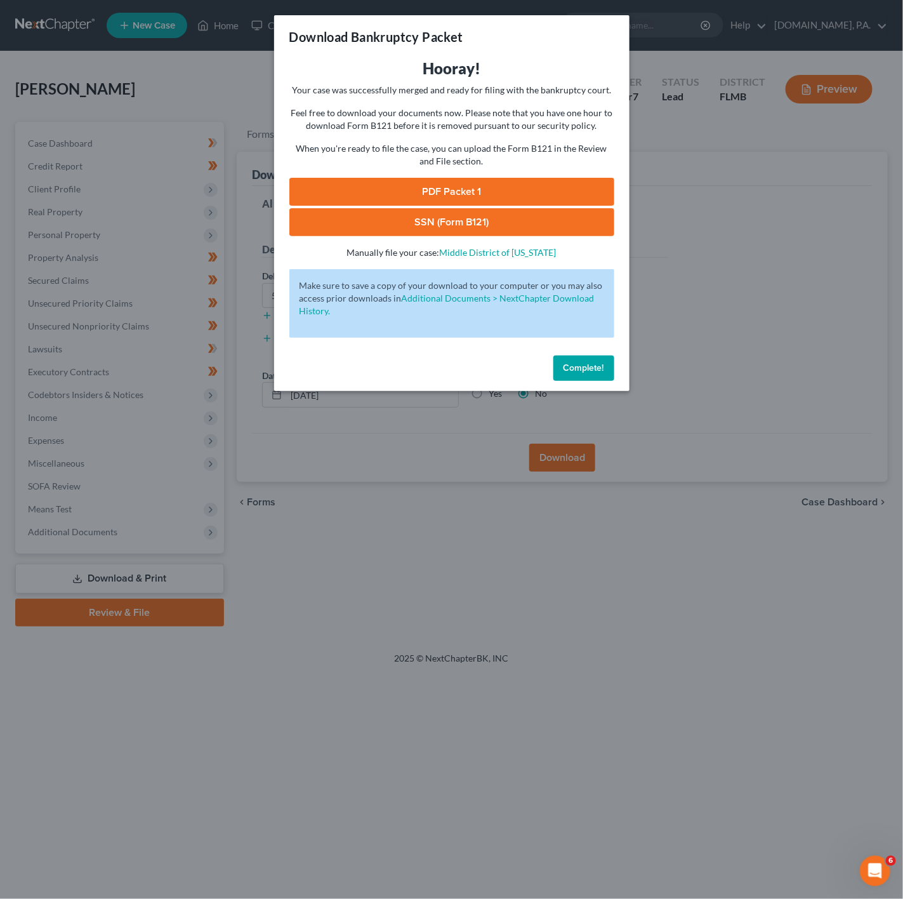
click at [484, 181] on link "PDF Packet 1" at bounding box center [451, 192] width 325 height 28
click at [444, 219] on link "SSN (Form B121)" at bounding box center [451, 222] width 325 height 28
click at [694, 371] on div "Download Bankruptcy Packet Hooray! Your case was successfully merged and ready …" at bounding box center [451, 449] width 903 height 899
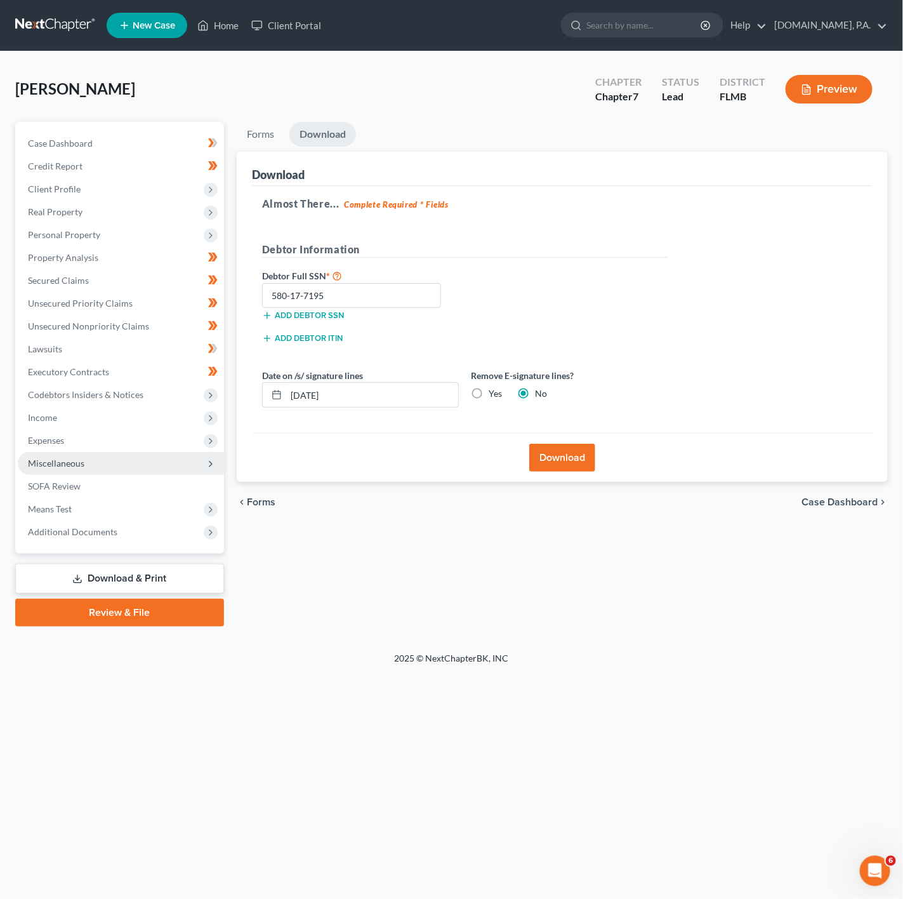
click at [199, 461] on span "Miscellaneous" at bounding box center [121, 463] width 206 height 23
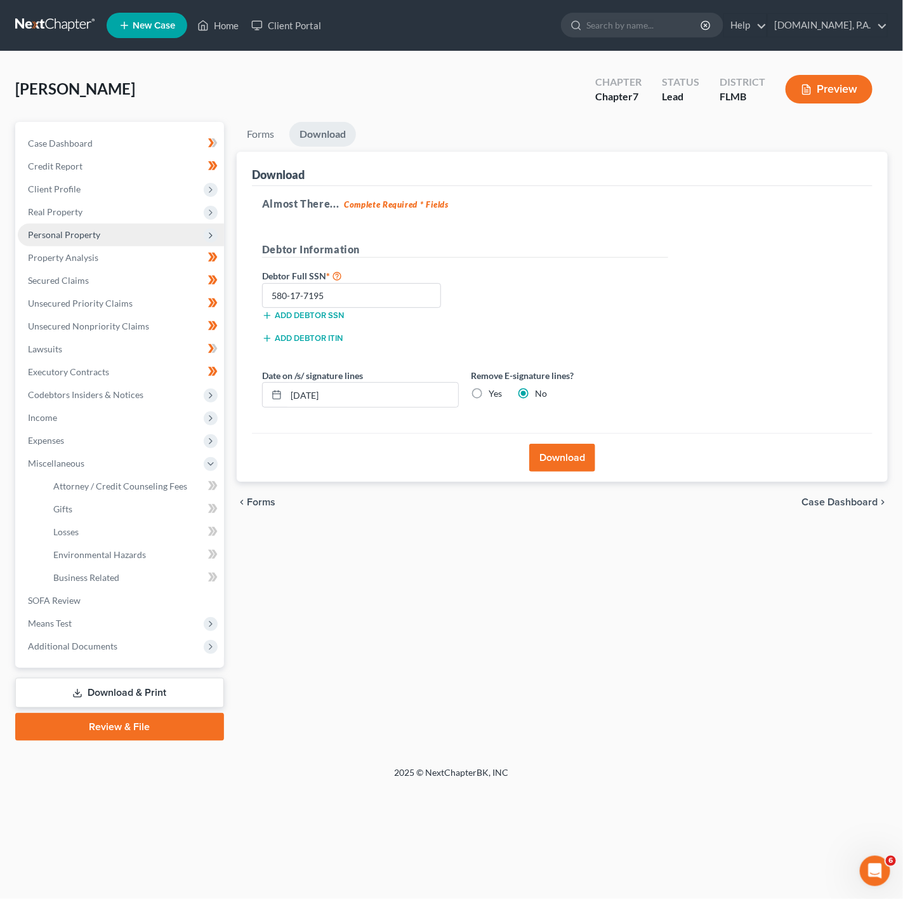
click at [189, 230] on span "Personal Property" at bounding box center [121, 234] width 206 height 23
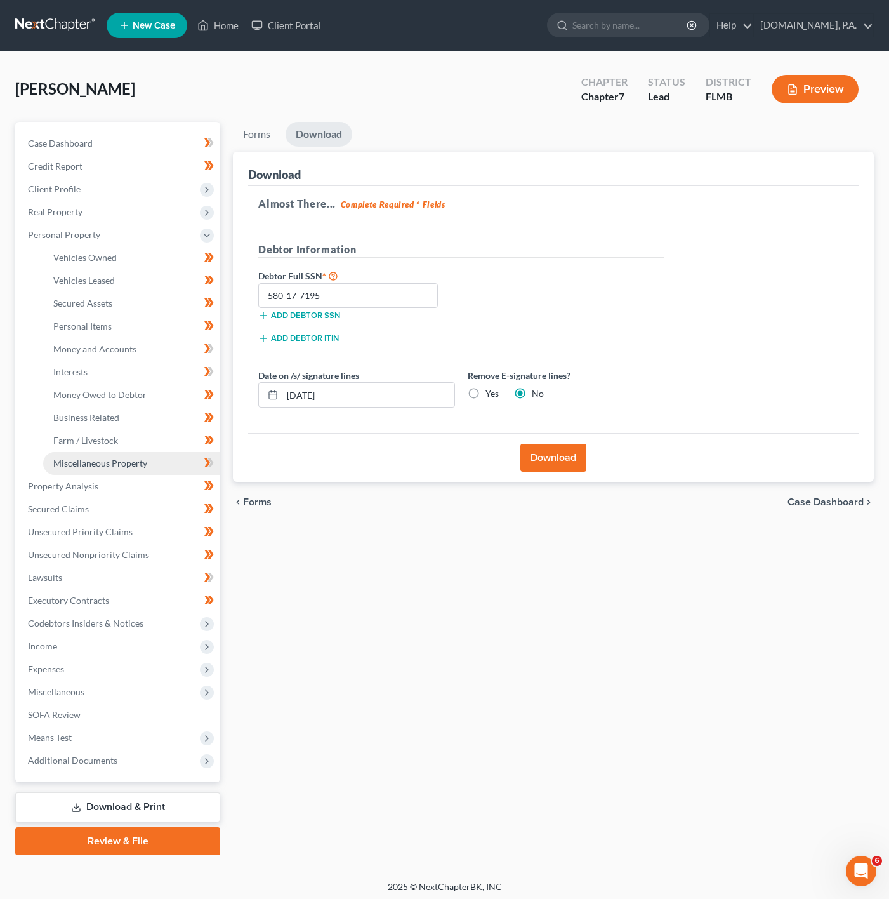
click at [130, 461] on span "Miscellaneous Property" at bounding box center [100, 463] width 94 height 11
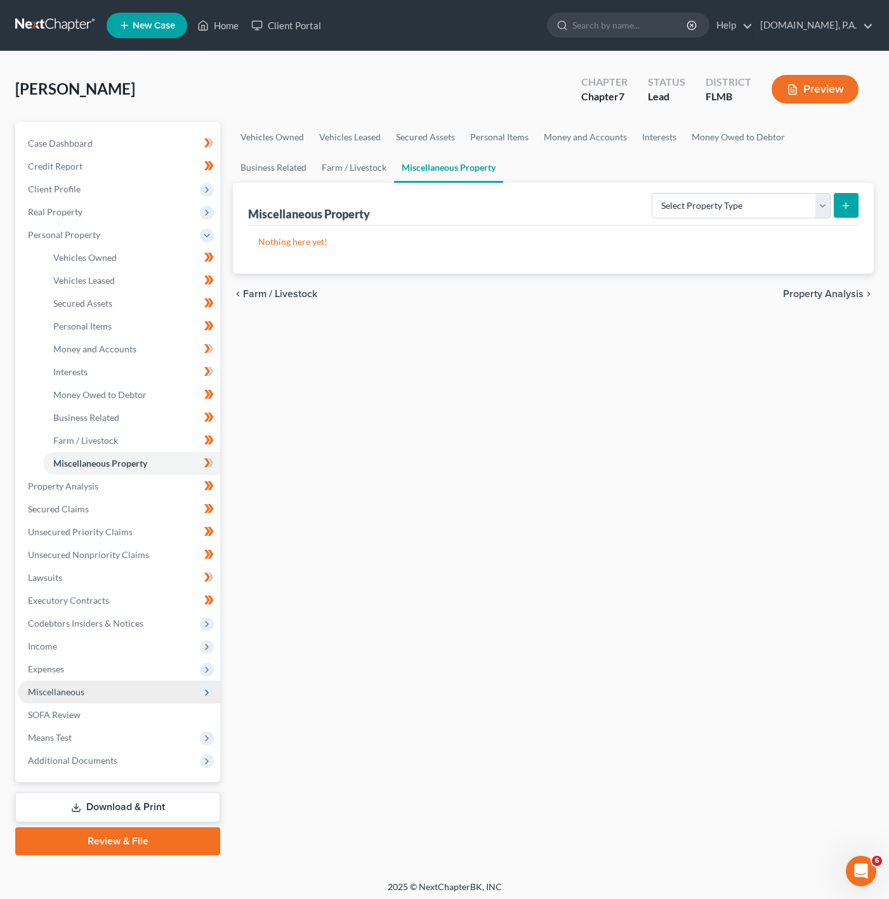
click at [137, 685] on span "Miscellaneous" at bounding box center [119, 691] width 202 height 23
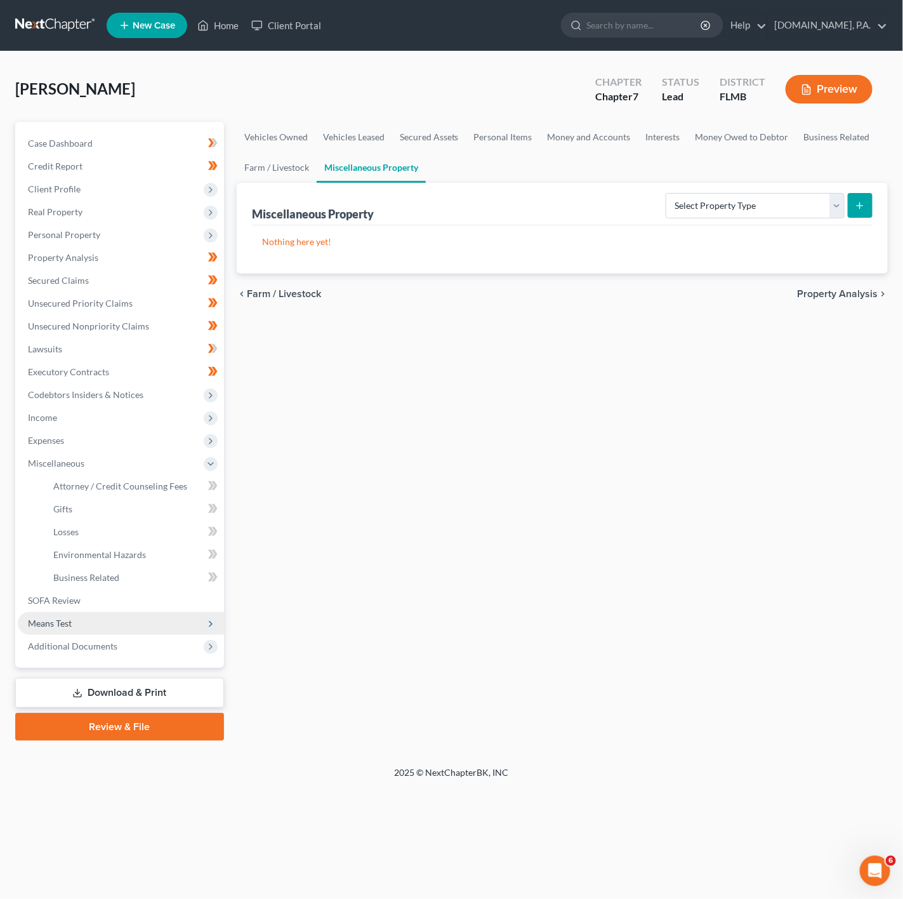
click at [173, 627] on span "Means Test" at bounding box center [121, 623] width 206 height 23
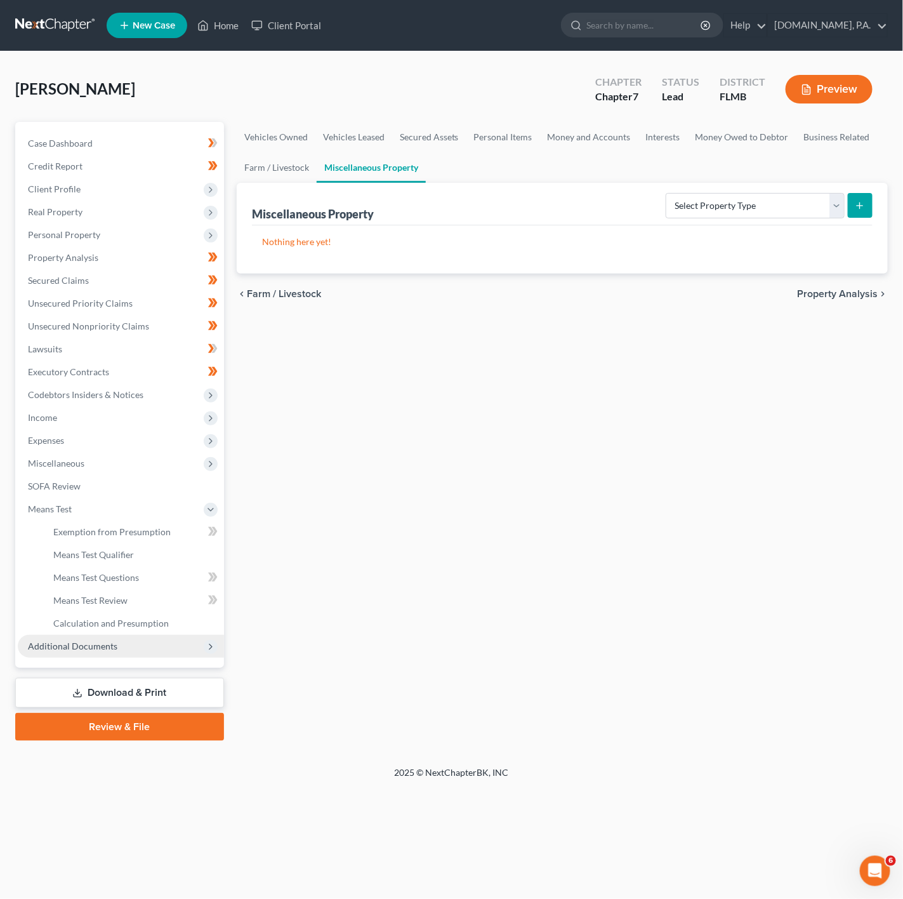
click at [174, 644] on span "Additional Documents" at bounding box center [121, 646] width 206 height 23
click at [181, 583] on link "Client Document Storage" at bounding box center [133, 577] width 181 height 23
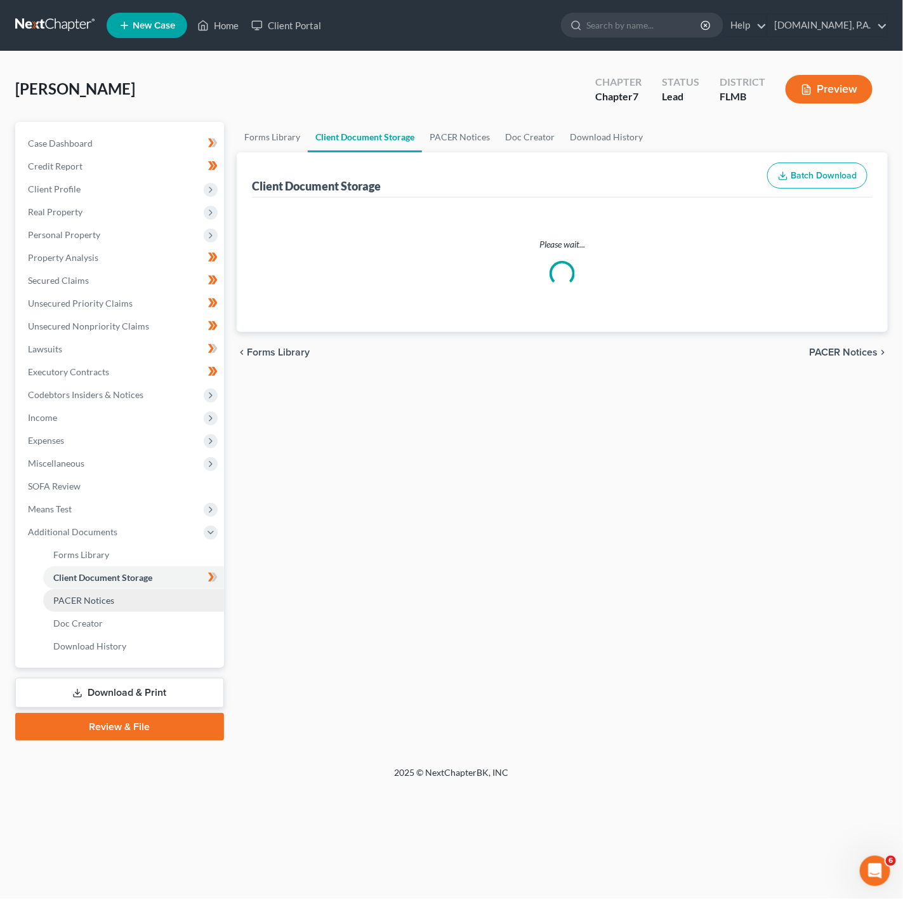
select select "9"
select select "4"
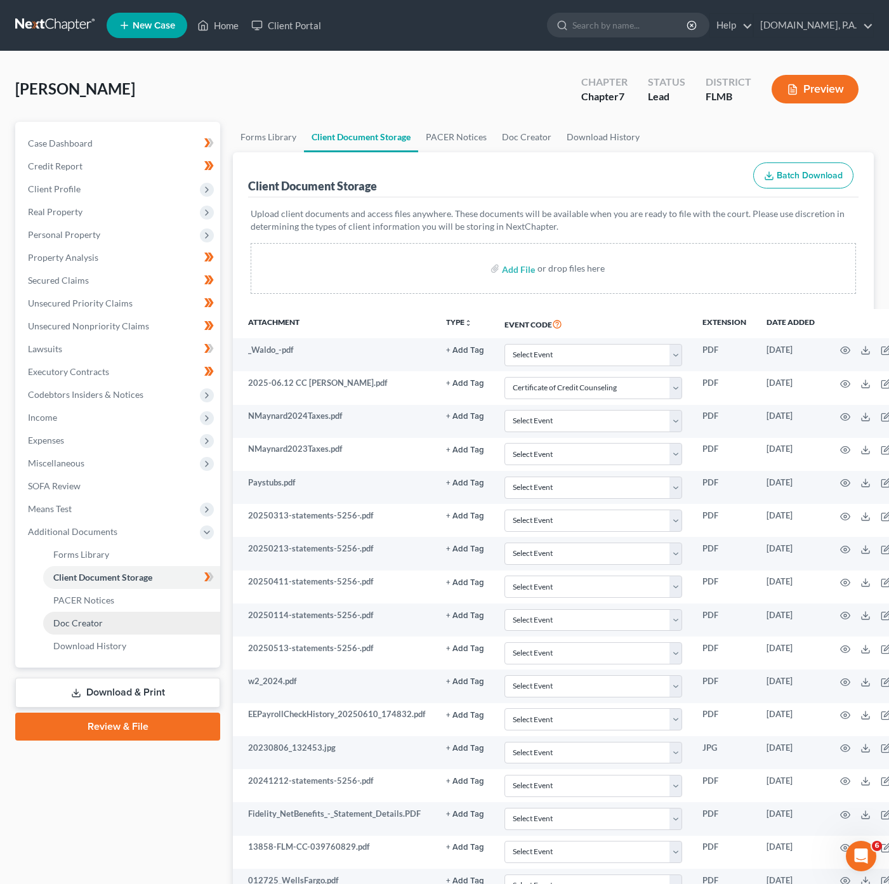
click at [126, 617] on link "Doc Creator" at bounding box center [131, 623] width 177 height 23
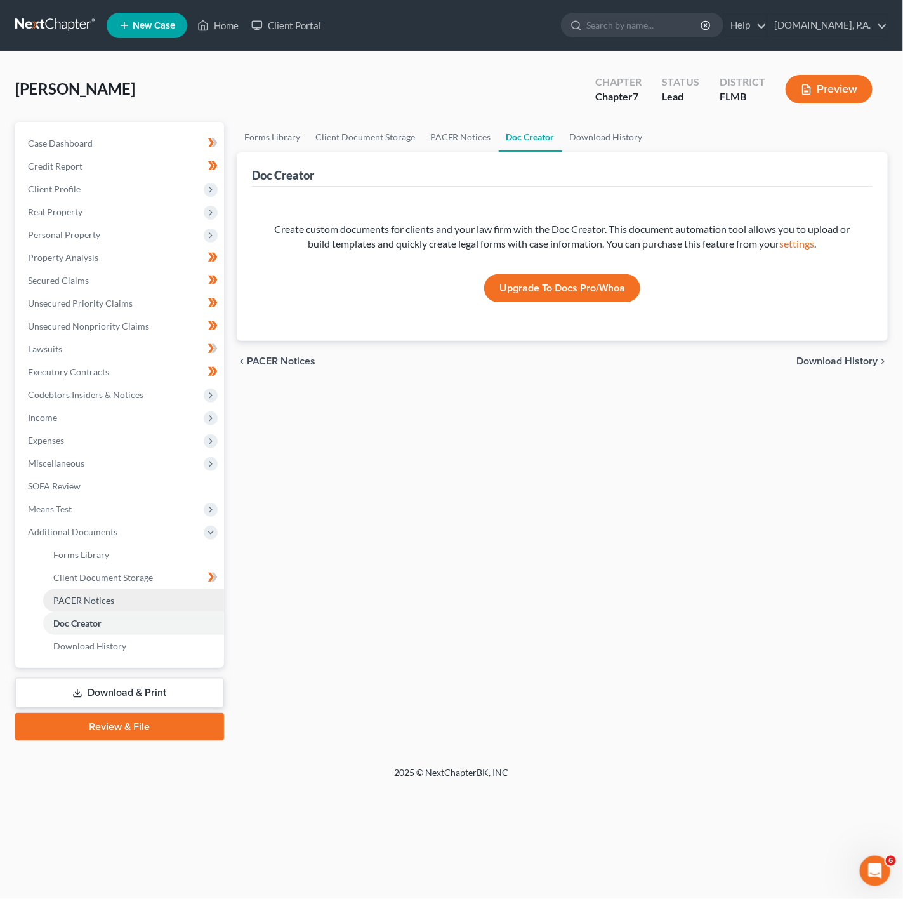
click at [137, 589] on link "PACER Notices" at bounding box center [133, 600] width 181 height 23
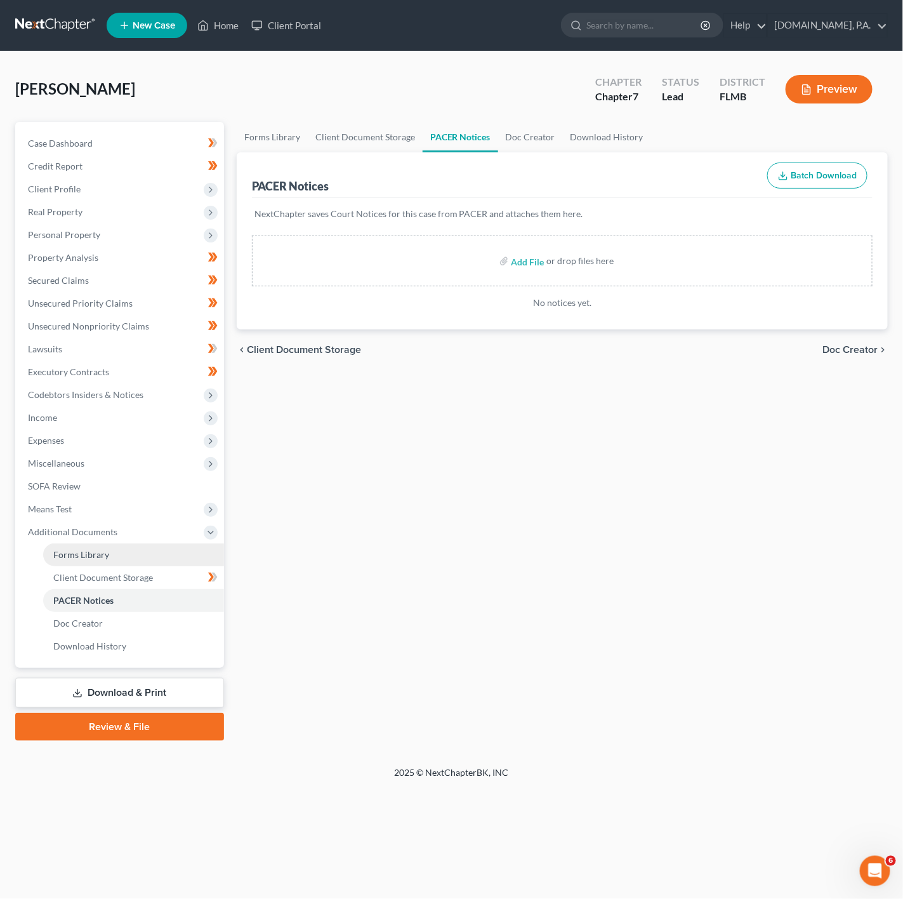
click at [143, 543] on link "Forms Library" at bounding box center [133, 554] width 181 height 23
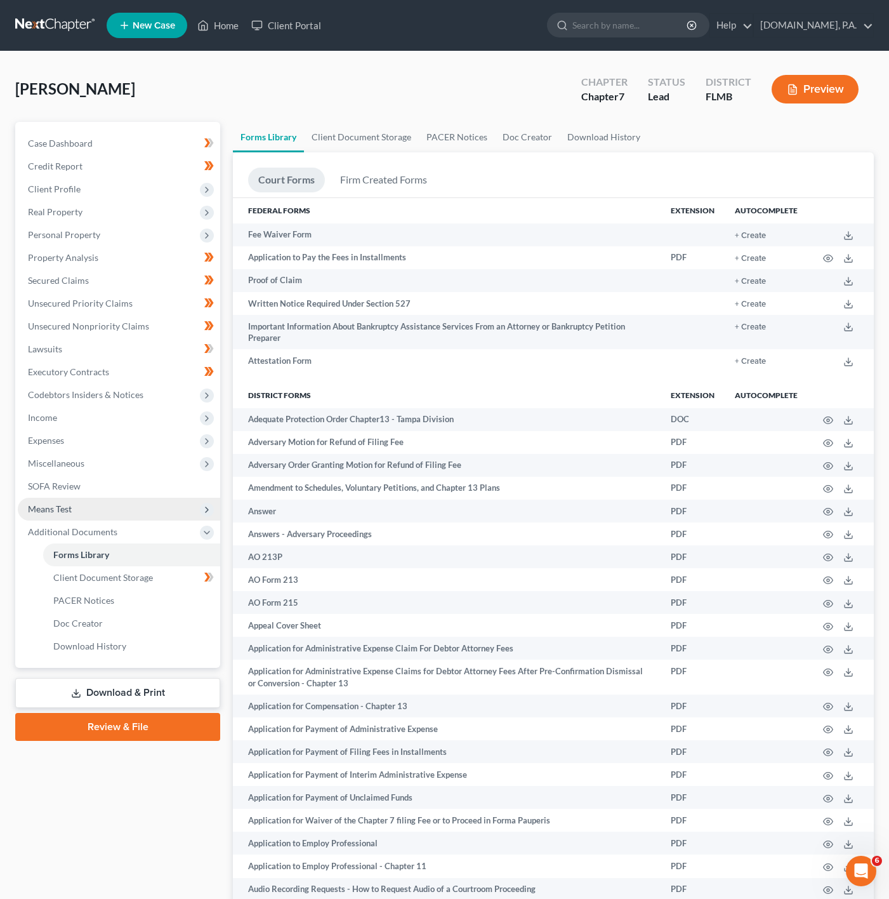
click at [117, 513] on span "Means Test" at bounding box center [119, 509] width 202 height 23
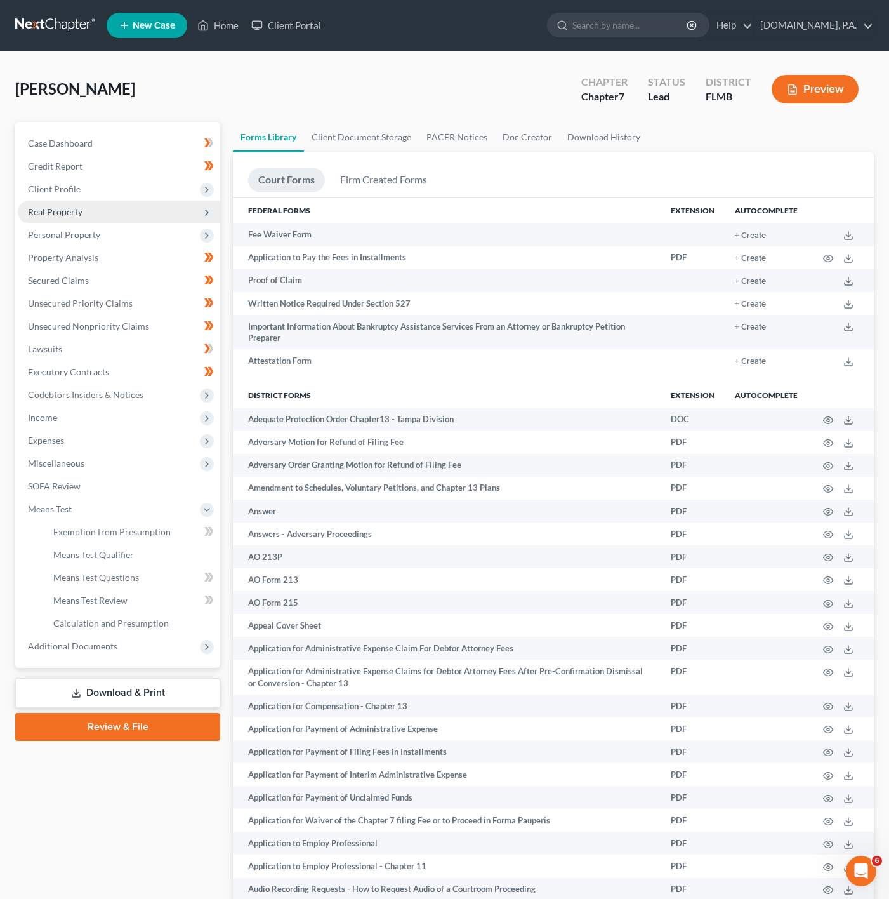
click at [149, 201] on span "Real Property" at bounding box center [119, 212] width 202 height 23
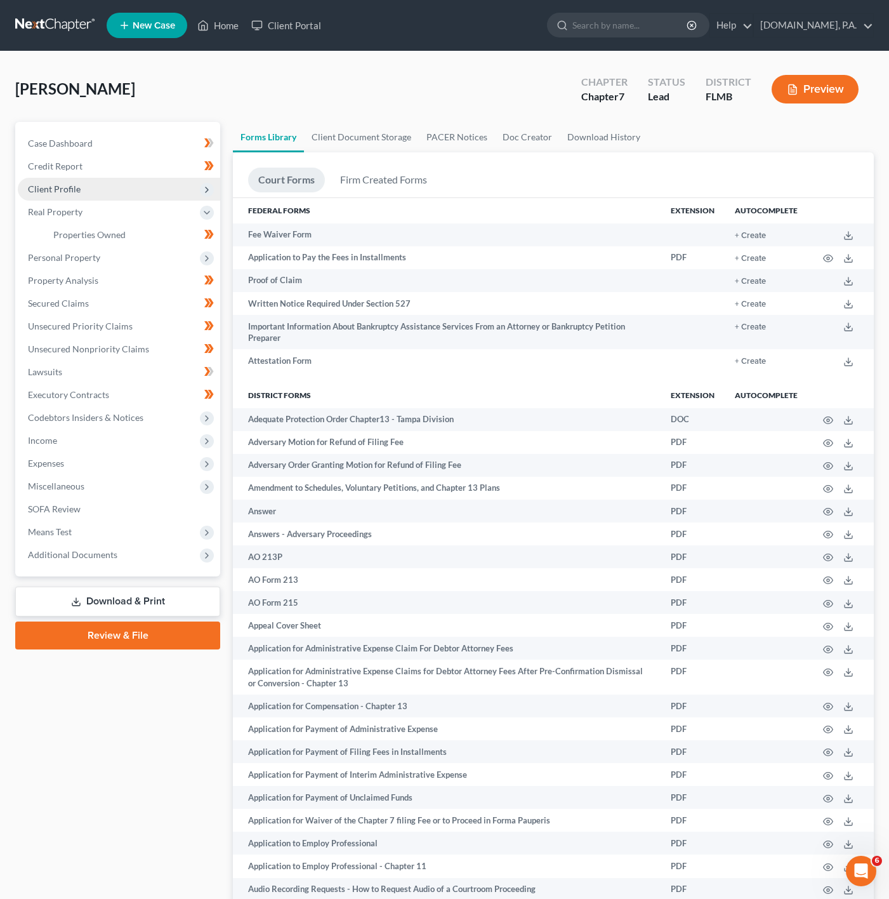
click at [154, 190] on span "Client Profile" at bounding box center [119, 189] width 202 height 23
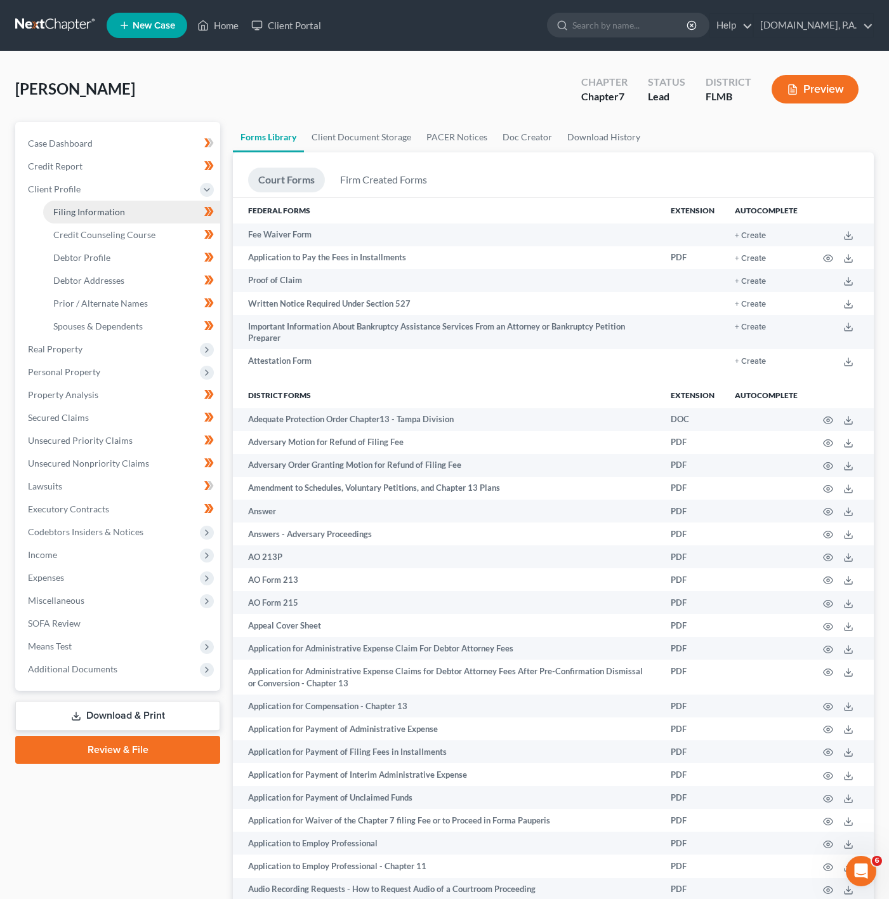
click at [187, 215] on link "Filing Information" at bounding box center [131, 212] width 177 height 23
select select "1"
select select "0"
select select "9"
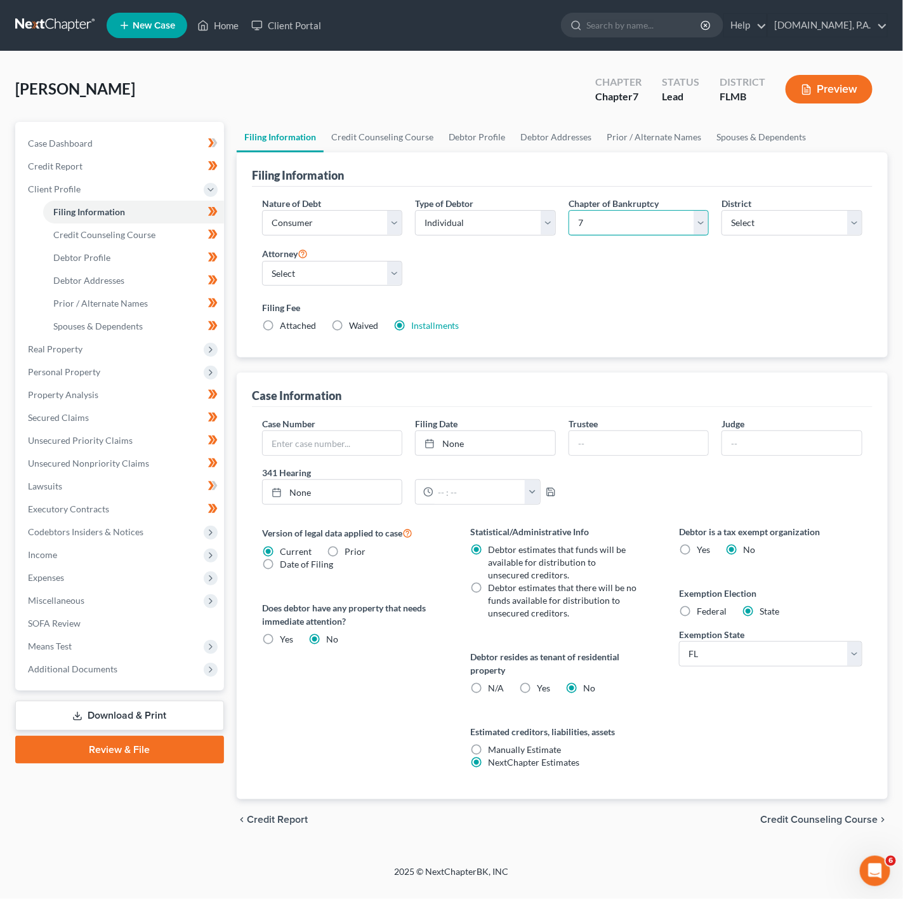
click at [680, 233] on select "Select 7 11 12 13" at bounding box center [639, 222] width 141 height 25
click at [569, 210] on select "Select 7 11 12 13" at bounding box center [639, 222] width 141 height 25
click at [615, 295] on div "Nature of Debt Select Business Consumer Other Nature of Business Select Clearin…" at bounding box center [562, 270] width 613 height 146
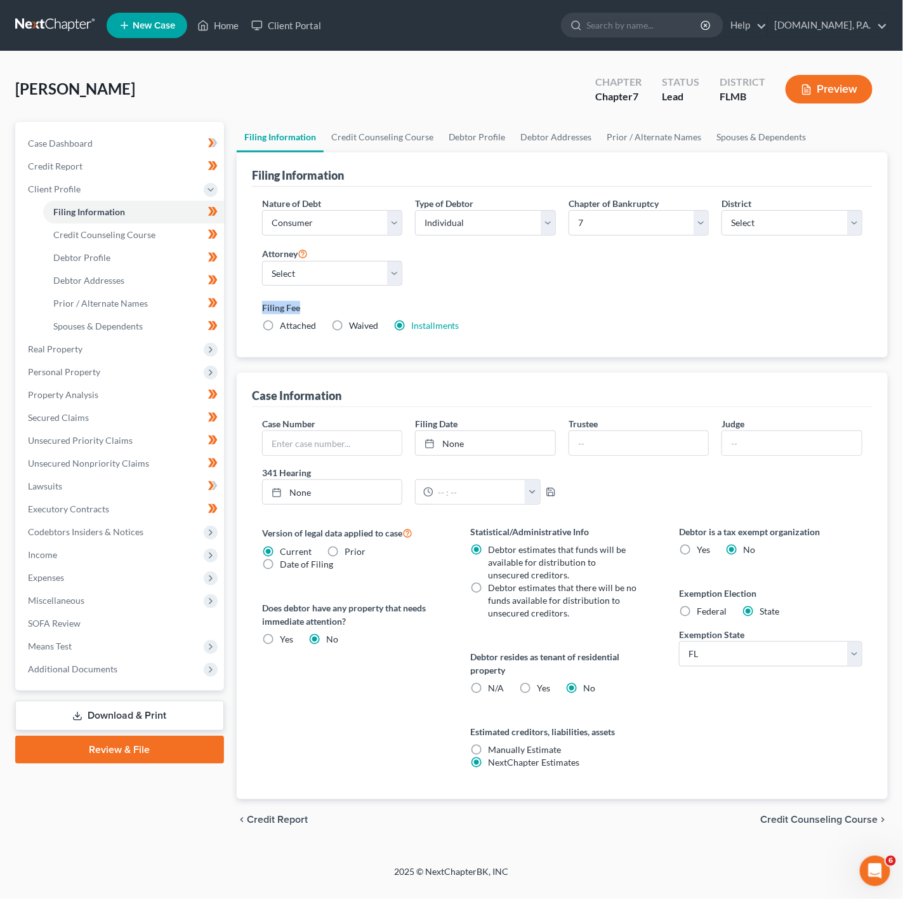
click at [615, 295] on div "Nature of Debt Select Business Consumer Other Nature of Business Select Clearin…" at bounding box center [562, 270] width 613 height 146
click at [623, 280] on div "Nature of Debt Select Business Consumer Other Nature of Business Select Clearin…" at bounding box center [562, 270] width 613 height 146
click at [158, 659] on span "Additional Documents" at bounding box center [121, 668] width 206 height 23
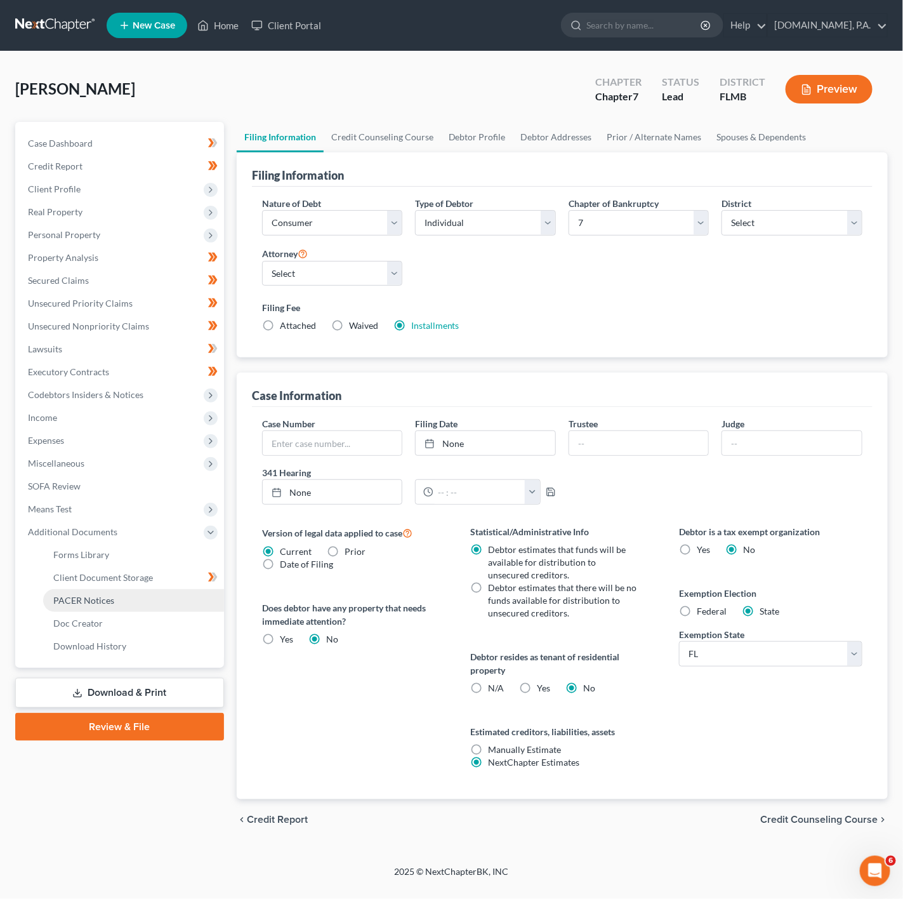
click at [181, 592] on link "PACER Notices" at bounding box center [133, 600] width 181 height 23
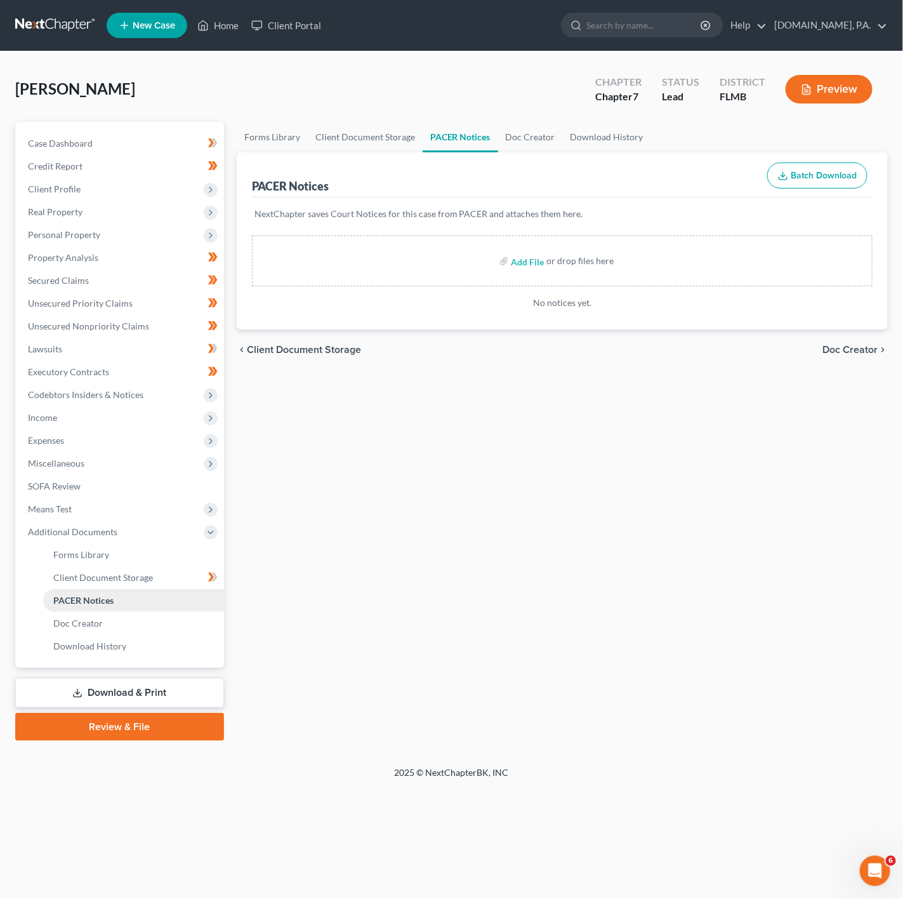
click at [105, 602] on span "PACER Notices" at bounding box center [83, 600] width 60 height 11
click at [119, 640] on span "Download History" at bounding box center [89, 645] width 73 height 11
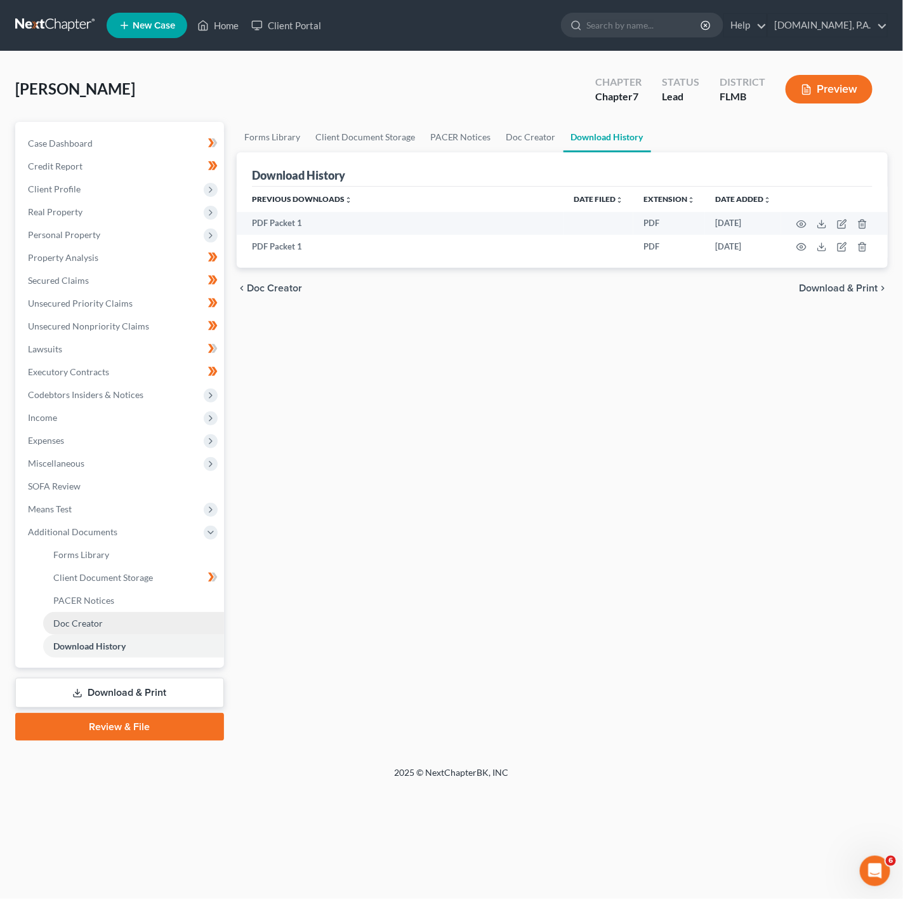
click at [122, 627] on link "Doc Creator" at bounding box center [133, 623] width 181 height 23
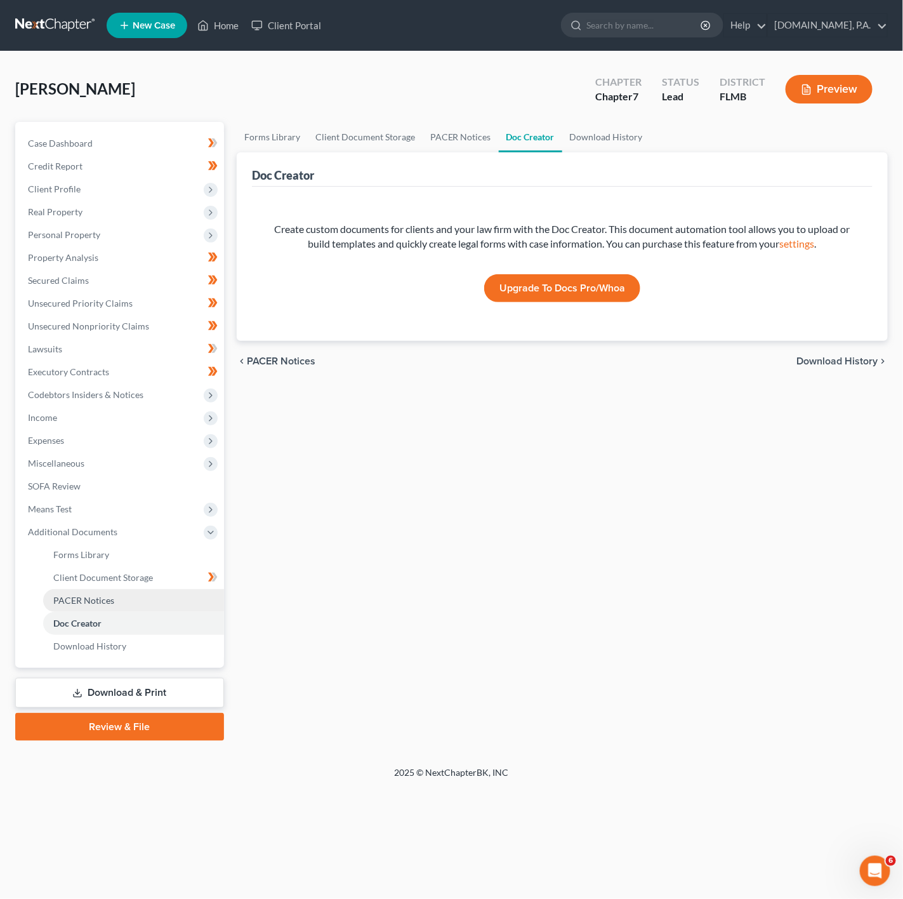
click at [136, 606] on link "PACER Notices" at bounding box center [133, 600] width 181 height 23
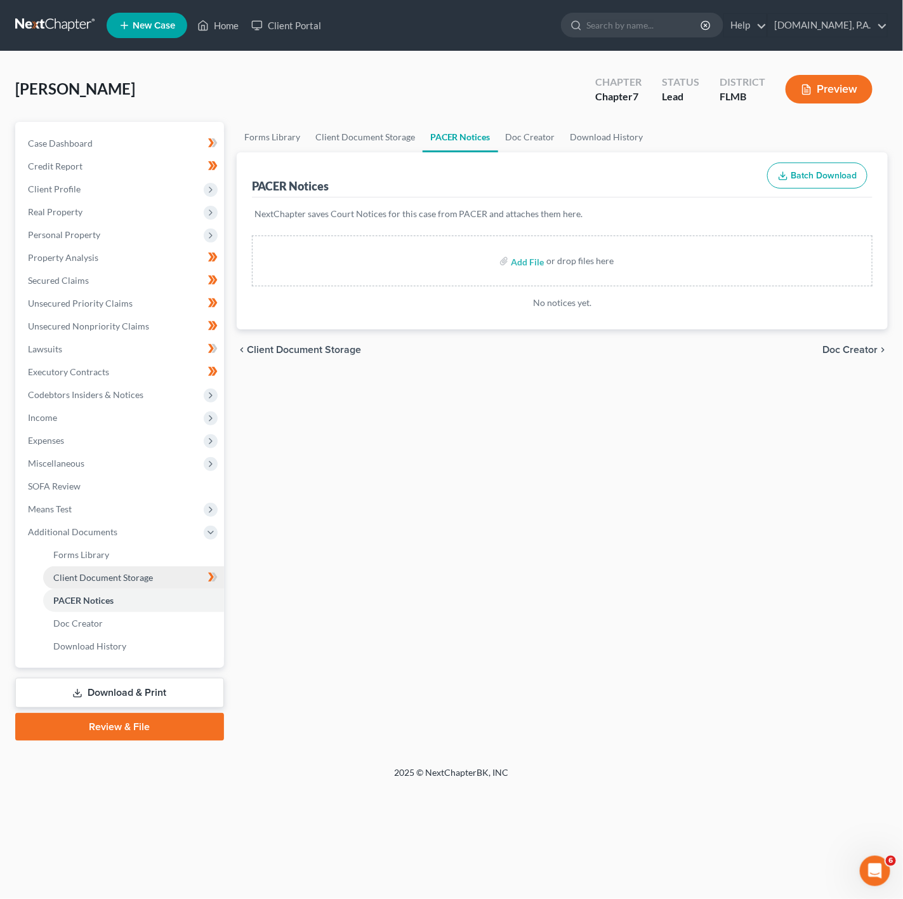
click at [145, 585] on link "Client Document Storage" at bounding box center [133, 577] width 181 height 23
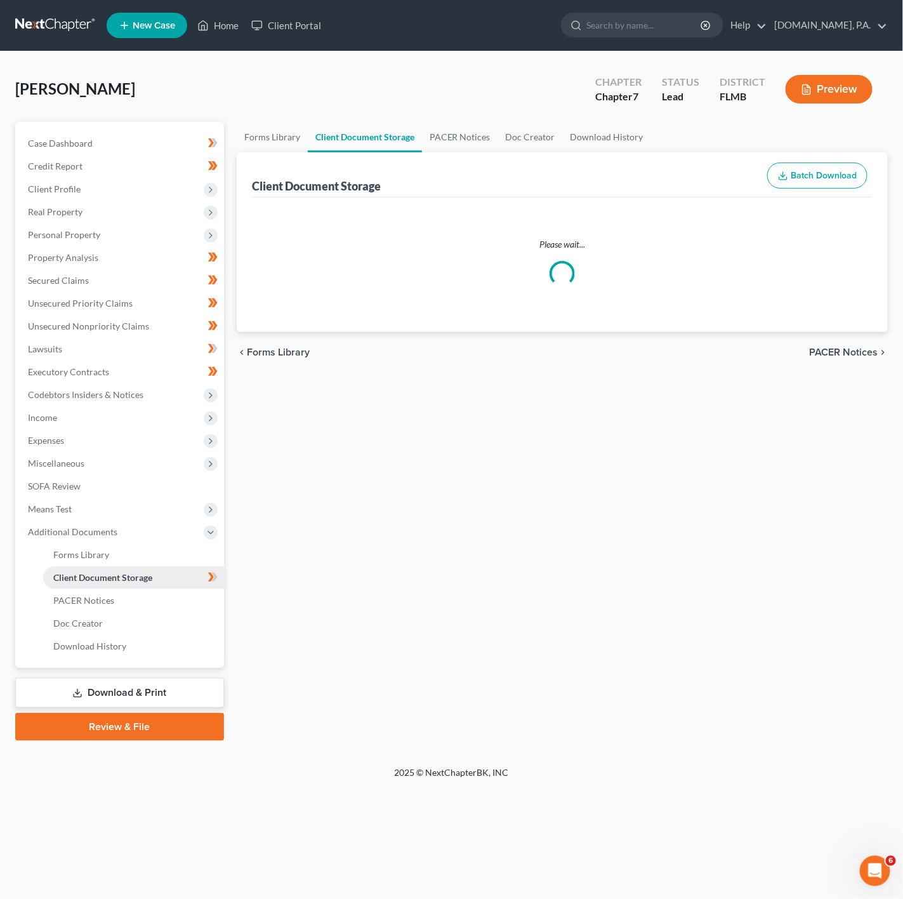
select select "9"
select select "4"
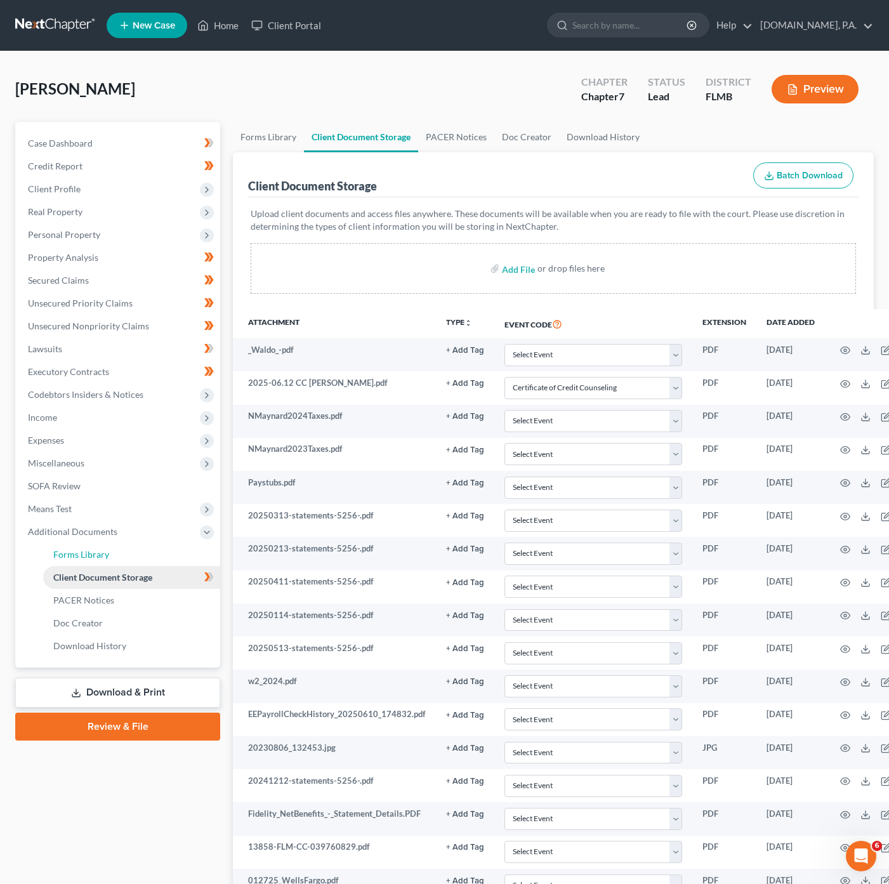
drag, startPoint x: 142, startPoint y: 554, endPoint x: 128, endPoint y: 583, distance: 31.5
click at [142, 554] on link "Forms Library" at bounding box center [131, 554] width 177 height 23
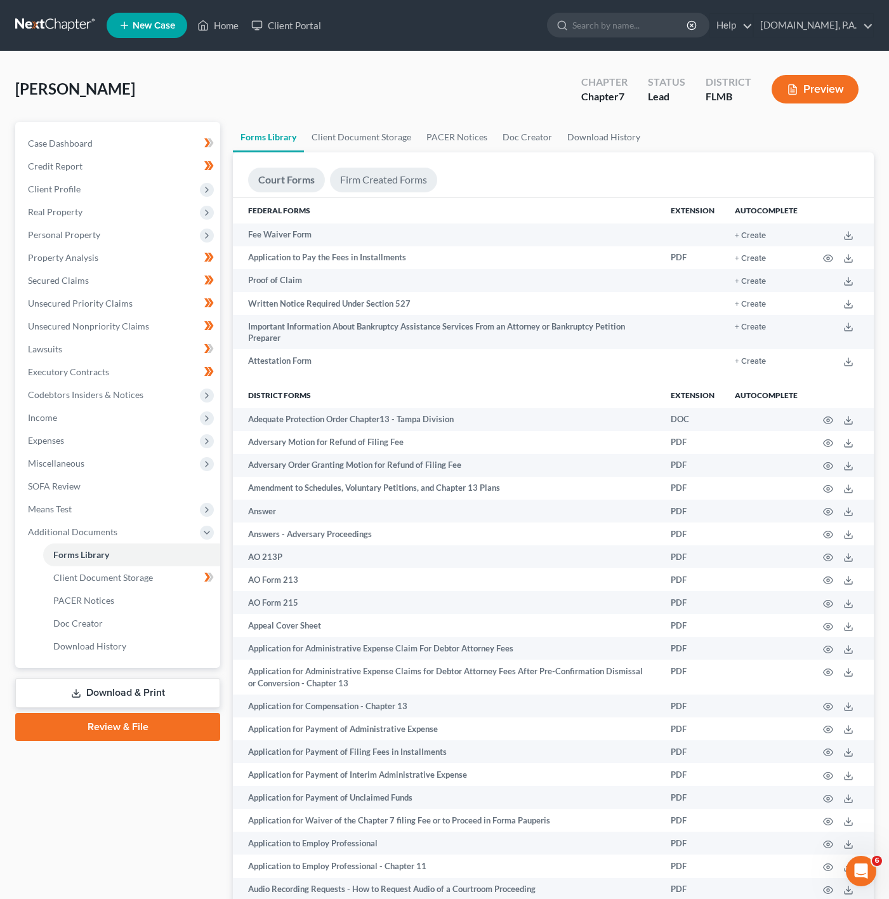
click at [371, 168] on link "Firm Created Forms" at bounding box center [383, 180] width 107 height 25
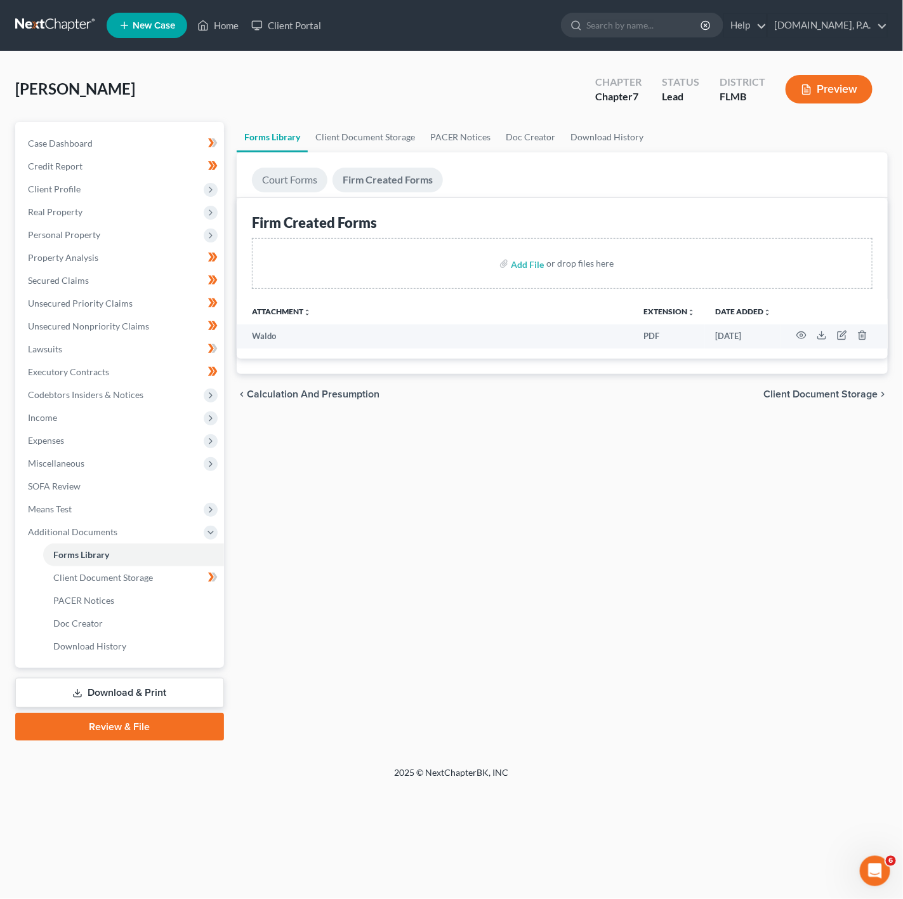
click at [284, 180] on link "Court Forms" at bounding box center [290, 180] width 76 height 25
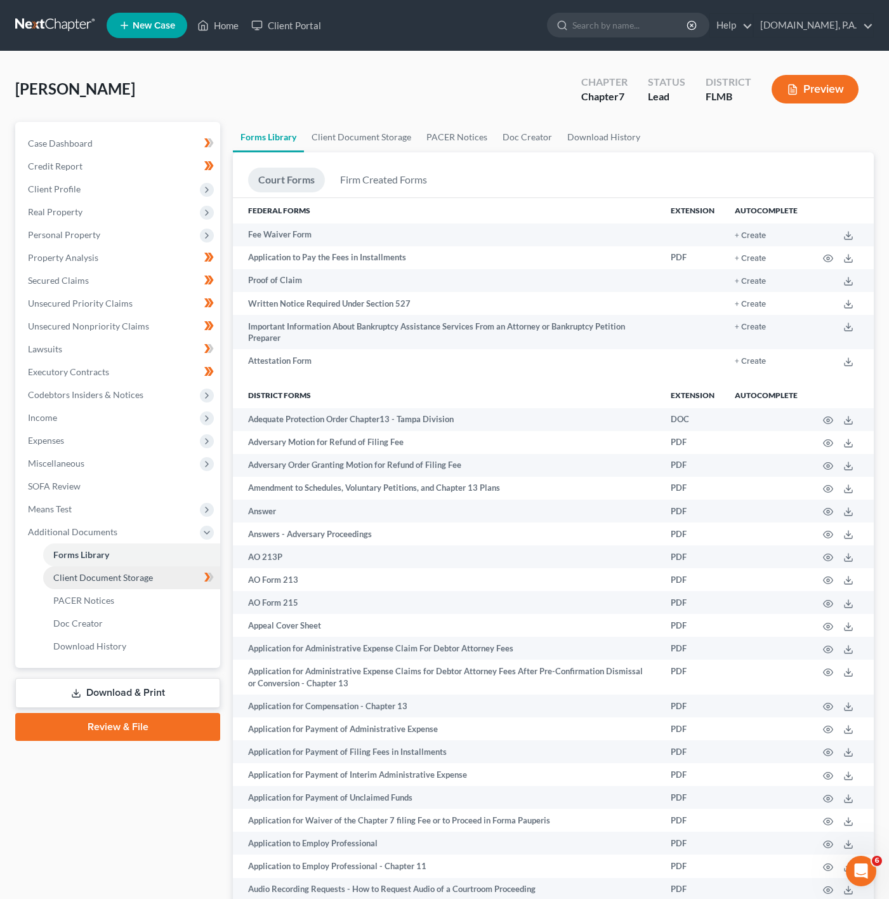
click at [159, 575] on link "Client Document Storage" at bounding box center [131, 577] width 177 height 23
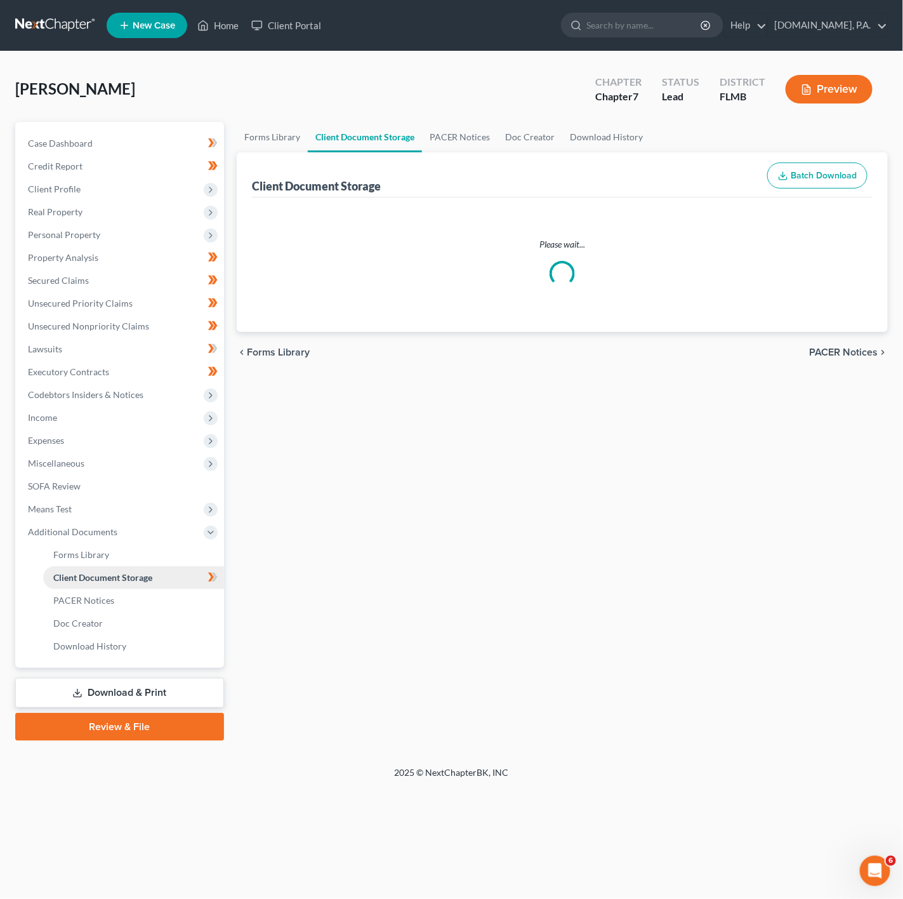
select select "9"
select select "4"
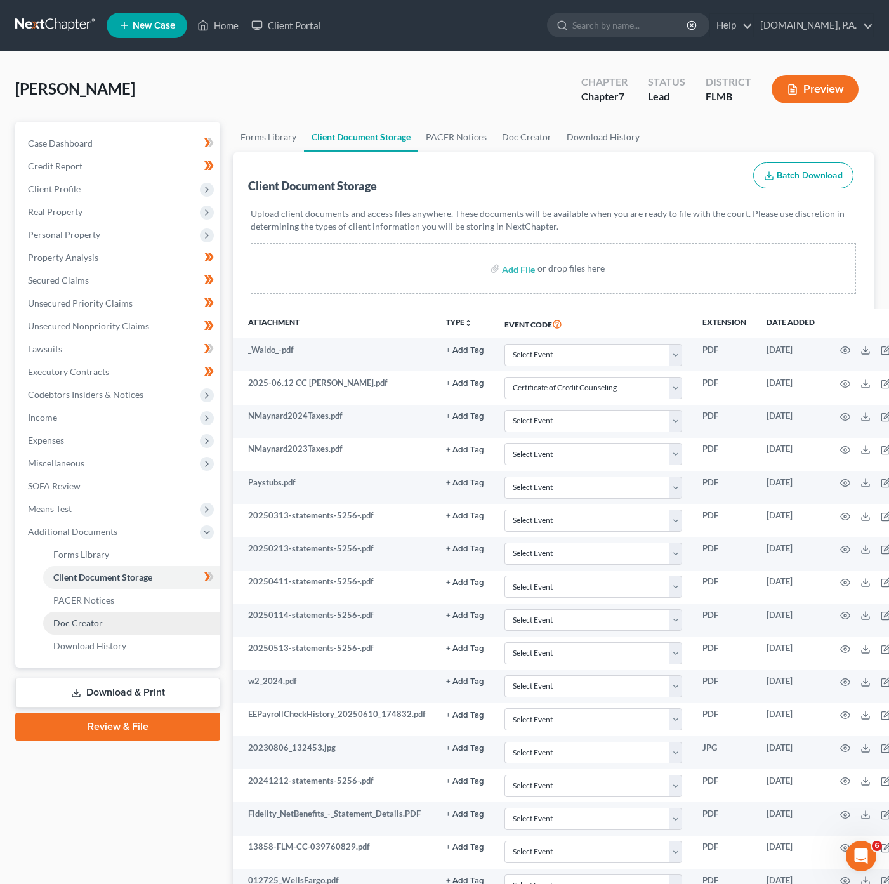
click at [139, 617] on link "Doc Creator" at bounding box center [131, 623] width 177 height 23
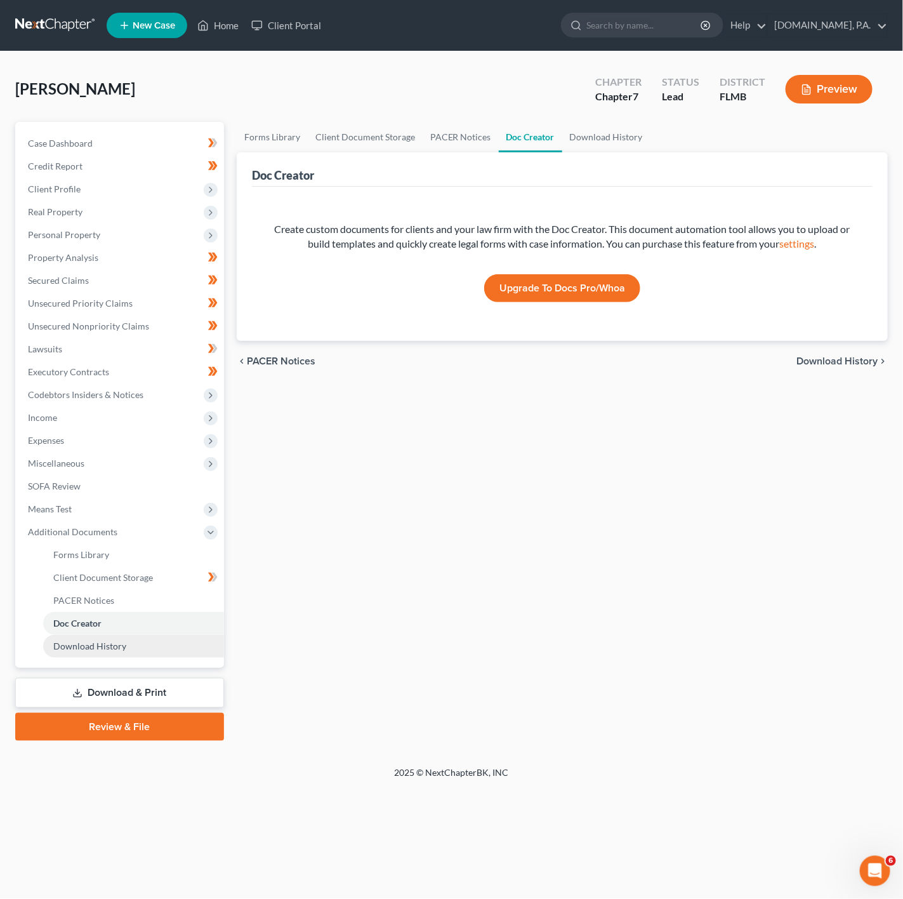
click at [132, 636] on link "Download History" at bounding box center [133, 646] width 181 height 23
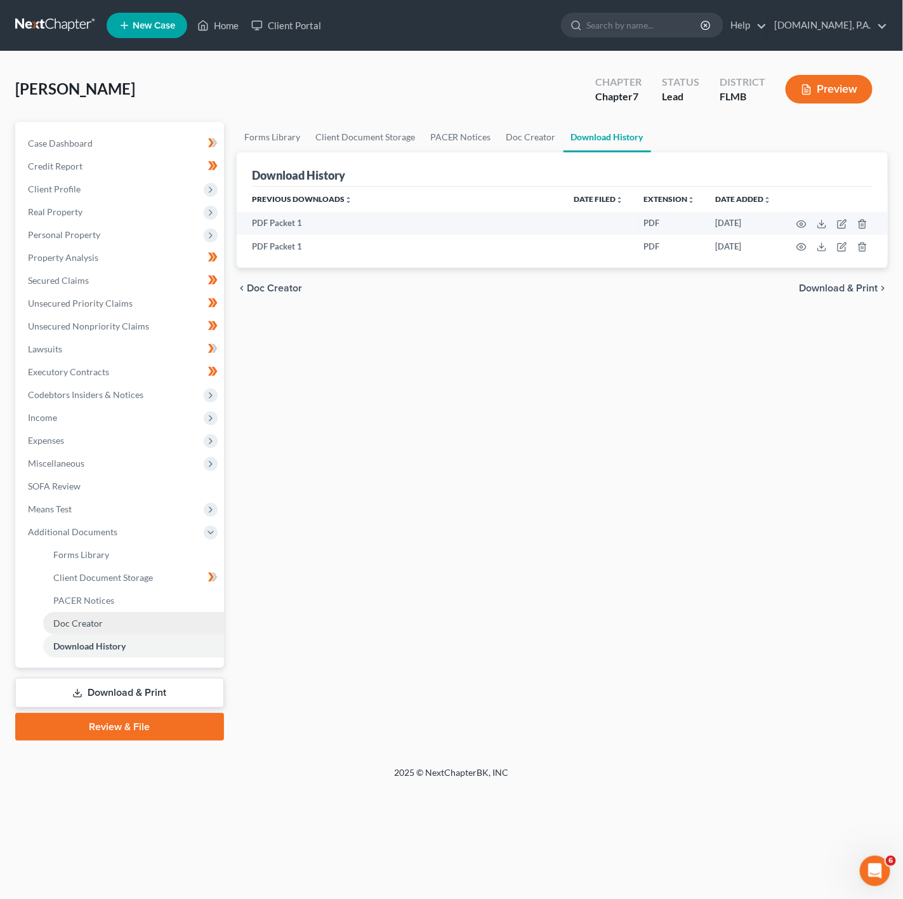
click at [129, 613] on link "Doc Creator" at bounding box center [133, 623] width 181 height 23
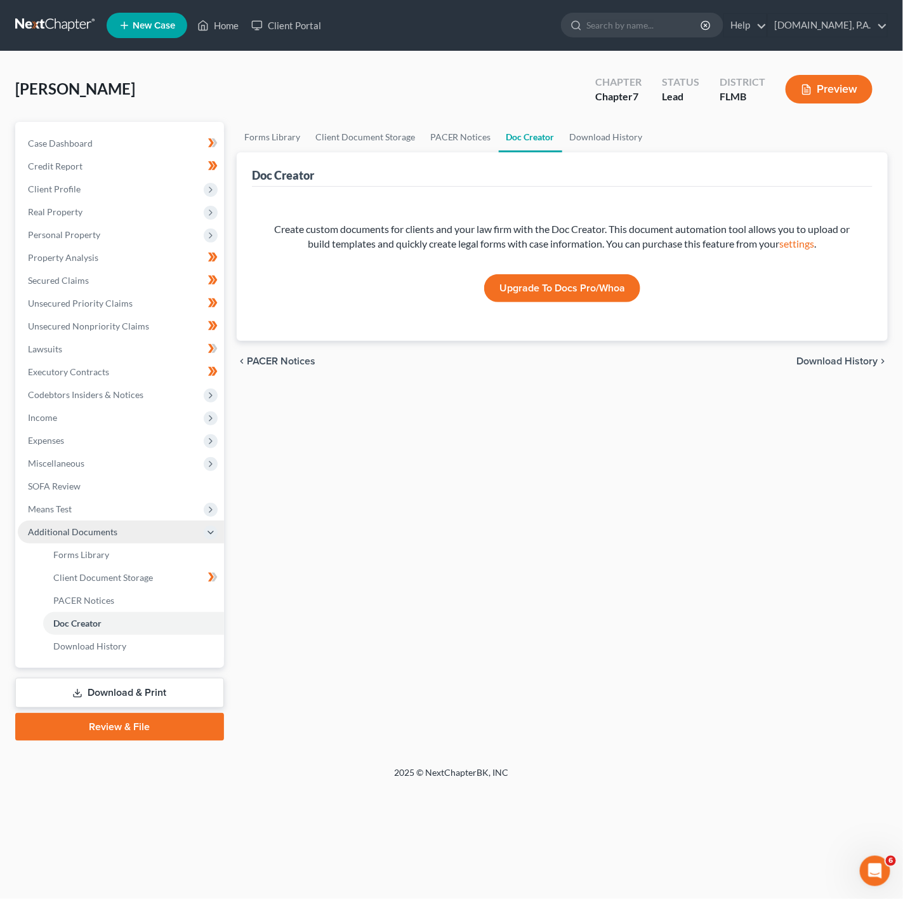
click at [49, 520] on span "Additional Documents" at bounding box center [121, 531] width 206 height 23
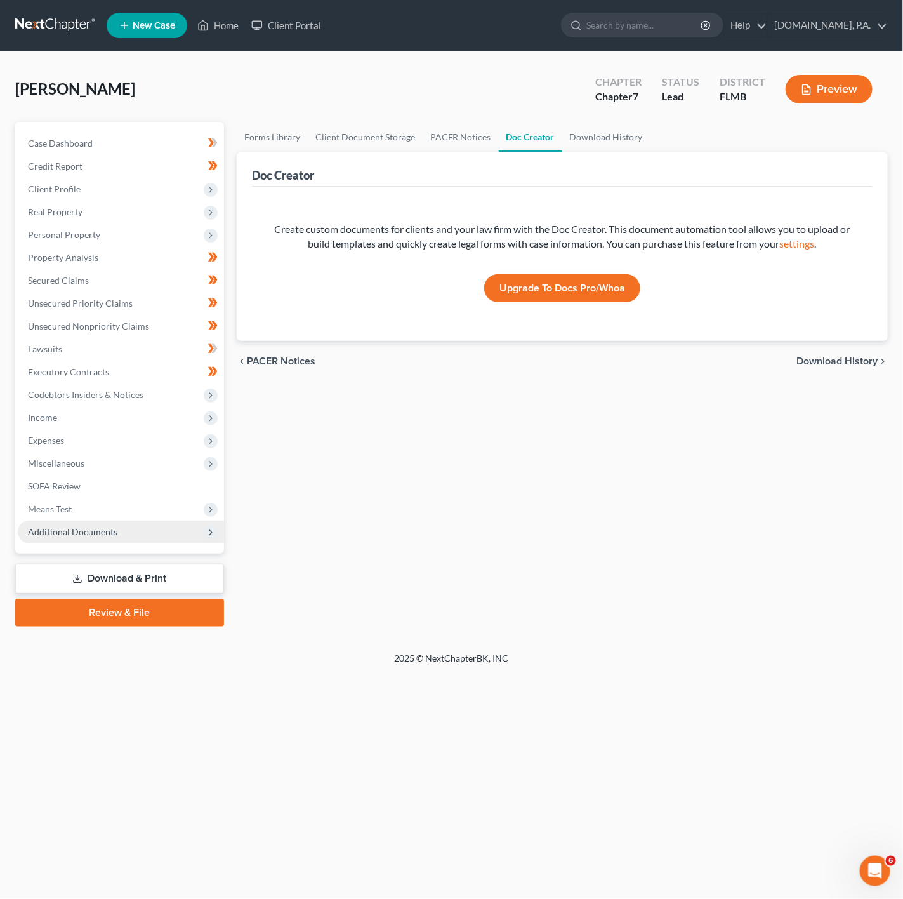
click at [140, 537] on span "Additional Documents" at bounding box center [121, 531] width 206 height 23
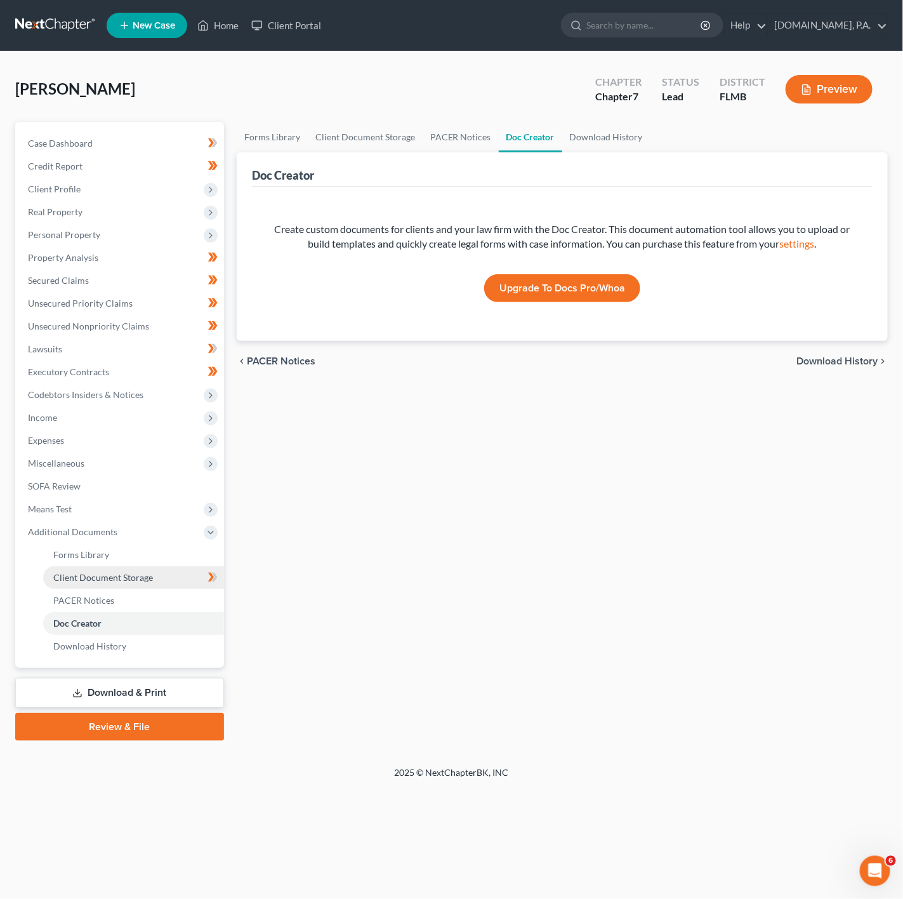
click at [168, 572] on link "Client Document Storage" at bounding box center [133, 577] width 181 height 23
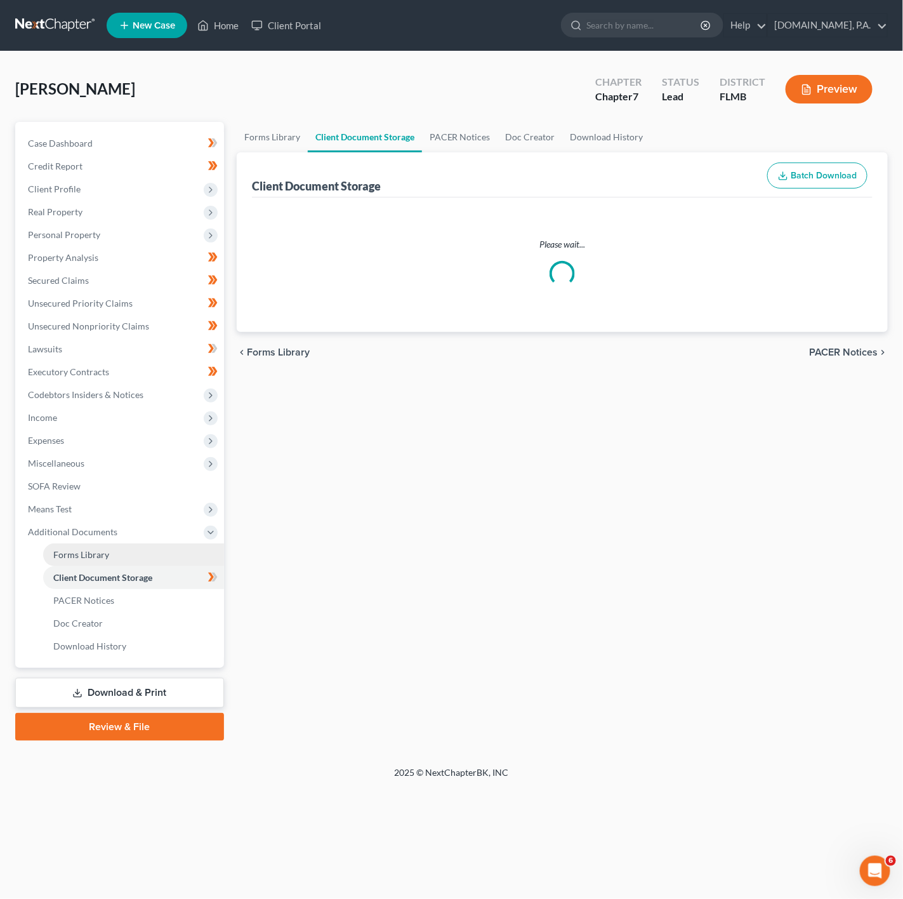
click at [136, 550] on link "Forms Library" at bounding box center [133, 554] width 181 height 23
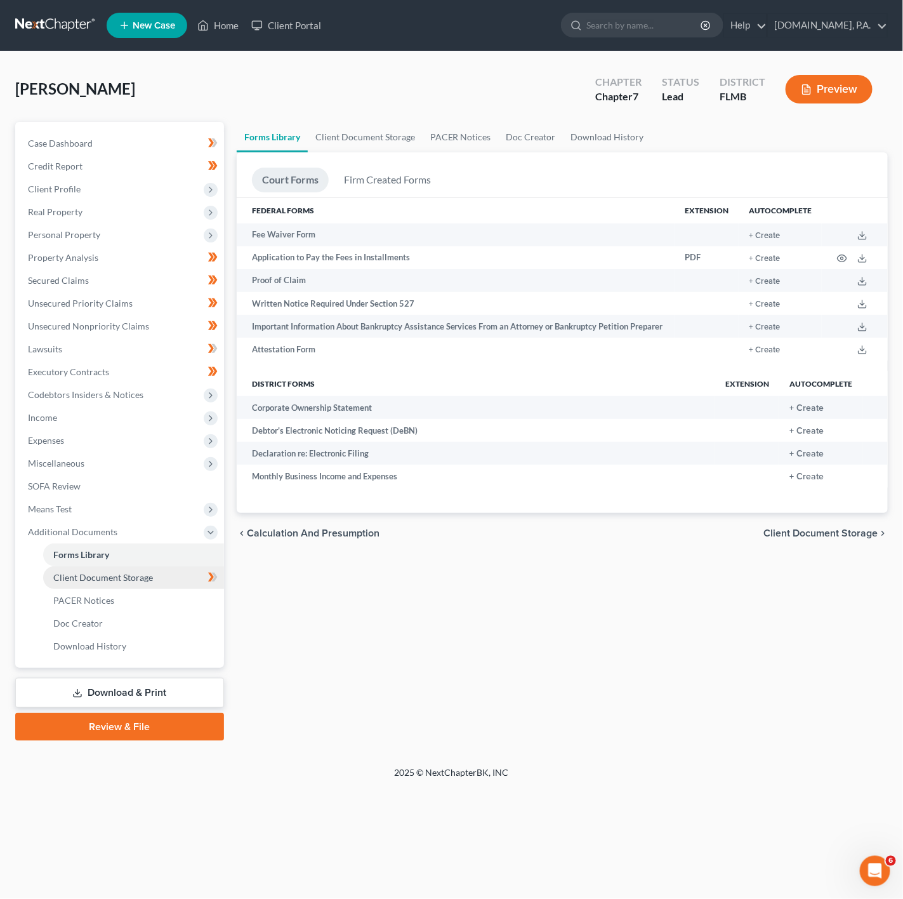
click at [119, 576] on span "Client Document Storage" at bounding box center [103, 577] width 100 height 11
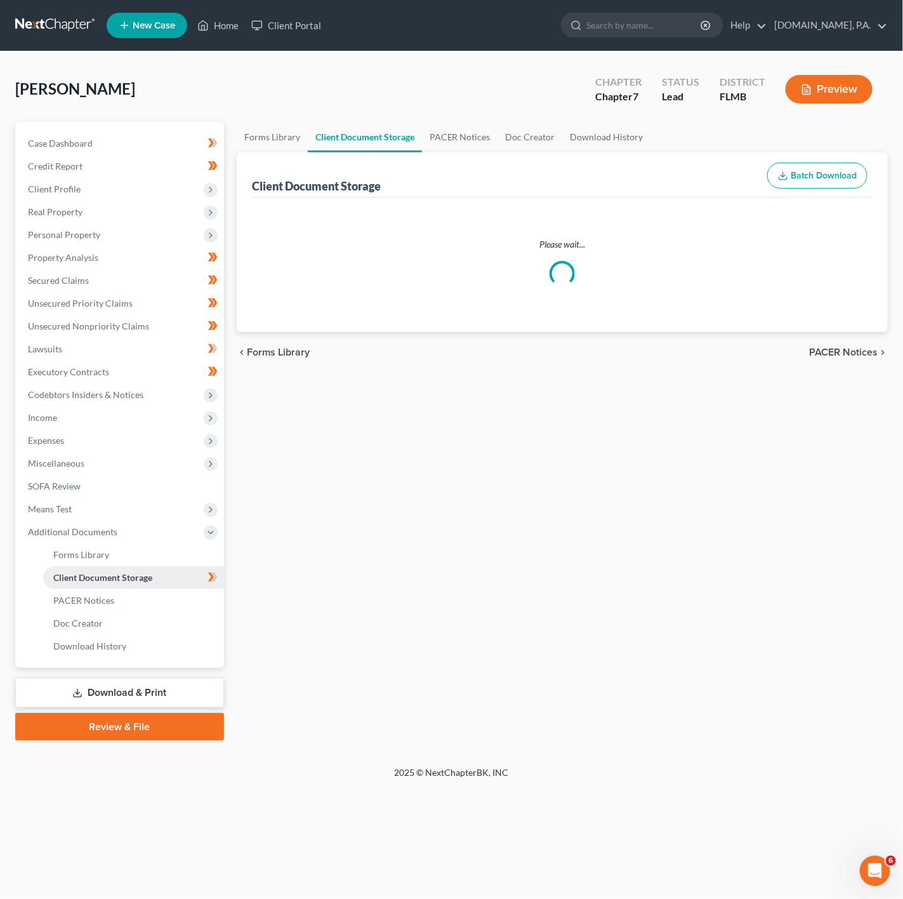
select select "9"
select select "4"
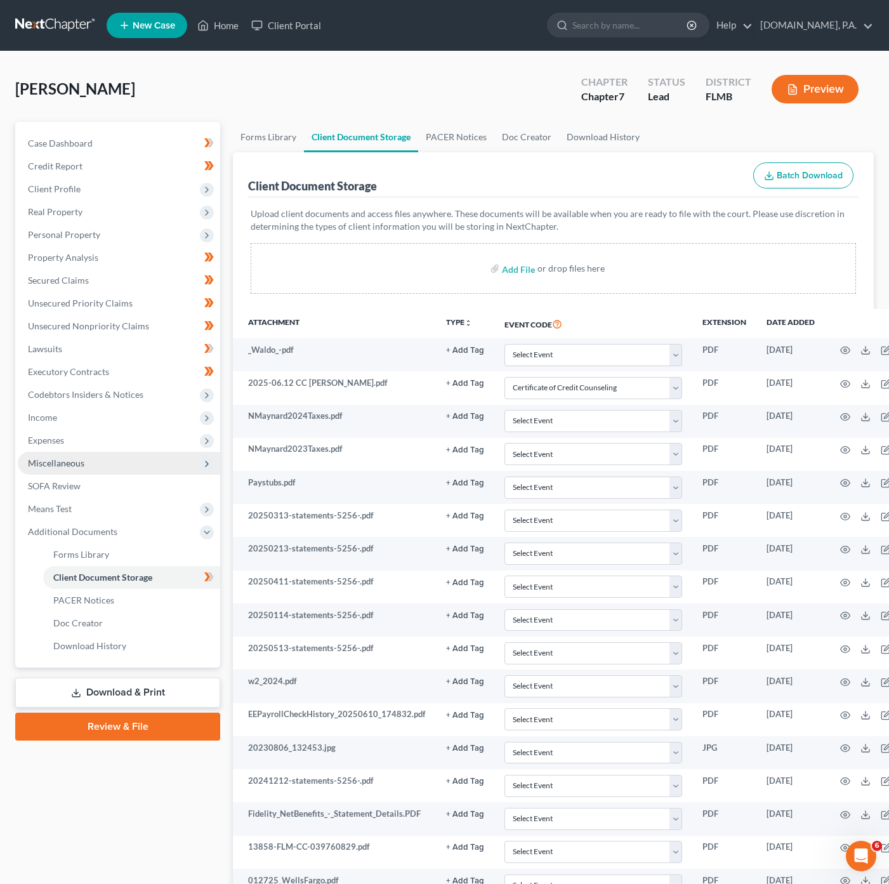
click at [181, 472] on span "Miscellaneous" at bounding box center [119, 463] width 202 height 23
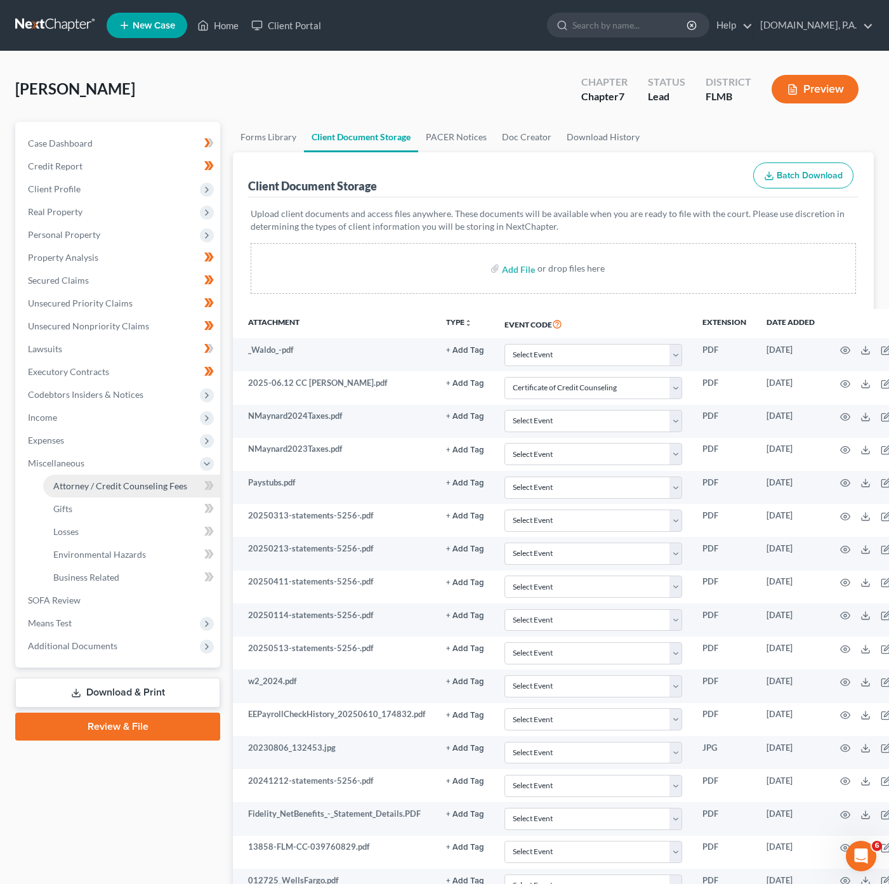
click at [156, 488] on span "Attorney / Credit Counseling Fees" at bounding box center [120, 485] width 134 height 11
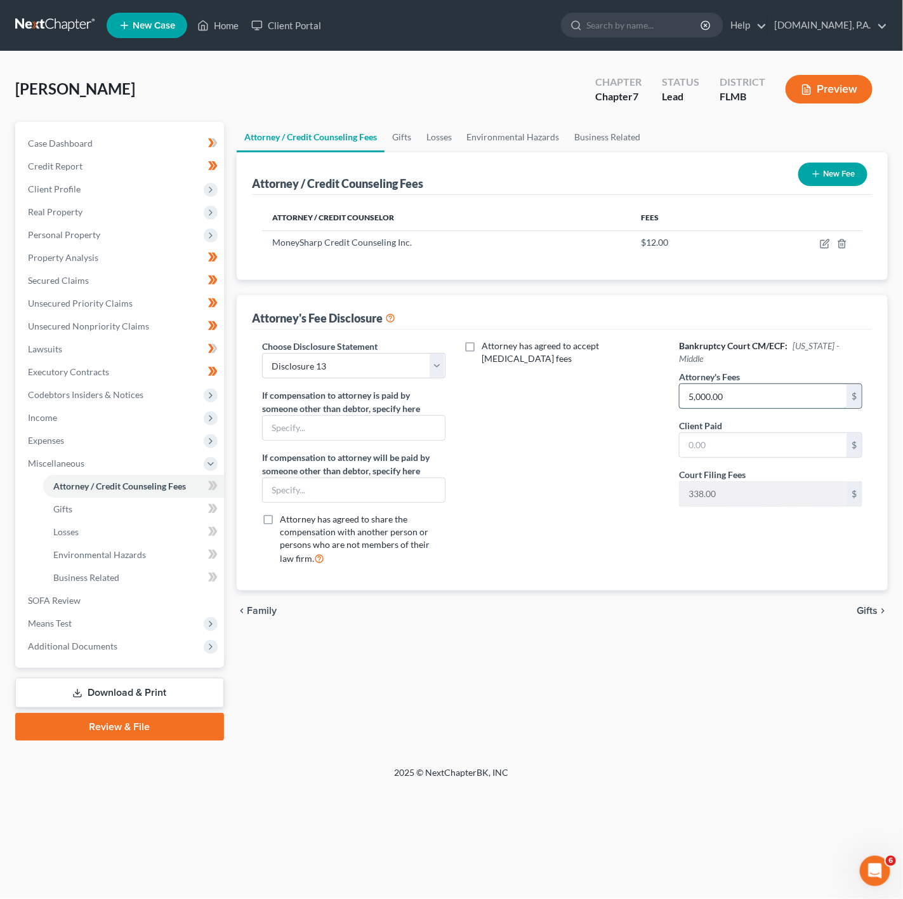
click at [775, 384] on input "5,000.00" at bounding box center [763, 396] width 167 height 24
click at [367, 360] on select "Select Disclosure 13 Tampa Disclosure 13 with Loan Mod Disclosure 13 Disclosure…" at bounding box center [353, 365] width 183 height 25
select select "3"
click at [262, 353] on select "Select Disclosure 13 Tampa Disclosure 13 with Loan Mod Disclosure 13 Disclosure…" at bounding box center [353, 365] width 183 height 25
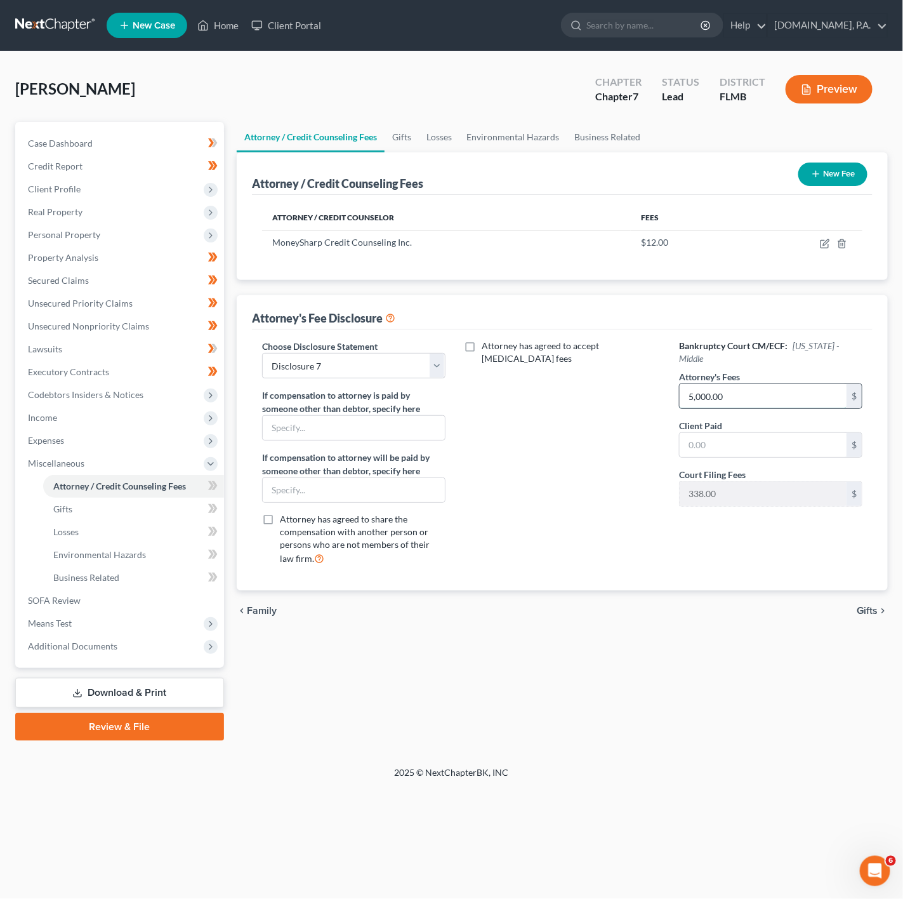
click at [754, 384] on input "5,000.00" at bounding box center [763, 396] width 167 height 24
type input "5"
type input "3,500"
click at [544, 484] on div "Attorney has agreed to accept retainer fees" at bounding box center [562, 456] width 209 height 235
click at [173, 684] on link "Download & Print" at bounding box center [119, 693] width 209 height 30
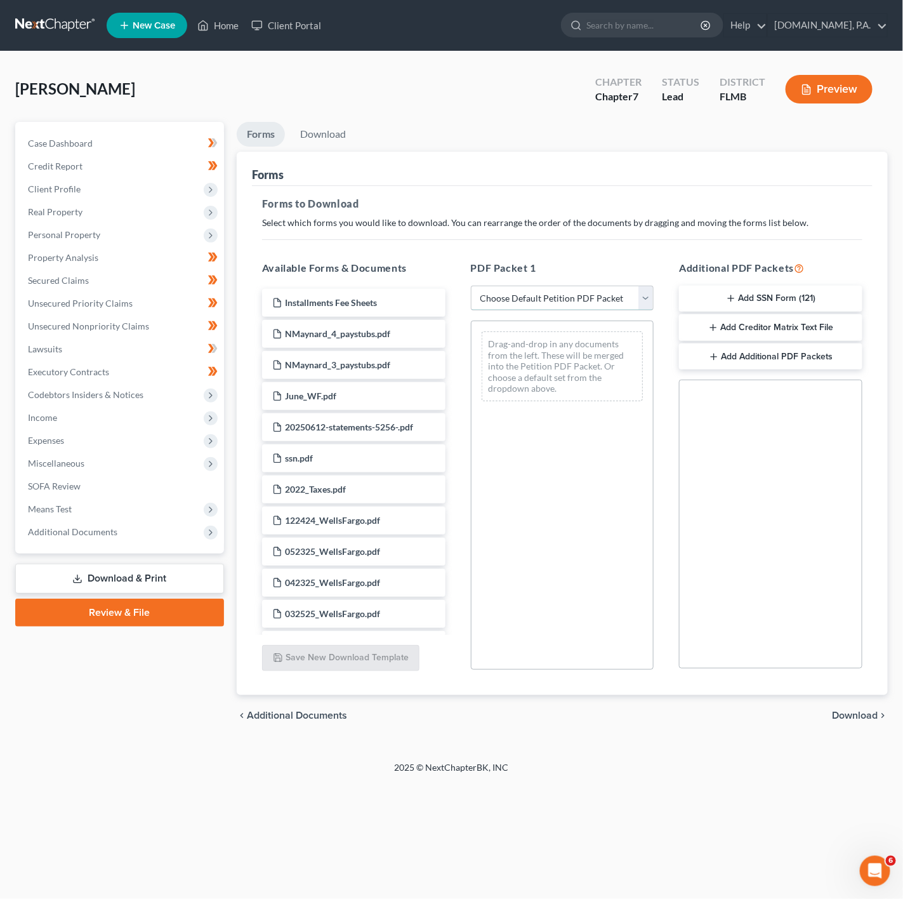
click at [592, 308] on select "Choose Default Petition PDF Packet Complete Bankruptcy Petition (all forms and …" at bounding box center [562, 298] width 183 height 25
select select "5"
click at [471, 286] on select "Choose Default Petition PDF Packet Complete Bankruptcy Petition (all forms and …" at bounding box center [562, 298] width 183 height 25
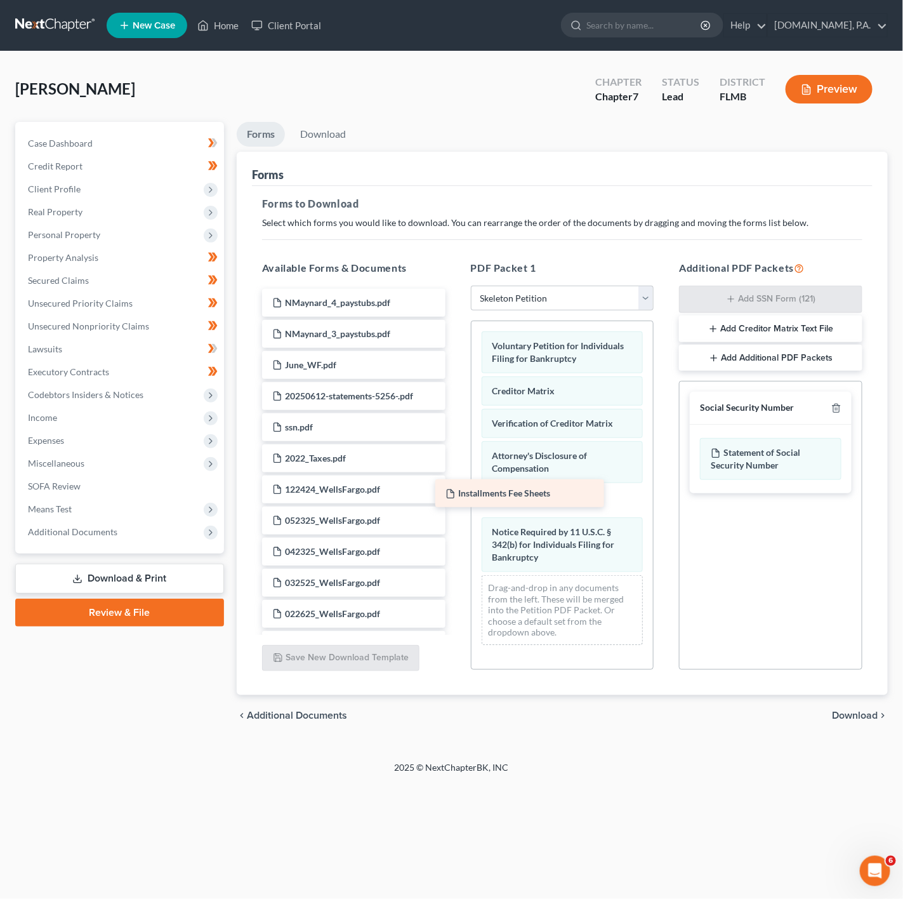
drag, startPoint x: 379, startPoint y: 311, endPoint x: 577, endPoint y: 465, distance: 250.6
click at [577, 461] on span "Installments Fee Sheets" at bounding box center [551, 455] width 92 height 11
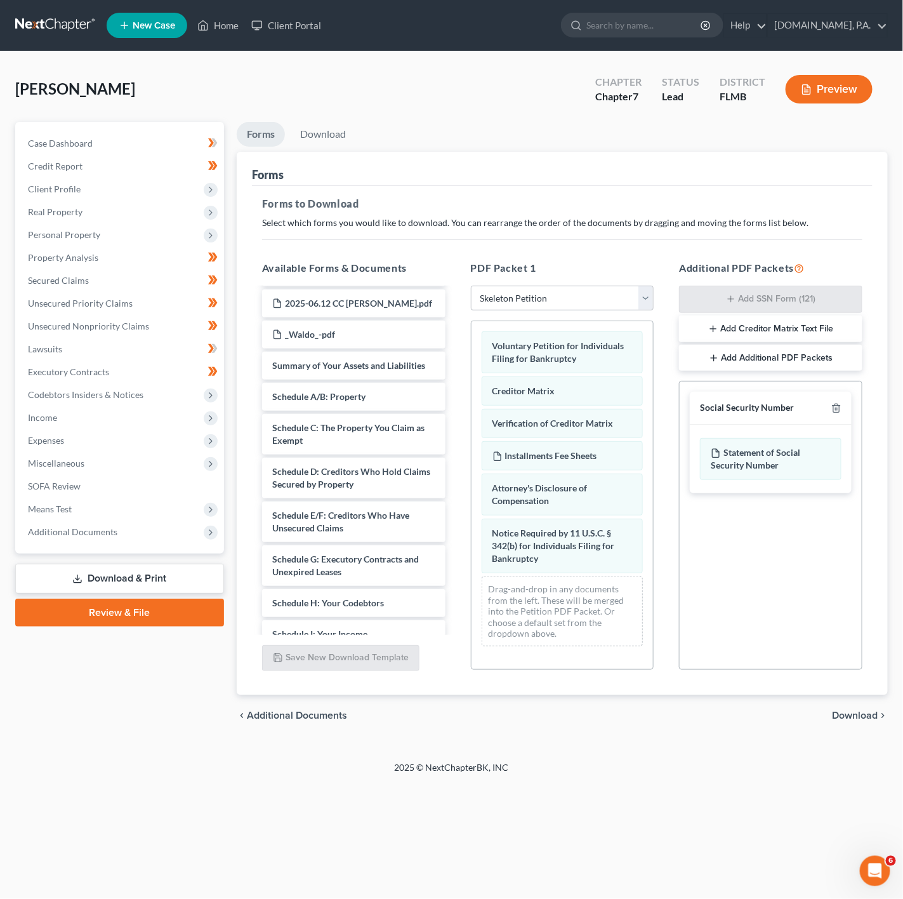
scroll to position [789, 0]
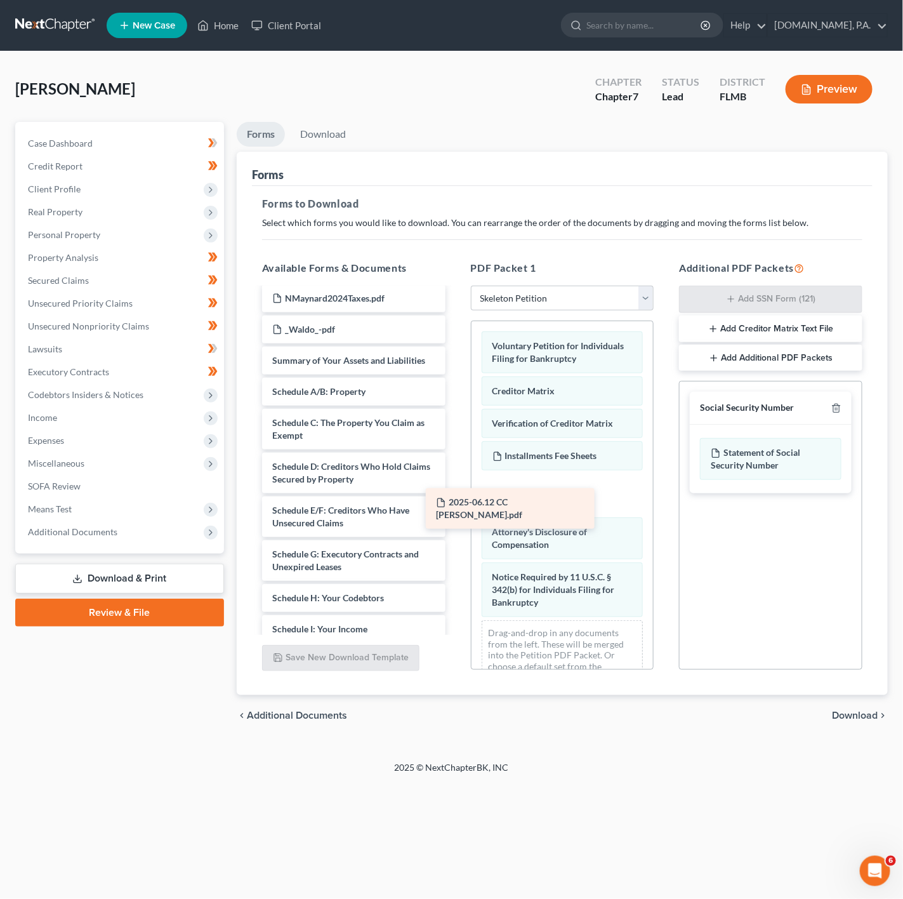
drag, startPoint x: 339, startPoint y: 339, endPoint x: 503, endPoint y: 512, distance: 238.4
click at [456, 512] on div "2025-06.12 CC Cert - MaynardN.pdf NMaynard_4_paystubs.pdf NMaynard_3_paystubs.p…" at bounding box center [354, 181] width 204 height 1362
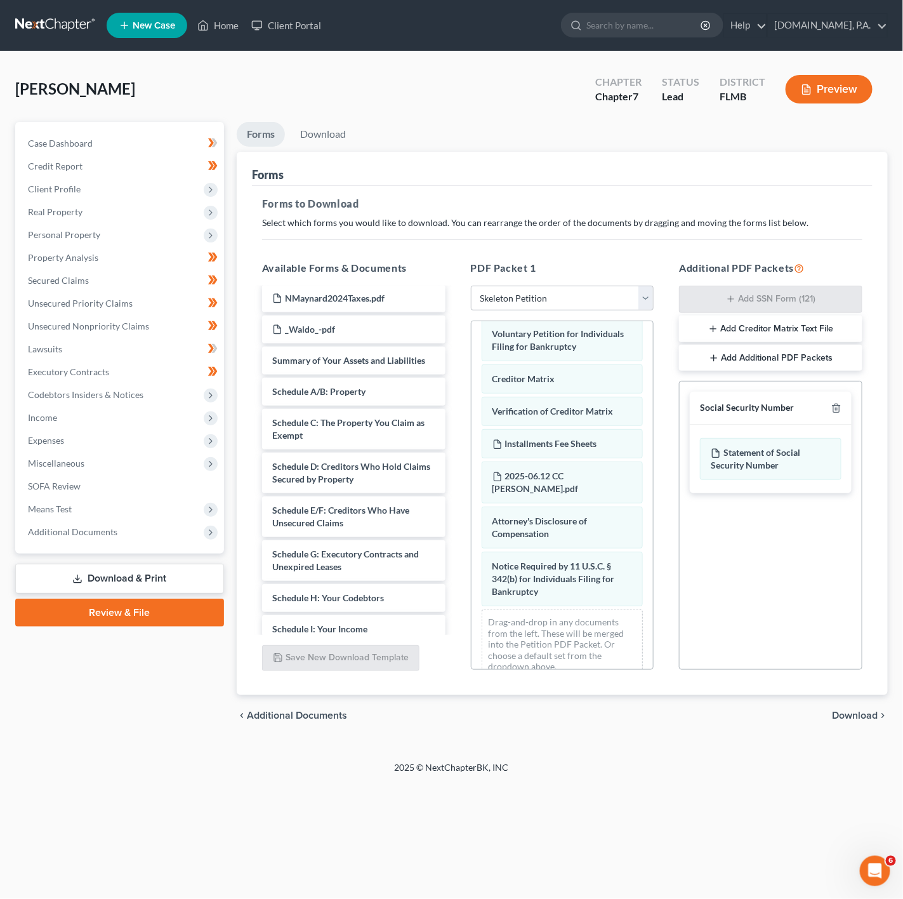
scroll to position [49, 0]
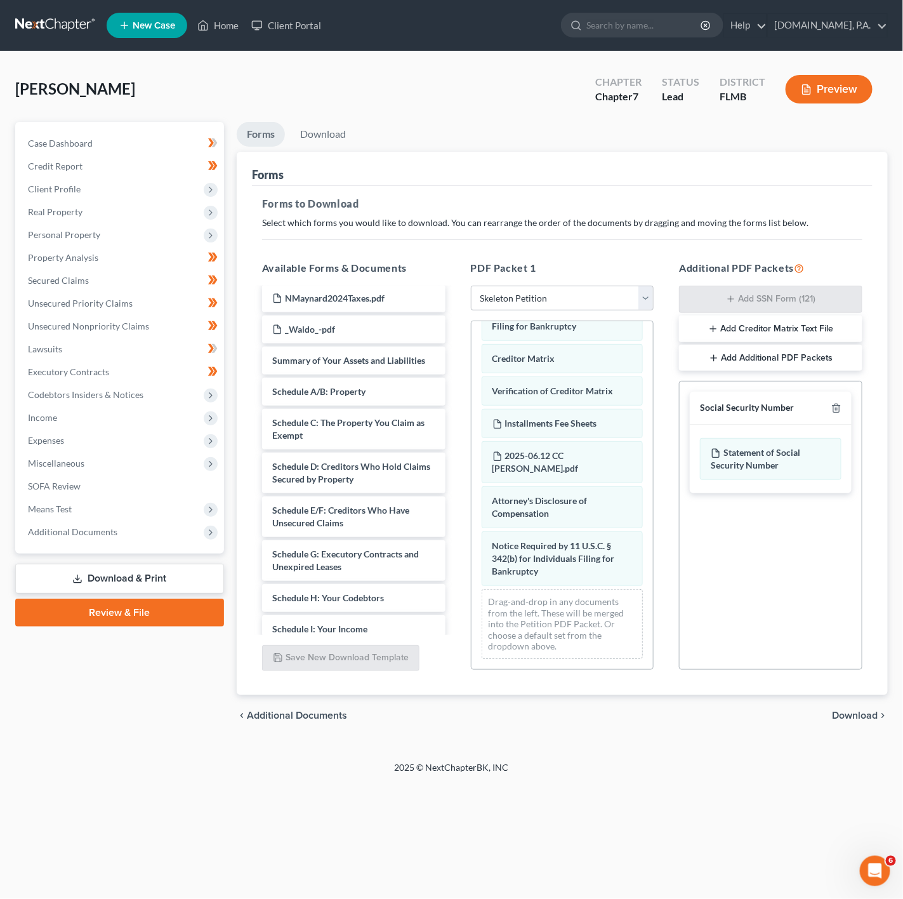
click at [840, 701] on div "chevron_left Additional Documents Download chevron_right" at bounding box center [562, 715] width 651 height 41
click at [848, 714] on span "Download" at bounding box center [855, 715] width 46 height 10
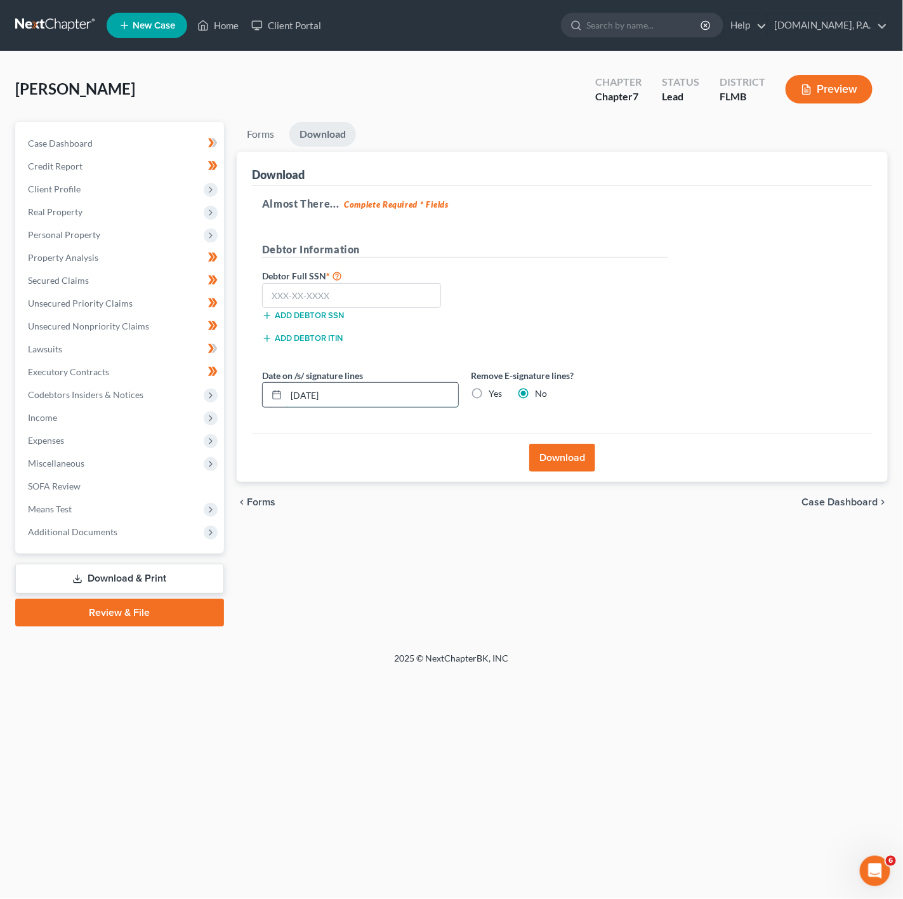
click at [350, 393] on input "10/03/2025" at bounding box center [372, 395] width 172 height 24
type input "10/06/2025"
click at [438, 294] on input "text" at bounding box center [352, 295] width 180 height 25
click at [338, 294] on input "text" at bounding box center [352, 295] width 180 height 25
type input "580-17-7195"
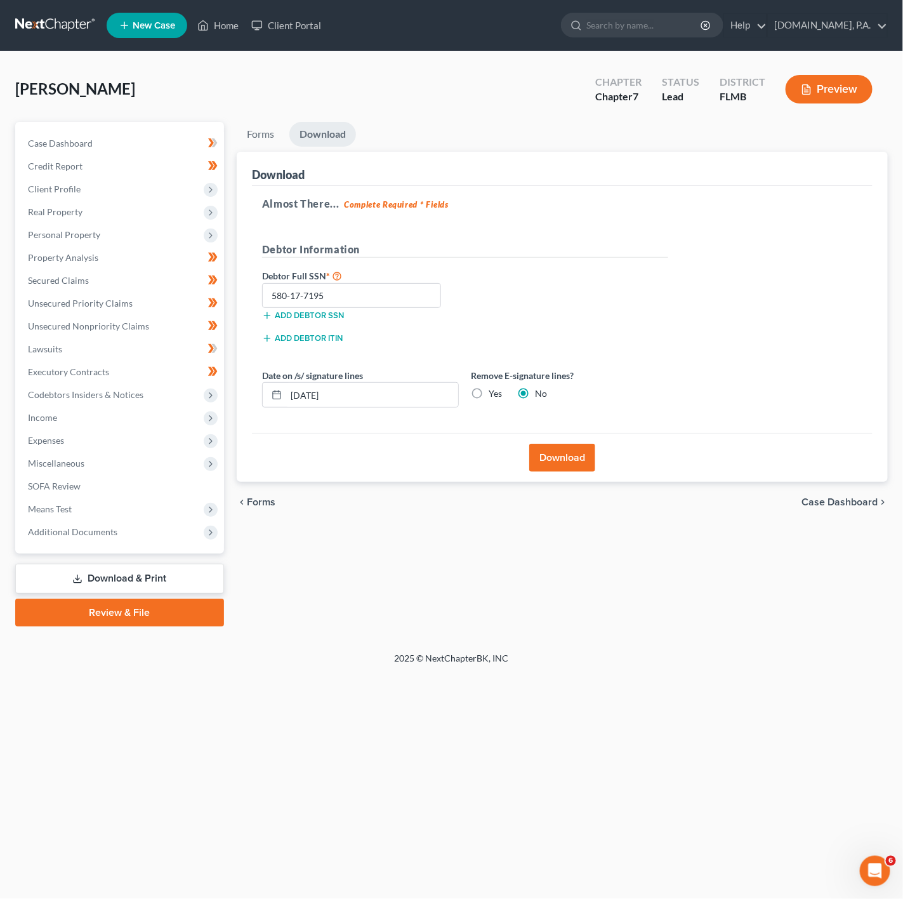
click at [590, 458] on button "Download" at bounding box center [562, 458] width 66 height 28
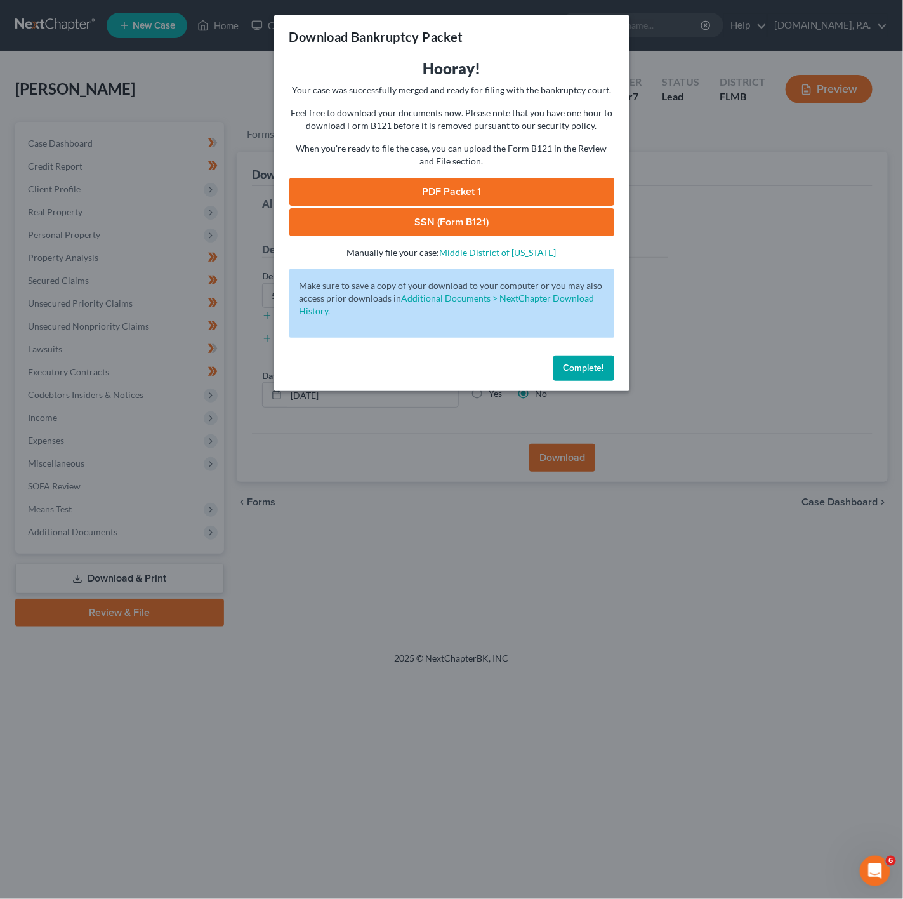
click at [480, 192] on link "PDF Packet 1" at bounding box center [451, 192] width 325 height 28
click at [491, 215] on link "SSN (Form B121)" at bounding box center [451, 222] width 325 height 28
click at [501, 218] on link "SSN (Form B121)" at bounding box center [451, 222] width 325 height 28
click at [493, 189] on link "PDF Packet 1" at bounding box center [451, 192] width 325 height 28
click at [697, 126] on div "Download Bankruptcy Packet Hooray! Your case was successfully merged and ready …" at bounding box center [451, 449] width 903 height 899
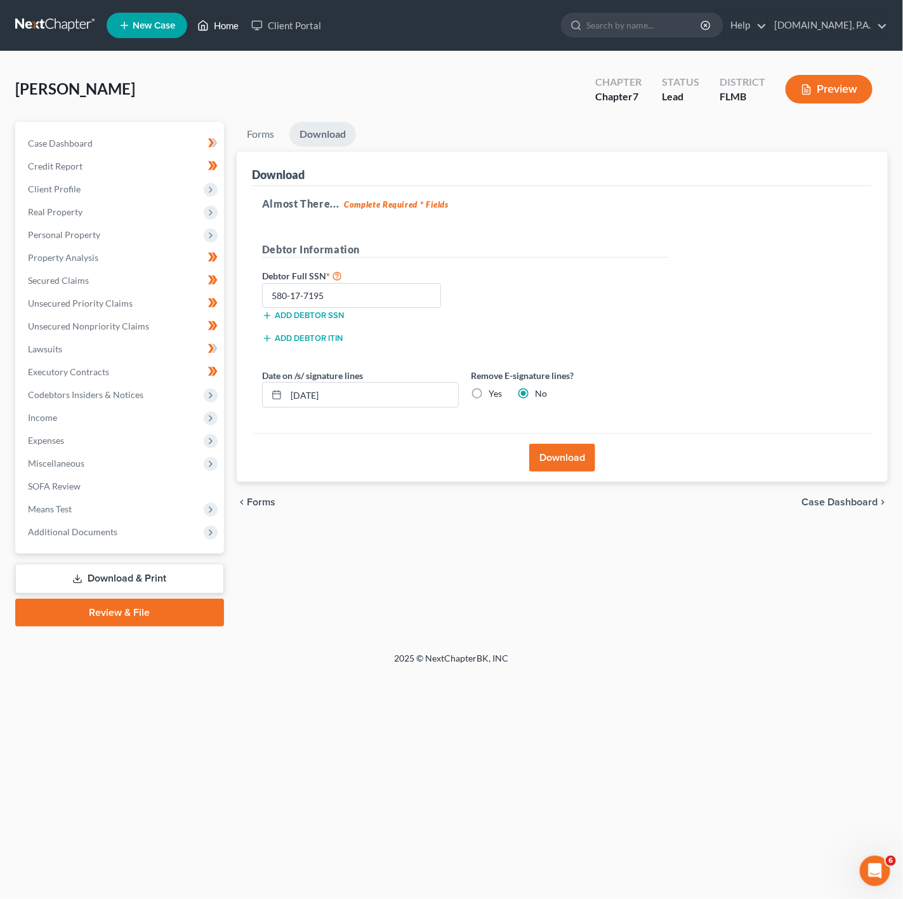
click at [213, 35] on link "Home" at bounding box center [218, 25] width 54 height 23
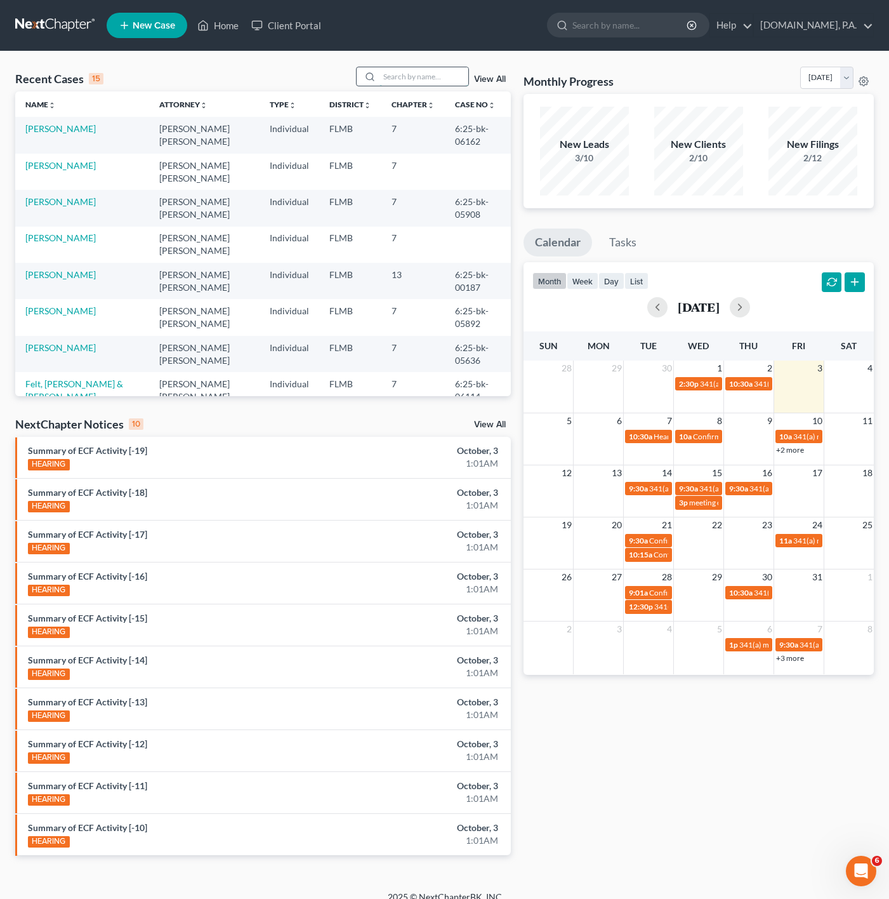
click at [407, 79] on input "search" at bounding box center [423, 76] width 89 height 18
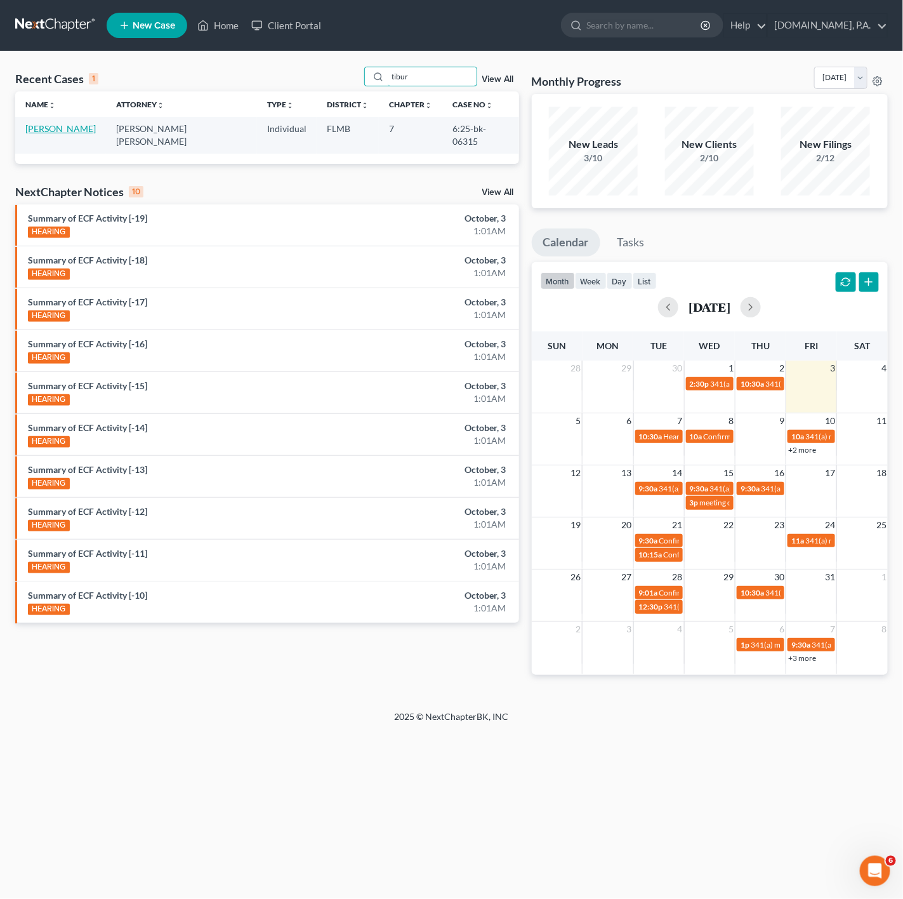
type input "tibur"
click at [51, 124] on link "Tiburcio, Norberto" at bounding box center [60, 128] width 70 height 11
select select "2"
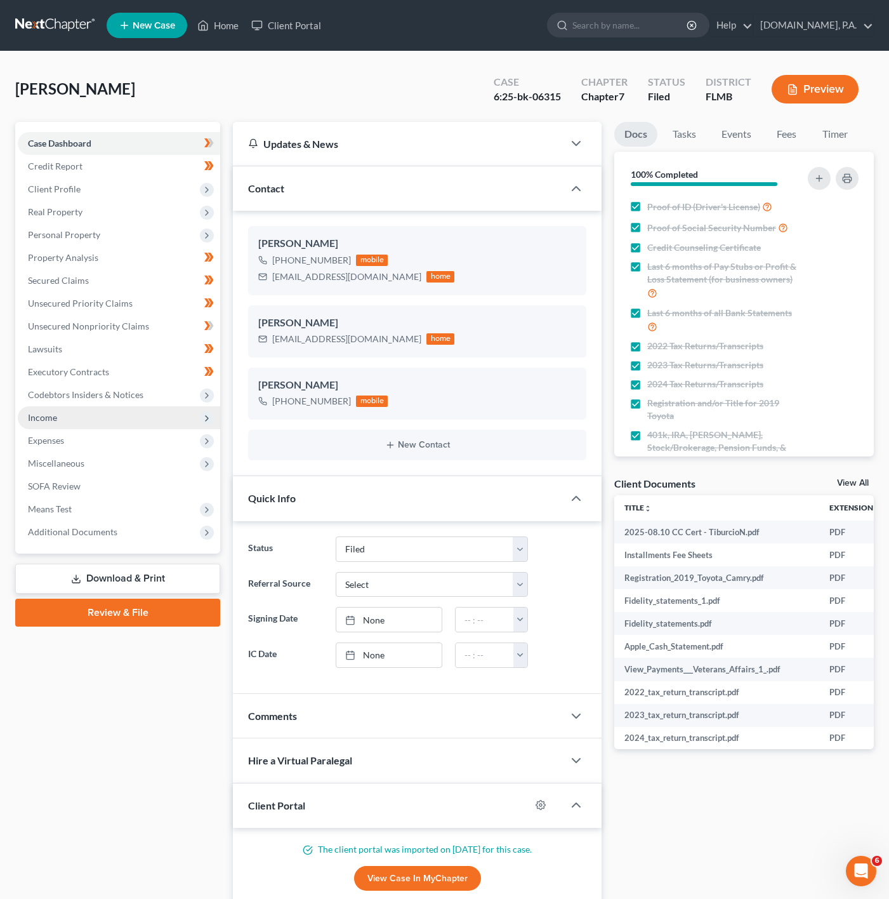
click at [180, 417] on span "Income" at bounding box center [119, 417] width 202 height 23
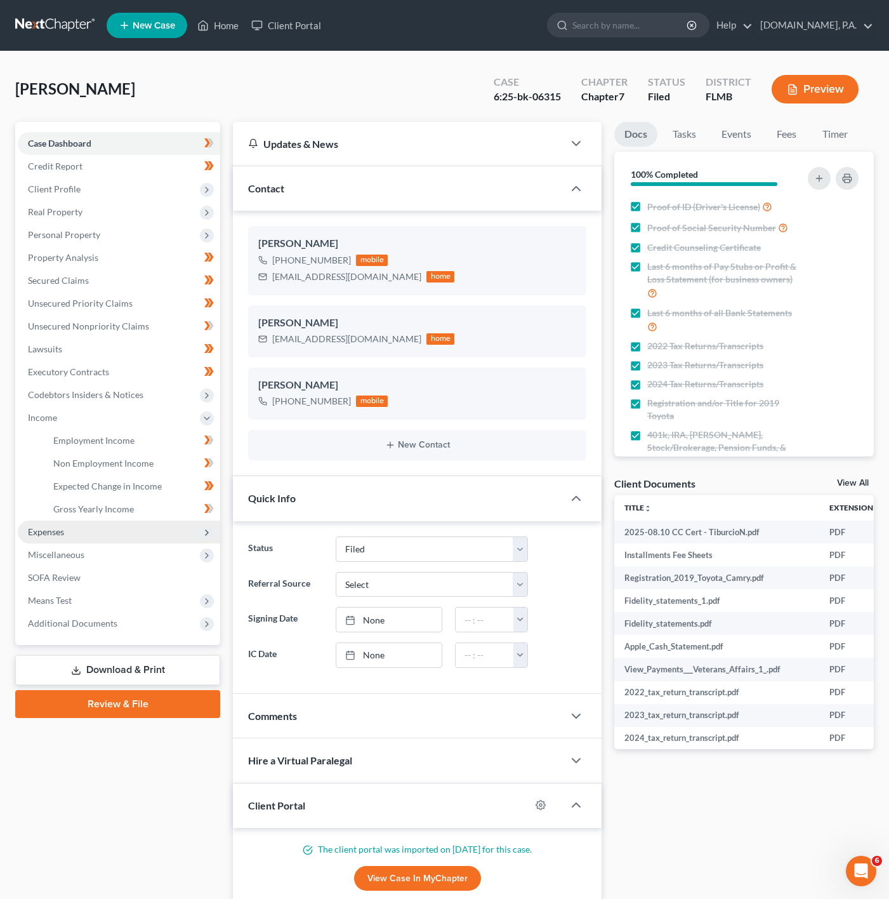
drag, startPoint x: 181, startPoint y: 525, endPoint x: 169, endPoint y: 532, distance: 13.1
click at [181, 524] on span "Expenses" at bounding box center [119, 531] width 202 height 23
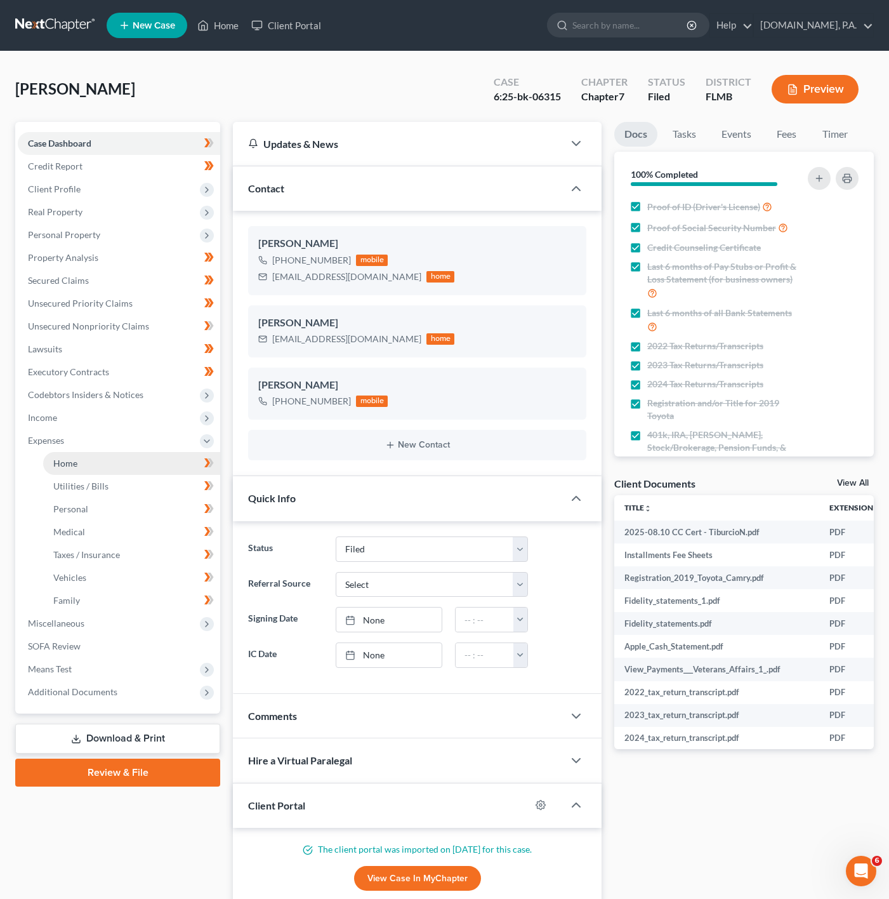
click at [169, 468] on link "Home" at bounding box center [131, 463] width 177 height 23
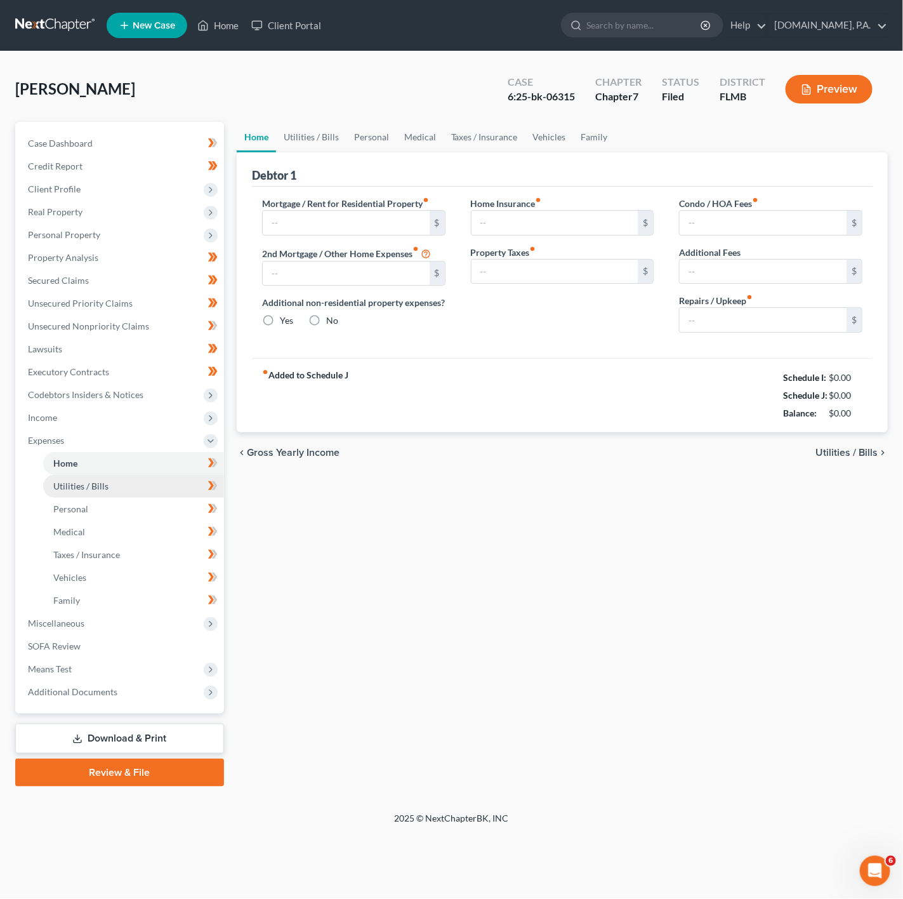
type input "1,437.89"
type input "0.00"
radio input "true"
type input "15.00"
type input "0.00"
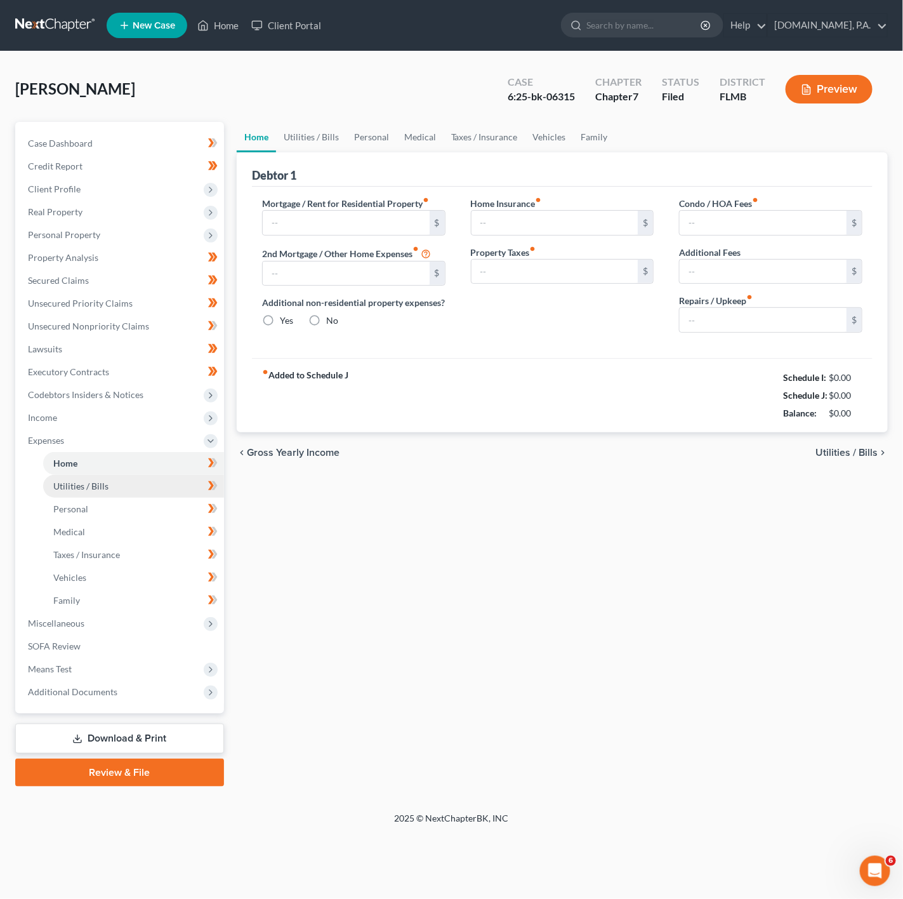
type input "0.00"
type input "100.00"
click at [166, 486] on link "Utilities / Bills" at bounding box center [133, 486] width 181 height 23
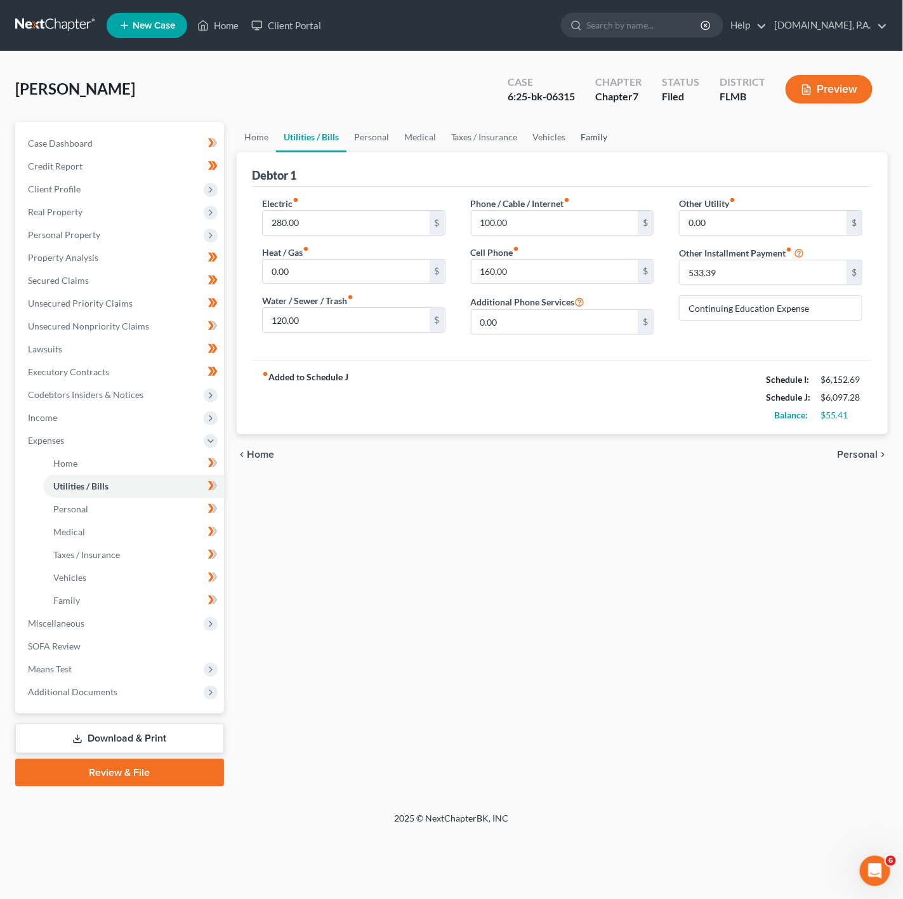
click at [595, 142] on link "Family" at bounding box center [595, 137] width 42 height 30
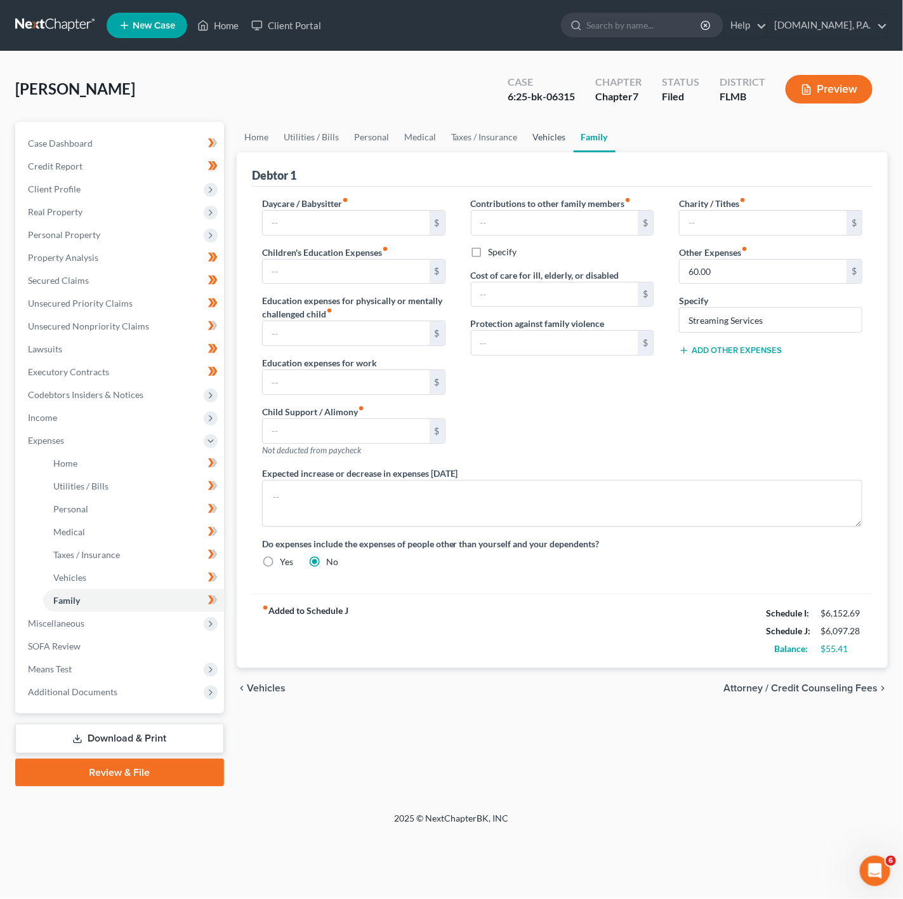
click at [562, 136] on link "Vehicles" at bounding box center [549, 137] width 48 height 30
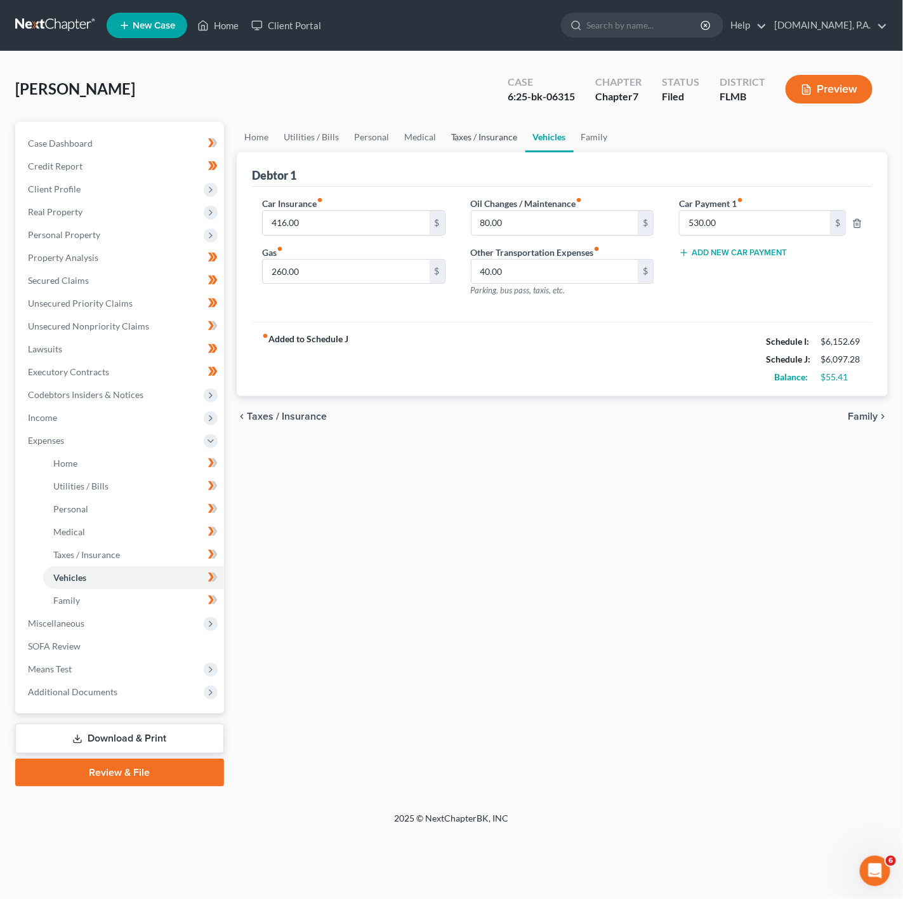
click at [482, 151] on link "Taxes / Insurance" at bounding box center [485, 137] width 82 height 30
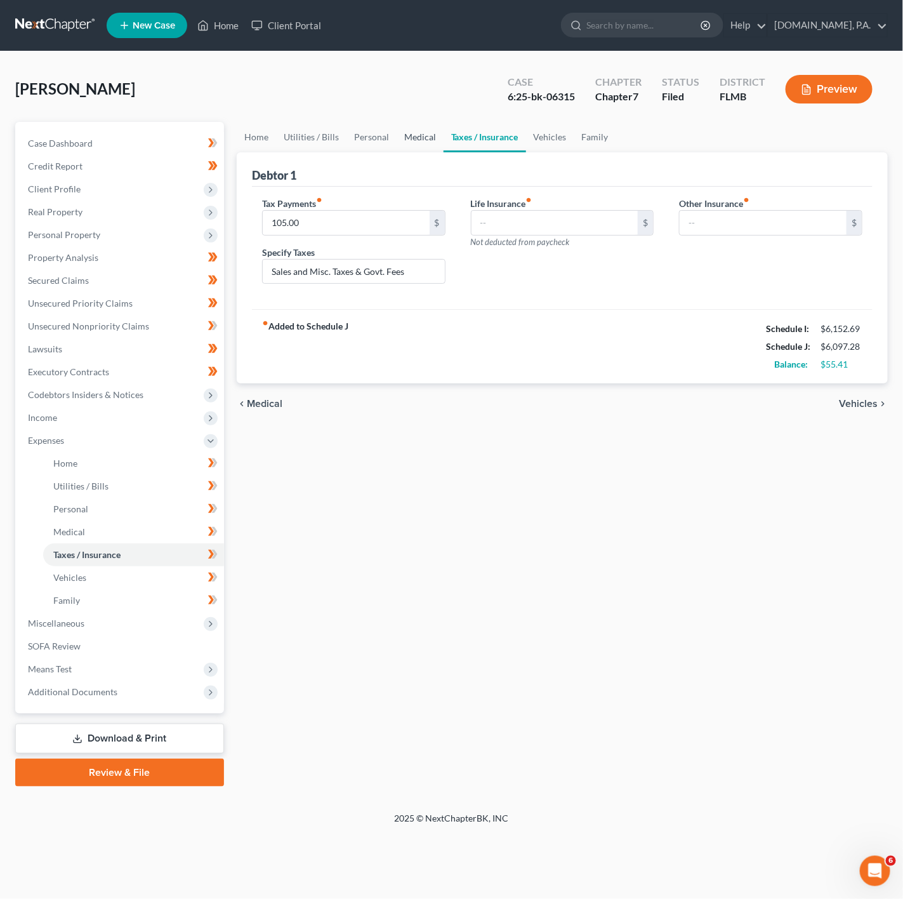
click at [404, 141] on link "Medical" at bounding box center [420, 137] width 47 height 30
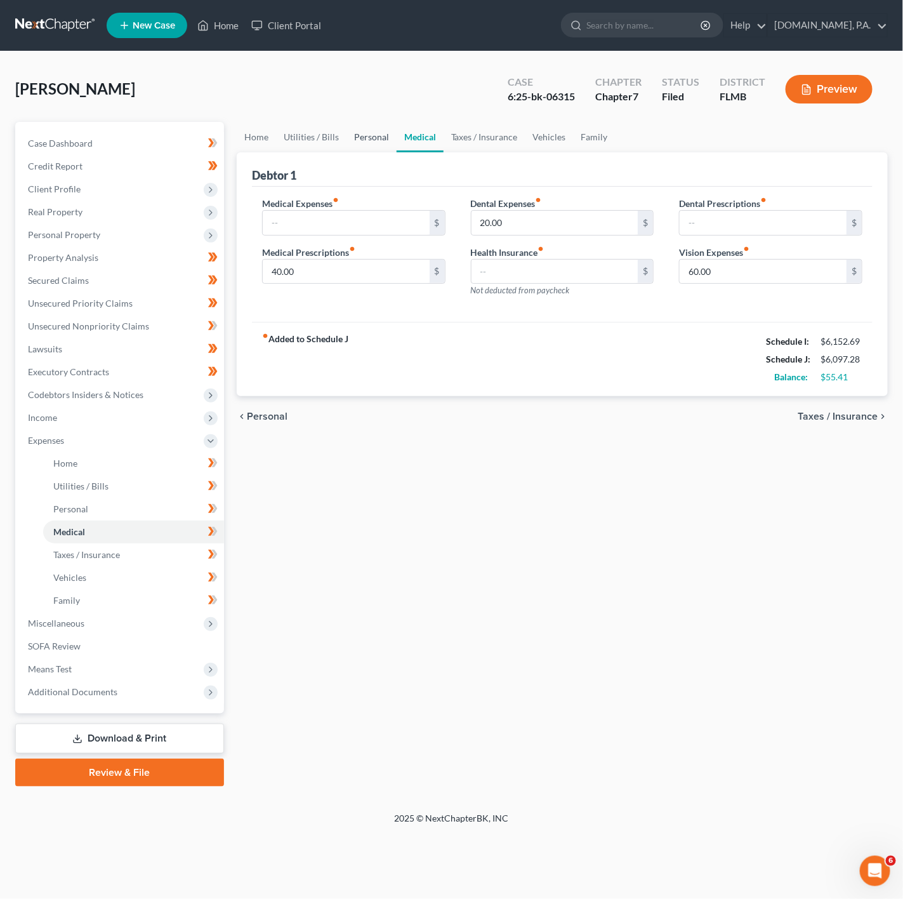
click at [348, 136] on link "Personal" at bounding box center [371, 137] width 50 height 30
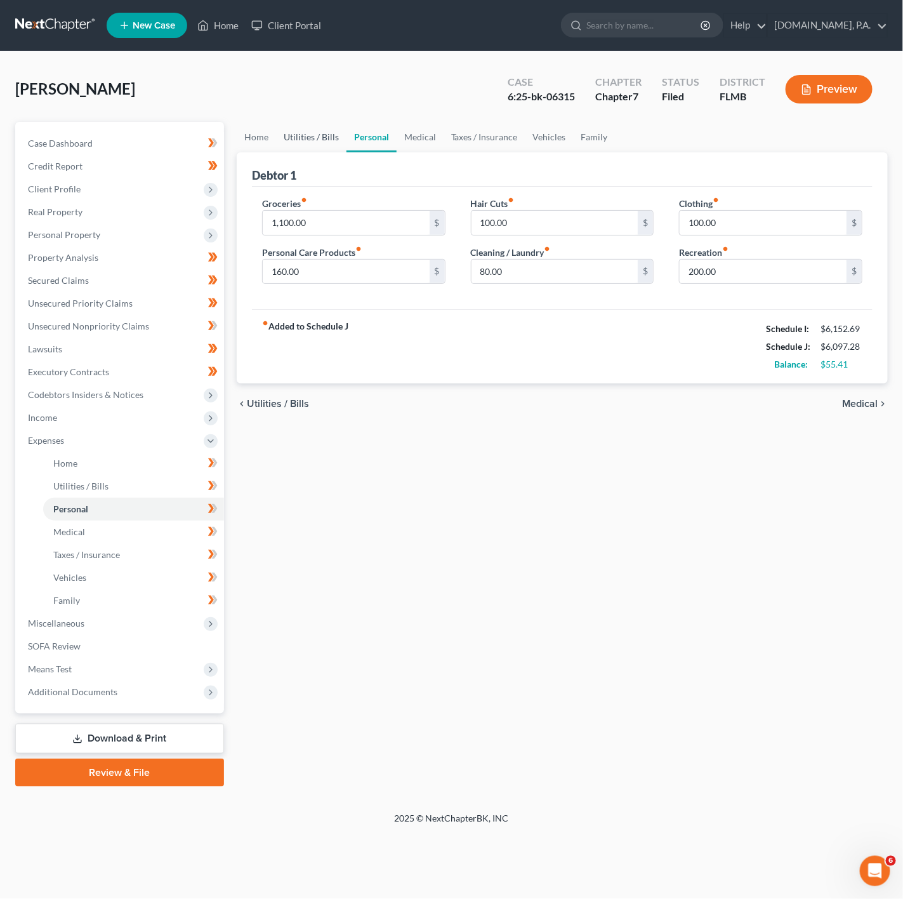
click at [305, 134] on link "Utilities / Bills" at bounding box center [311, 137] width 70 height 30
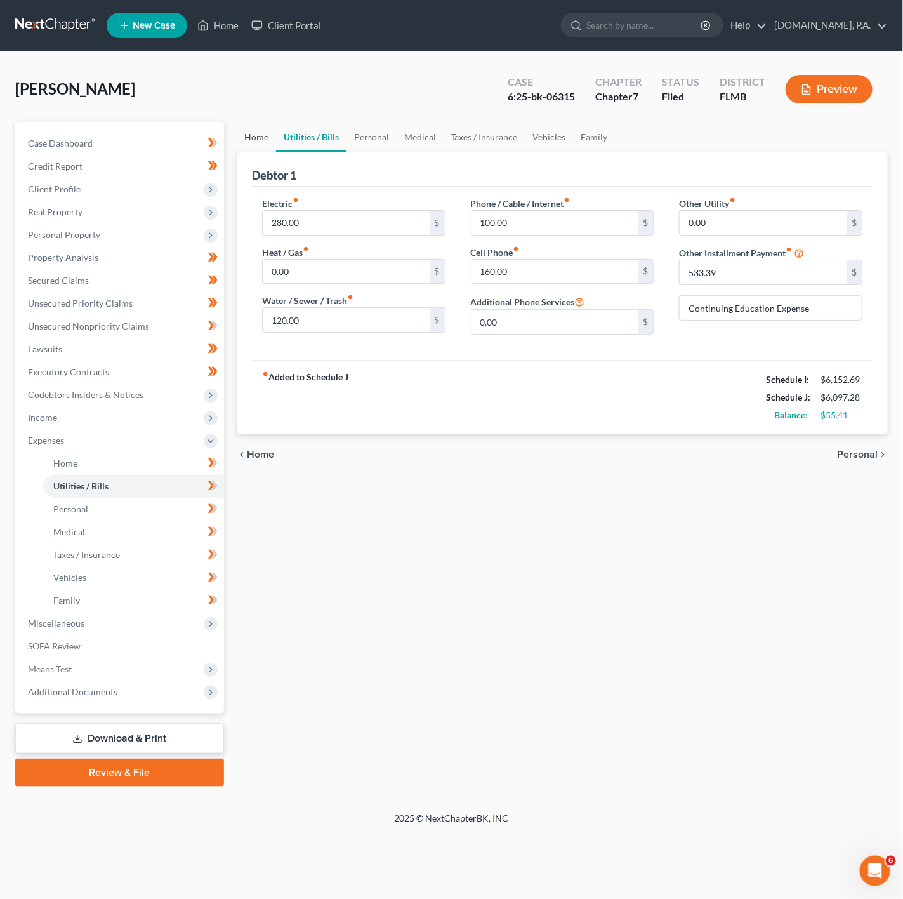
click at [274, 128] on link "Home" at bounding box center [256, 137] width 39 height 30
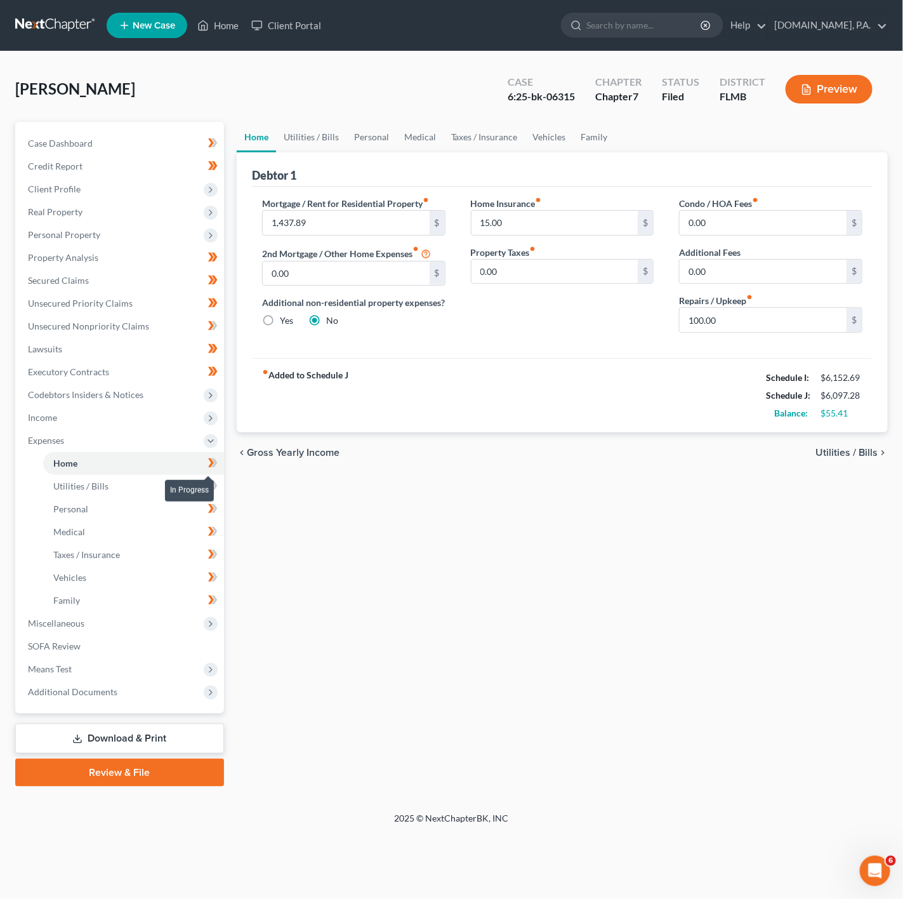
click at [206, 461] on span at bounding box center [213, 464] width 22 height 19
click at [214, 478] on icon at bounding box center [213, 486] width 10 height 16
click at [214, 501] on icon at bounding box center [213, 509] width 10 height 16
click at [210, 541] on span at bounding box center [213, 533] width 22 height 19
click at [211, 558] on icon at bounding box center [213, 554] width 10 height 16
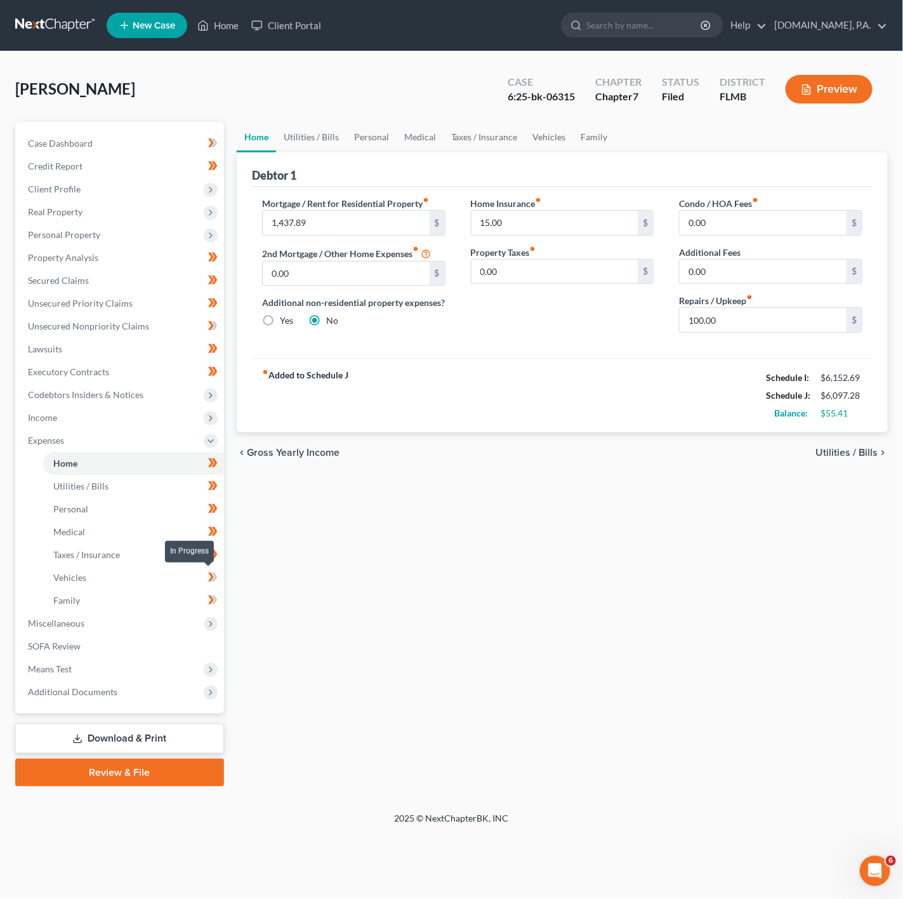
click at [216, 583] on icon at bounding box center [213, 577] width 10 height 16
click at [216, 596] on icon at bounding box center [213, 600] width 10 height 16
drag, startPoint x: 202, startPoint y: 623, endPoint x: 185, endPoint y: 629, distance: 18.3
click at [200, 623] on span "Miscellaneous" at bounding box center [121, 623] width 206 height 23
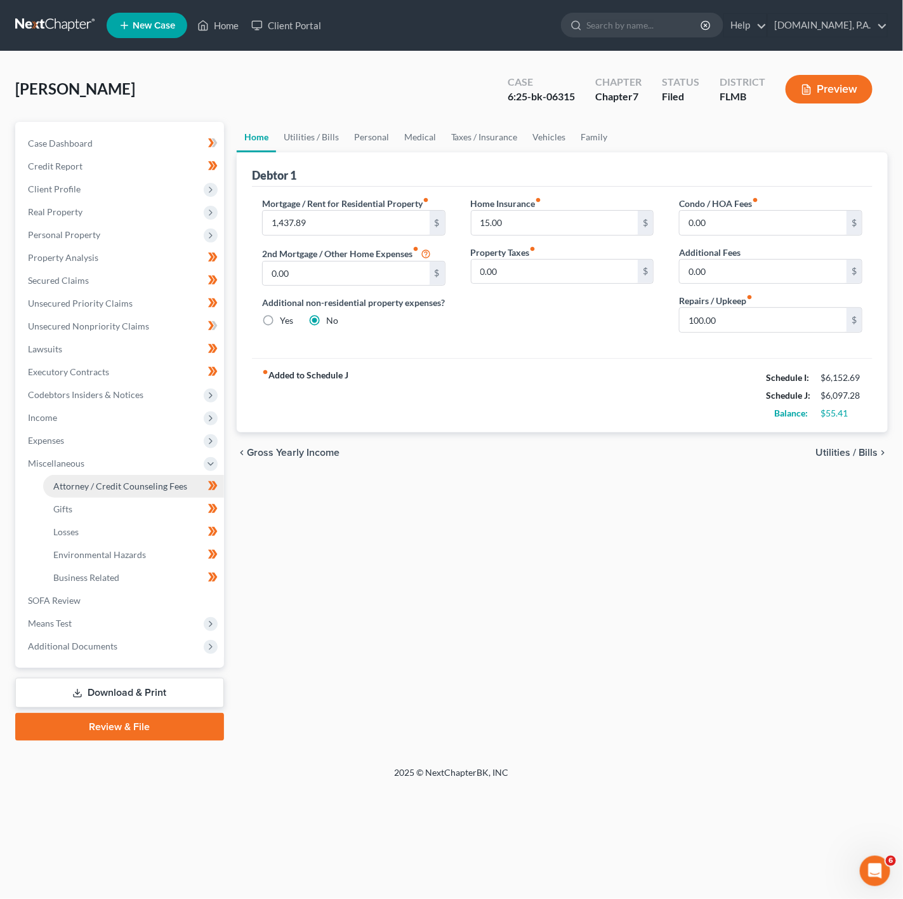
click at [170, 485] on span "Attorney / Credit Counseling Fees" at bounding box center [120, 485] width 134 height 11
select select "3"
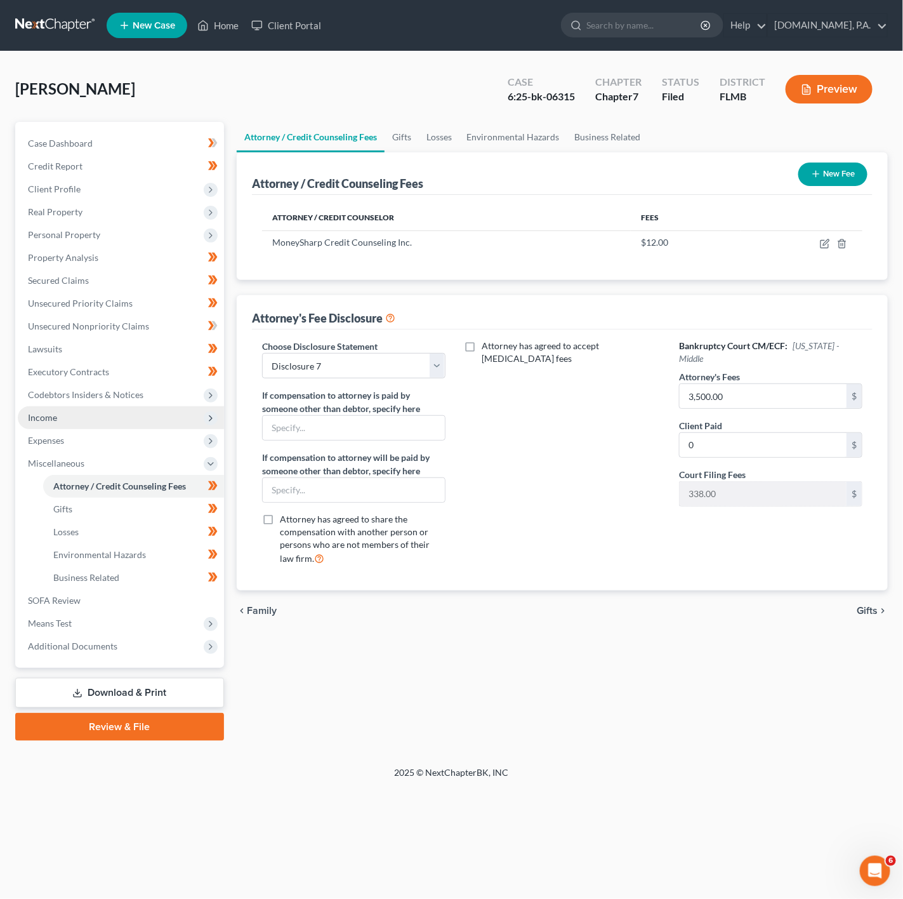
click at [173, 423] on span "Income" at bounding box center [121, 417] width 206 height 23
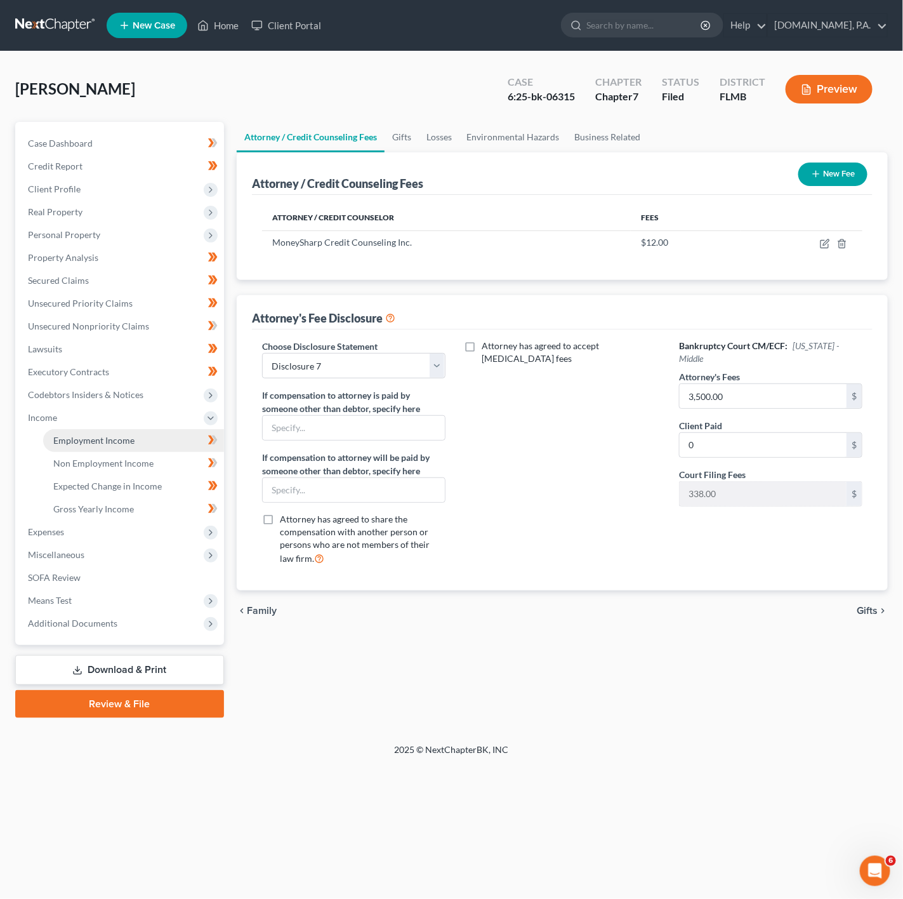
click at [148, 432] on link "Employment Income" at bounding box center [133, 440] width 181 height 23
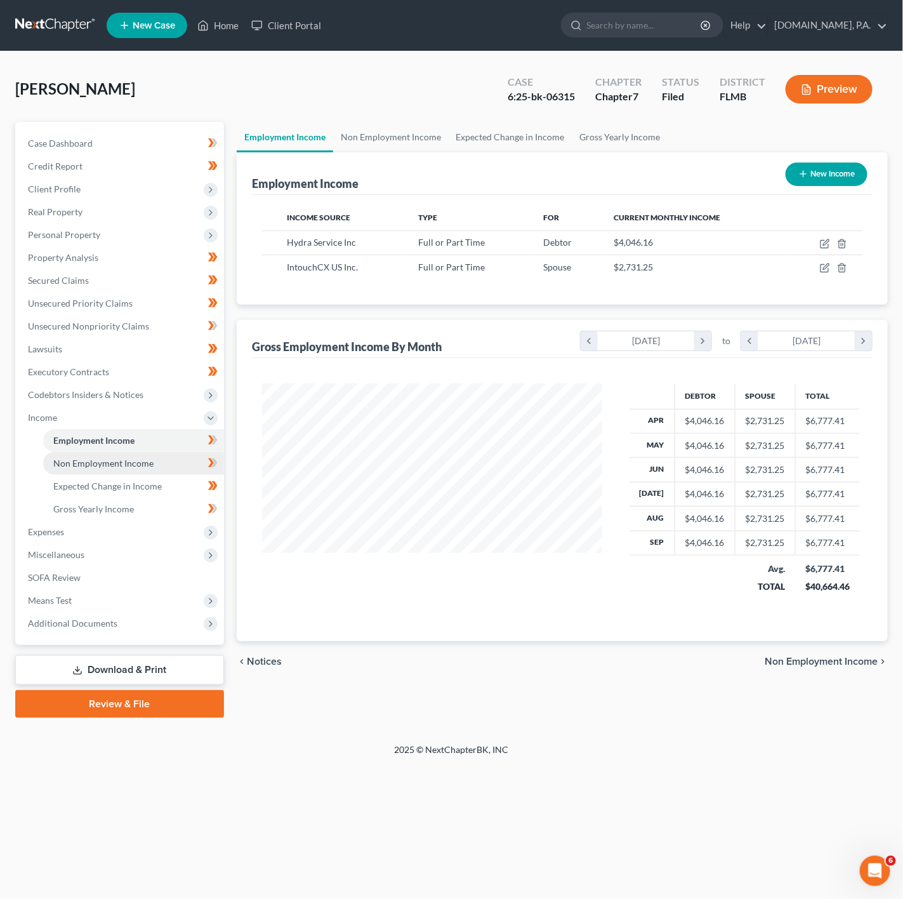
scroll to position [229, 364]
click at [206, 458] on span at bounding box center [213, 464] width 22 height 19
click at [218, 442] on span at bounding box center [213, 441] width 22 height 19
click at [215, 510] on icon at bounding box center [214, 508] width 6 height 9
click at [190, 406] on span "Income" at bounding box center [121, 417] width 206 height 23
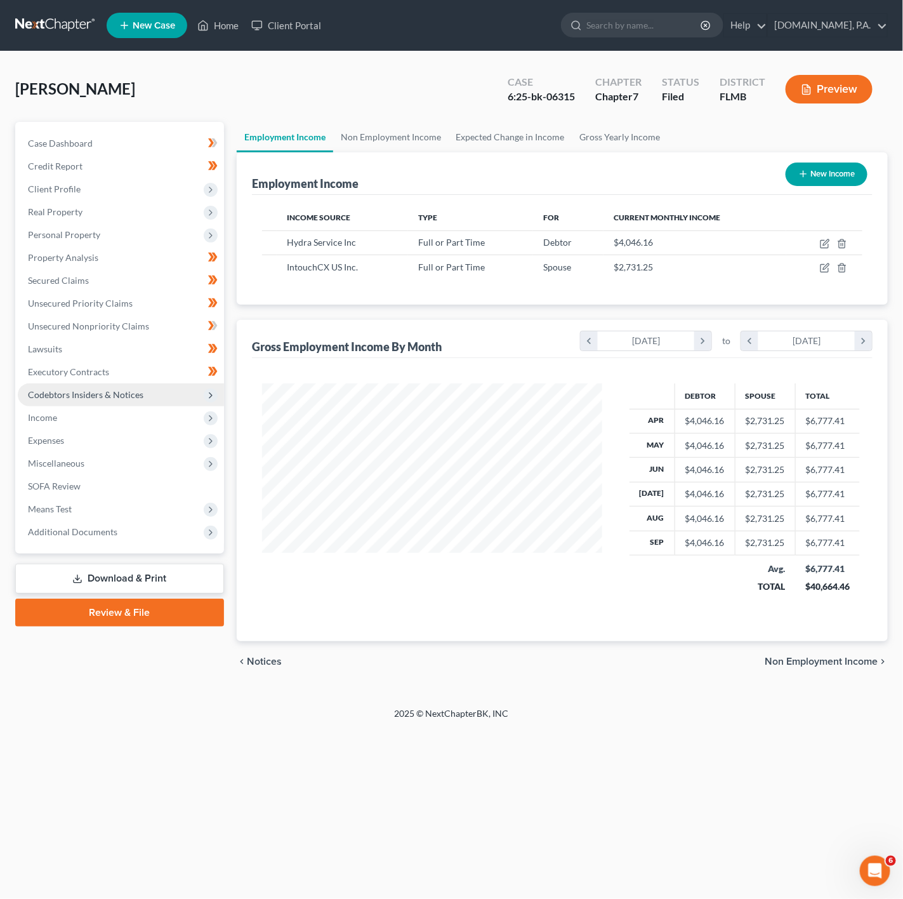
click at [195, 394] on span "Codebtors Insiders & Notices" at bounding box center [121, 394] width 206 height 23
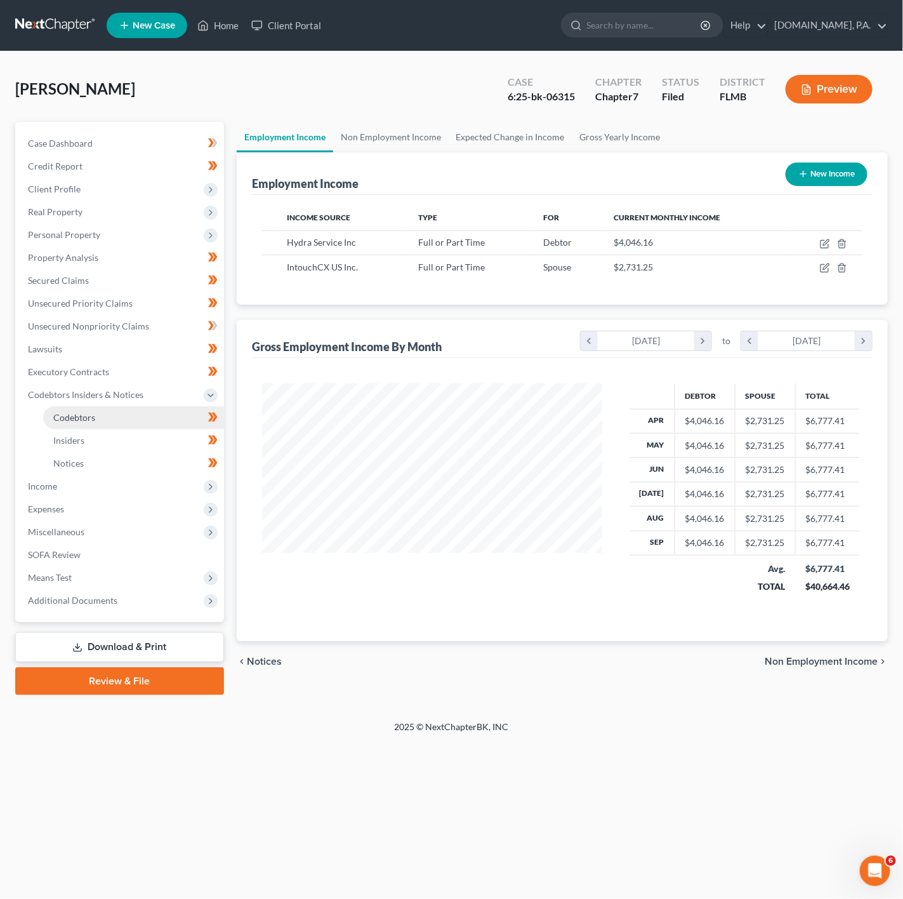
click at [185, 406] on link "Codebtors" at bounding box center [133, 417] width 181 height 23
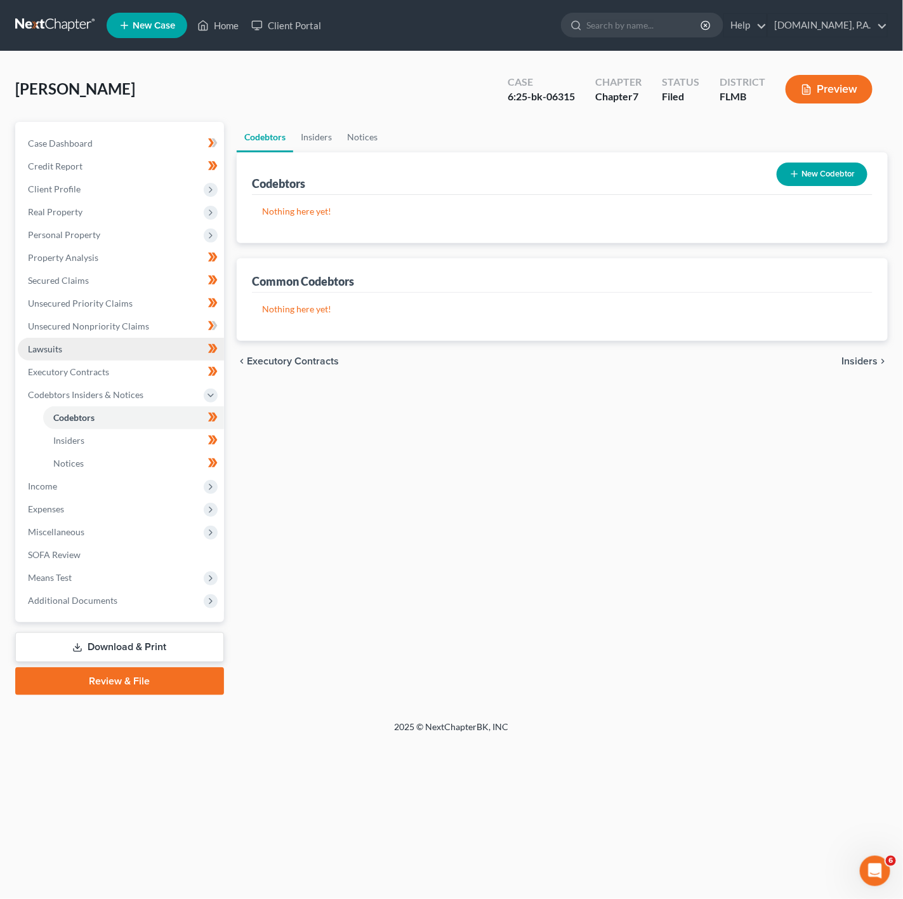
click at [185, 356] on link "Lawsuits" at bounding box center [121, 349] width 206 height 23
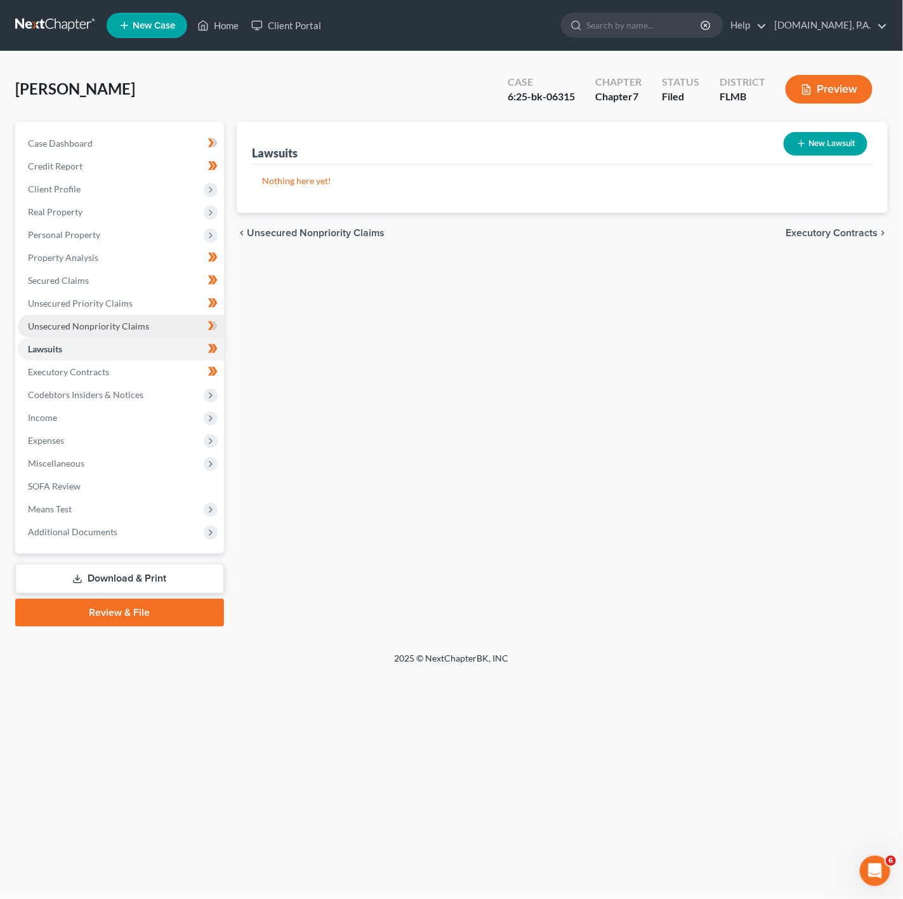
click at [197, 320] on link "Unsecured Nonpriority Claims" at bounding box center [121, 326] width 206 height 23
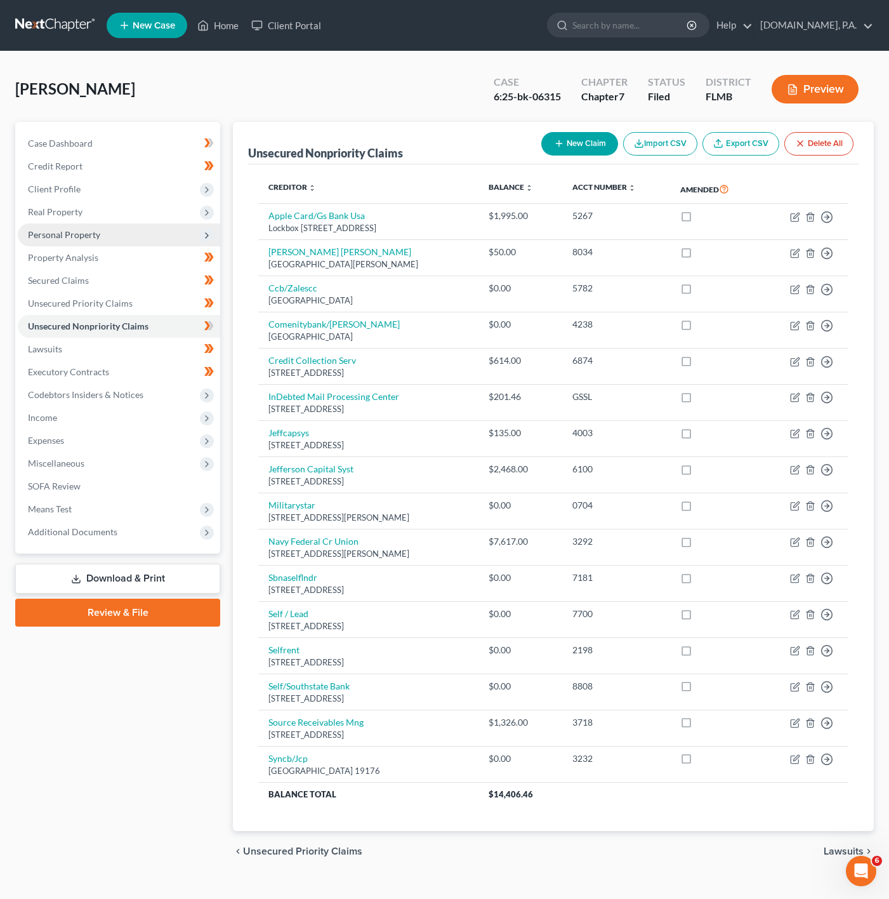
click at [131, 227] on span "Personal Property" at bounding box center [119, 234] width 202 height 23
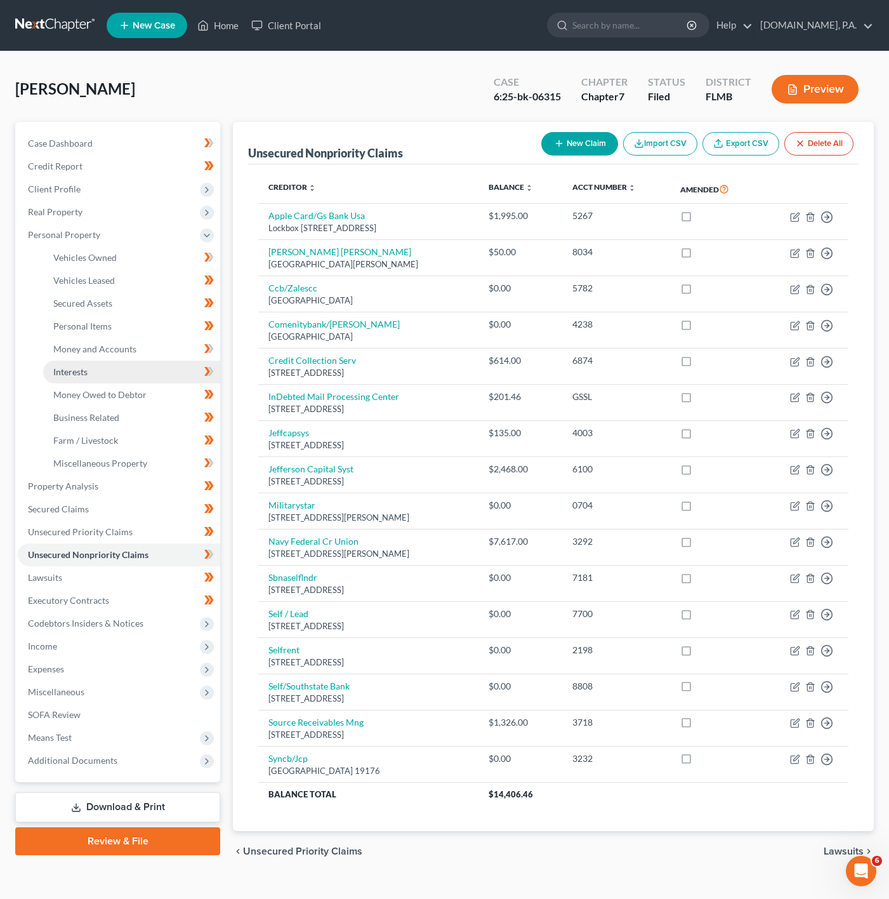
click at [135, 364] on link "Interests" at bounding box center [131, 371] width 177 height 23
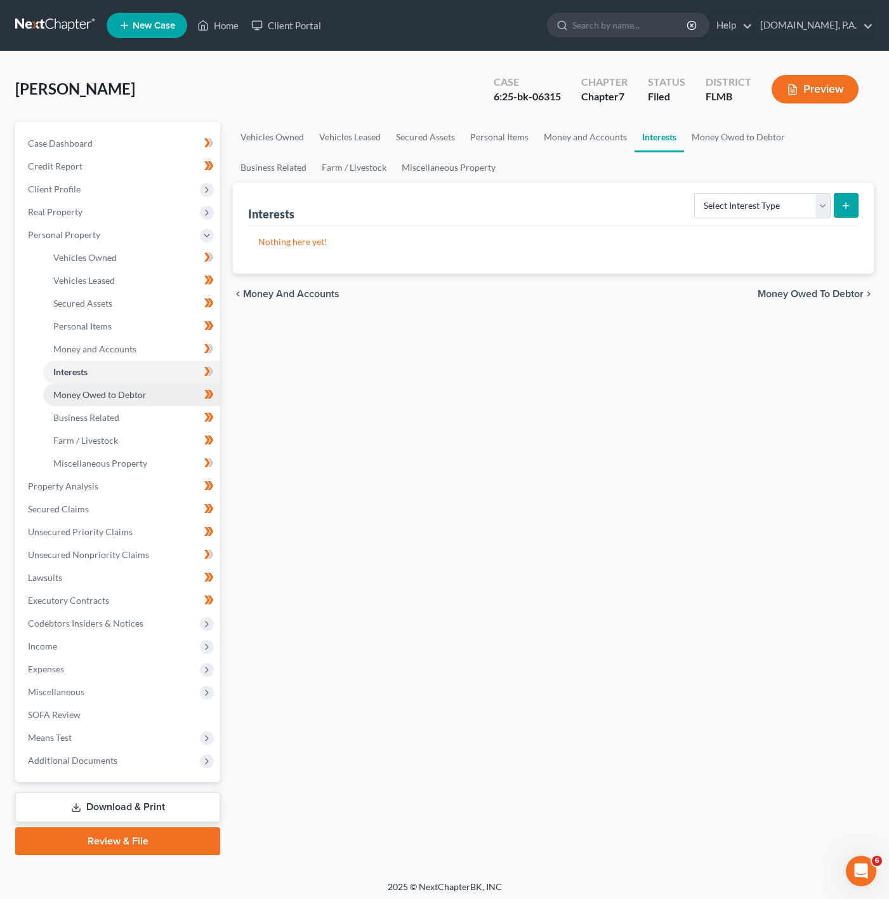
click at [185, 389] on link "Money Owed to Debtor" at bounding box center [131, 394] width 177 height 23
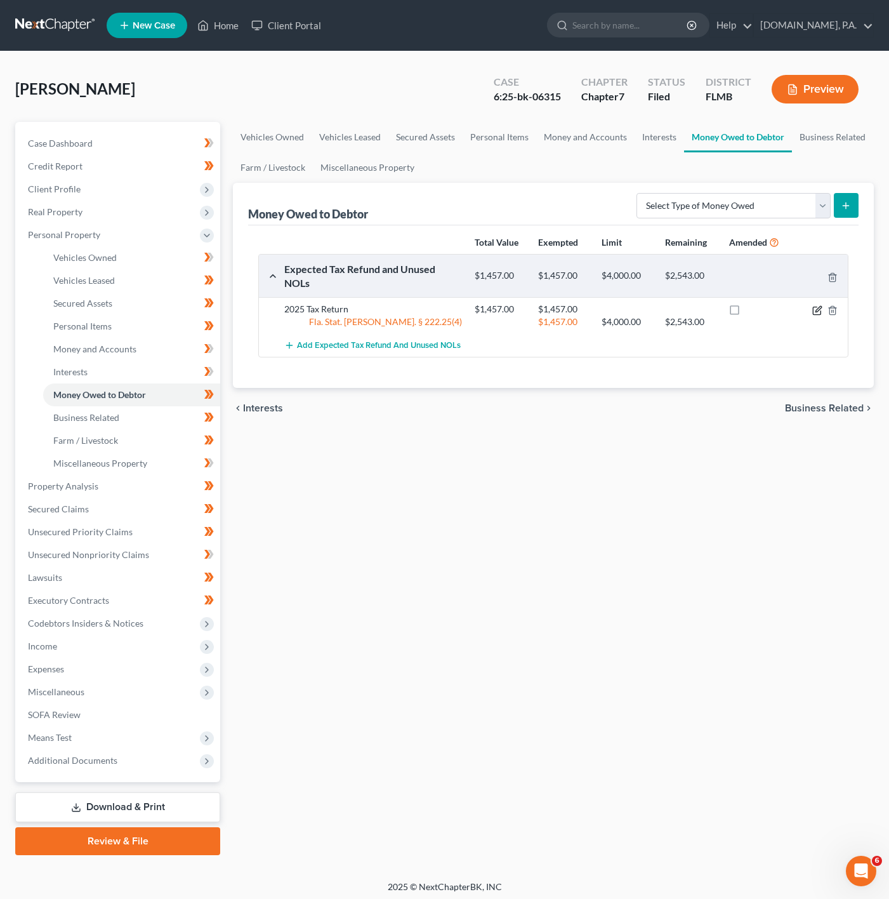
click at [812, 309] on icon "button" at bounding box center [817, 310] width 10 height 10
select select "0"
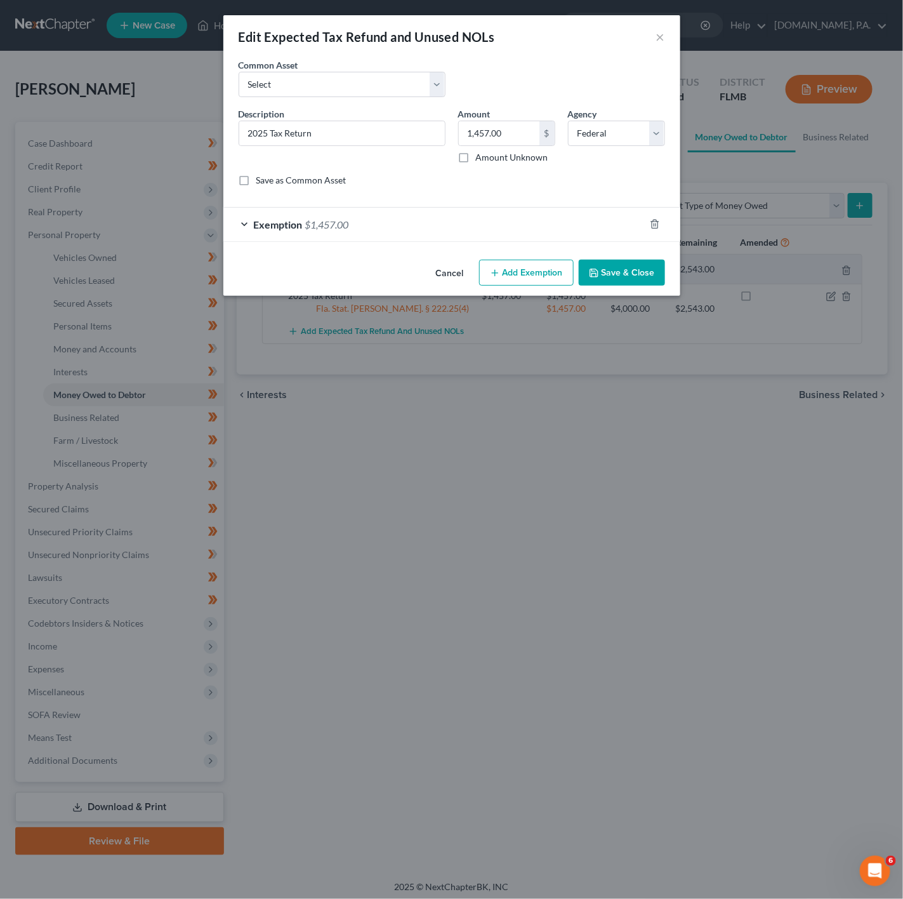
click at [407, 212] on div "Exemption $1,457.00" at bounding box center [433, 225] width 421 height 34
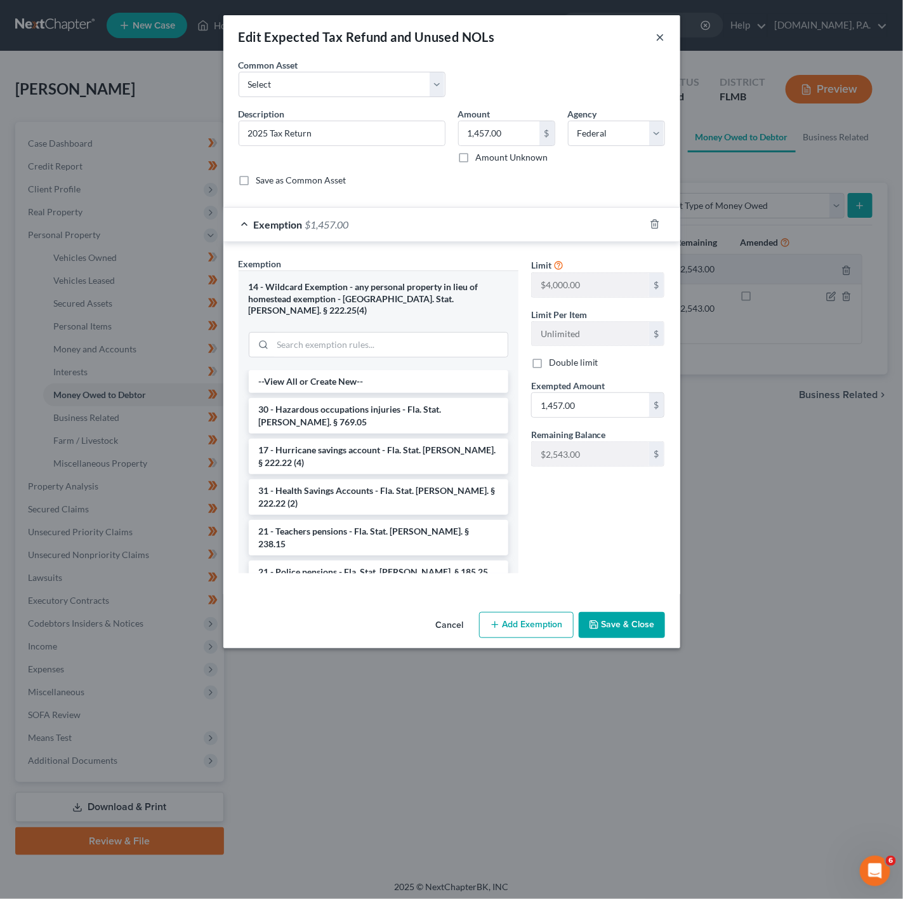
click at [657, 33] on button "×" at bounding box center [660, 36] width 9 height 15
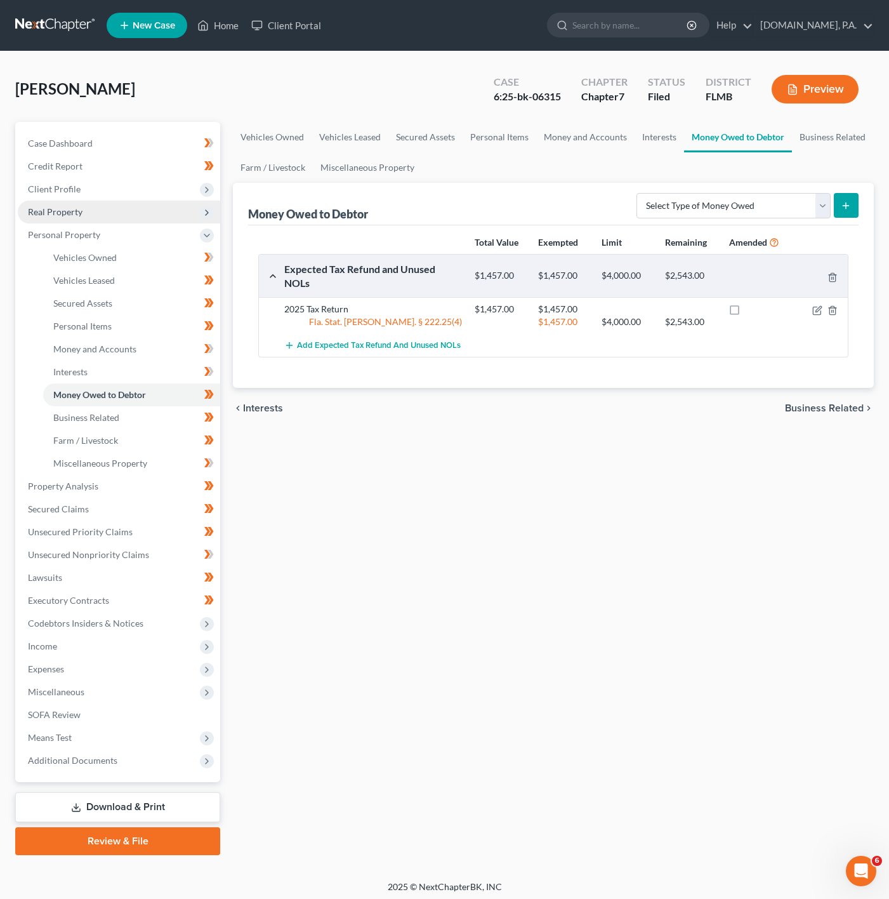
click at [143, 208] on span "Real Property" at bounding box center [119, 212] width 202 height 23
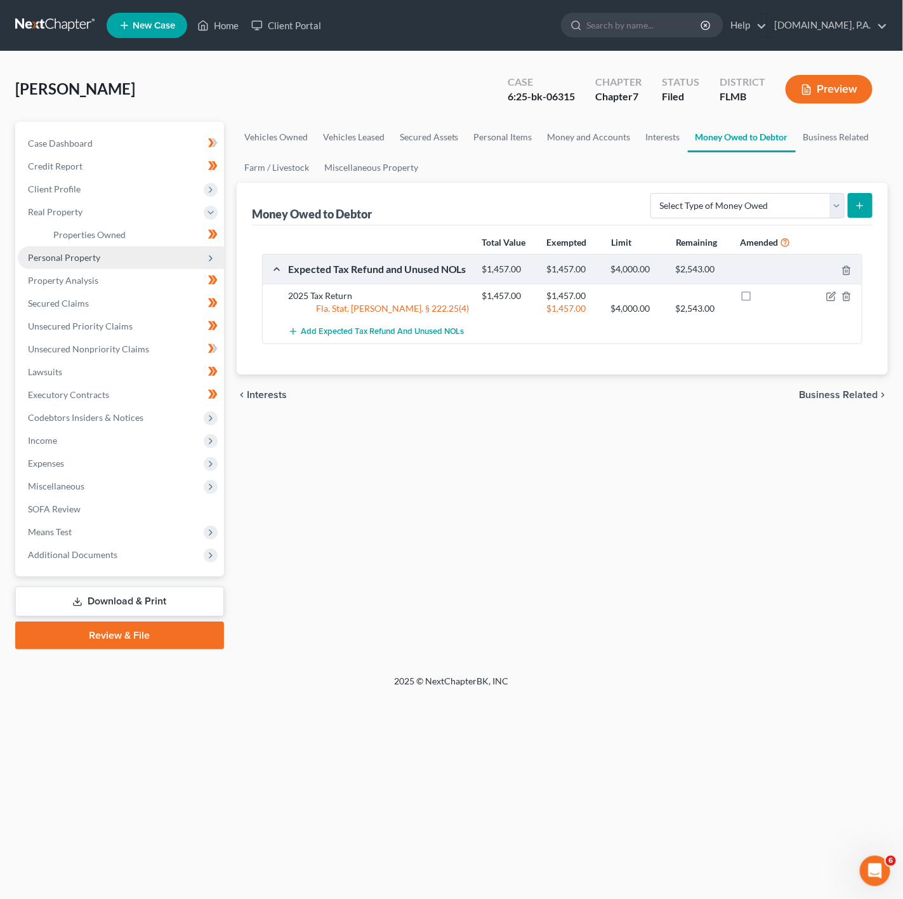
click at [145, 255] on span "Personal Property" at bounding box center [121, 257] width 206 height 23
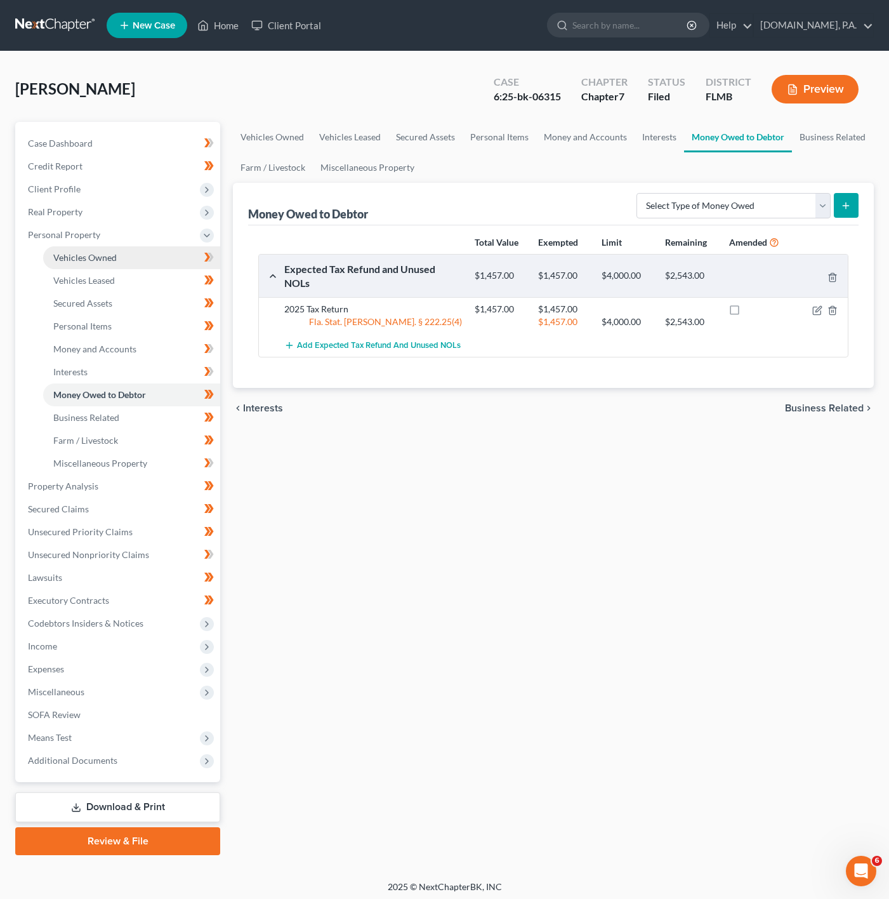
click at [126, 246] on link "Vehicles Owned" at bounding box center [131, 257] width 177 height 23
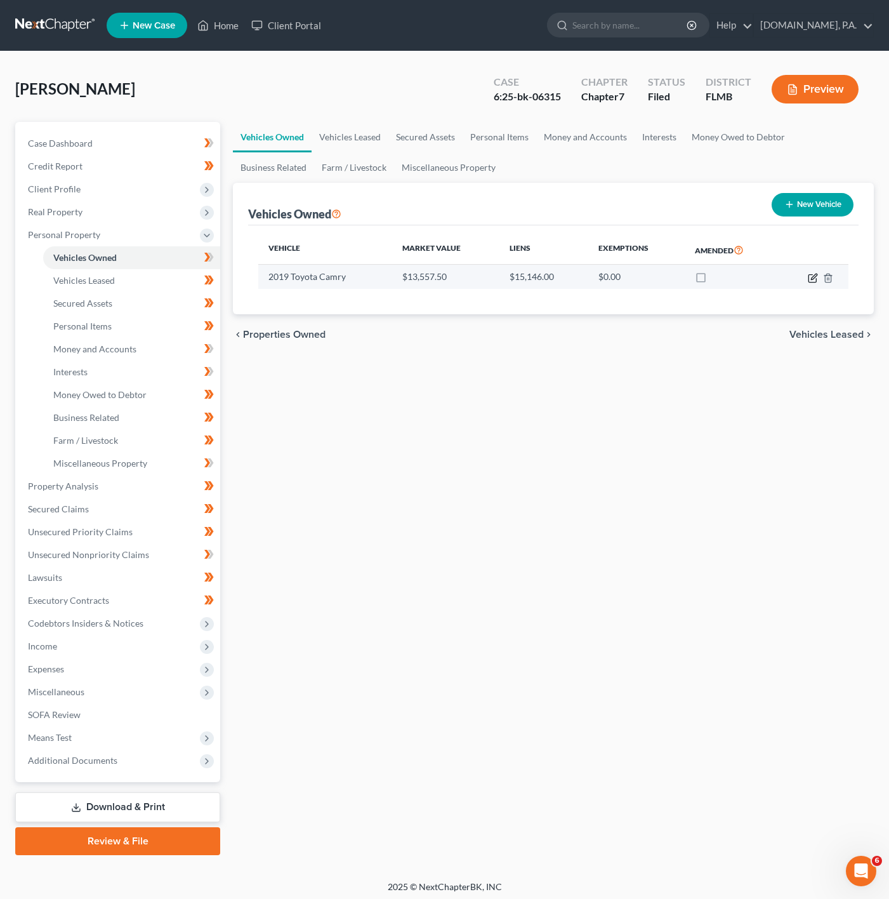
click at [813, 278] on icon "button" at bounding box center [814, 277] width 6 height 6
select select "0"
select select "7"
select select "3"
select select "0"
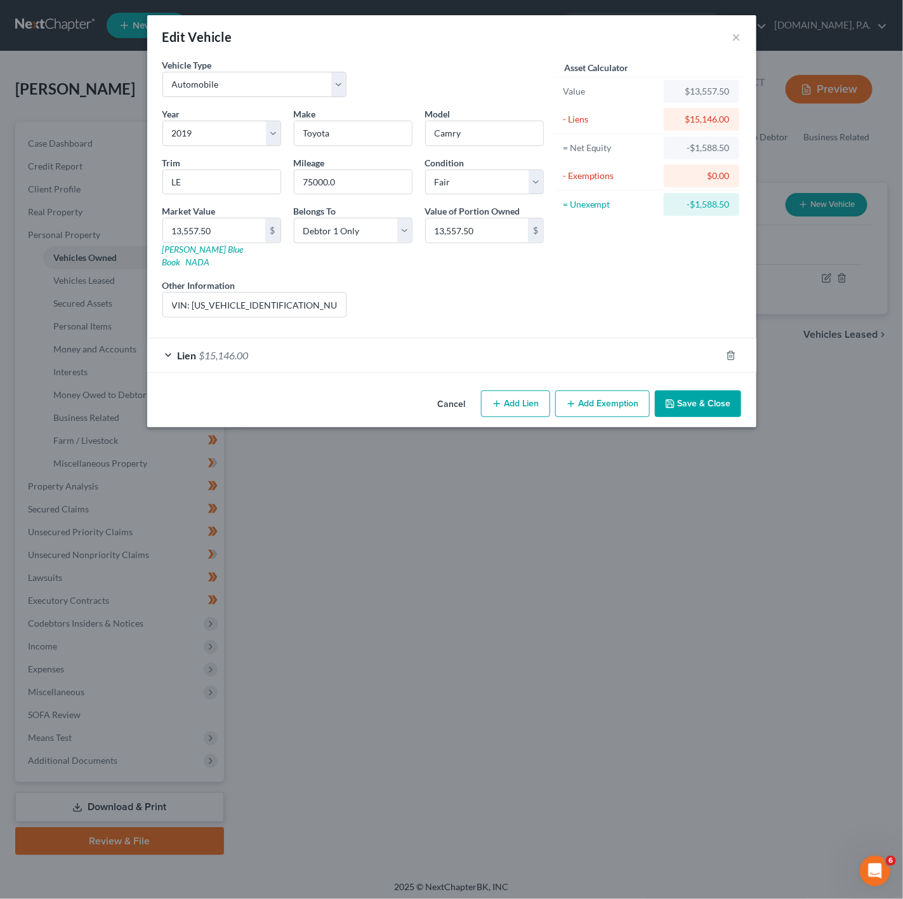
click at [498, 338] on div "Lien $15,146.00" at bounding box center [434, 355] width 574 height 34
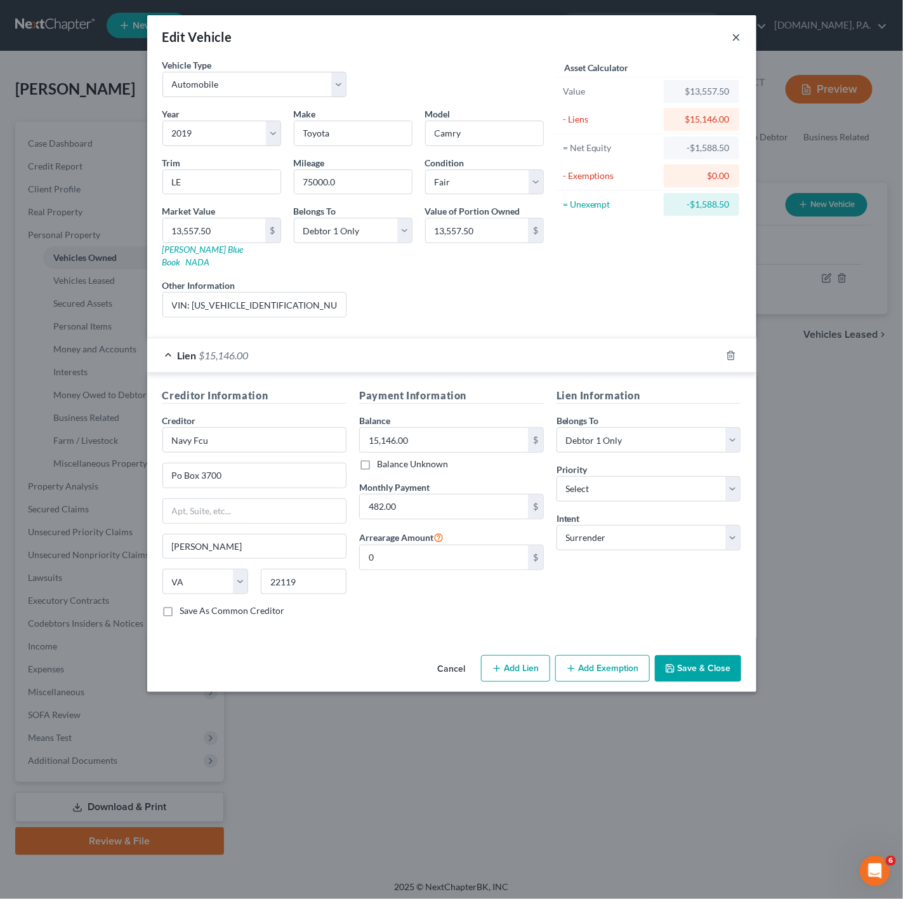
click at [739, 35] on button "×" at bounding box center [736, 36] width 9 height 15
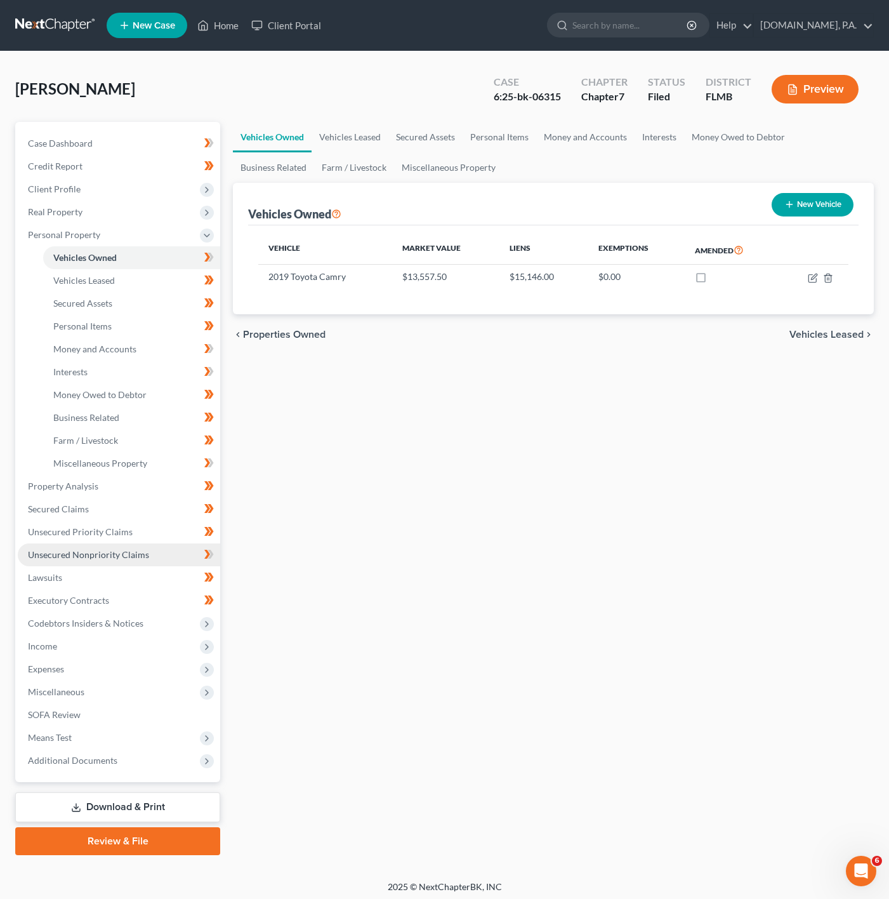
click at [190, 557] on link "Unsecured Nonpriority Claims" at bounding box center [119, 554] width 202 height 23
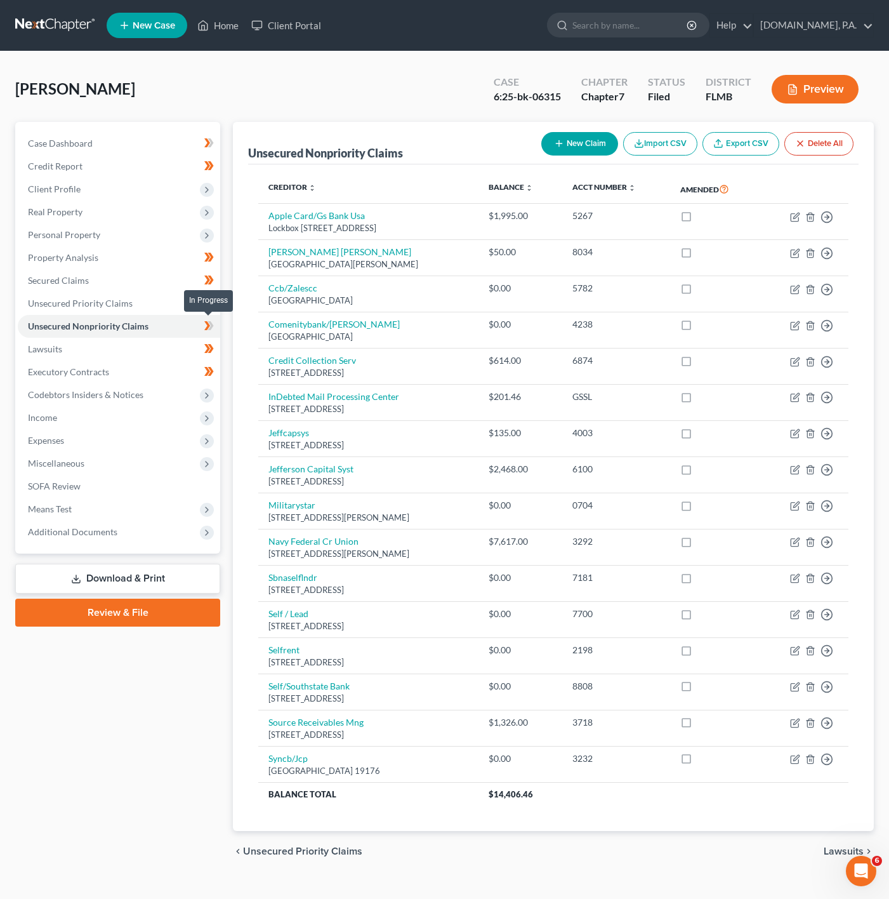
click at [198, 327] on span at bounding box center [209, 327] width 22 height 19
click at [164, 458] on span "Miscellaneous" at bounding box center [119, 463] width 202 height 23
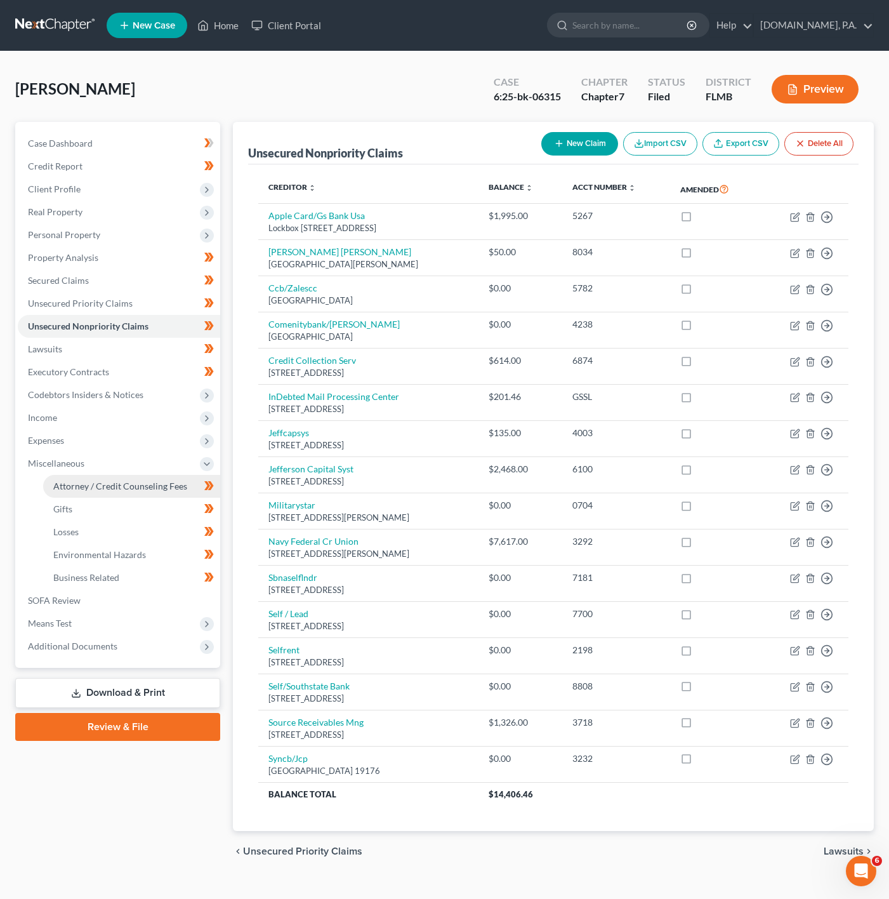
click at [171, 488] on span "Attorney / Credit Counseling Fees" at bounding box center [120, 485] width 134 height 11
select select "3"
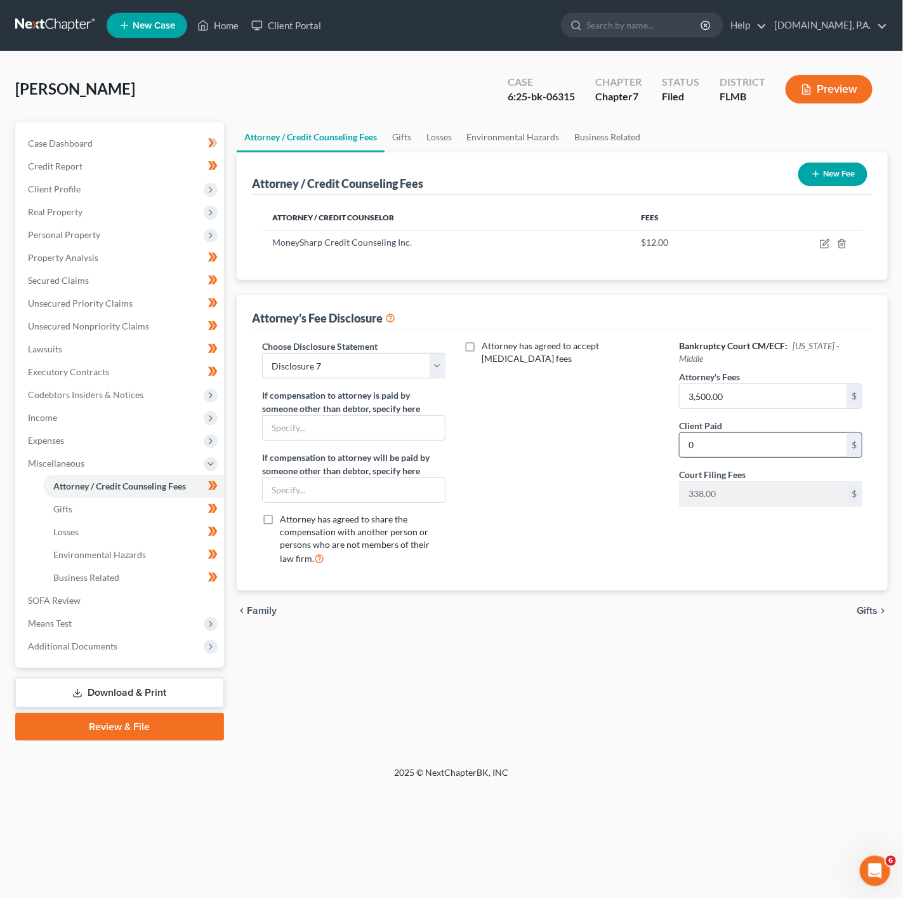
click at [788, 433] on input "0" at bounding box center [763, 445] width 167 height 24
click at [659, 555] on div "Attorney has agreed to accept retainer fees" at bounding box center [562, 456] width 209 height 235
click at [153, 512] on link "Gifts" at bounding box center [133, 509] width 181 height 23
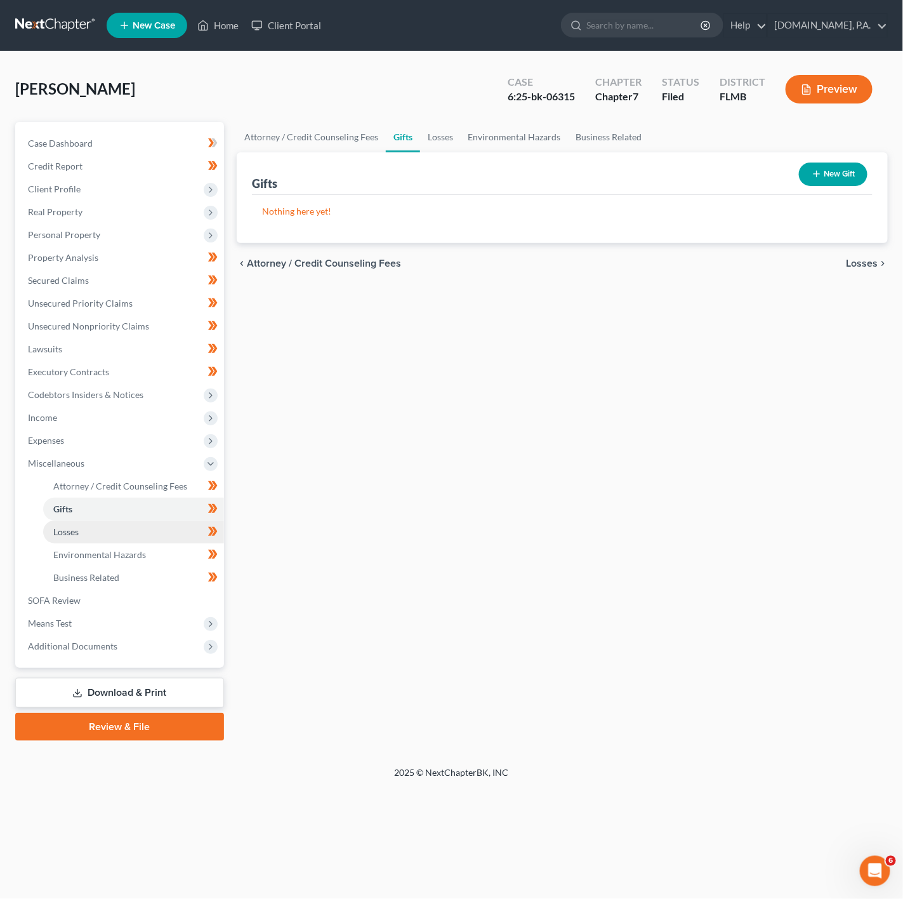
click at [145, 520] on link "Losses" at bounding box center [133, 531] width 181 height 23
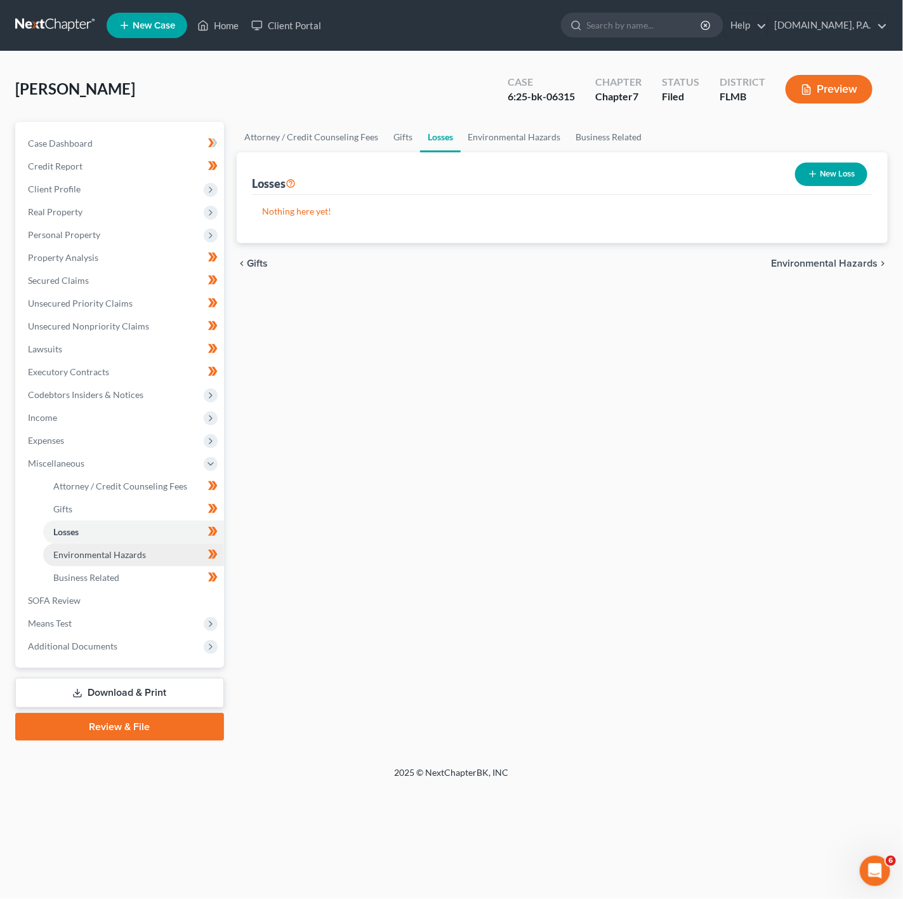
click at [147, 544] on link "Environmental Hazards" at bounding box center [133, 554] width 181 height 23
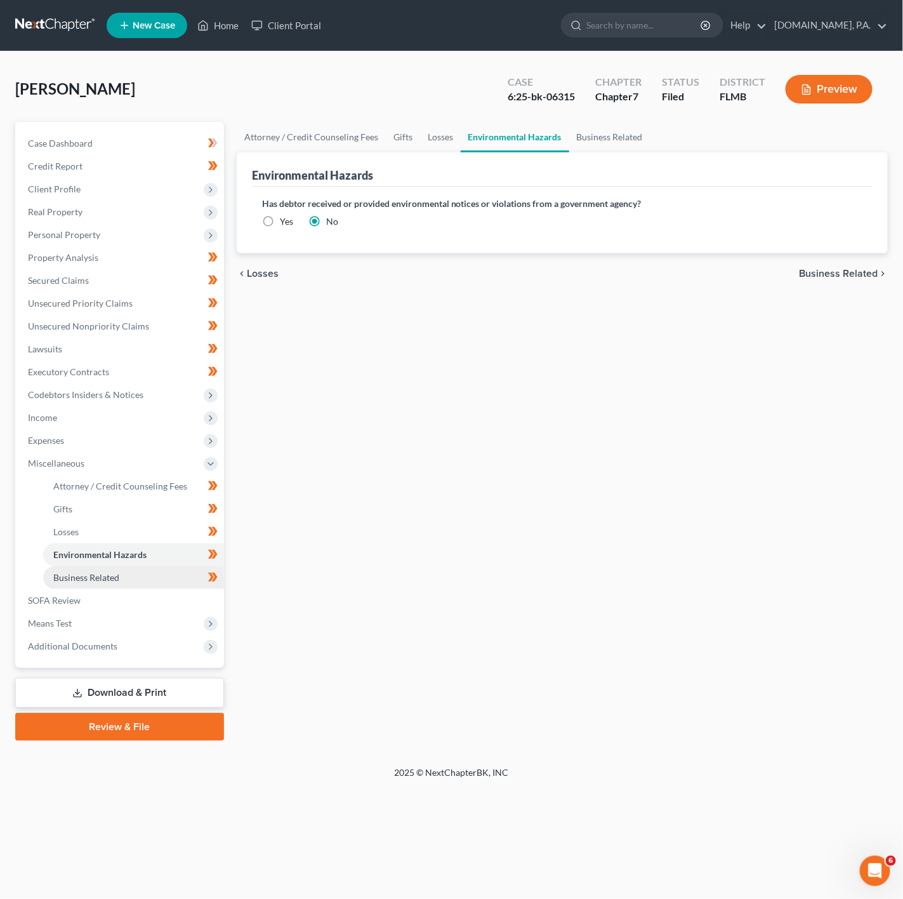
click at [124, 568] on link "Business Related" at bounding box center [133, 577] width 181 height 23
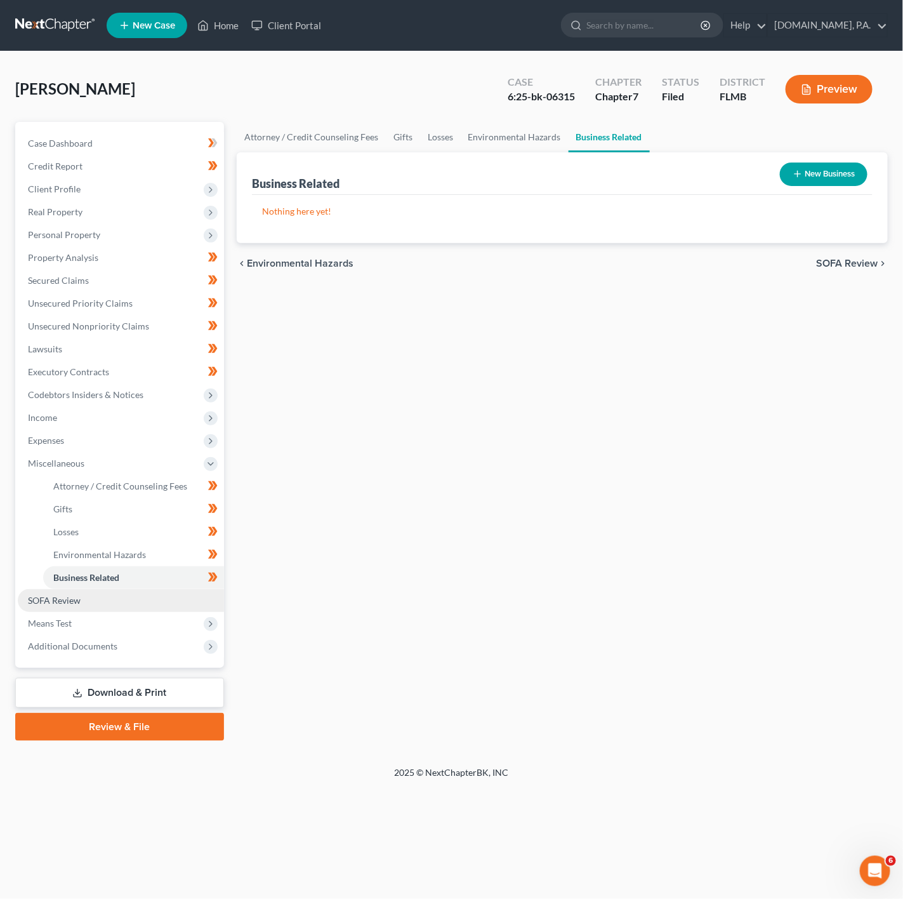
click at [155, 596] on link "SOFA Review" at bounding box center [121, 600] width 206 height 23
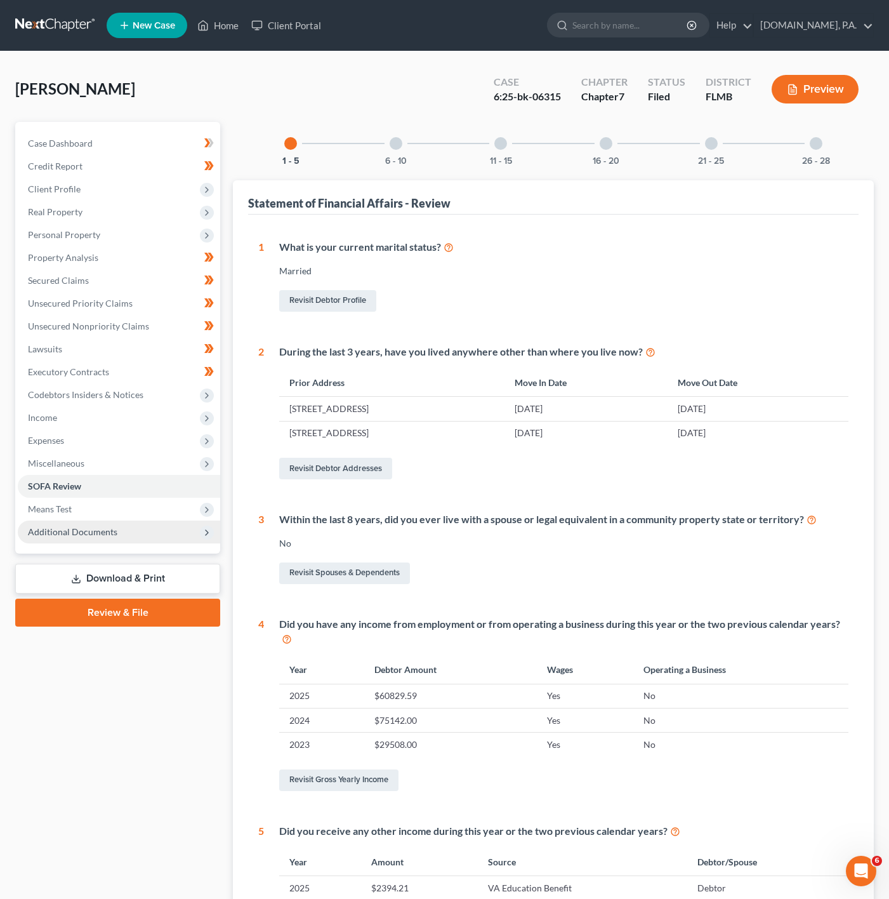
click at [178, 535] on span "Additional Documents" at bounding box center [119, 531] width 202 height 23
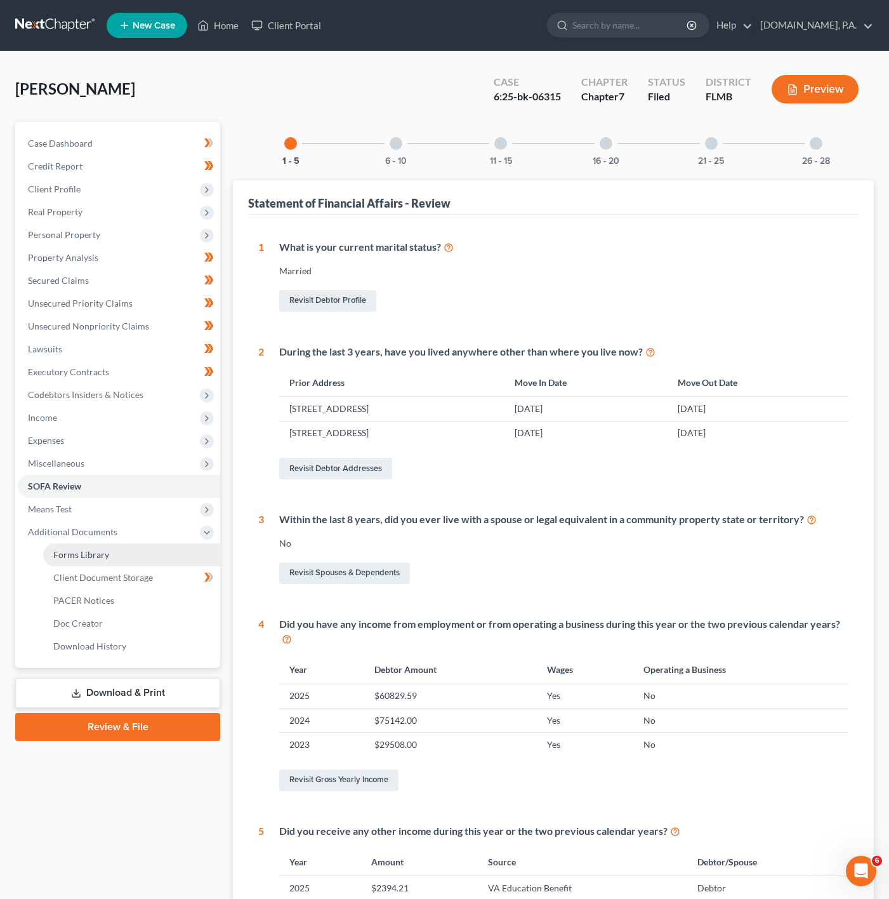
click at [168, 564] on link "Forms Library" at bounding box center [131, 554] width 177 height 23
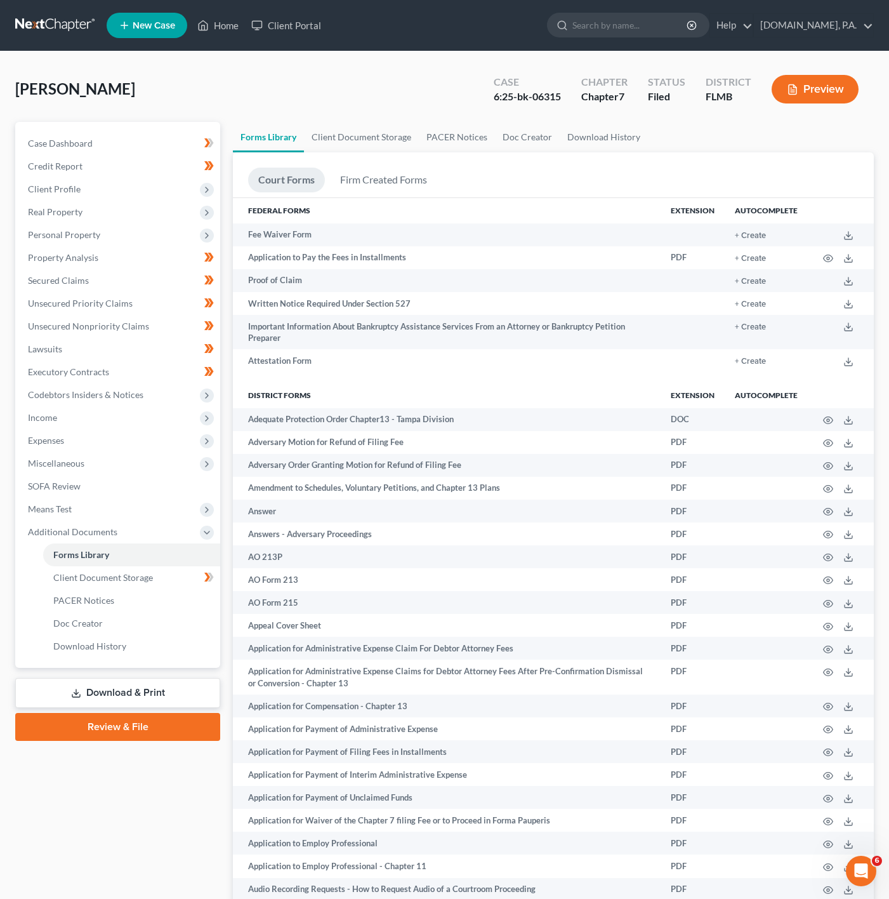
click at [181, 687] on link "Download & Print" at bounding box center [117, 693] width 205 height 30
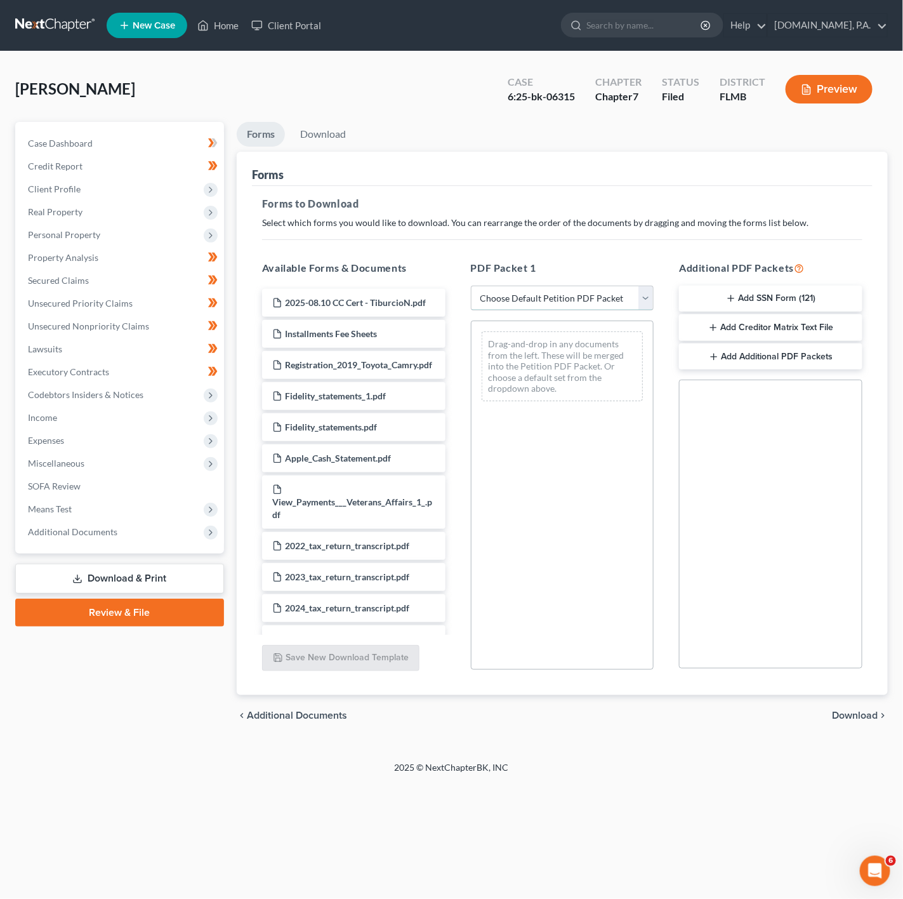
click at [560, 297] on select "Choose Default Petition PDF Packet Complete Bankruptcy Petition (all forms and …" at bounding box center [562, 298] width 183 height 25
select select "4"
click at [471, 286] on select "Choose Default Petition PDF Packet Complete Bankruptcy Petition (all forms and …" at bounding box center [562, 298] width 183 height 25
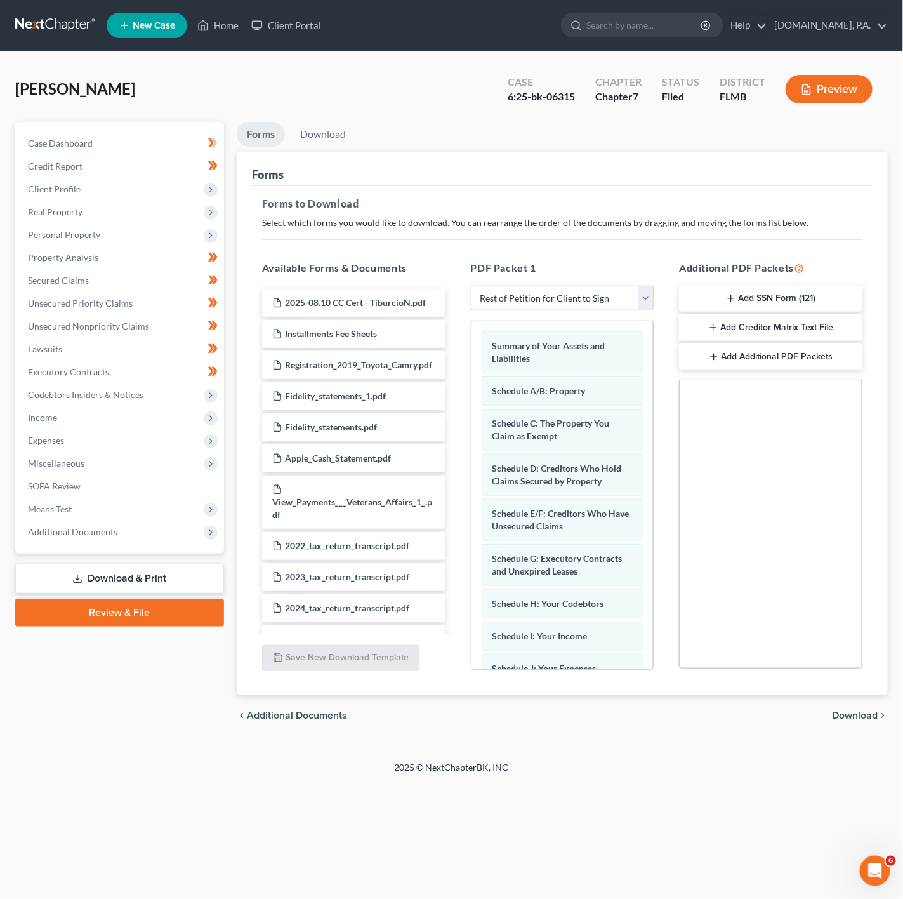
click at [842, 718] on span "Download" at bounding box center [855, 715] width 46 height 10
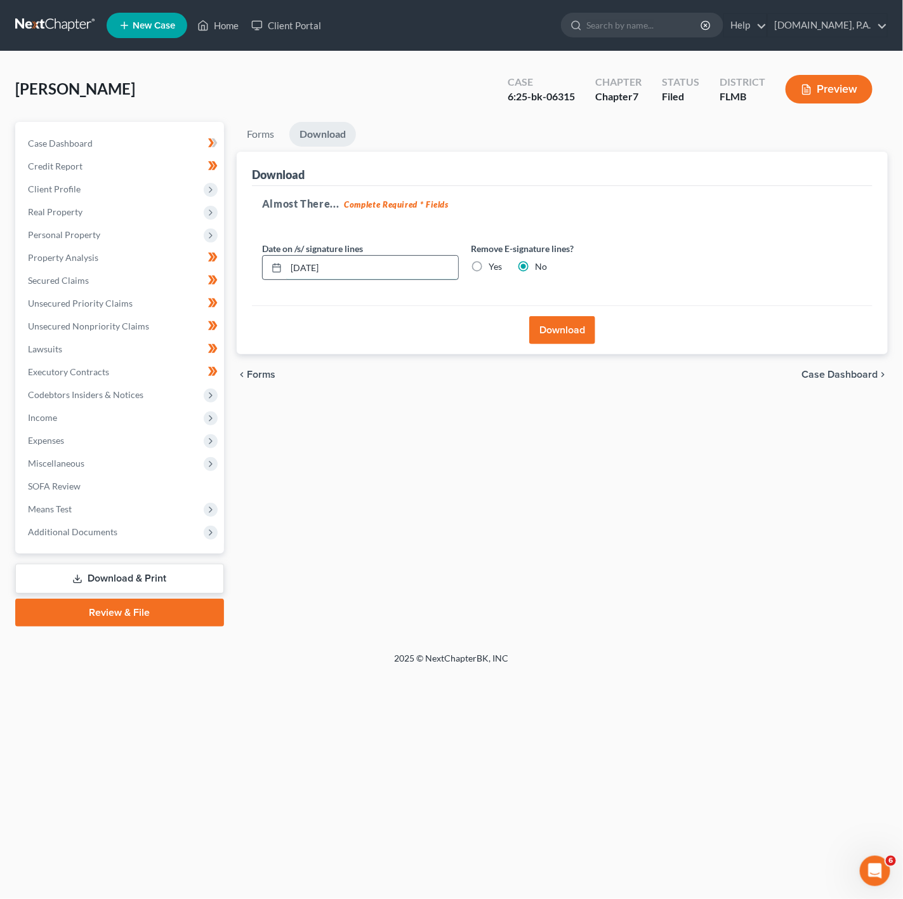
click at [415, 276] on input "10/03/2025" at bounding box center [372, 268] width 172 height 24
type input "10/08/2025"
click at [589, 320] on button "Download" at bounding box center [562, 330] width 66 height 28
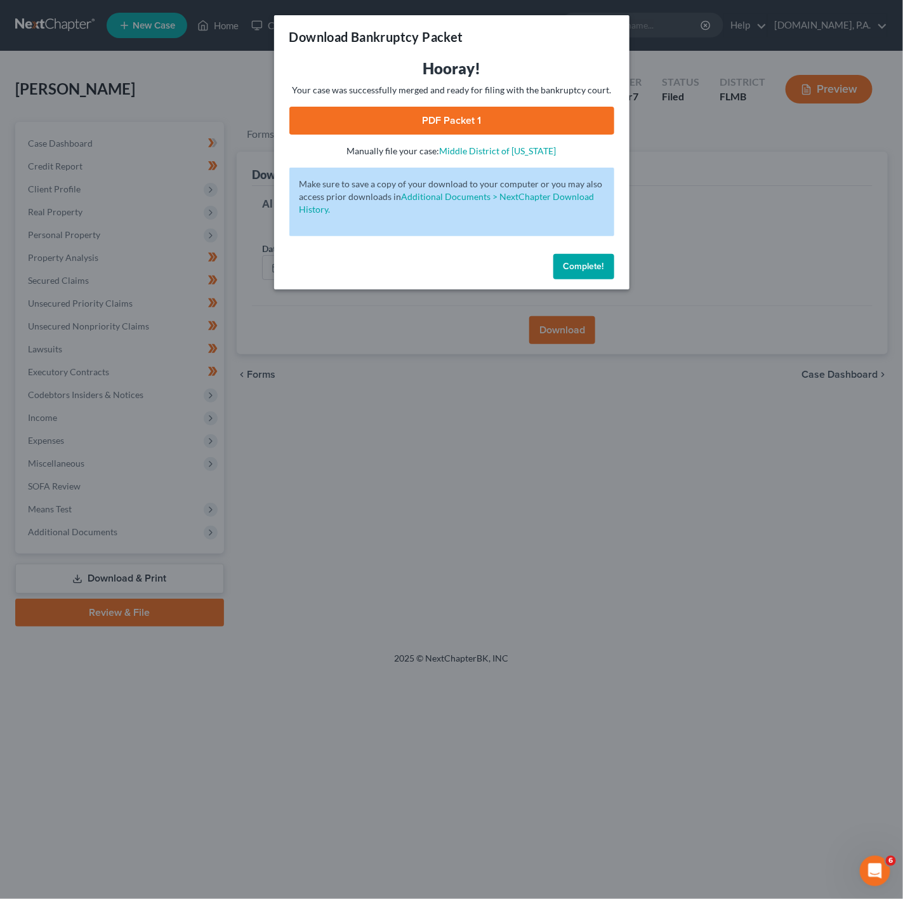
click at [469, 126] on link "PDF Packet 1" at bounding box center [451, 121] width 325 height 28
click at [728, 263] on div "Download Bankruptcy Packet Hooray! Your case was successfully merged and ready …" at bounding box center [451, 449] width 903 height 899
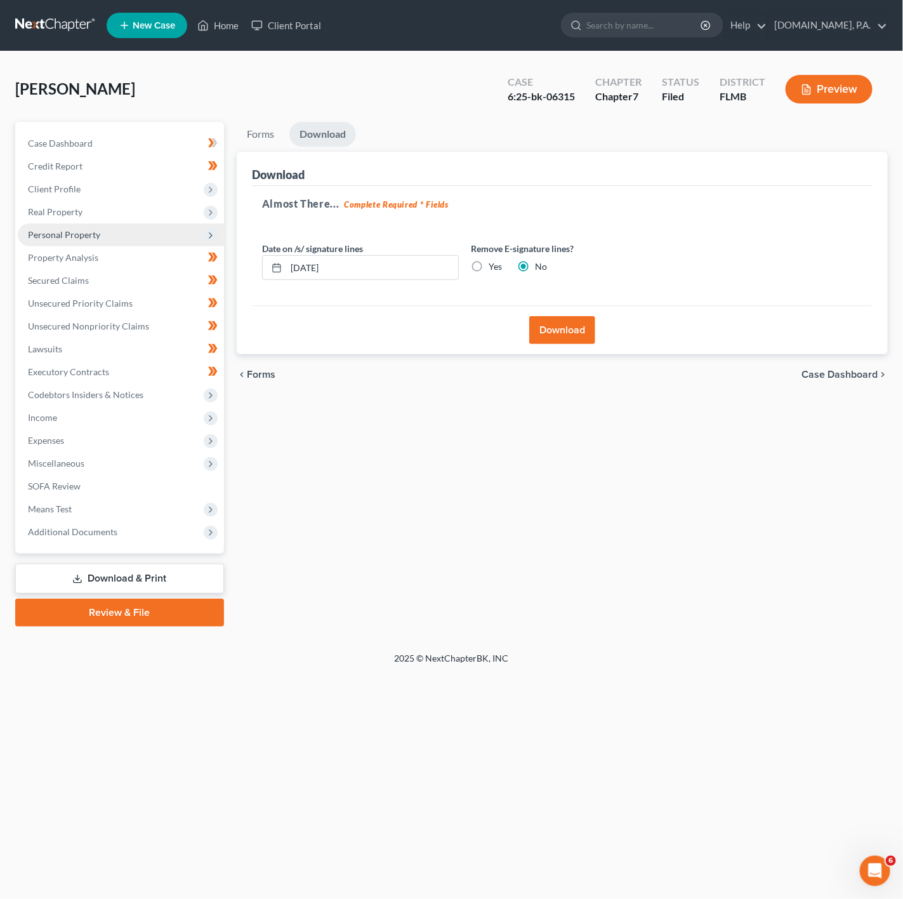
click at [180, 237] on span "Personal Property" at bounding box center [121, 234] width 206 height 23
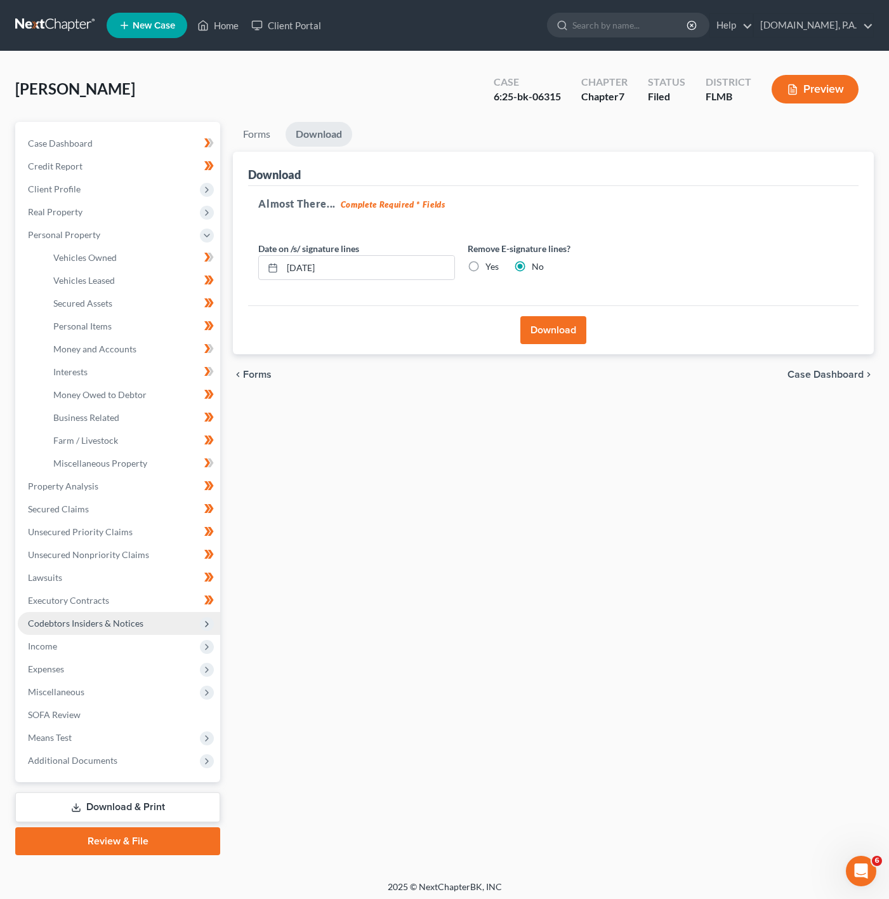
click at [166, 621] on span "Codebtors Insiders & Notices" at bounding box center [119, 623] width 202 height 23
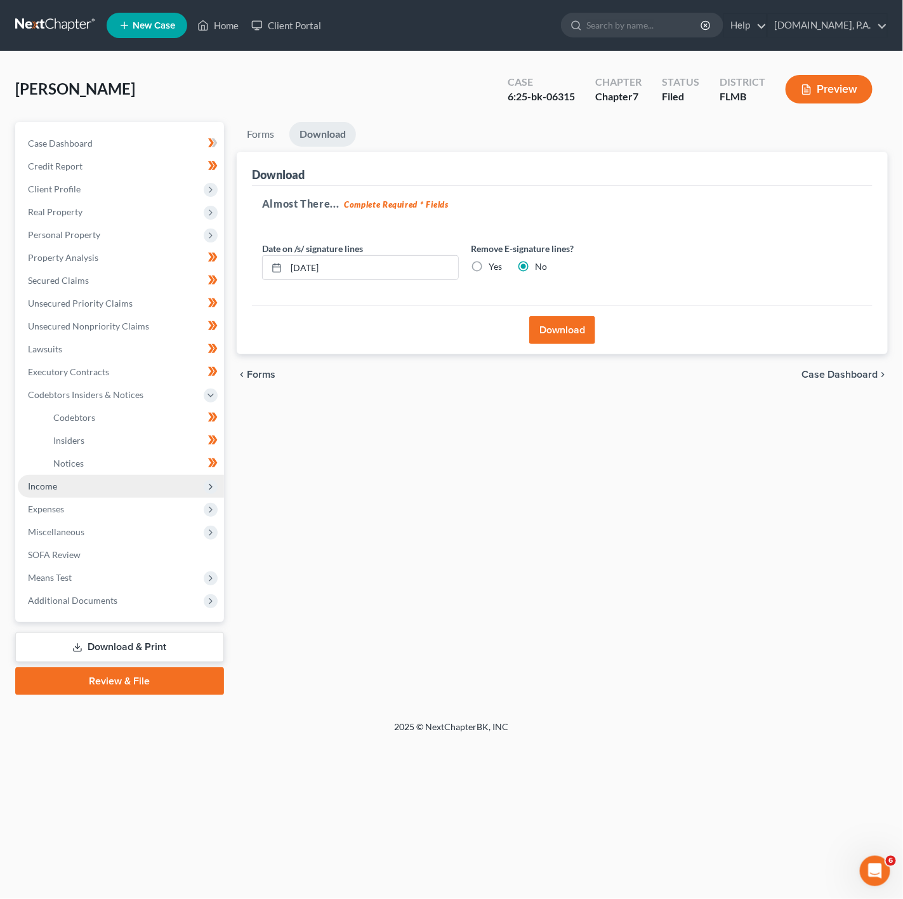
click at [176, 490] on span "Income" at bounding box center [121, 486] width 206 height 23
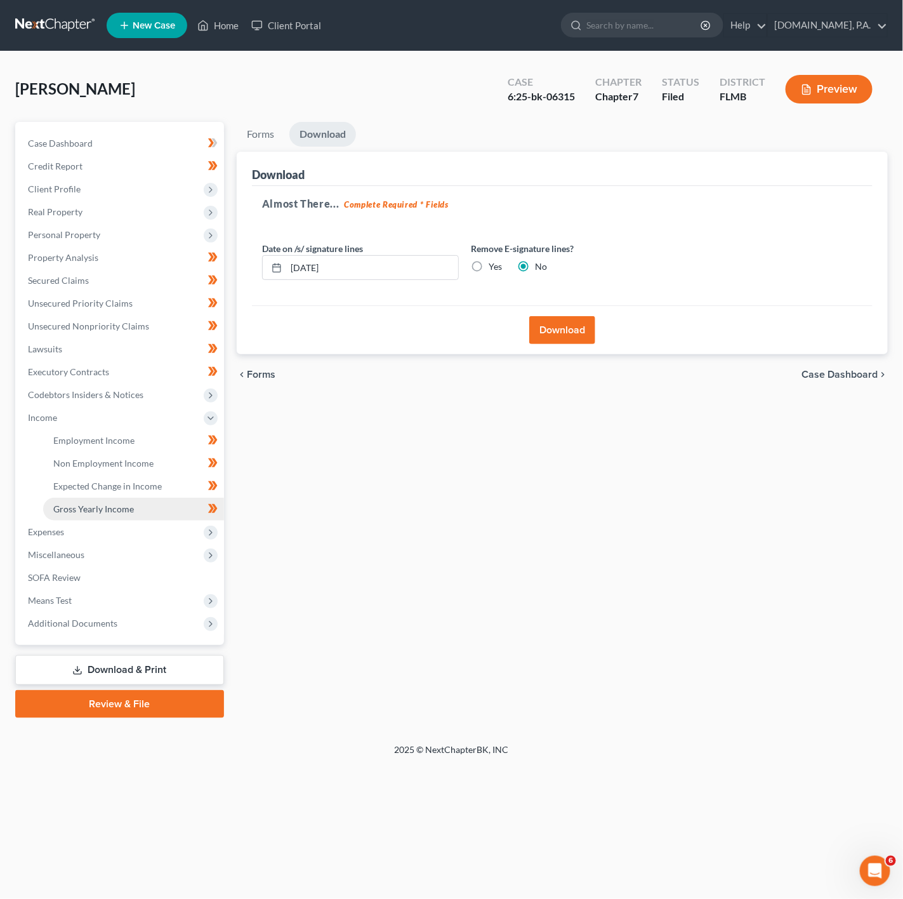
click at [139, 510] on link "Gross Yearly Income" at bounding box center [133, 509] width 181 height 23
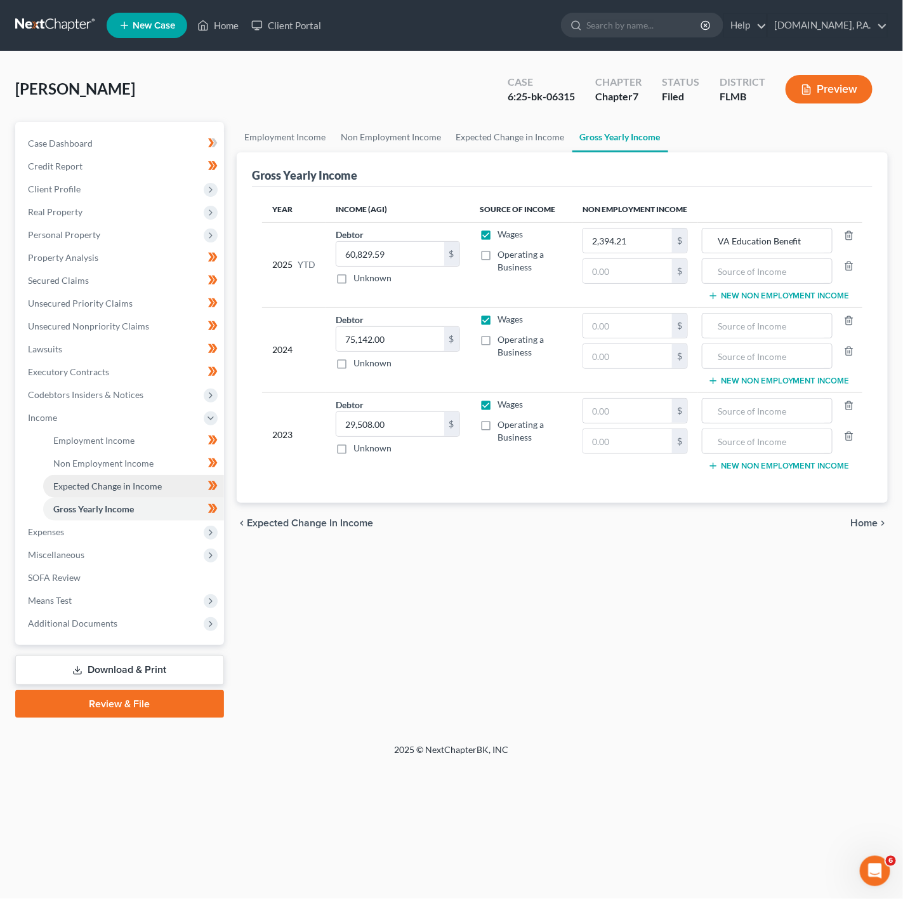
click at [130, 495] on link "Expected Change in Income" at bounding box center [133, 486] width 181 height 23
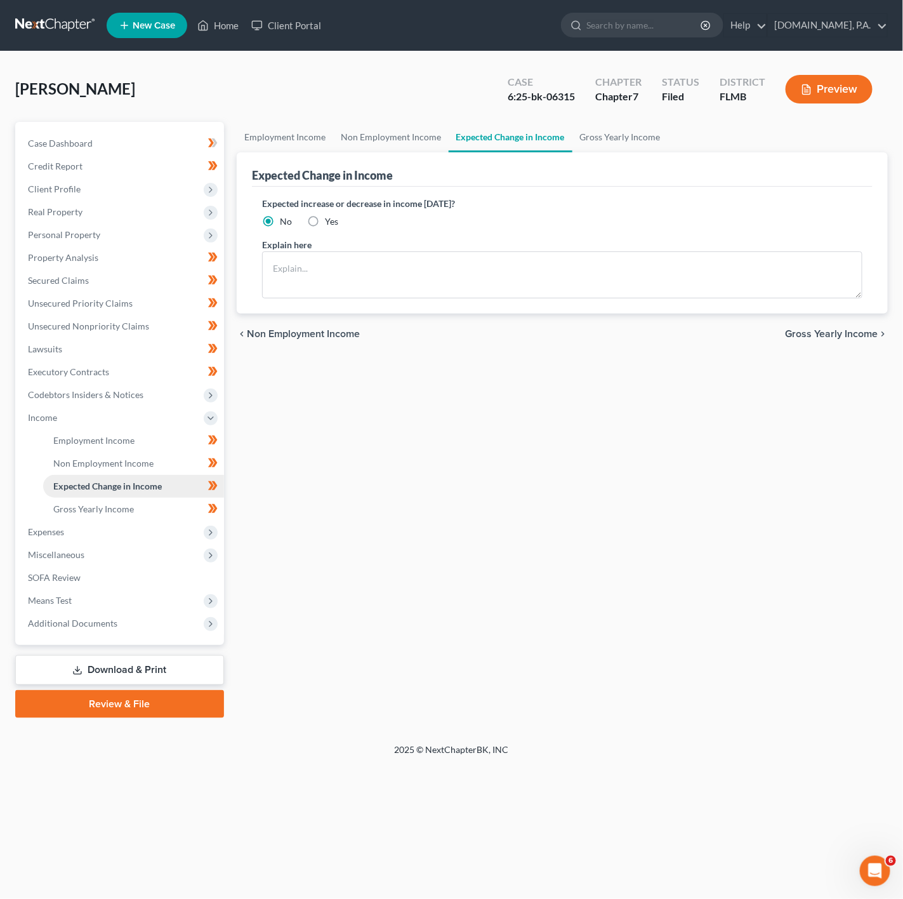
click at [131, 484] on span "Expected Change in Income" at bounding box center [107, 485] width 109 height 11
click at [110, 506] on span "Gross Yearly Income" at bounding box center [93, 508] width 81 height 11
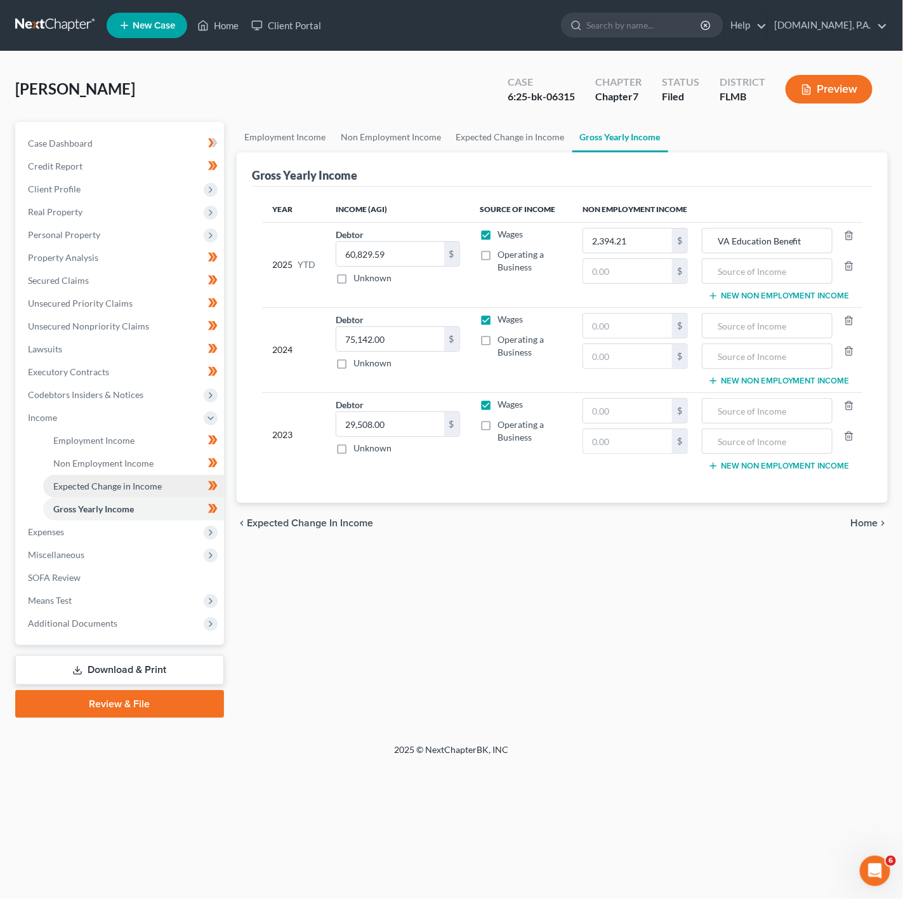
click at [129, 477] on link "Expected Change in Income" at bounding box center [133, 486] width 181 height 23
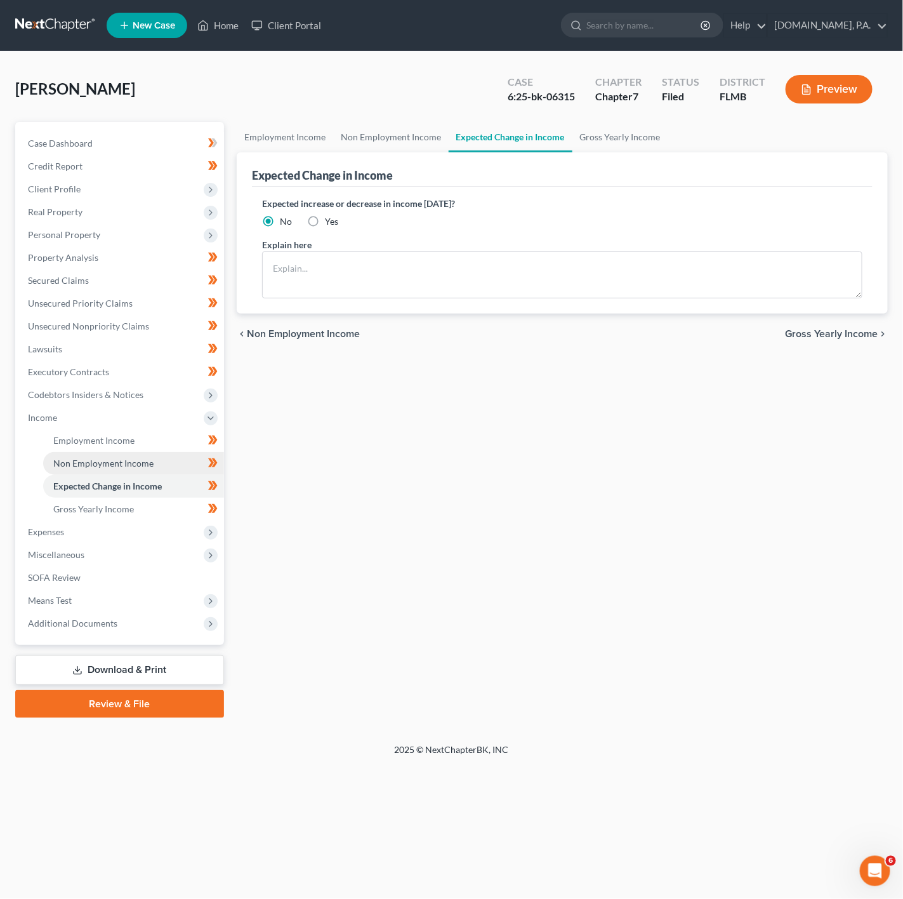
click at [135, 461] on span "Non Employment Income" at bounding box center [103, 463] width 100 height 11
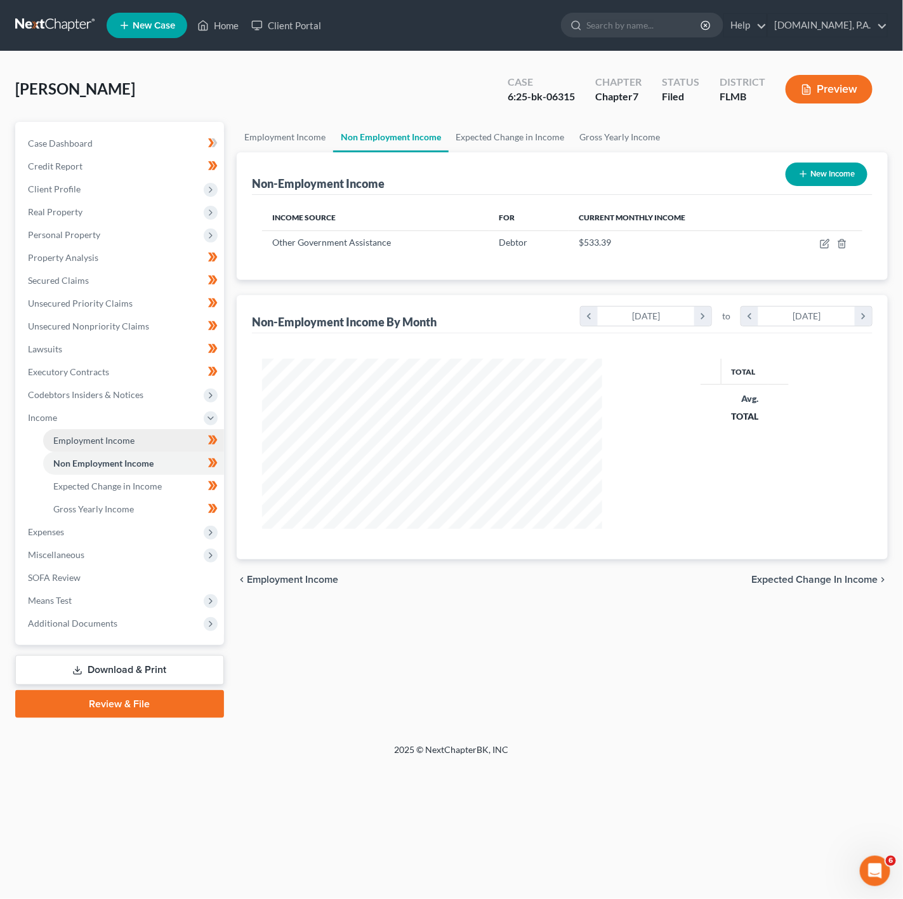
click at [138, 444] on link "Employment Income" at bounding box center [133, 440] width 181 height 23
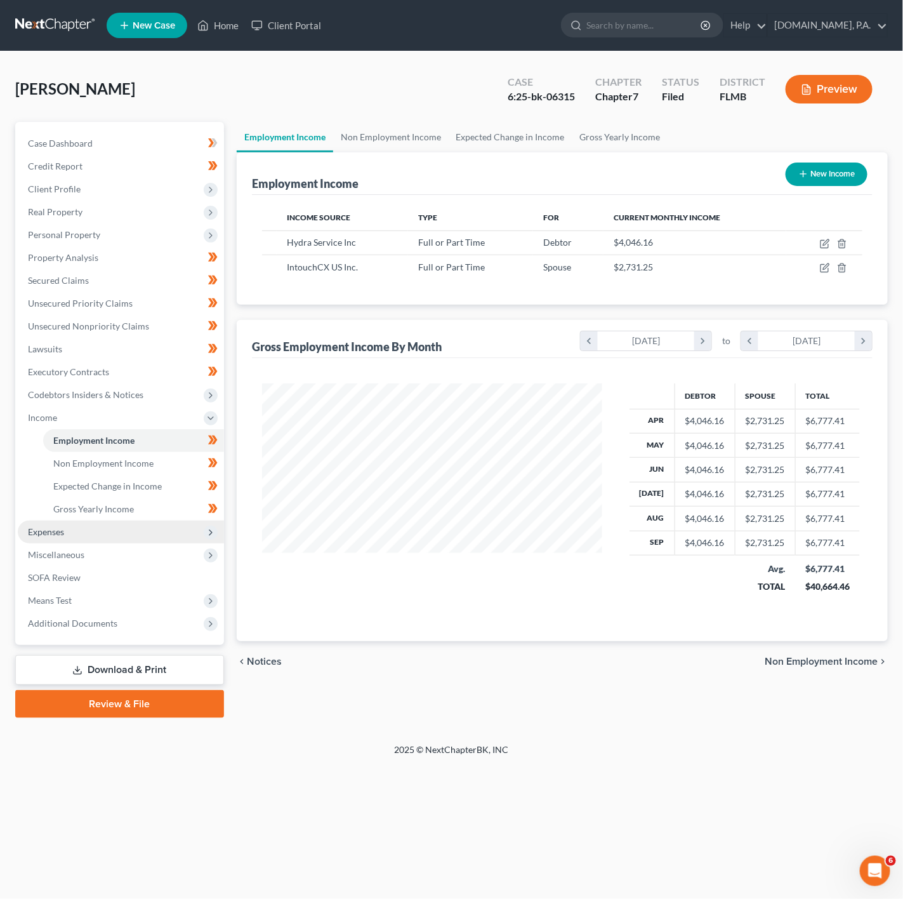
scroll to position [634343, 634206]
click at [118, 533] on span "Expenses" at bounding box center [121, 531] width 206 height 23
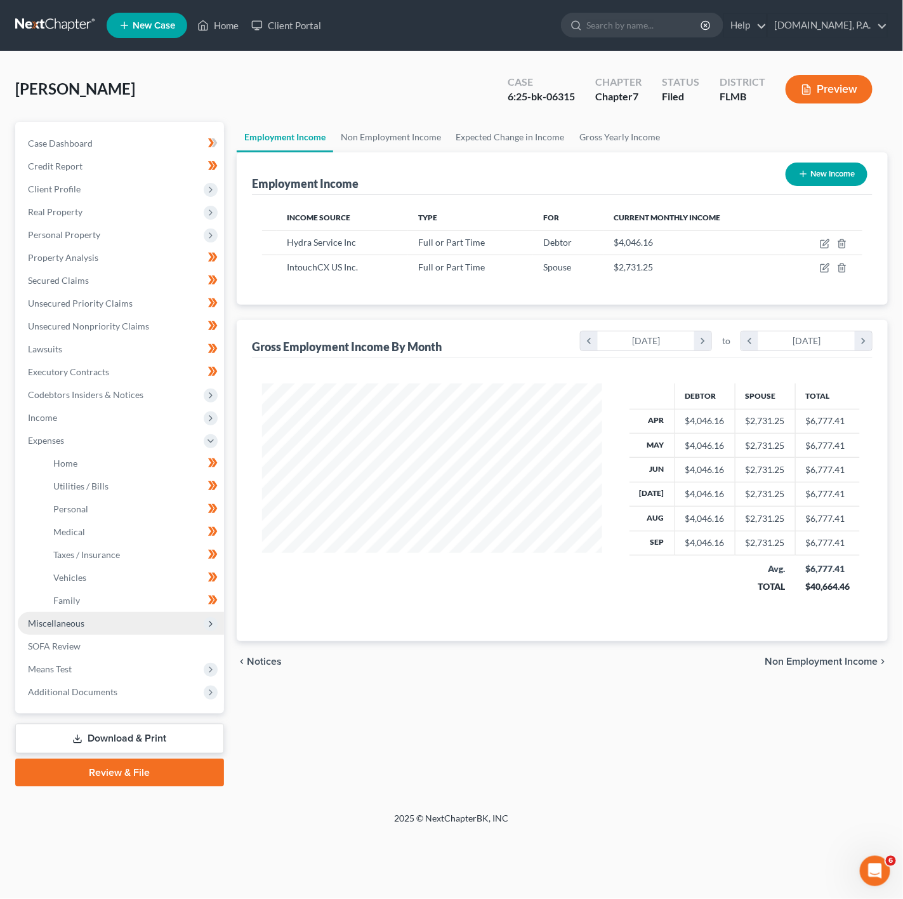
click at [113, 617] on span "Miscellaneous" at bounding box center [121, 623] width 206 height 23
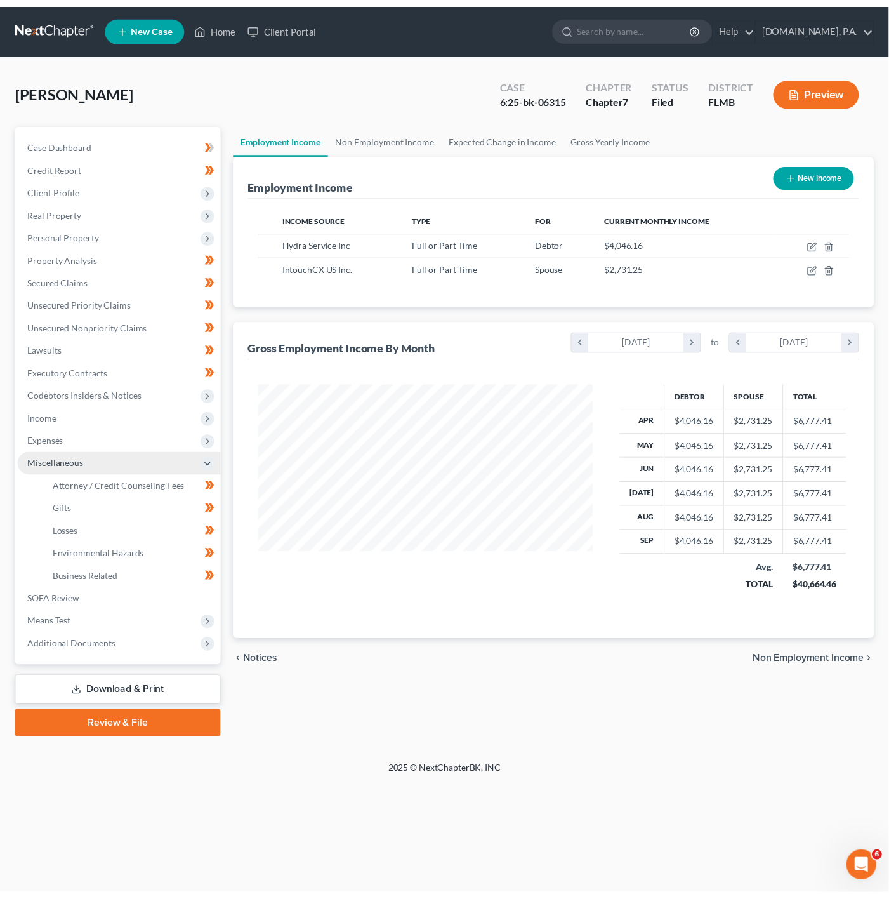
scroll to position [229, 364]
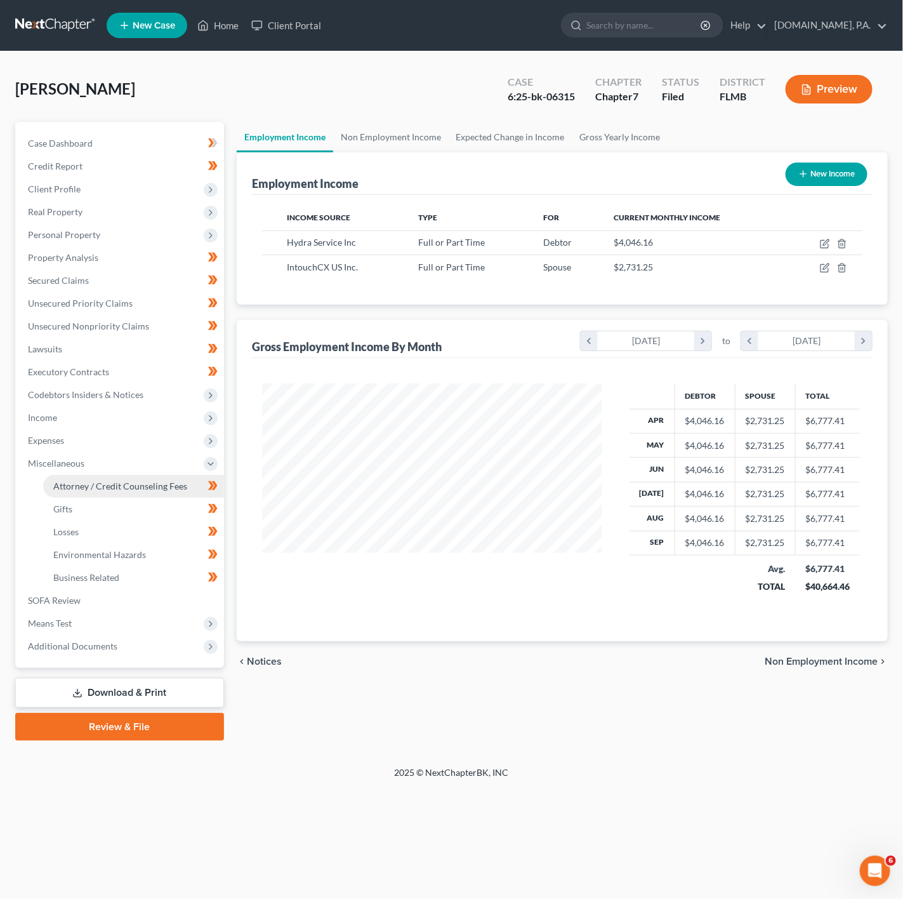
click at [164, 489] on span "Attorney / Credit Counseling Fees" at bounding box center [120, 485] width 134 height 11
select select "3"
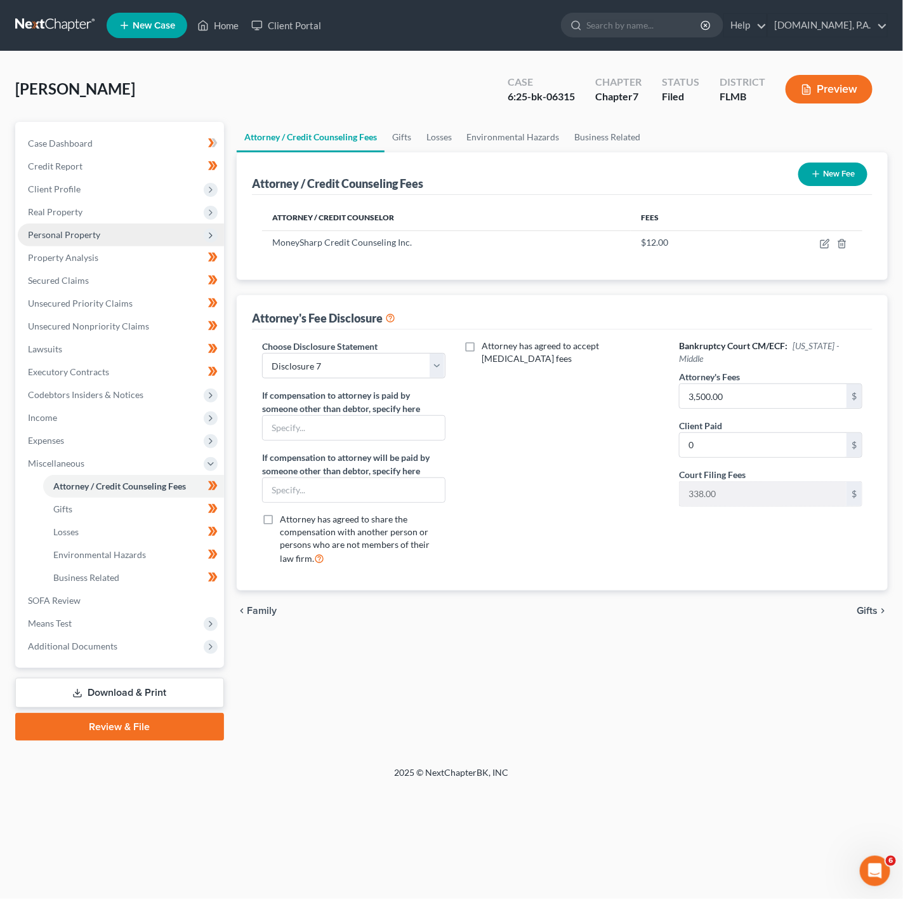
click at [171, 232] on span "Personal Property" at bounding box center [121, 234] width 206 height 23
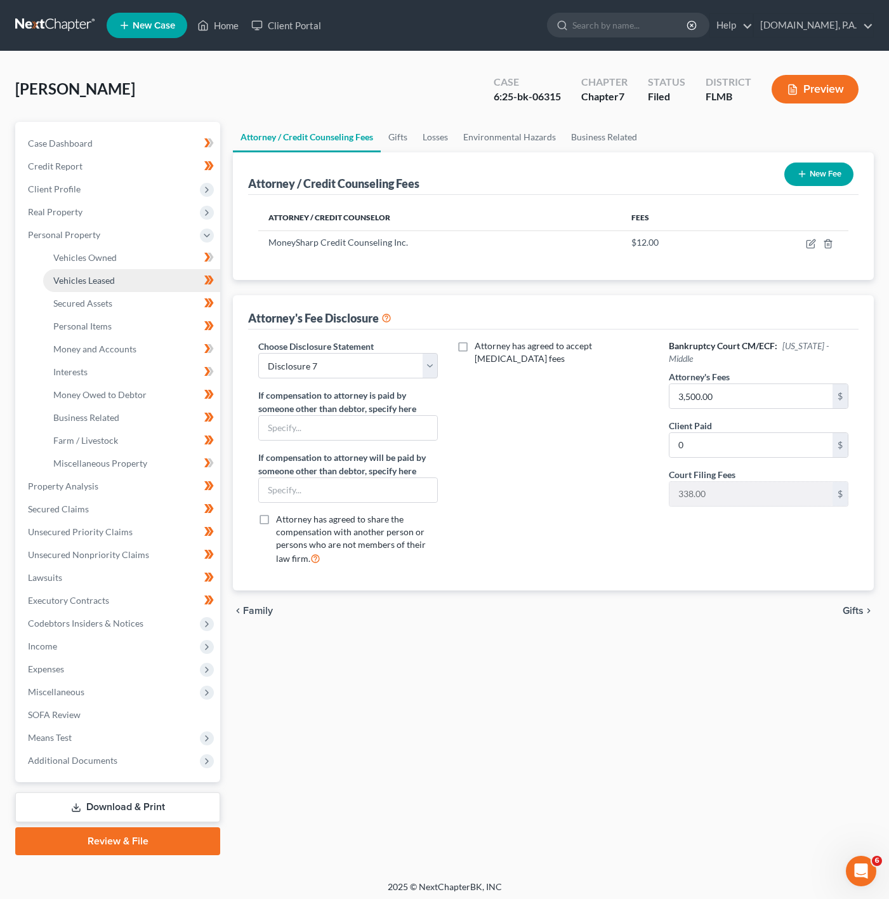
click at [171, 270] on link "Vehicles Leased" at bounding box center [131, 280] width 177 height 23
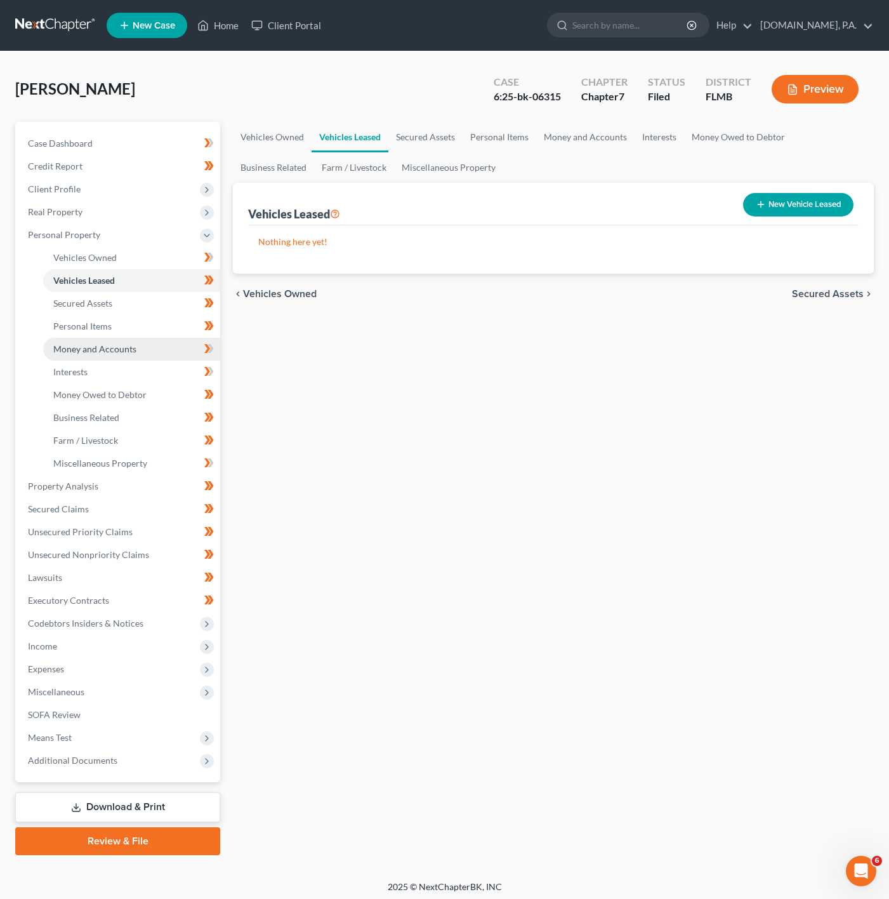
click at [162, 341] on link "Money and Accounts" at bounding box center [131, 349] width 177 height 23
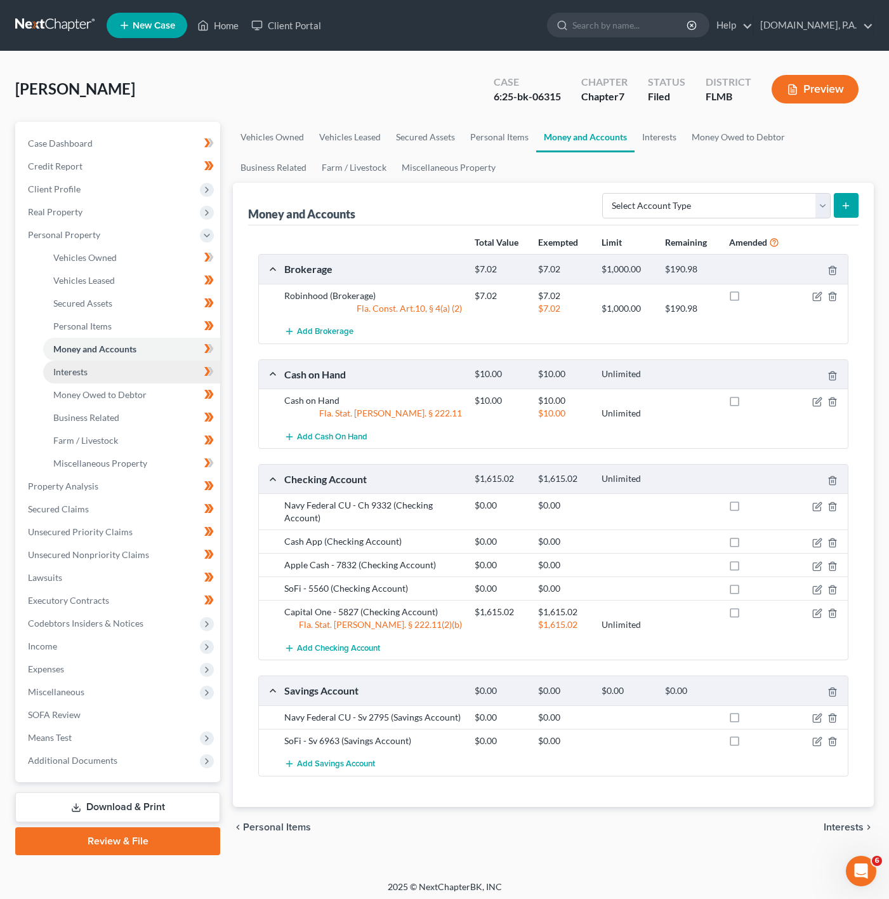
click at [172, 372] on link "Interests" at bounding box center [131, 371] width 177 height 23
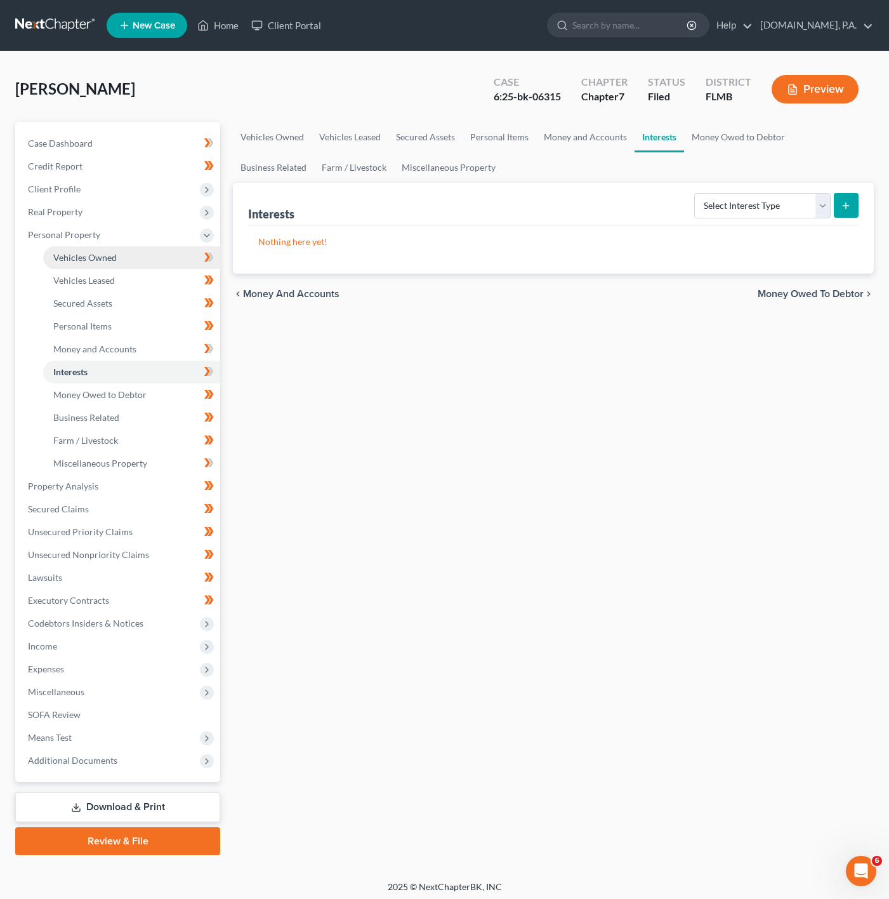
click at [183, 261] on link "Vehicles Owned" at bounding box center [131, 257] width 177 height 23
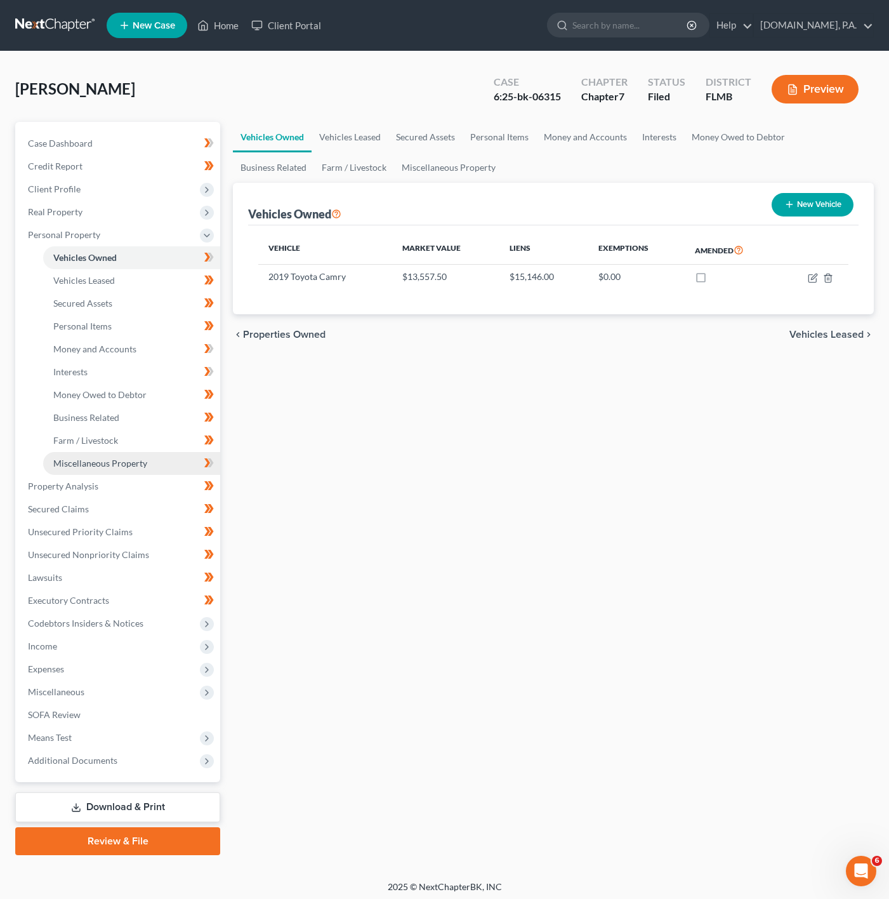
click at [168, 457] on link "Miscellaneous Property" at bounding box center [131, 463] width 177 height 23
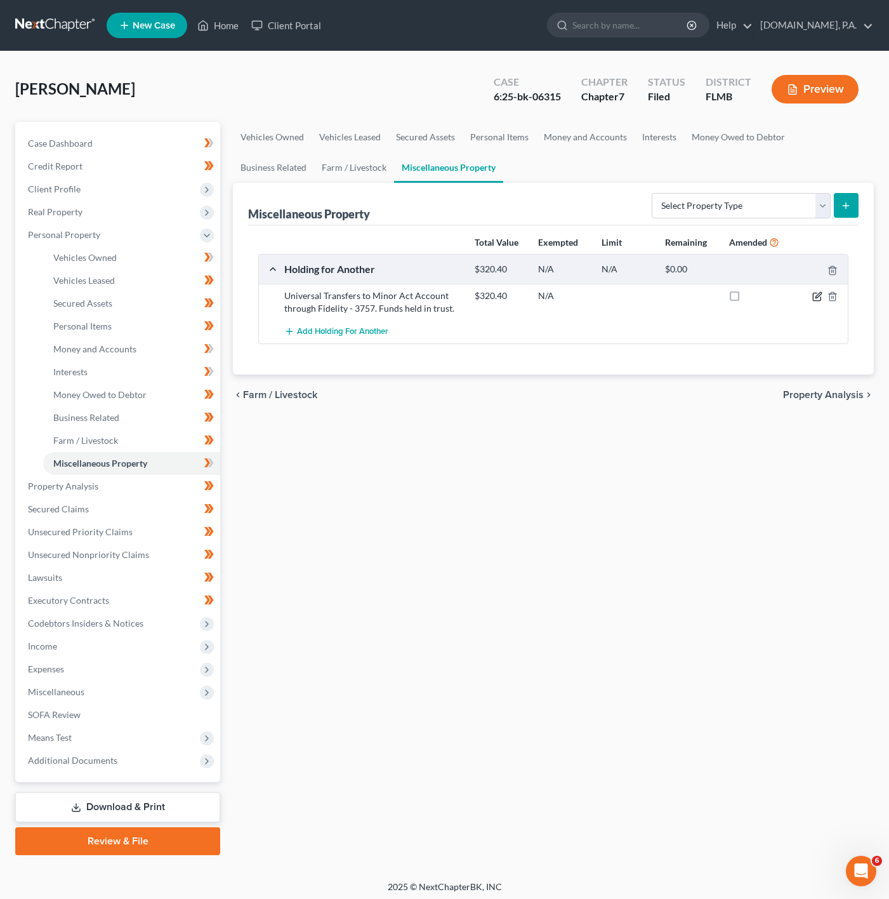
click at [817, 296] on icon "button" at bounding box center [817, 296] width 10 height 10
select select "9"
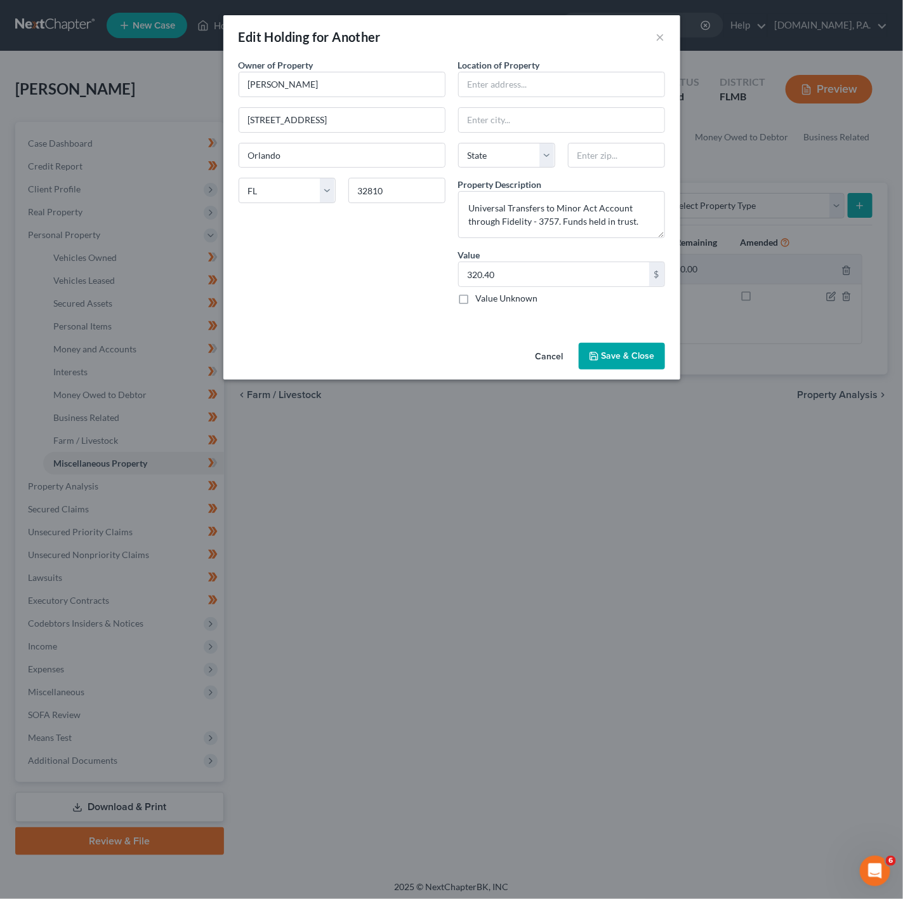
click at [557, 359] on button "Cancel" at bounding box center [549, 356] width 48 height 25
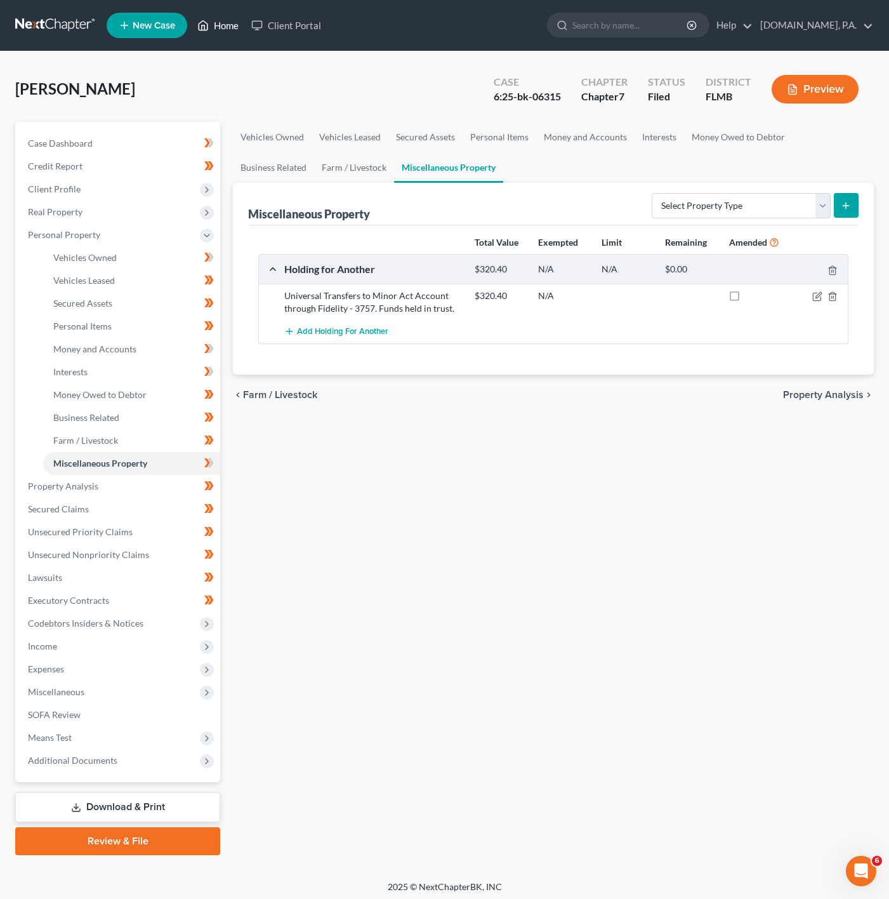
click at [232, 23] on link "Home" at bounding box center [218, 25] width 54 height 23
